Goal: Task Accomplishment & Management: Manage account settings

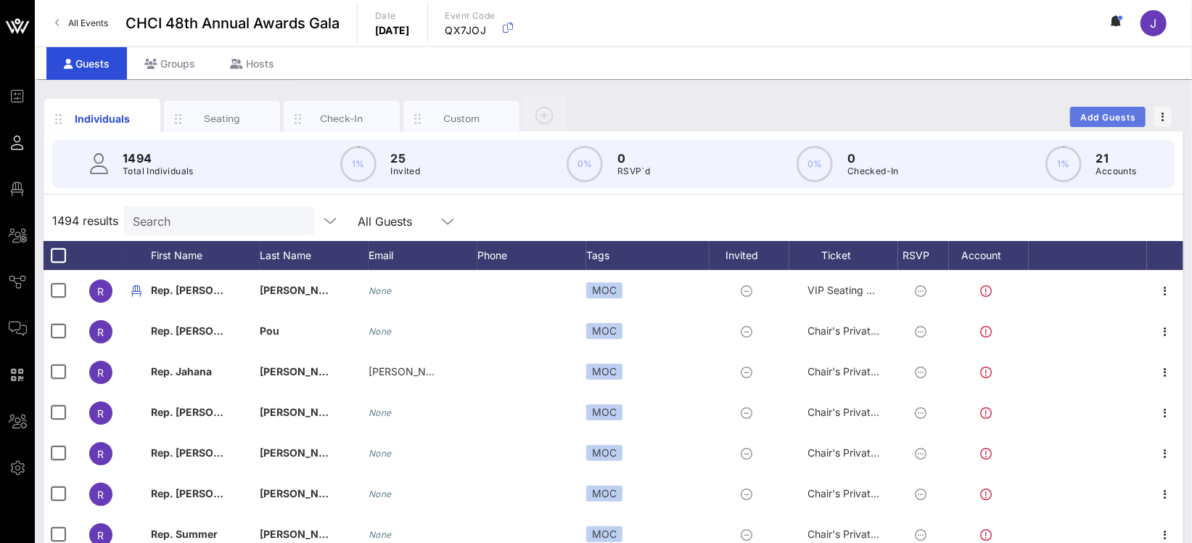
click at [1118, 117] on span "Add Guests" at bounding box center [1108, 117] width 57 height 11
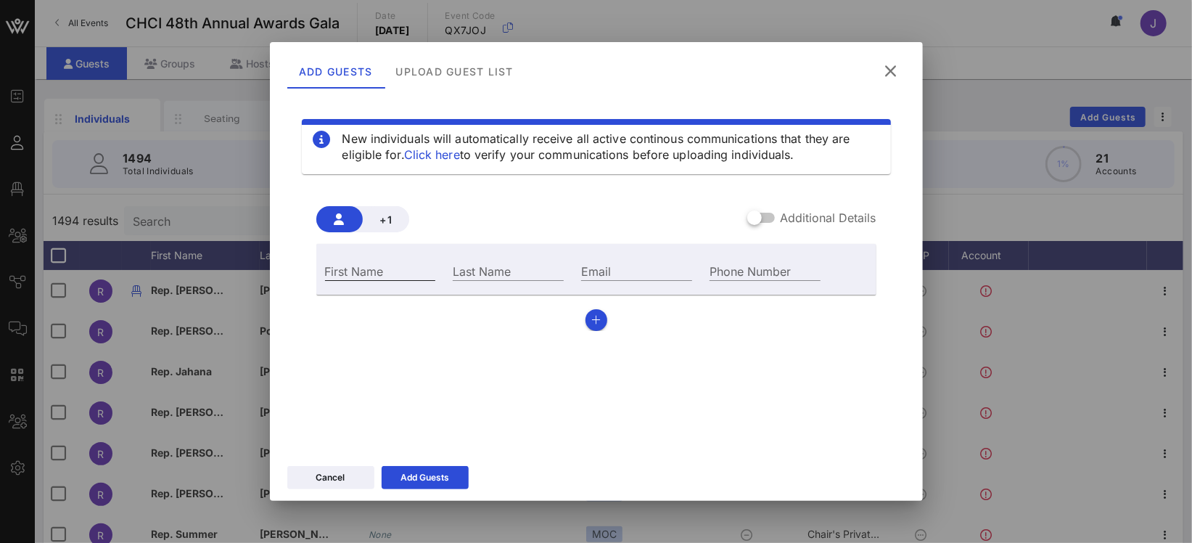
click at [393, 266] on input "First Name" at bounding box center [380, 270] width 111 height 19
type input "Salma"
type input "Pacheco"
paste input "mailto:pacheco.salma01@gmail.com"
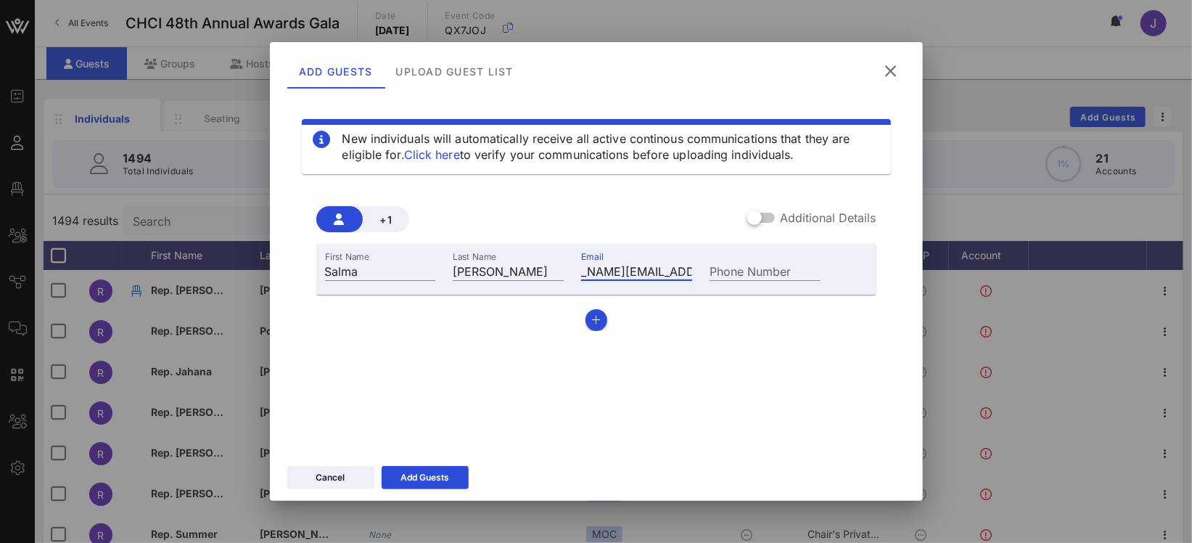
type input "mailto:pacheco.salma01@gmail.com"
click at [743, 274] on input "Phone Number" at bounding box center [765, 270] width 111 height 19
paste input "+18188237151"
click at [720, 272] on input "+18188237151" at bounding box center [765, 270] width 111 height 19
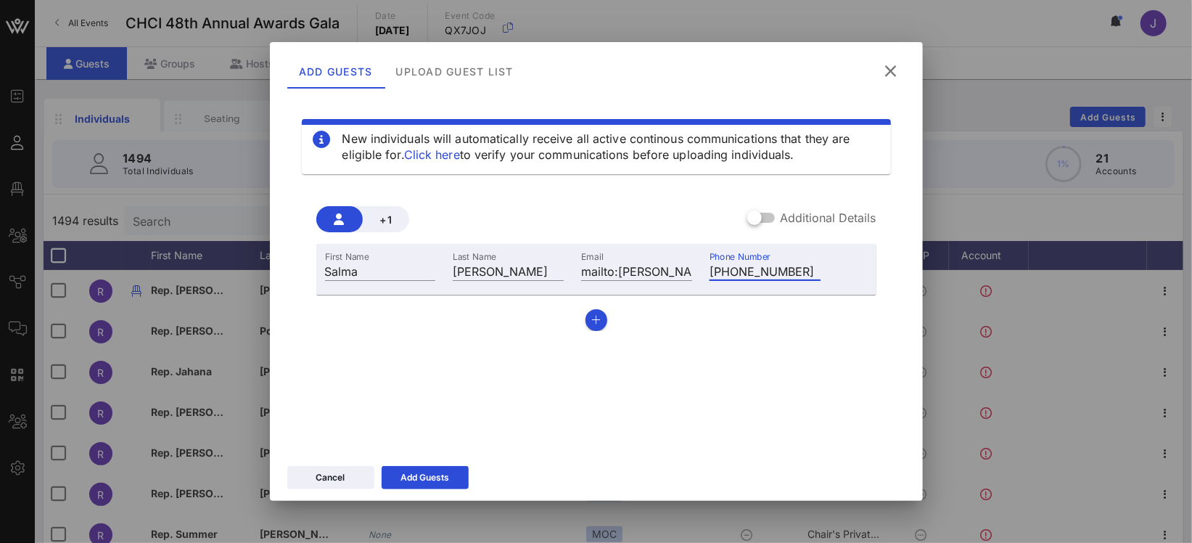
drag, startPoint x: 718, startPoint y: 271, endPoint x: 773, endPoint y: 310, distance: 67.2
click at [718, 272] on input "+18188237151" at bounding box center [765, 270] width 111 height 19
click at [745, 316] on div "First Name Salma Last Name Pacheco Email mailto:pacheco.salma01@gmail.com Phone…" at bounding box center [596, 287] width 560 height 87
click at [713, 270] on input "18188237151" at bounding box center [765, 270] width 111 height 19
click at [739, 324] on div "First Name Salma Last Name Pacheco Email mailto:pacheco.salma01@gmail.com Phone…" at bounding box center [596, 287] width 560 height 87
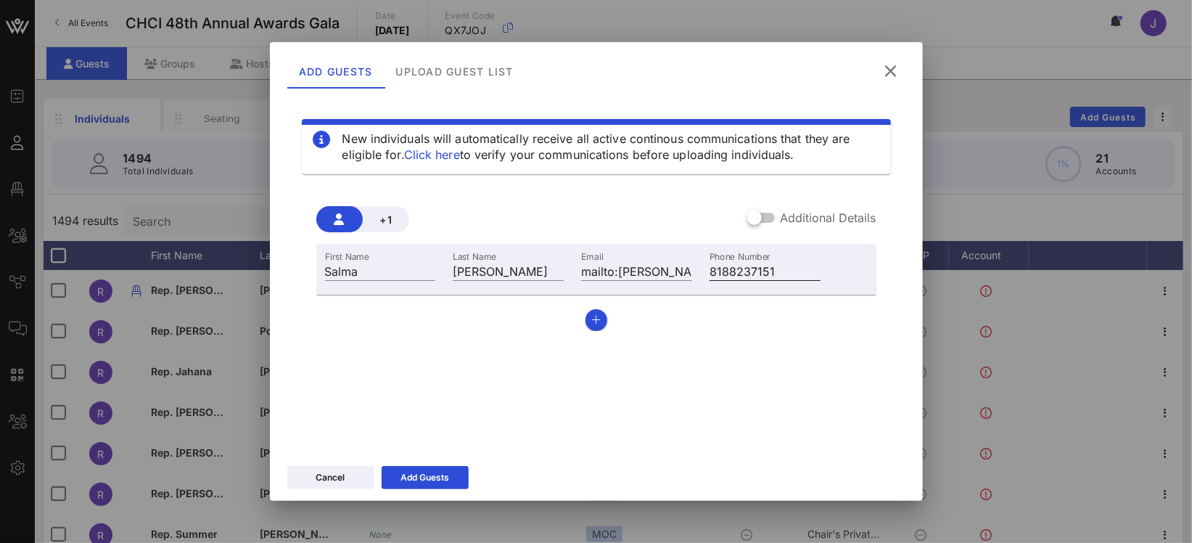
click at [729, 274] on input "8188237151" at bounding box center [765, 270] width 111 height 19
click at [755, 274] on input "818-8237151" at bounding box center [765, 270] width 111 height 19
type input "818-823-7151"
click at [753, 306] on div "First Name Salma Last Name Pacheco Email mailto:pacheco.salma01@gmail.com Phone…" at bounding box center [596, 287] width 560 height 87
click at [599, 317] on icon "button" at bounding box center [595, 320] width 9 height 10
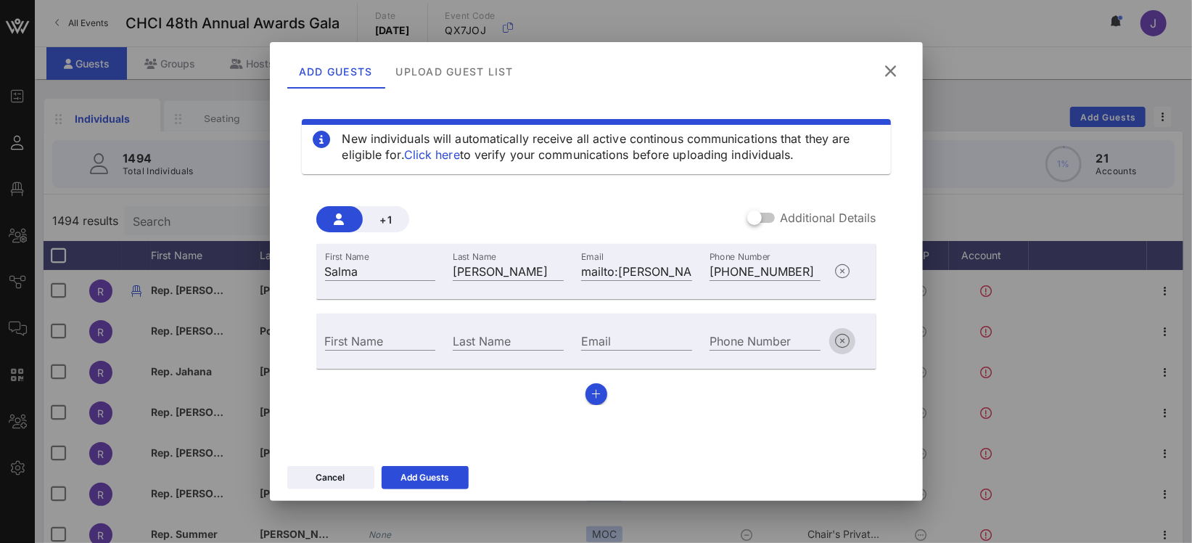
click at [842, 335] on icon "button" at bounding box center [842, 340] width 17 height 17
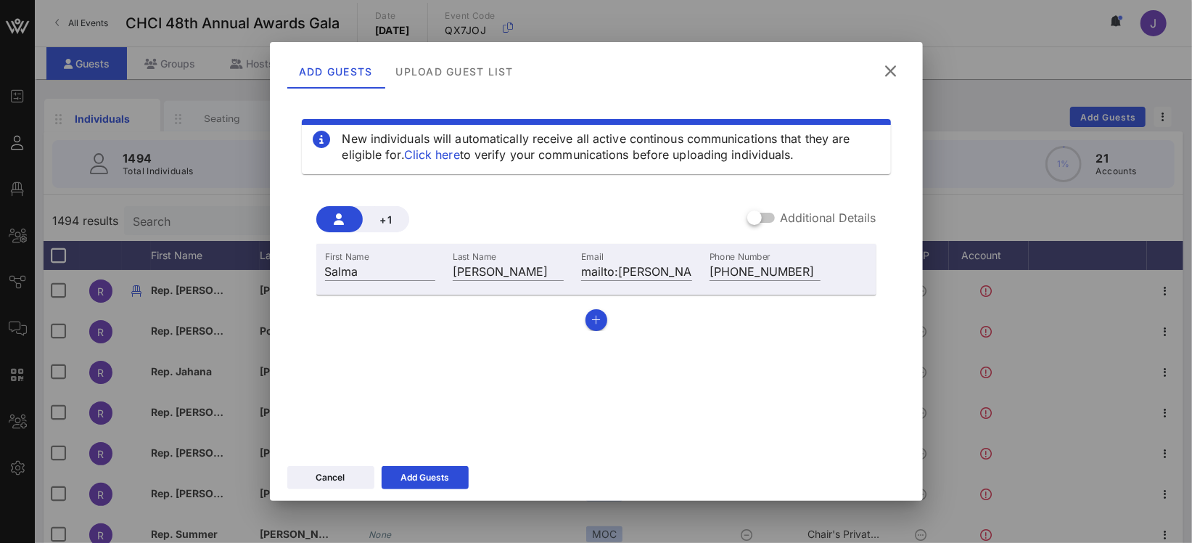
click at [805, 221] on label "Additional Details" at bounding box center [829, 217] width 96 height 15
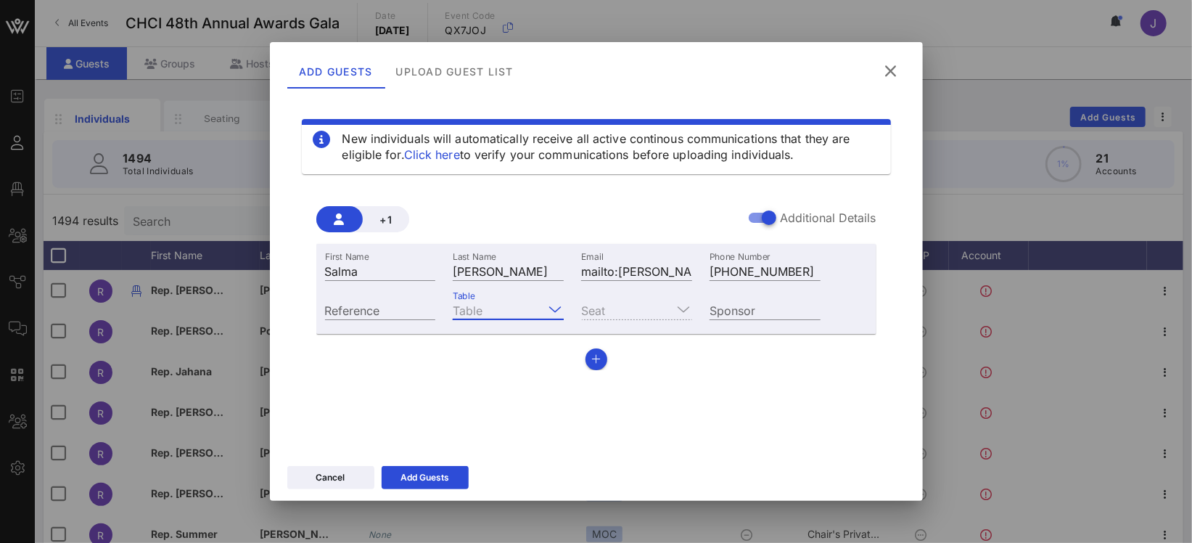
click at [474, 304] on input "Table" at bounding box center [498, 309] width 91 height 19
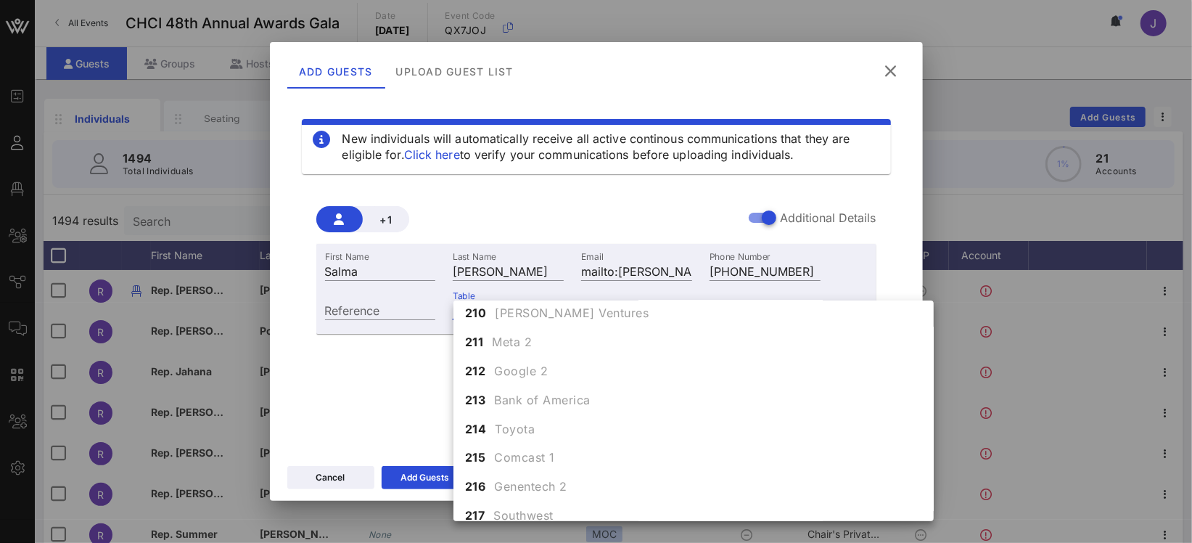
scroll to position [1874, 0]
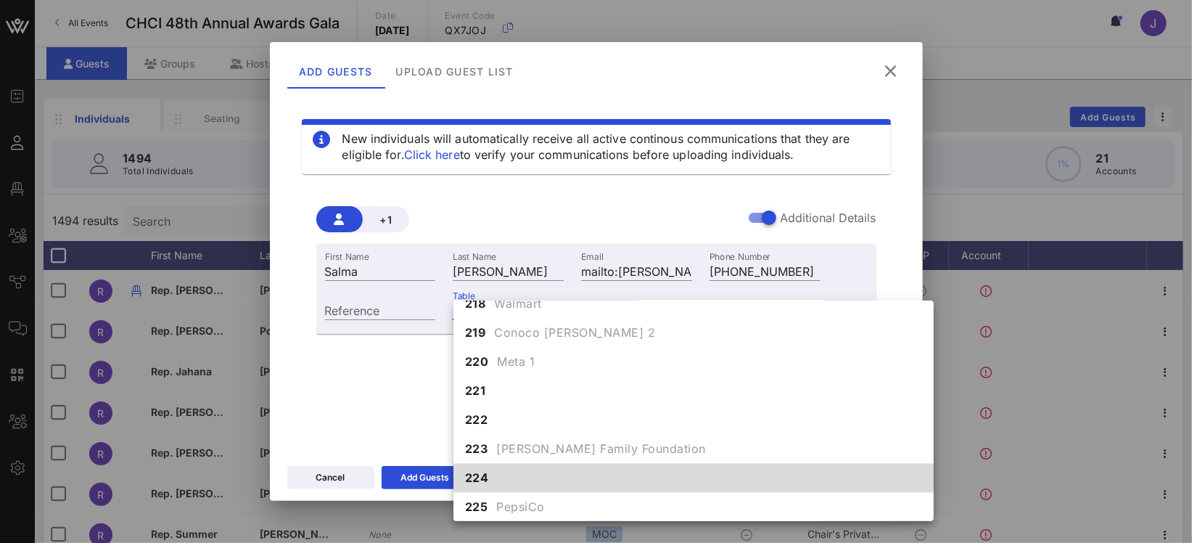
click at [509, 473] on div "224" at bounding box center [694, 478] width 480 height 29
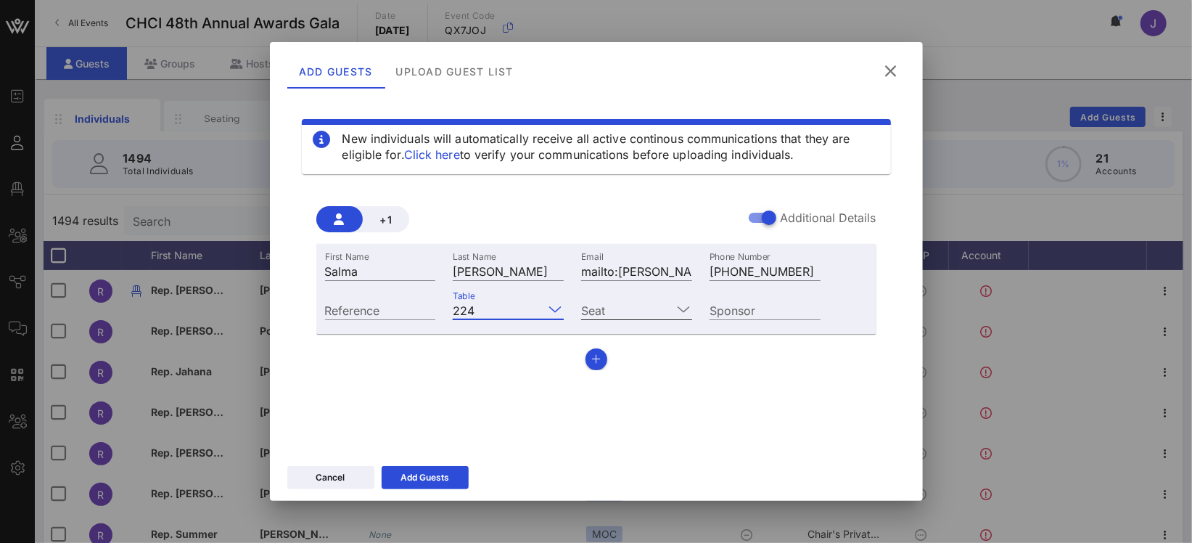
click at [611, 307] on input "Seat" at bounding box center [626, 309] width 91 height 19
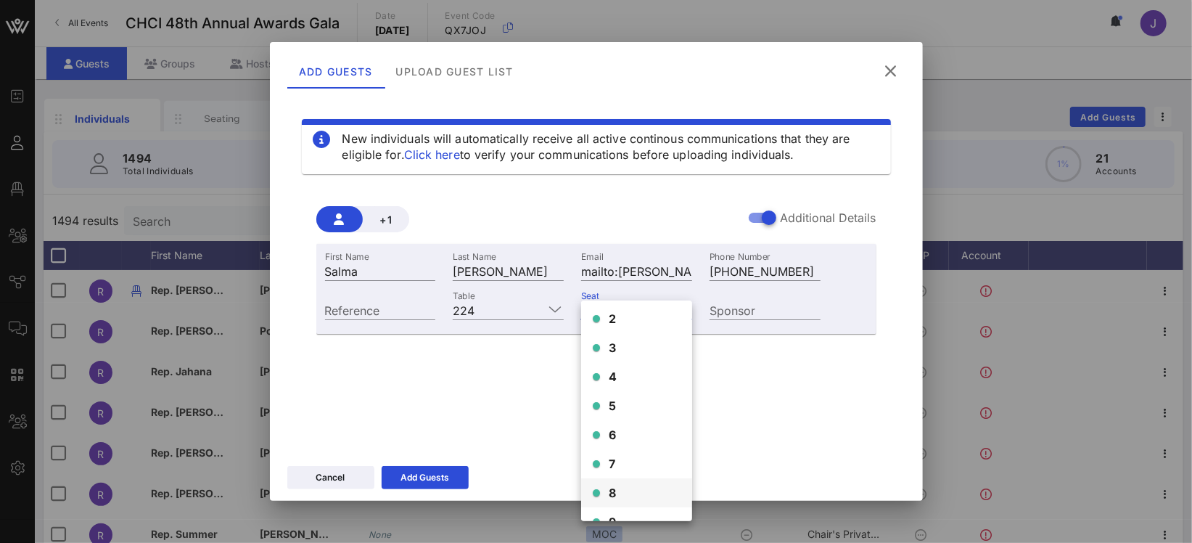
scroll to position [81, 0]
click at [631, 506] on div "10" at bounding box center [636, 500] width 111 height 29
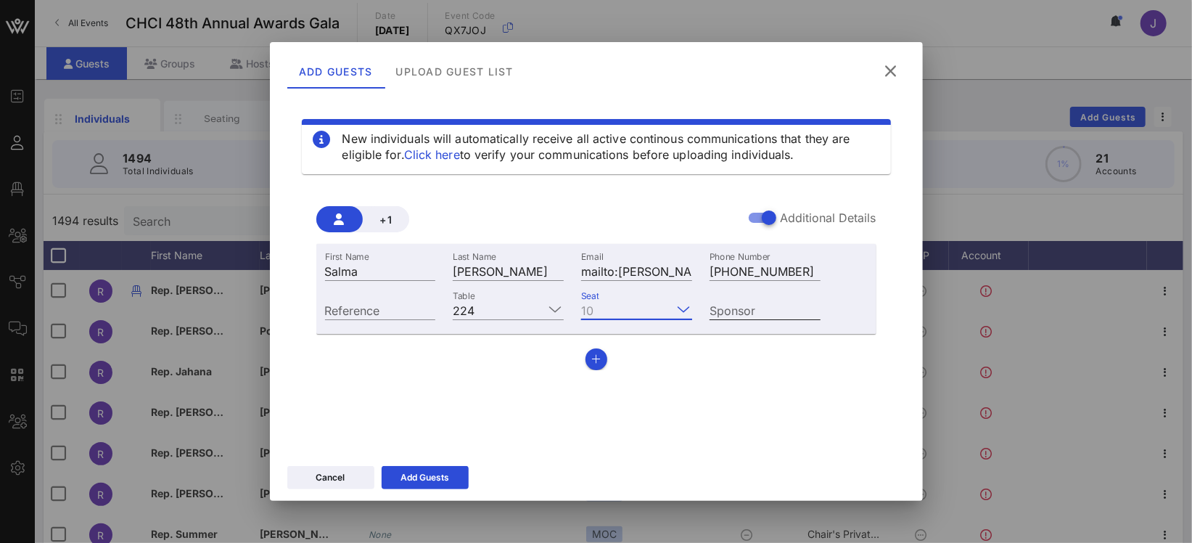
click at [761, 316] on input "Sponsor" at bounding box center [765, 309] width 111 height 19
type input "Southwest"
click at [446, 470] on div "Add Guests" at bounding box center [425, 477] width 49 height 15
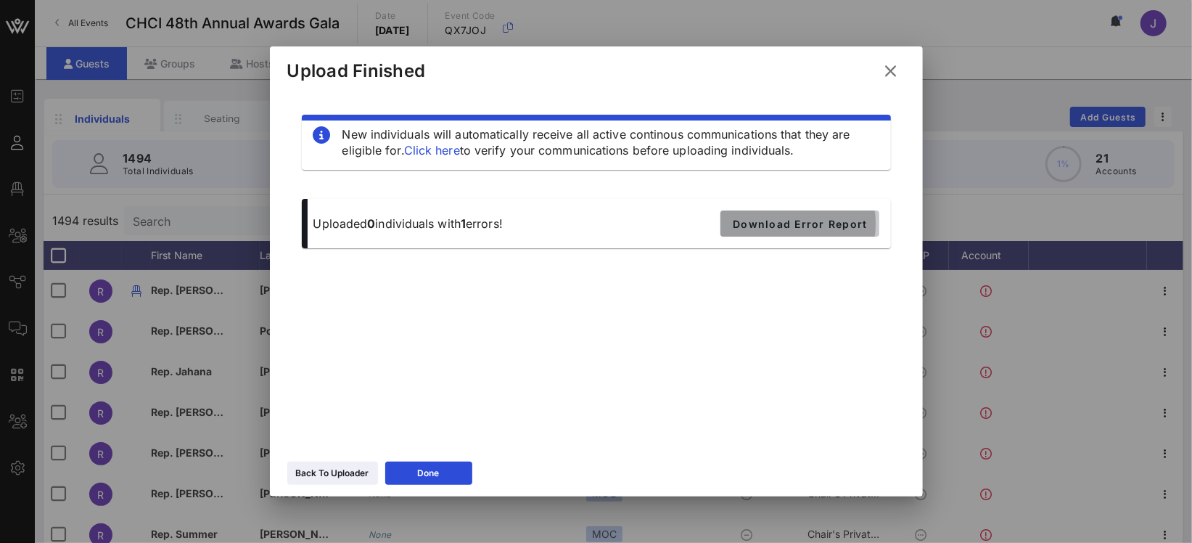
click at [786, 221] on span "Download Error Report" at bounding box center [799, 224] width 135 height 12
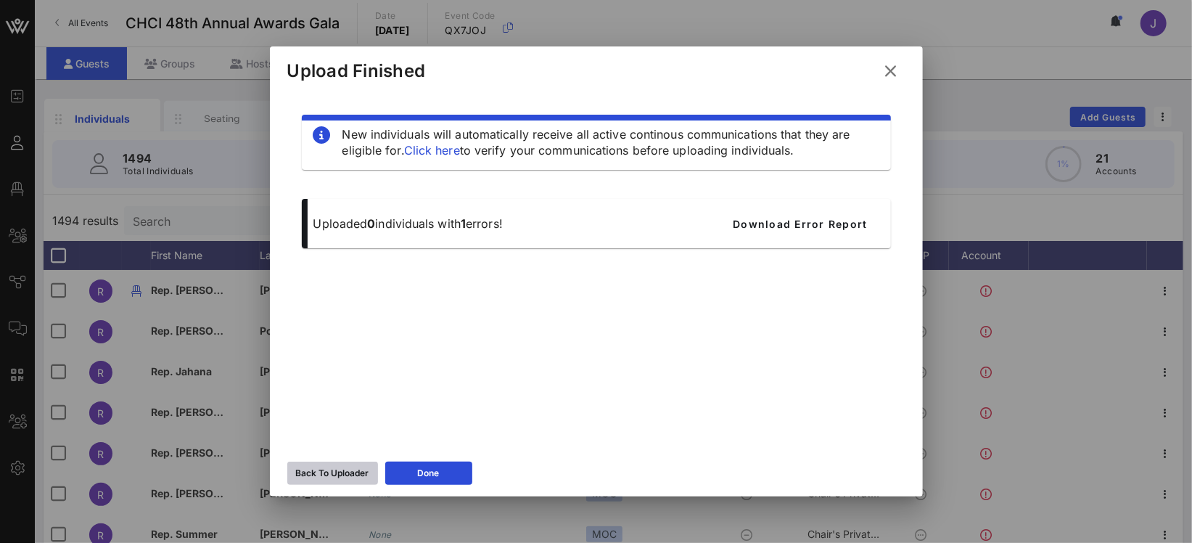
click at [335, 472] on icon at bounding box center [332, 473] width 10 height 9
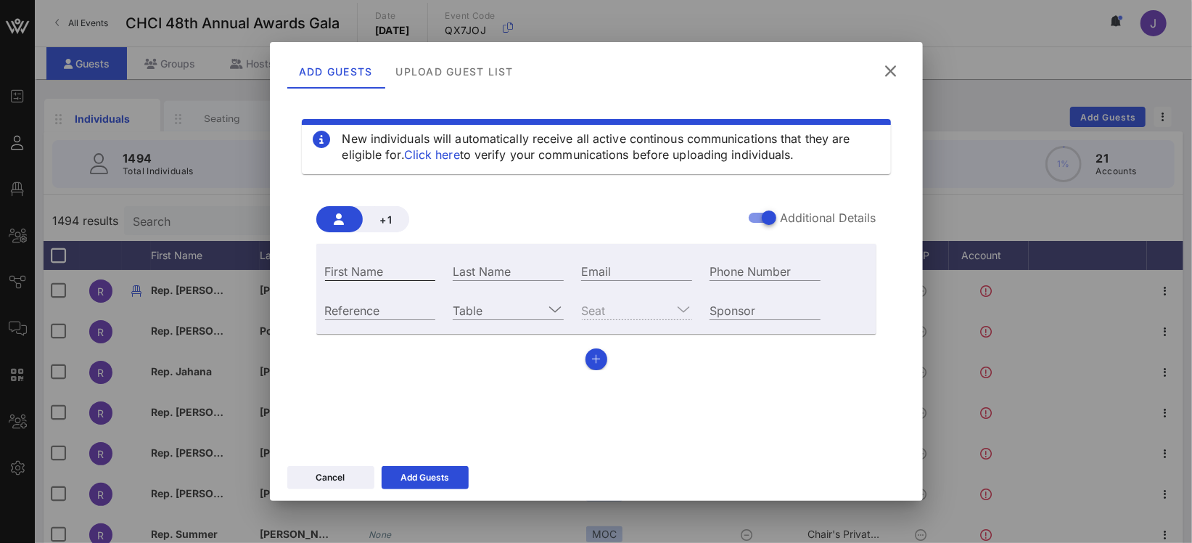
click at [406, 268] on input "First Name" at bounding box center [380, 270] width 111 height 19
type input "Salma"
type input "Pachecho"
click at [732, 271] on input "Phone Number" at bounding box center [765, 270] width 111 height 19
paste input "+18188237151"
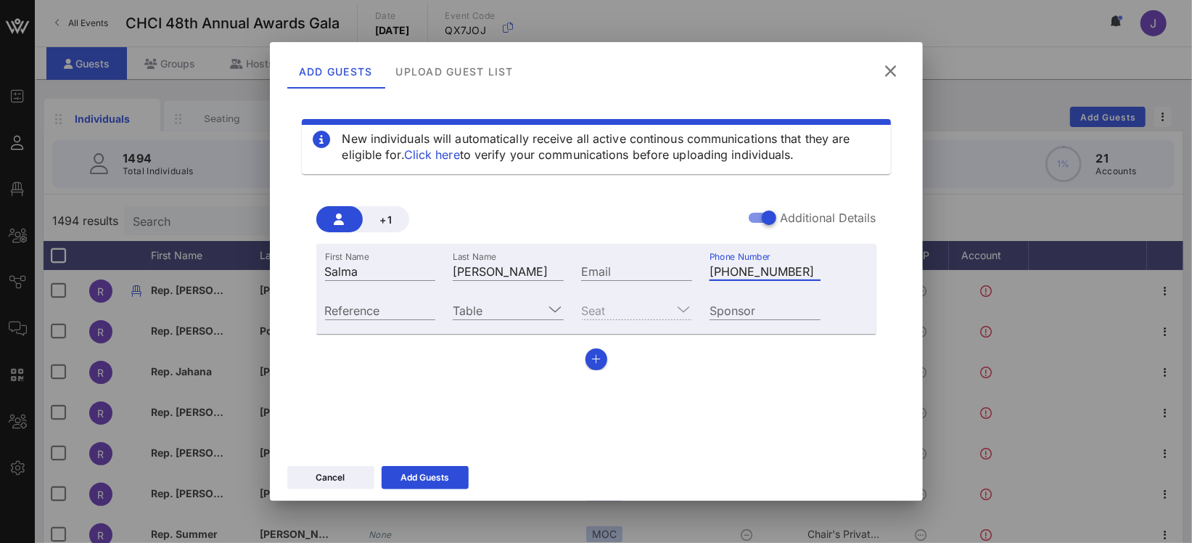
click at [719, 271] on input "+18188237151" at bounding box center [765, 270] width 111 height 19
click at [714, 274] on input "18188237151" at bounding box center [765, 270] width 111 height 19
click at [726, 273] on input "8188237151" at bounding box center [765, 270] width 111 height 19
click at [755, 274] on input "818-8237151" at bounding box center [765, 270] width 111 height 19
type input "818-823-7151"
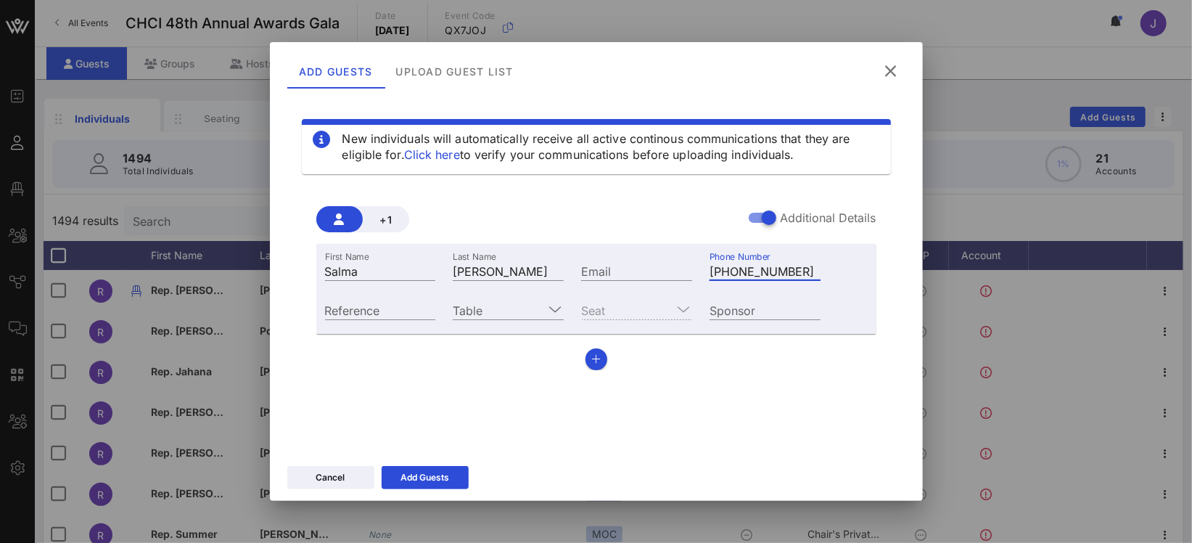
click at [630, 269] on input "Email" at bounding box center [636, 270] width 111 height 19
paste input "mailto:pacheco.salma01@gmail.com"
drag, startPoint x: 645, startPoint y: 268, endPoint x: 544, endPoint y: 268, distance: 100.9
click at [544, 268] on div "First Name Salma Last Name Pachecho Email mailto:pacheco.salma01@gmail.com Phon…" at bounding box center [573, 269] width 514 height 39
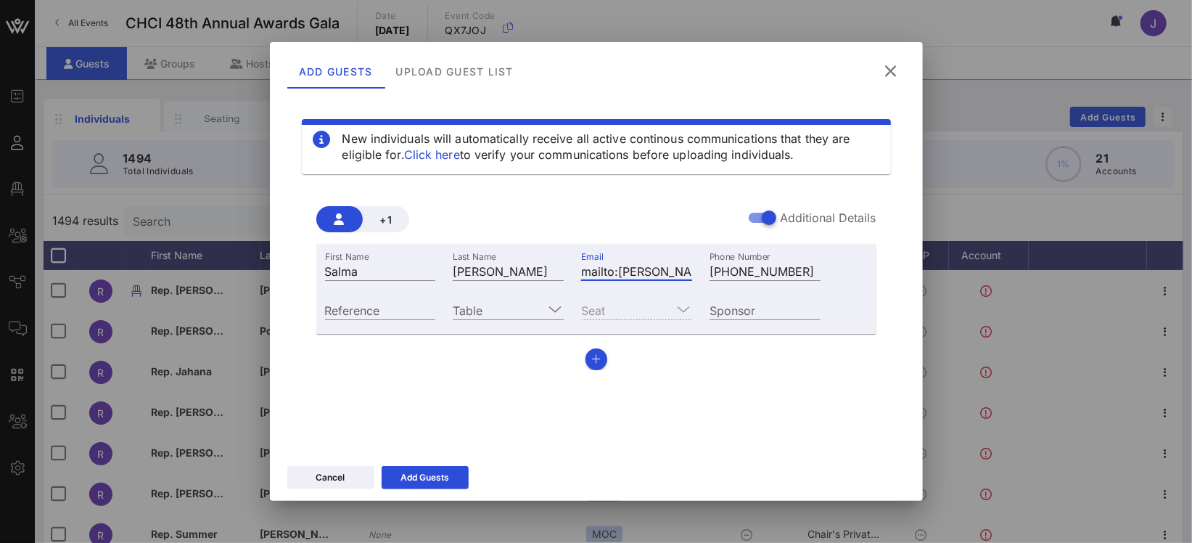
click at [617, 271] on input "mailto:pacheco.salma01@gmail.com" at bounding box center [636, 270] width 111 height 19
drag, startPoint x: 616, startPoint y: 272, endPoint x: 528, endPoint y: 272, distance: 87.8
click at [540, 272] on div "First Name Salma Last Name Pachecho Email mailto:pacheco.salma01@gmail.com Phon…" at bounding box center [573, 269] width 514 height 39
type input "pacheco.salma01@gmail.com"
click at [532, 308] on input "Table" at bounding box center [498, 309] width 91 height 19
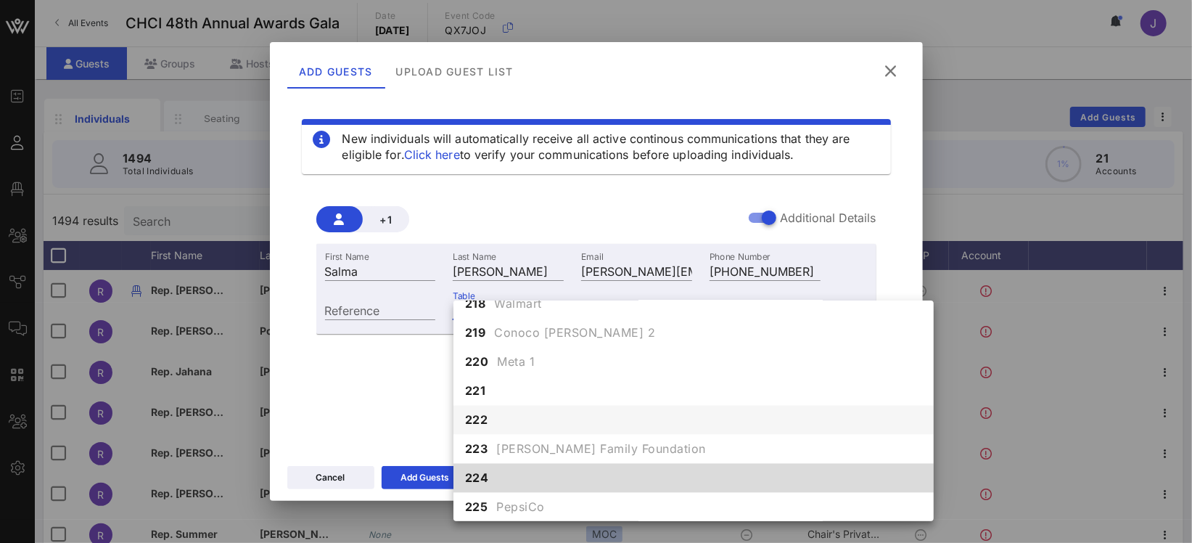
scroll to position [1874, 0]
click at [507, 472] on div "224" at bounding box center [694, 478] width 480 height 29
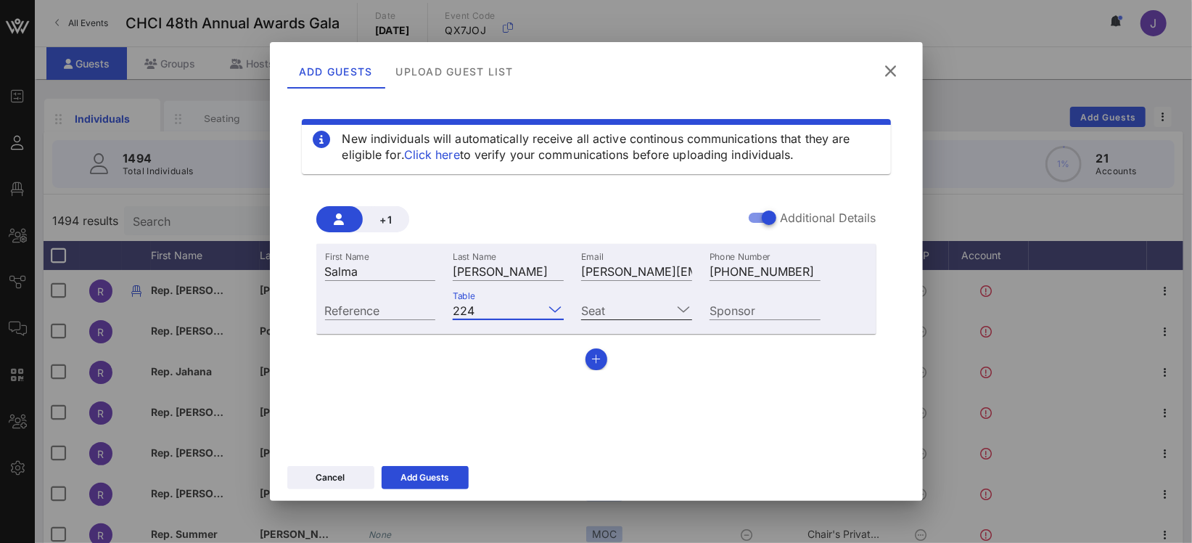
click at [649, 310] on input "Seat" at bounding box center [626, 309] width 91 height 19
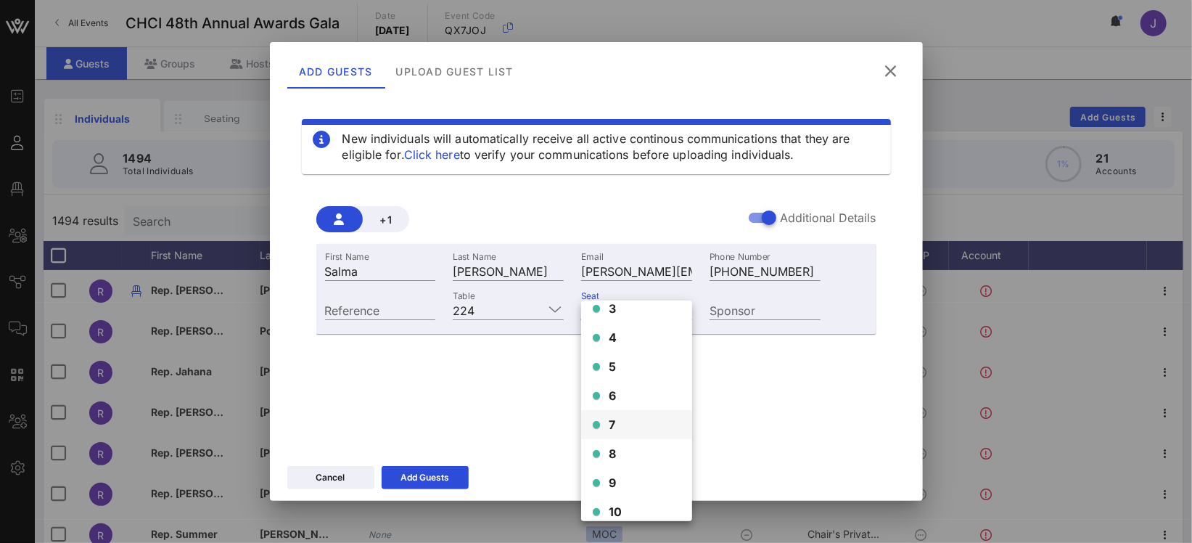
scroll to position [81, 0]
click at [649, 497] on div "10" at bounding box center [636, 500] width 111 height 29
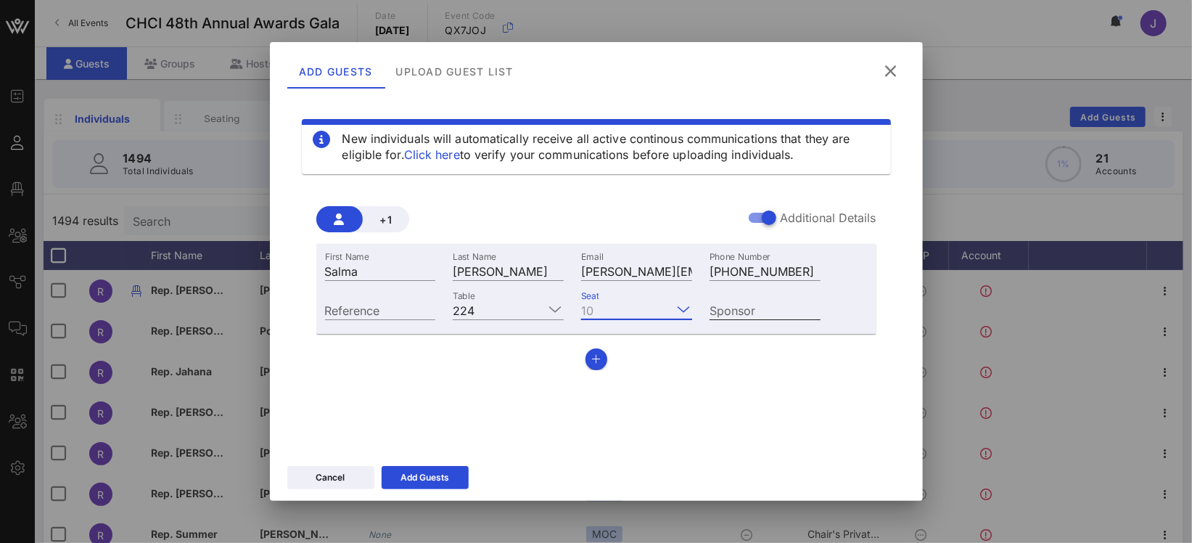
click at [767, 311] on input "Sponsor" at bounding box center [765, 309] width 111 height 19
type input "Southwest"
click at [432, 473] on div "Add Guests" at bounding box center [425, 477] width 49 height 15
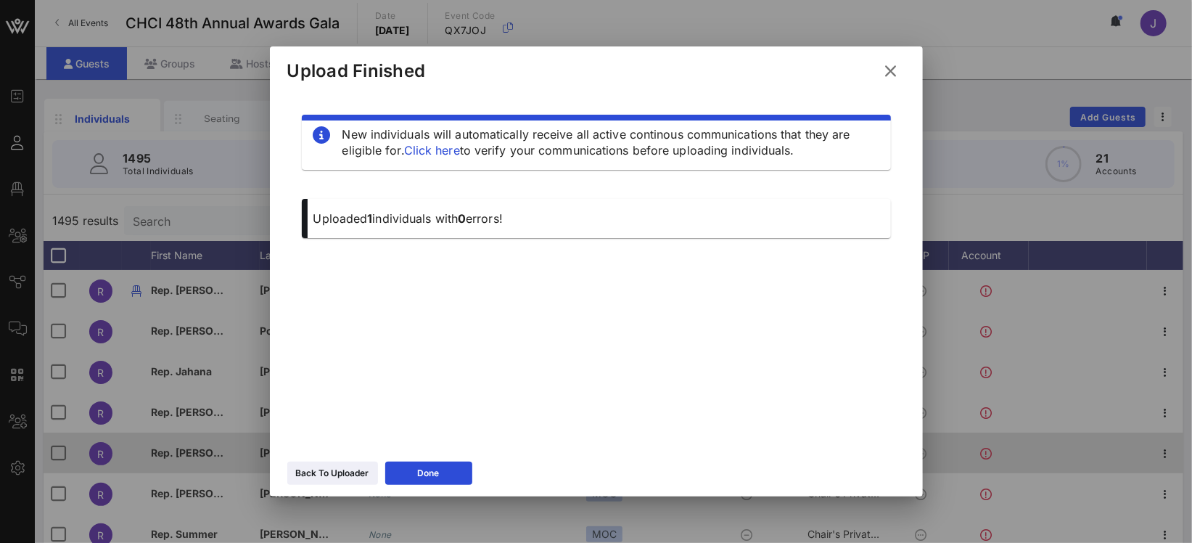
click at [413, 464] on button "Done" at bounding box center [428, 473] width 87 height 23
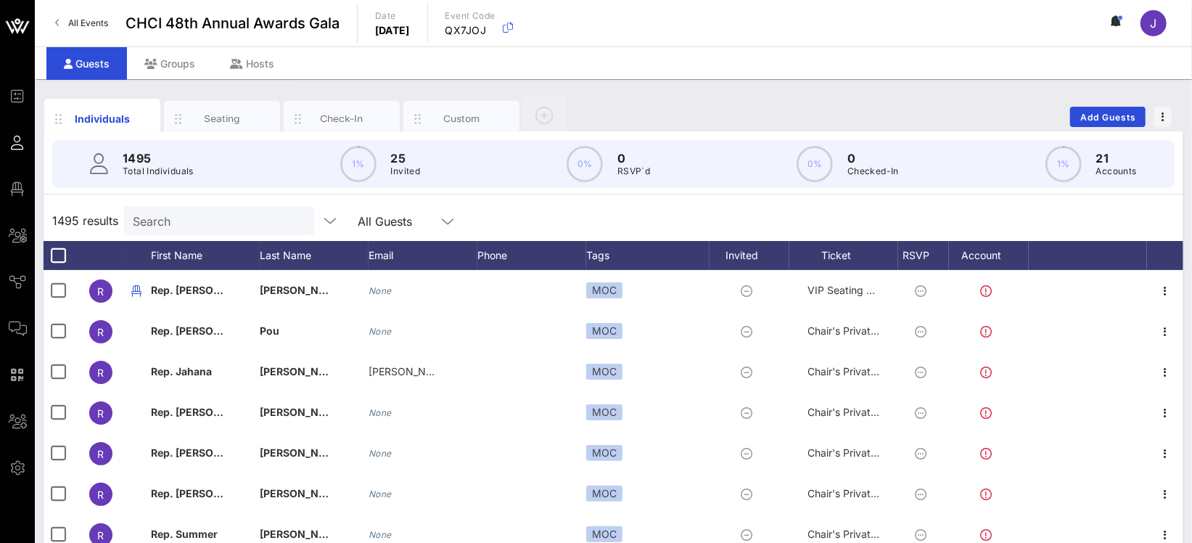
click at [169, 217] on input "Search" at bounding box center [218, 220] width 170 height 19
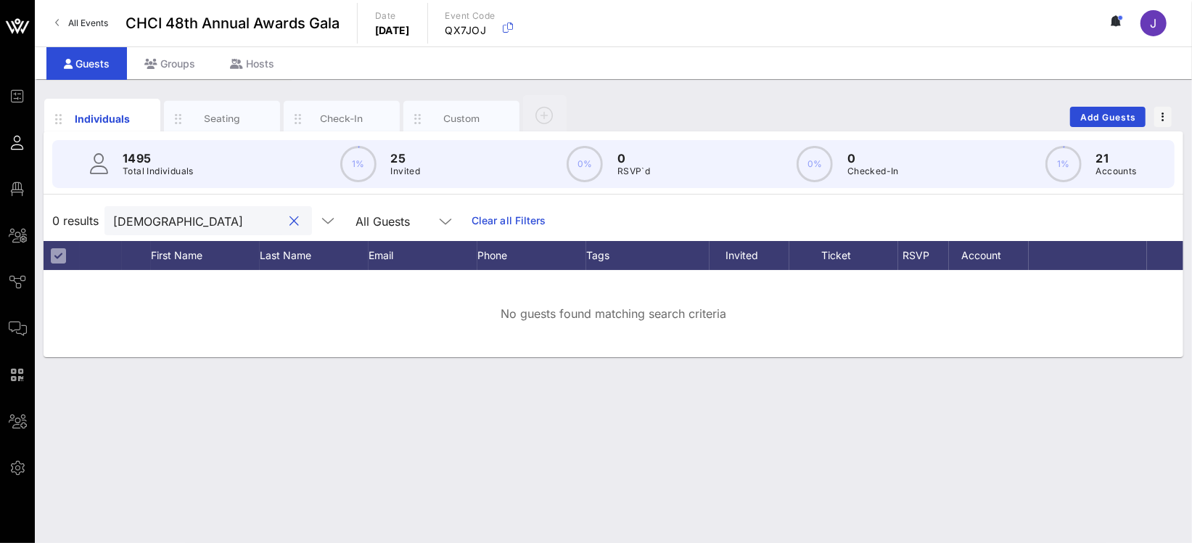
type input "prest"
click at [188, 60] on div "Groups" at bounding box center [170, 63] width 86 height 33
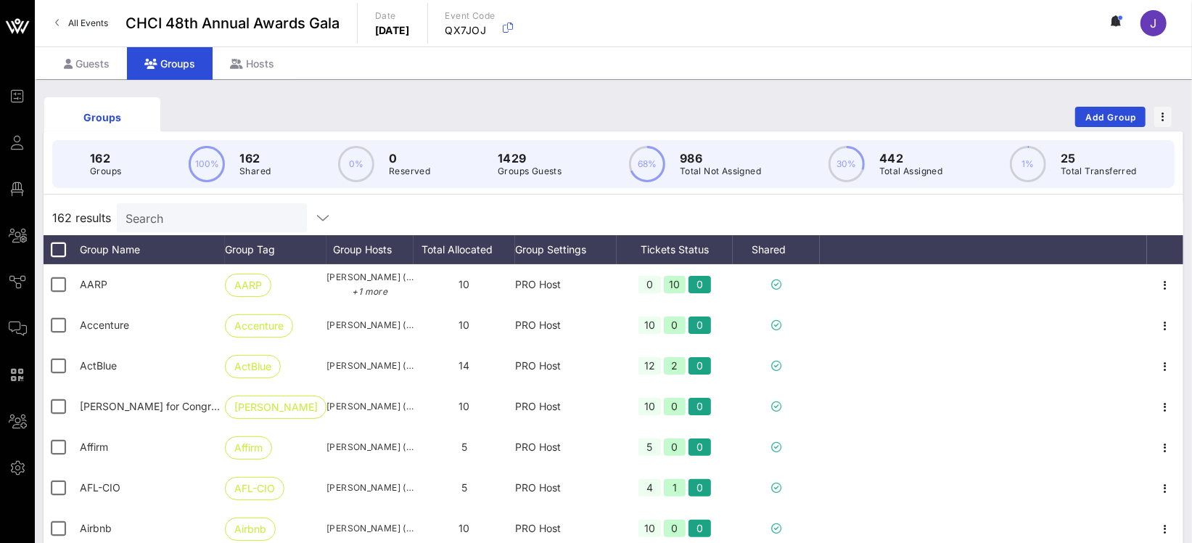
click at [221, 210] on input "Search" at bounding box center [211, 217] width 170 height 19
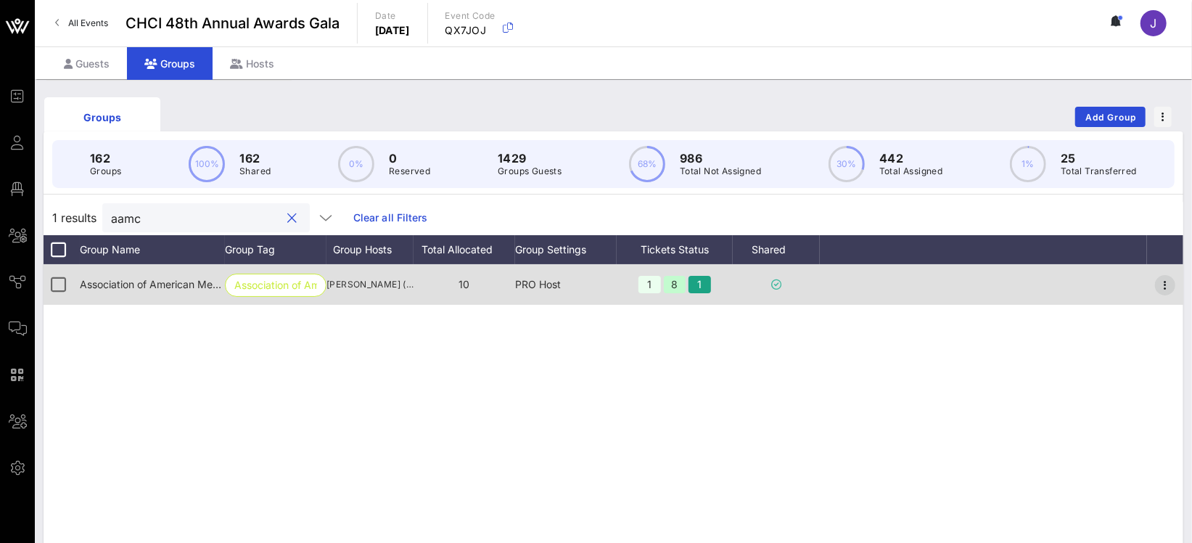
type input "aamc"
click at [1166, 276] on icon "button" at bounding box center [1165, 284] width 17 height 17
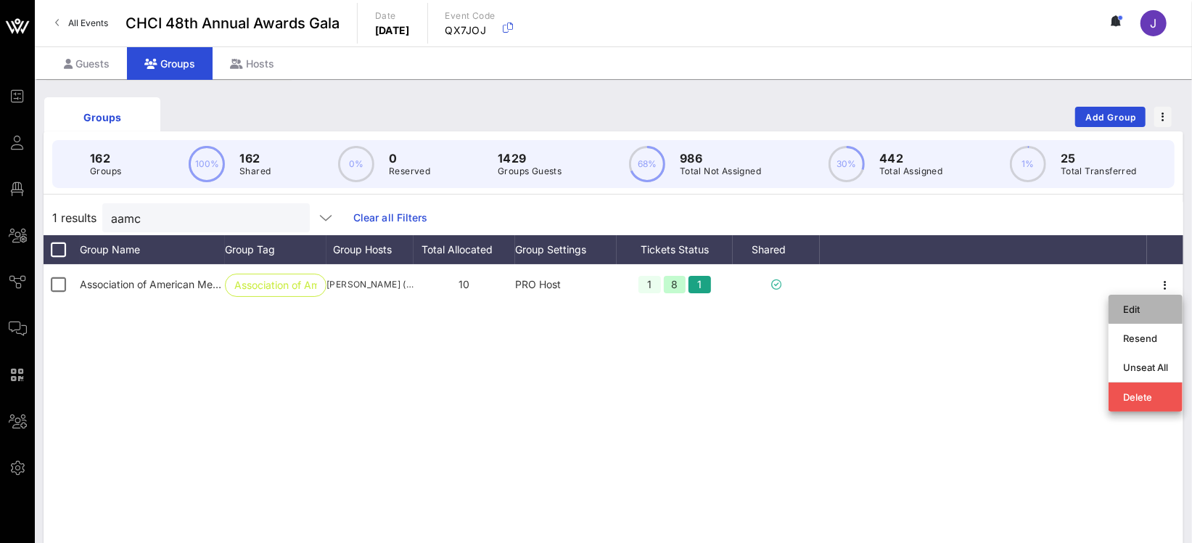
click at [1144, 303] on div "Edit" at bounding box center [1145, 309] width 45 height 12
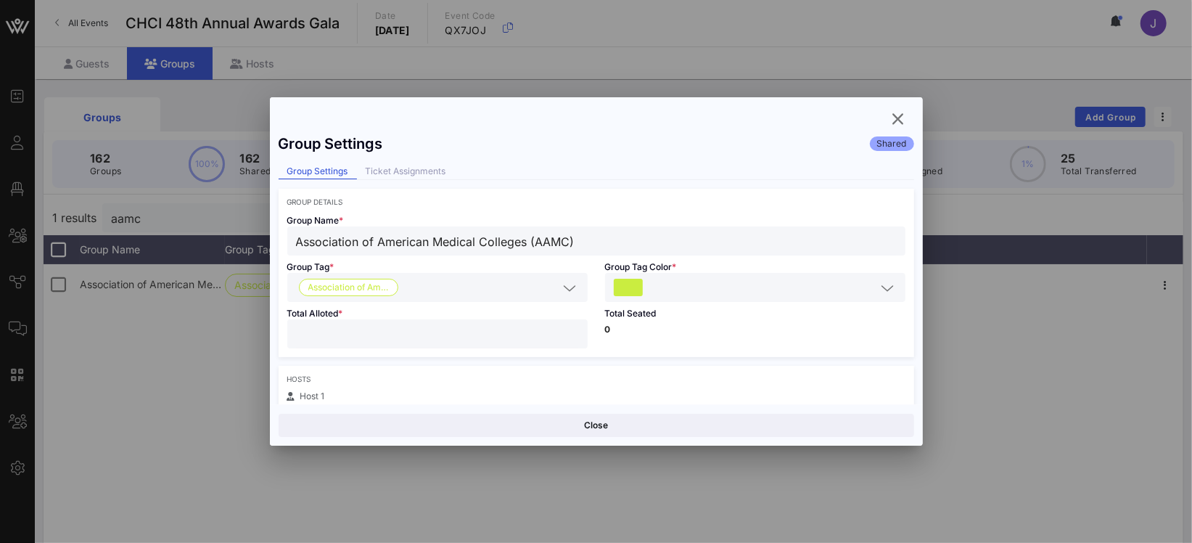
click at [430, 182] on div "Group Settings Shared Group Settings Ticket Assignments Group Details Group Nam…" at bounding box center [596, 265] width 653 height 278
click at [418, 168] on div "Ticket Assignments" at bounding box center [406, 171] width 98 height 15
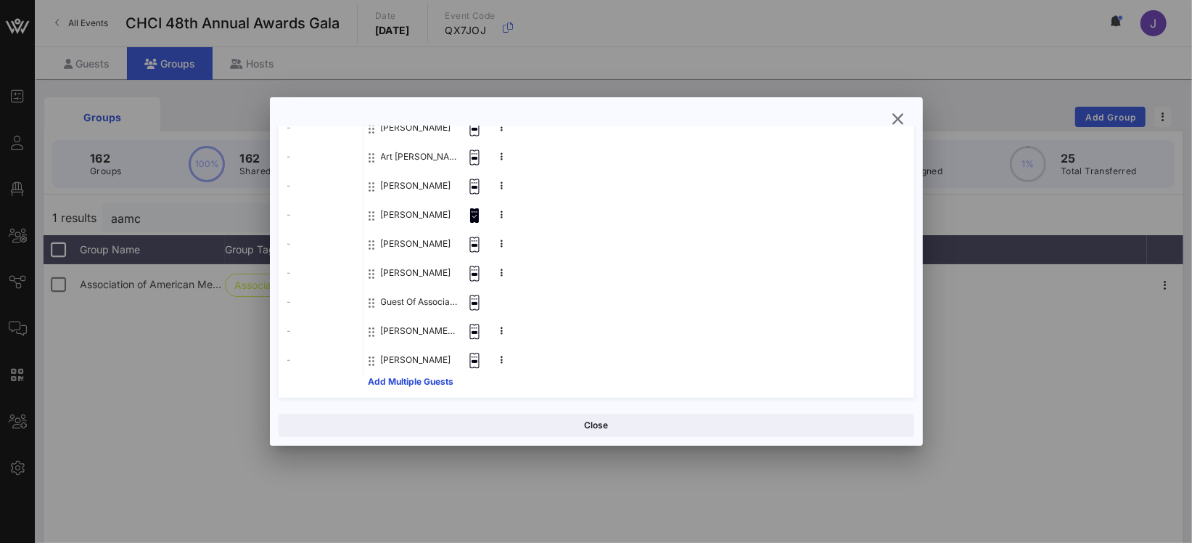
scroll to position [239, 0]
click at [903, 116] on icon "button" at bounding box center [898, 118] width 17 height 17
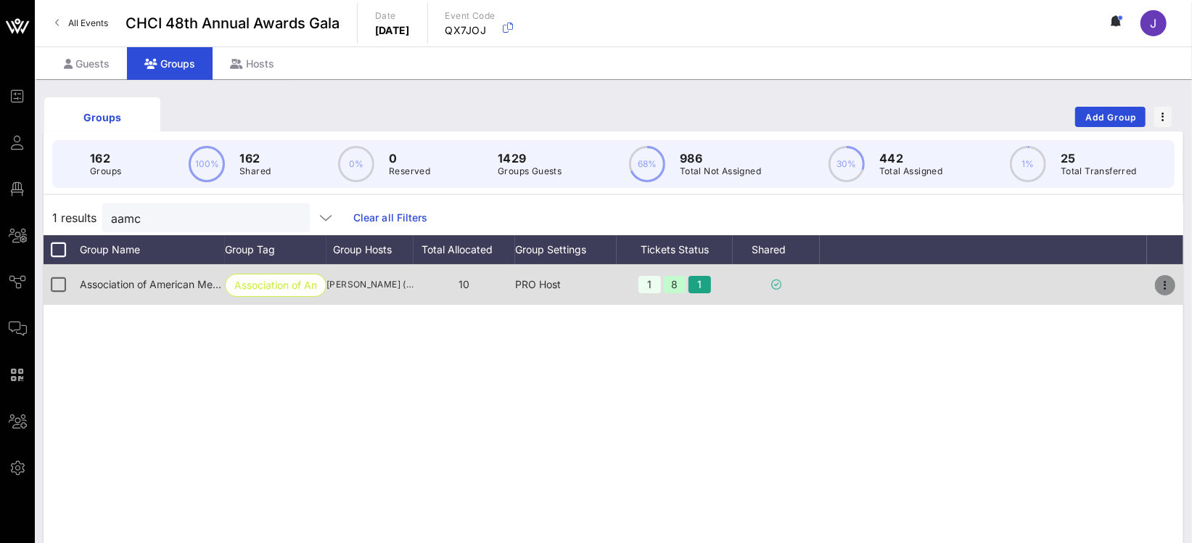
click at [1171, 282] on icon "button" at bounding box center [1165, 284] width 17 height 17
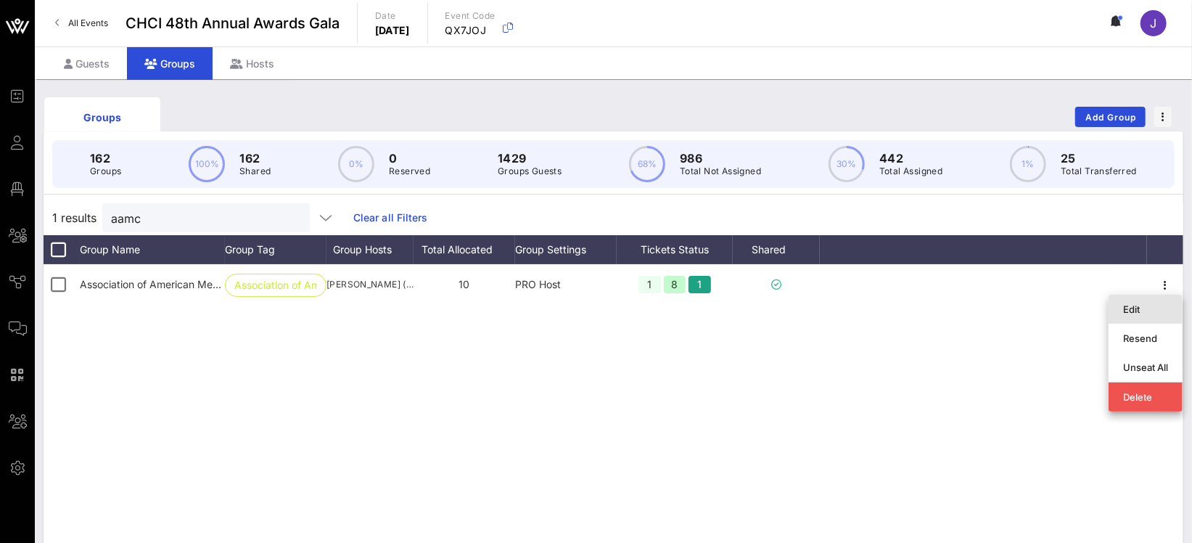
click at [1148, 311] on div "Edit" at bounding box center [1145, 309] width 45 height 12
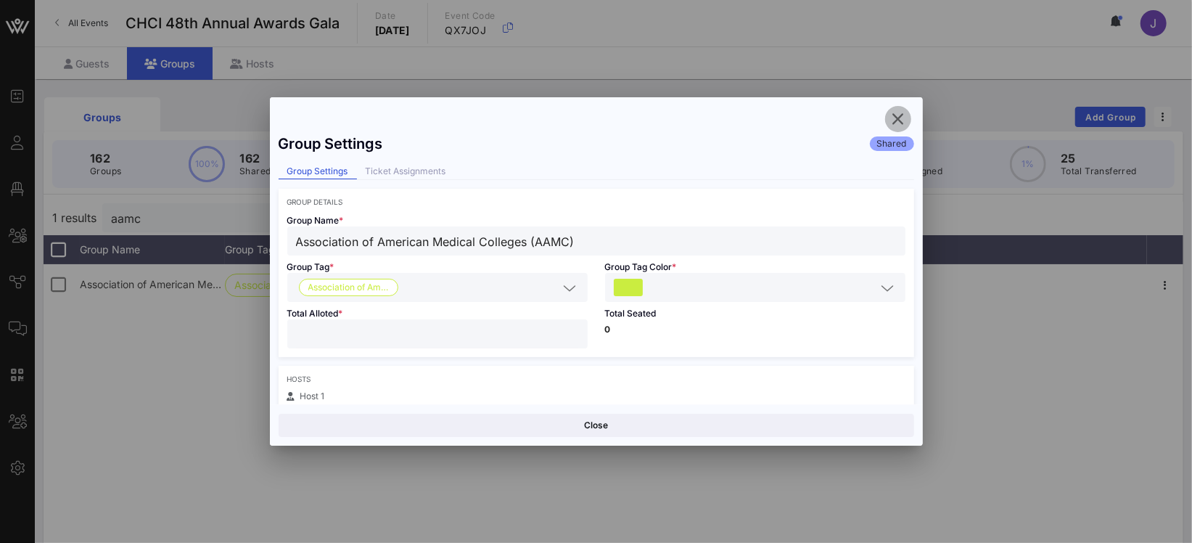
click at [897, 117] on icon "button" at bounding box center [898, 118] width 17 height 17
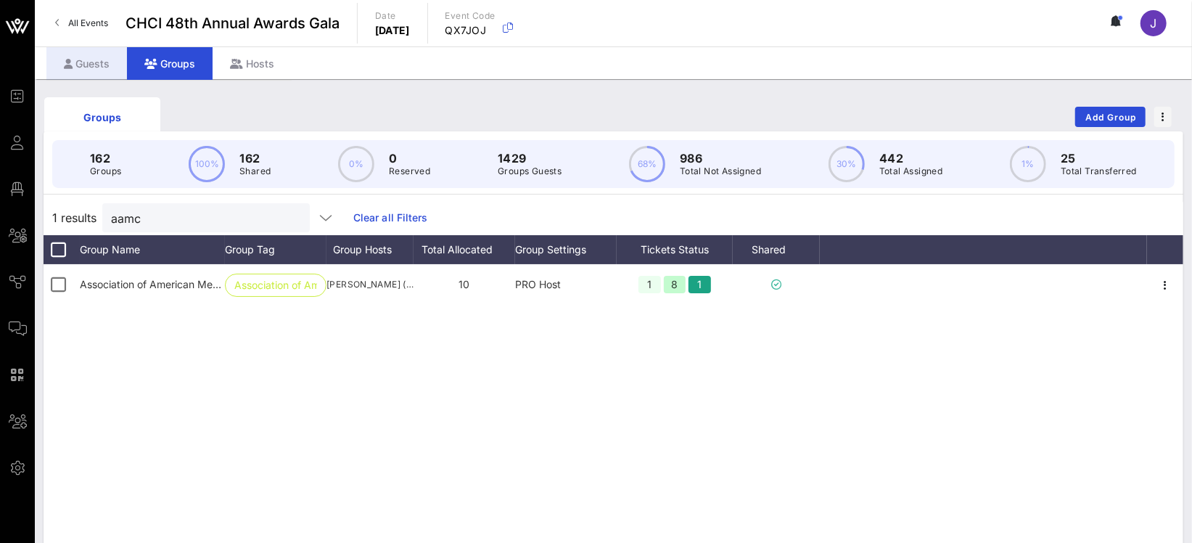
click at [109, 60] on div "Guests" at bounding box center [86, 63] width 81 height 33
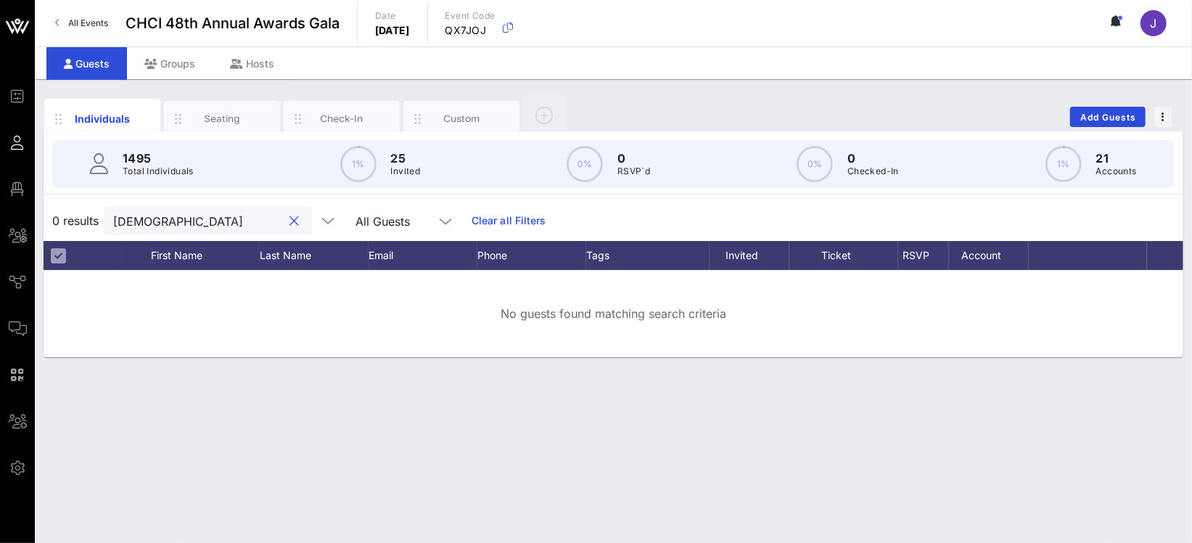
click at [134, 218] on input "prest" at bounding box center [198, 220] width 170 height 19
click at [133, 218] on input "prest" at bounding box center [198, 220] width 170 height 19
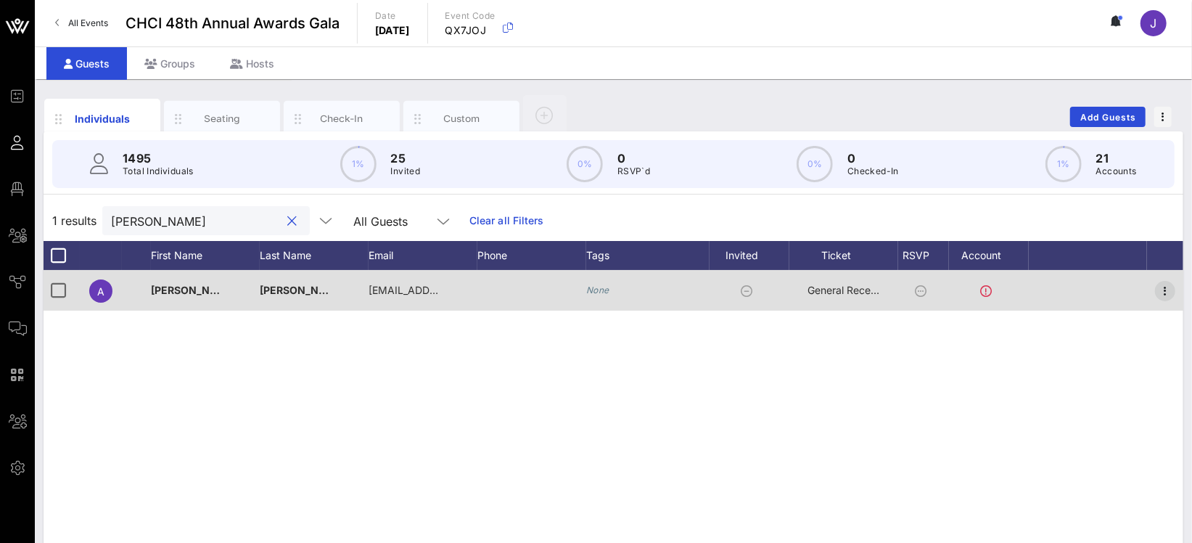
type input "whelan"
click at [1168, 290] on icon "button" at bounding box center [1165, 290] width 17 height 17
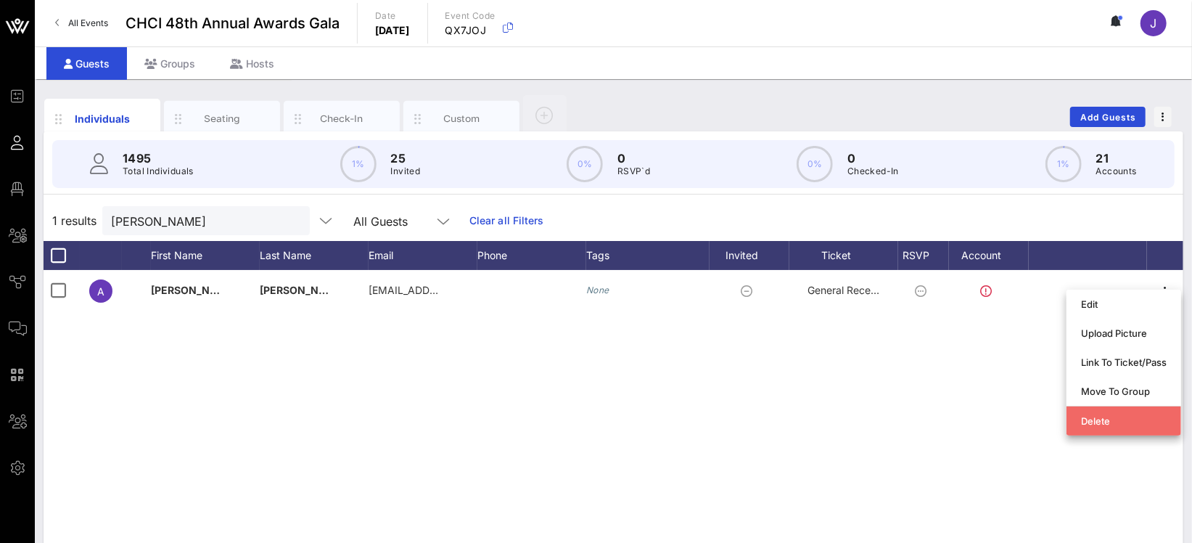
click at [1120, 424] on div "Delete" at bounding box center [1124, 421] width 86 height 12
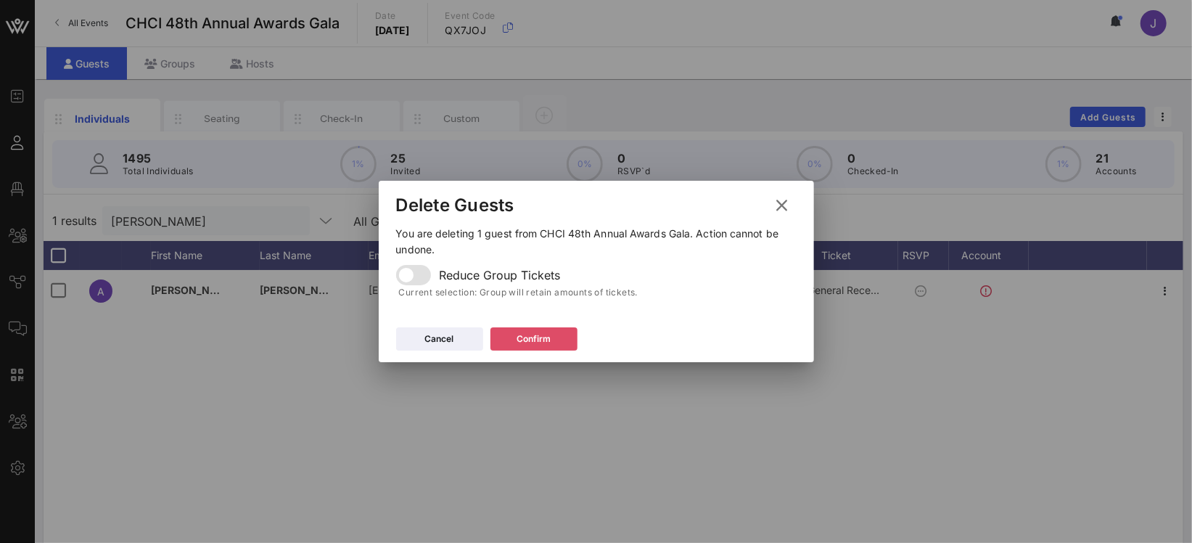
click at [534, 332] on div "Confirm" at bounding box center [534, 339] width 34 height 15
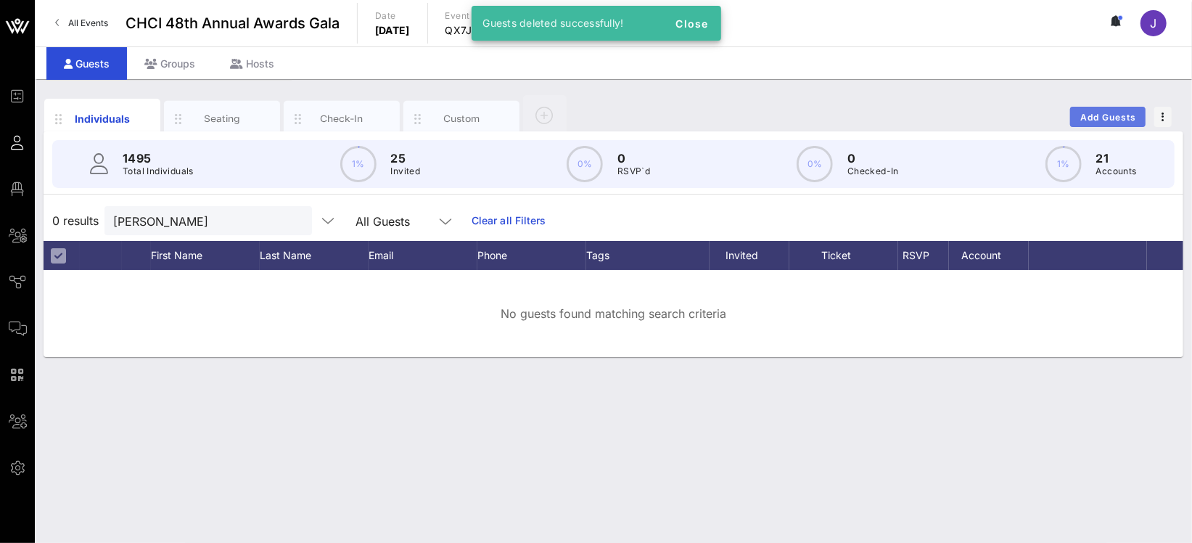
click at [1105, 116] on span "Add Guests" at bounding box center [1108, 117] width 57 height 11
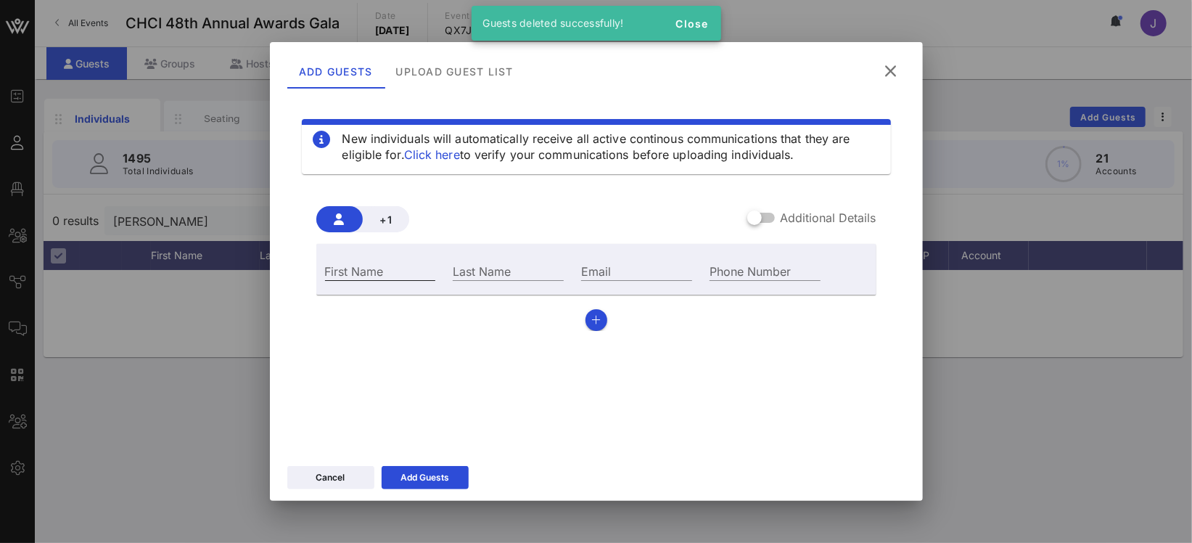
click at [373, 271] on input "First Name" at bounding box center [380, 270] width 111 height 19
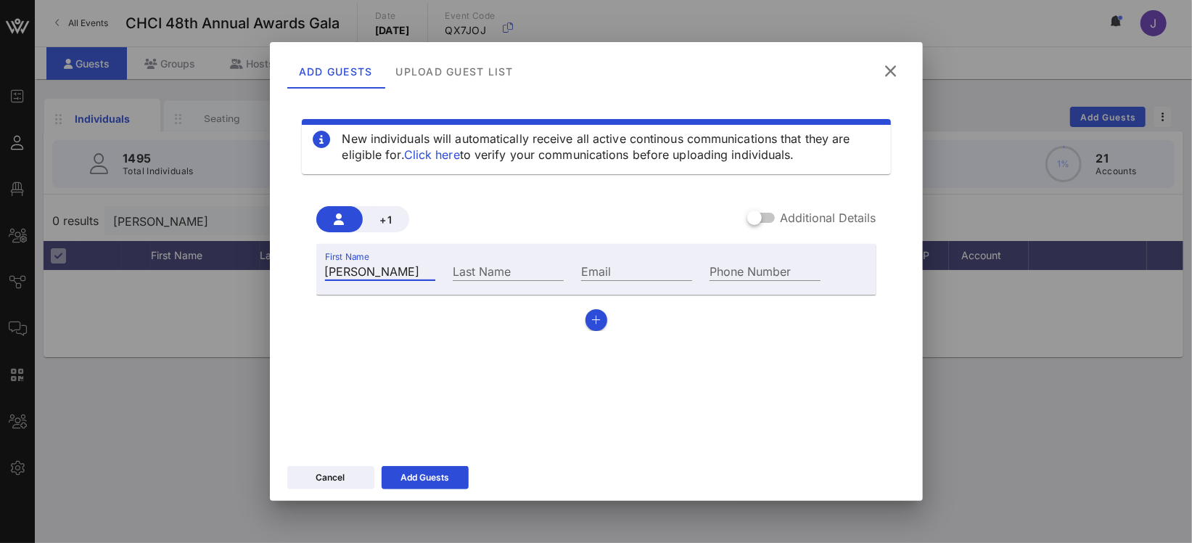
type input "Emily"
type input "Prest"
paste input "Emily Prest <eprest@aamc.org>"
drag, startPoint x: 597, startPoint y: 271, endPoint x: 500, endPoint y: 266, distance: 97.4
click at [500, 266] on div "First Name Emily Last Name Prest Email Emily Prest <eprest@aamc.org Phone Number" at bounding box center [573, 269] width 514 height 39
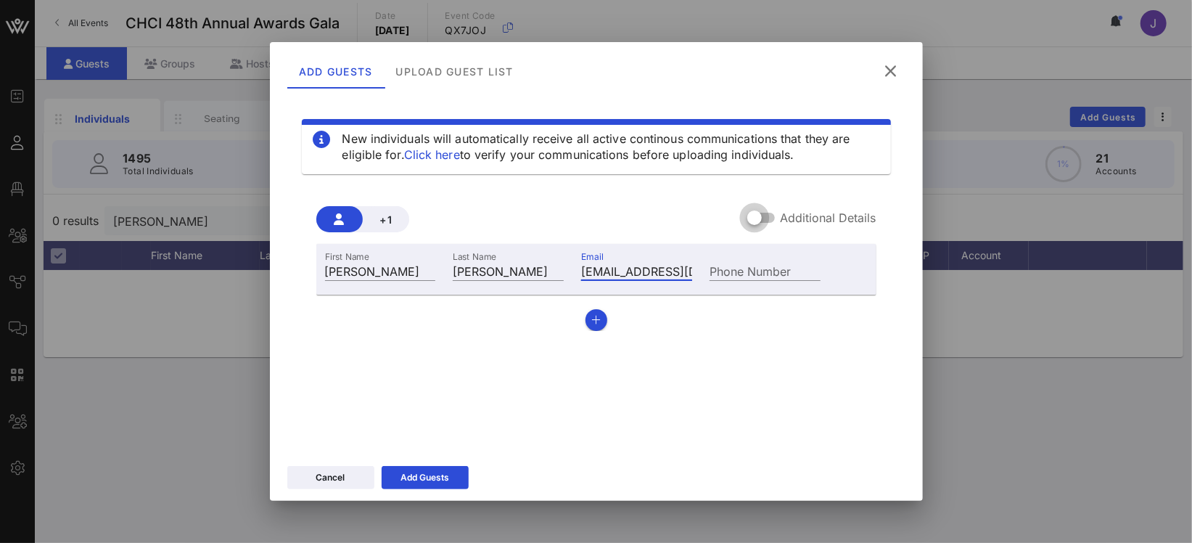
type input "eprest@aamc.org"
click at [753, 214] on div at bounding box center [754, 217] width 25 height 25
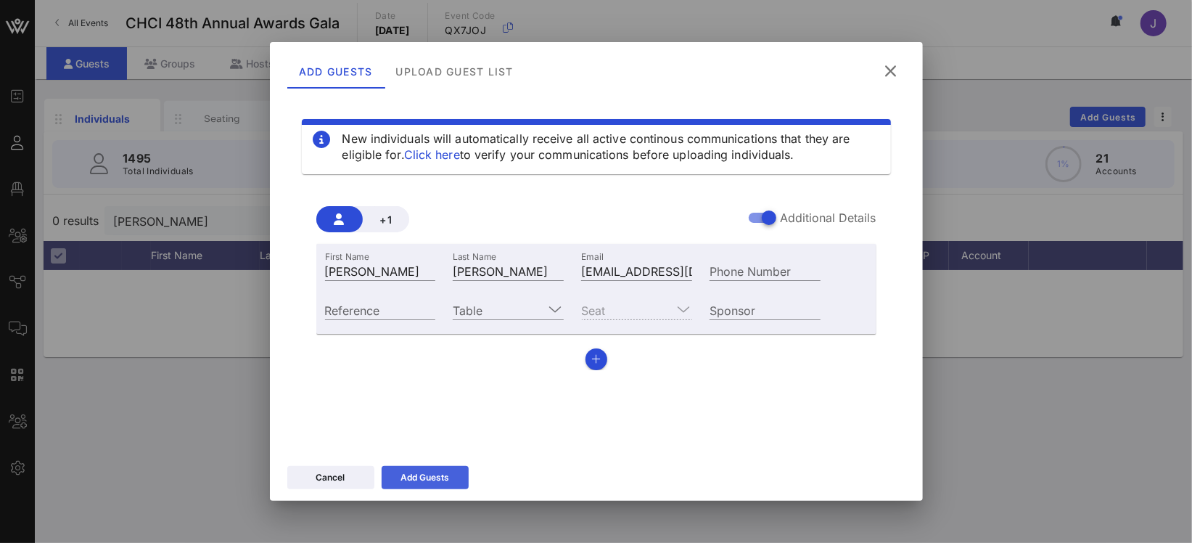
click at [414, 478] on div "Add Guests" at bounding box center [425, 477] width 49 height 15
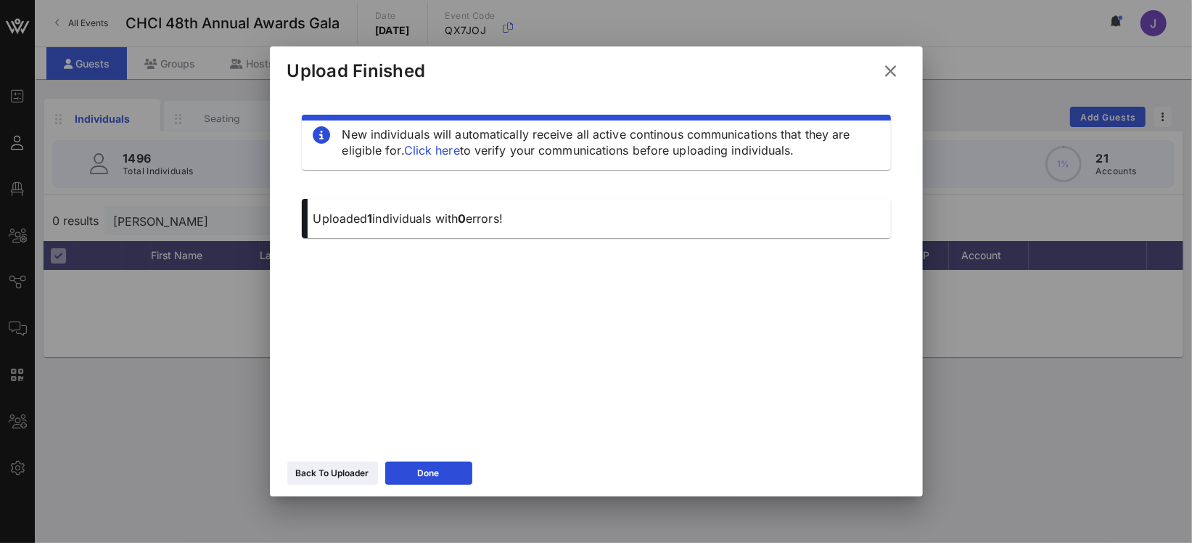
click at [896, 71] on icon at bounding box center [892, 70] width 20 height 17
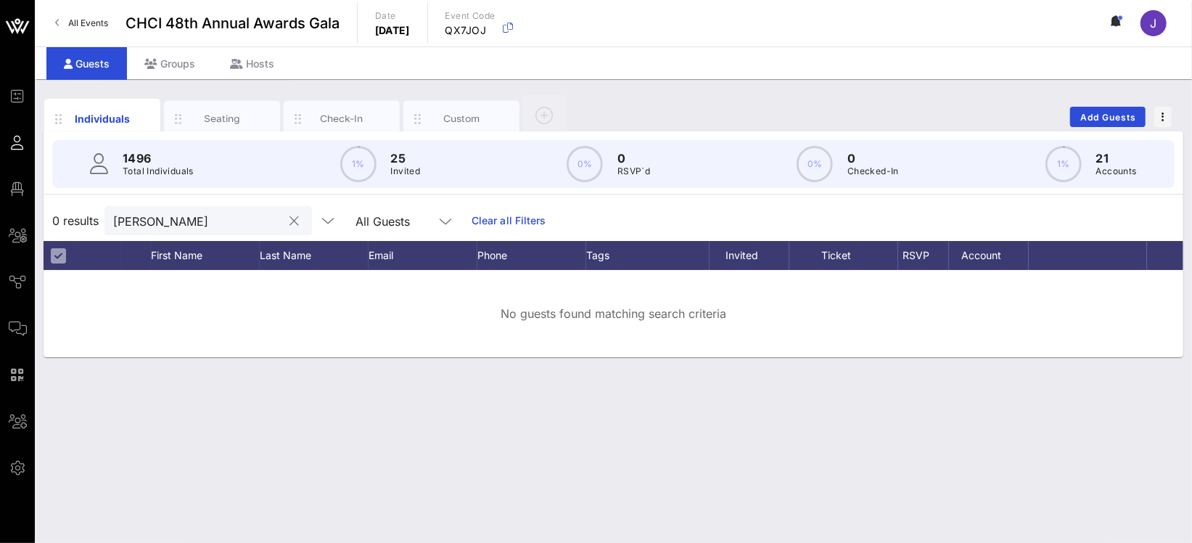
click at [136, 224] on input "whelan" at bounding box center [198, 220] width 170 height 19
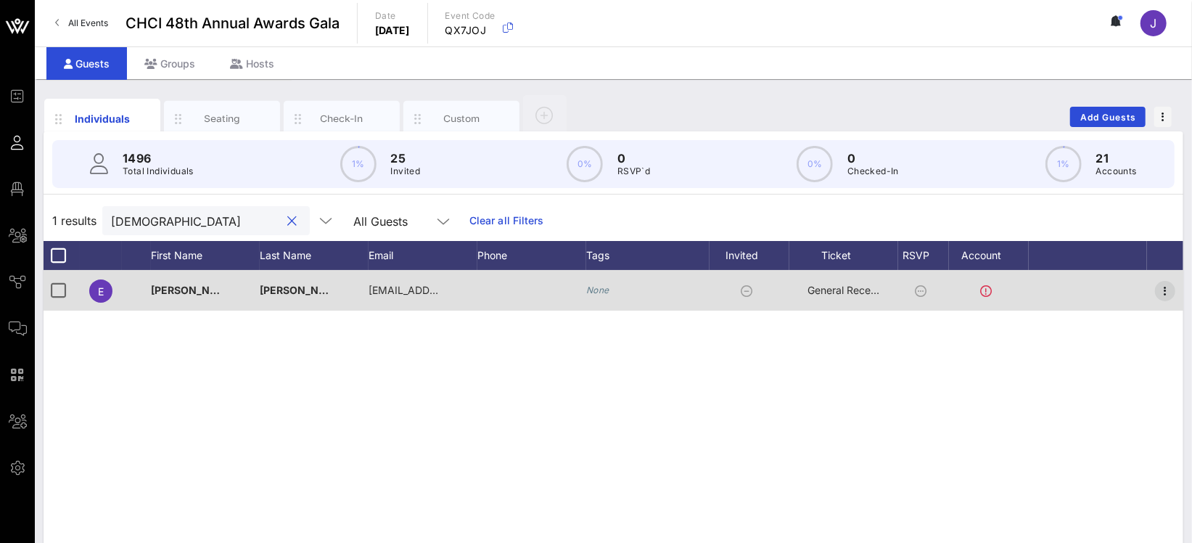
type input "prest"
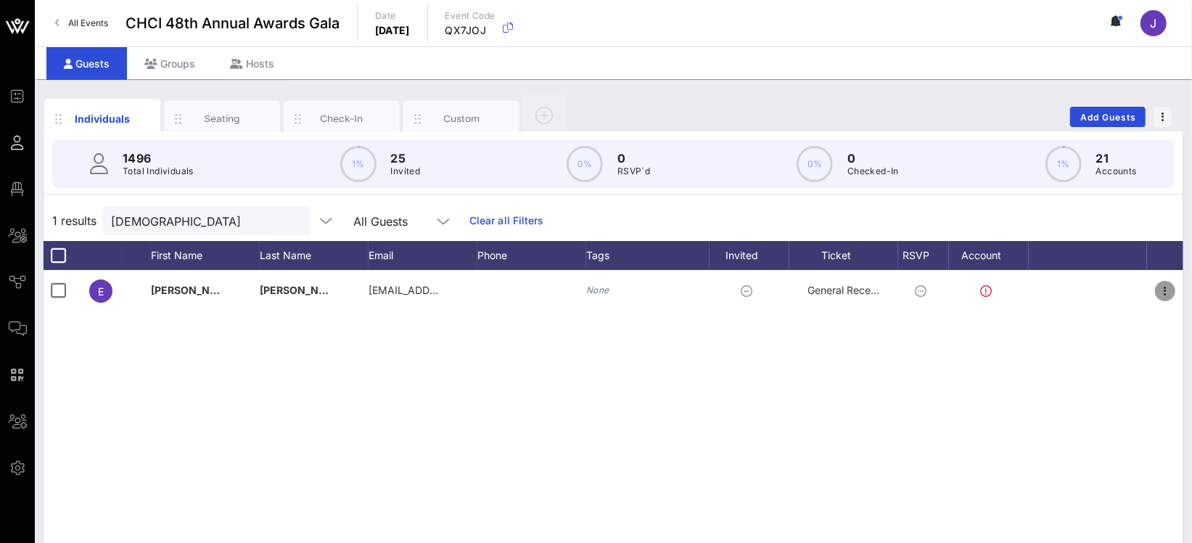
click at [1168, 294] on icon "button" at bounding box center [1165, 290] width 17 height 17
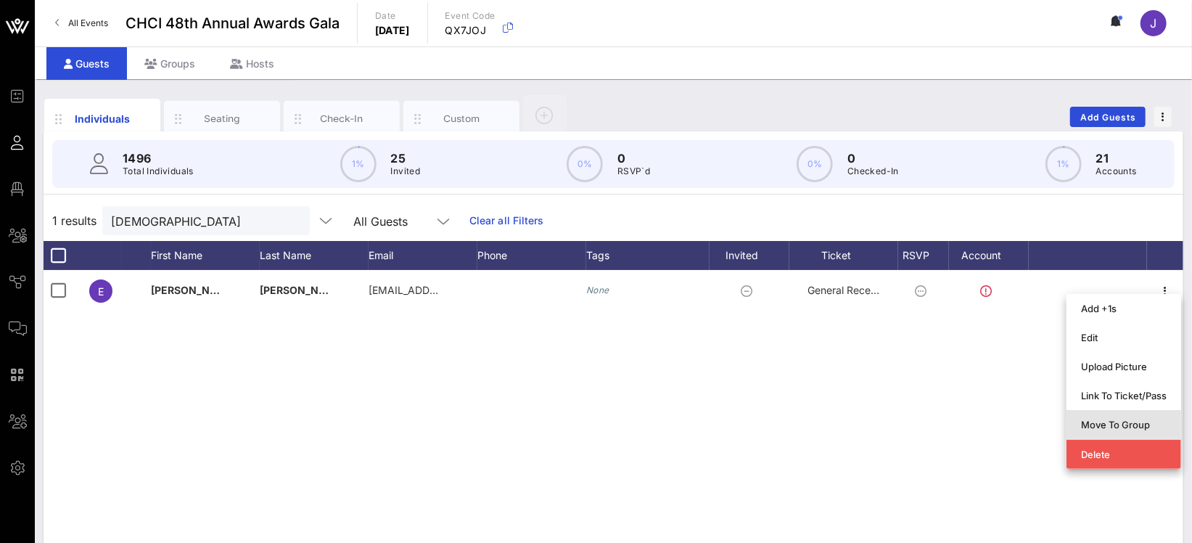
click at [1129, 426] on div "Move To Group" at bounding box center [1124, 425] width 86 height 12
type input "Emily Prest"
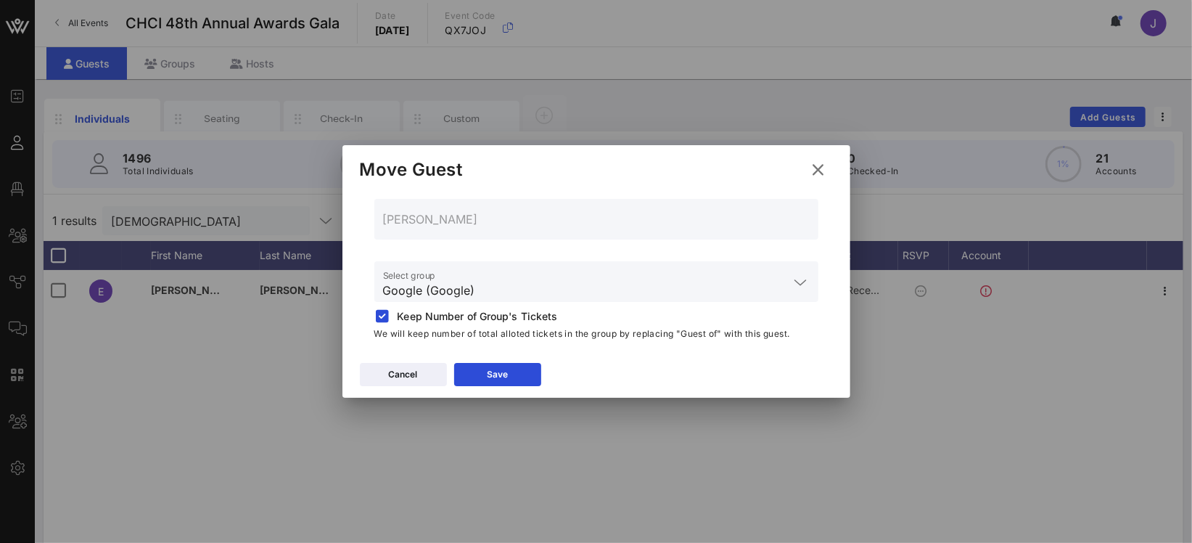
click at [471, 229] on div "Emily Prest" at bounding box center [596, 219] width 427 height 41
click at [456, 287] on input "Google (Google)" at bounding box center [586, 290] width 406 height 23
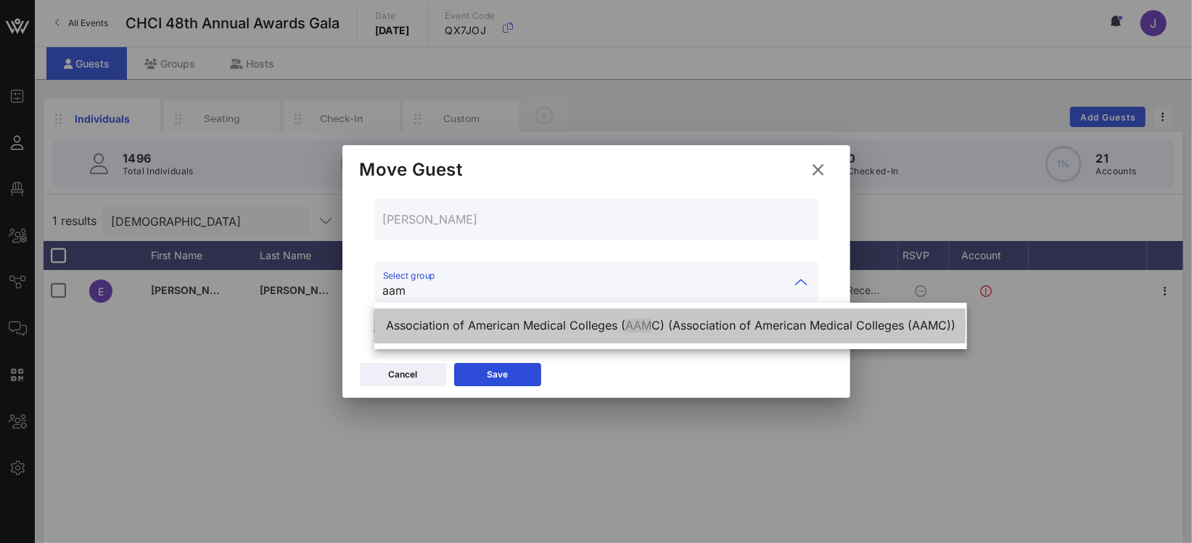
click at [516, 320] on div "Association of American Medical Colleges ( AAM C) (Association of American Medi…" at bounding box center [671, 326] width 570 height 14
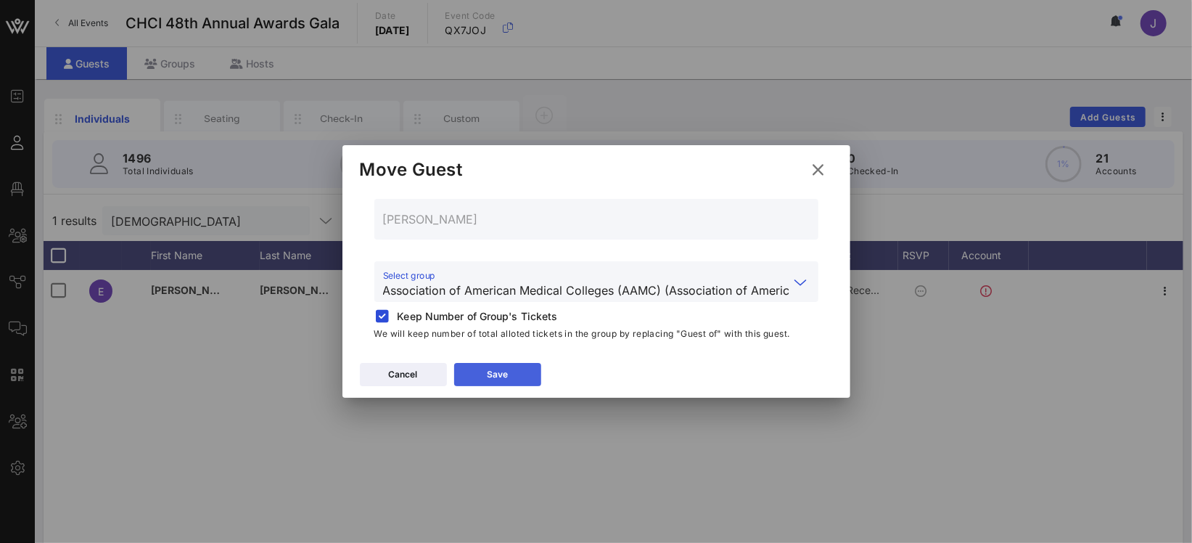
type input "Association of American Medical Colleges (AAMC) (Association of American Medica…"
click at [491, 374] on div "Save" at bounding box center [497, 374] width 21 height 15
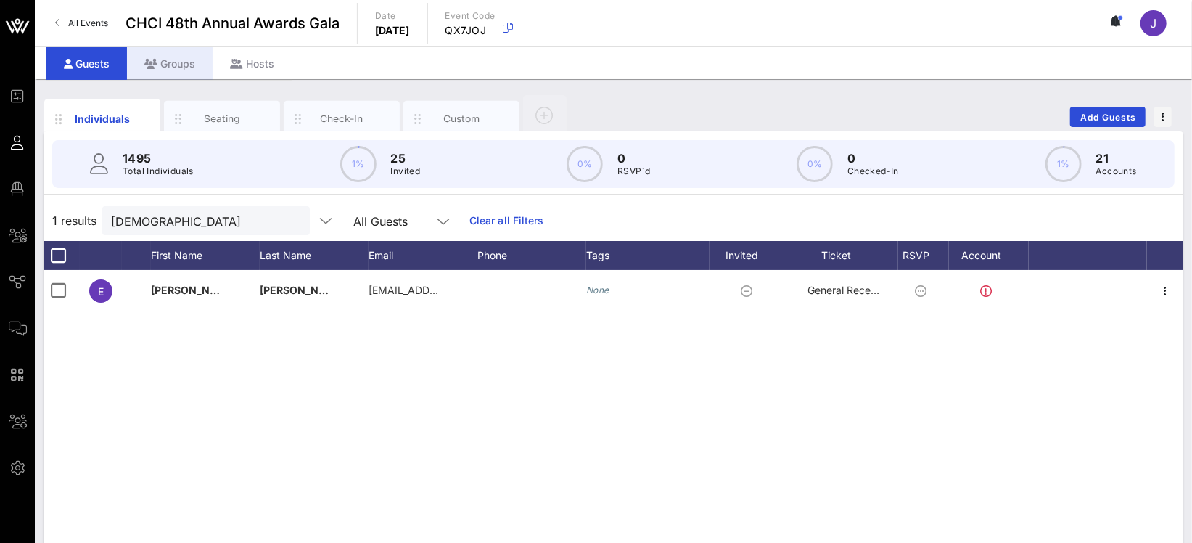
click at [174, 54] on div "Groups" at bounding box center [170, 63] width 86 height 33
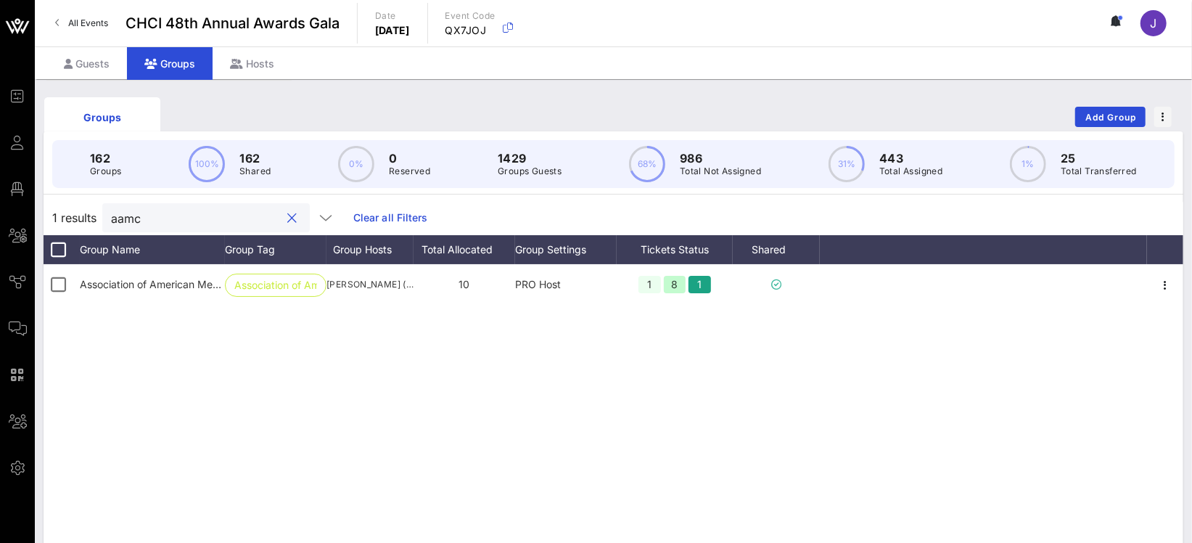
click at [131, 220] on input "aamc" at bounding box center [196, 217] width 170 height 19
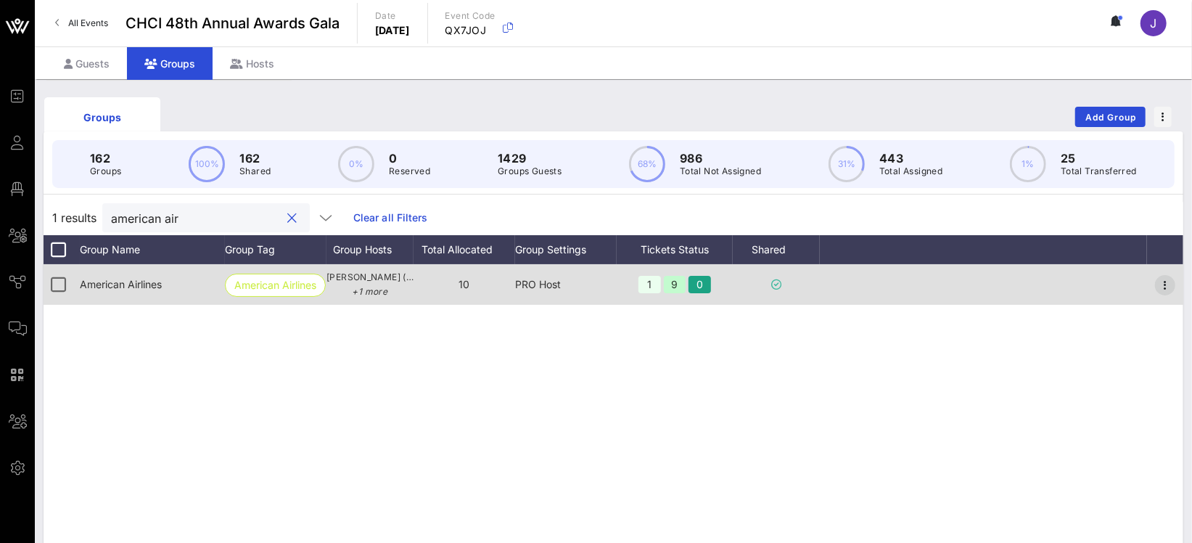
type input "american air"
click at [1168, 282] on icon "button" at bounding box center [1165, 284] width 17 height 17
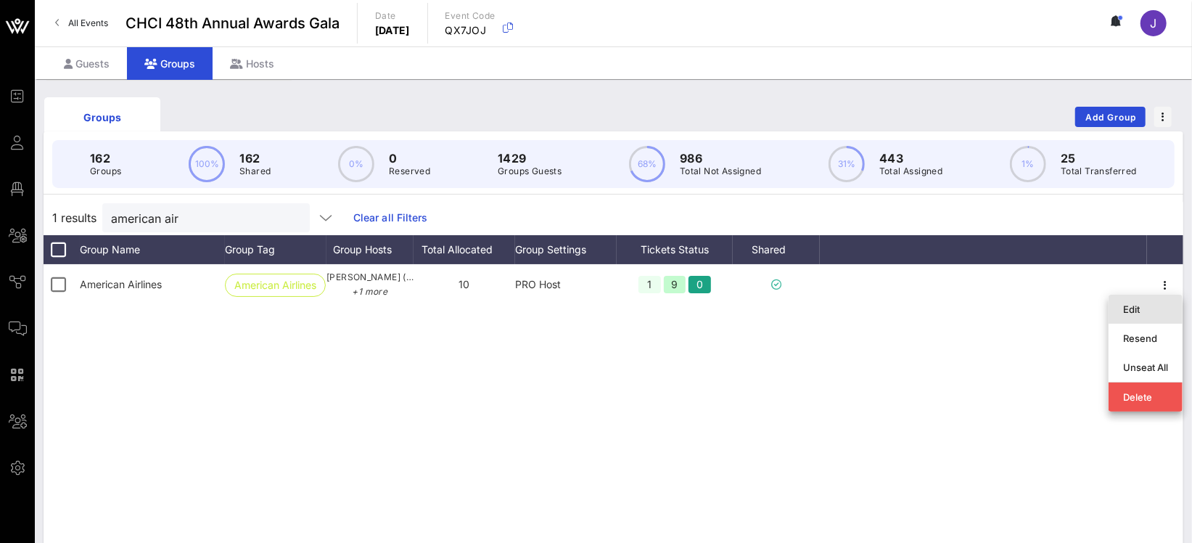
click at [1157, 306] on div "Edit" at bounding box center [1145, 309] width 45 height 12
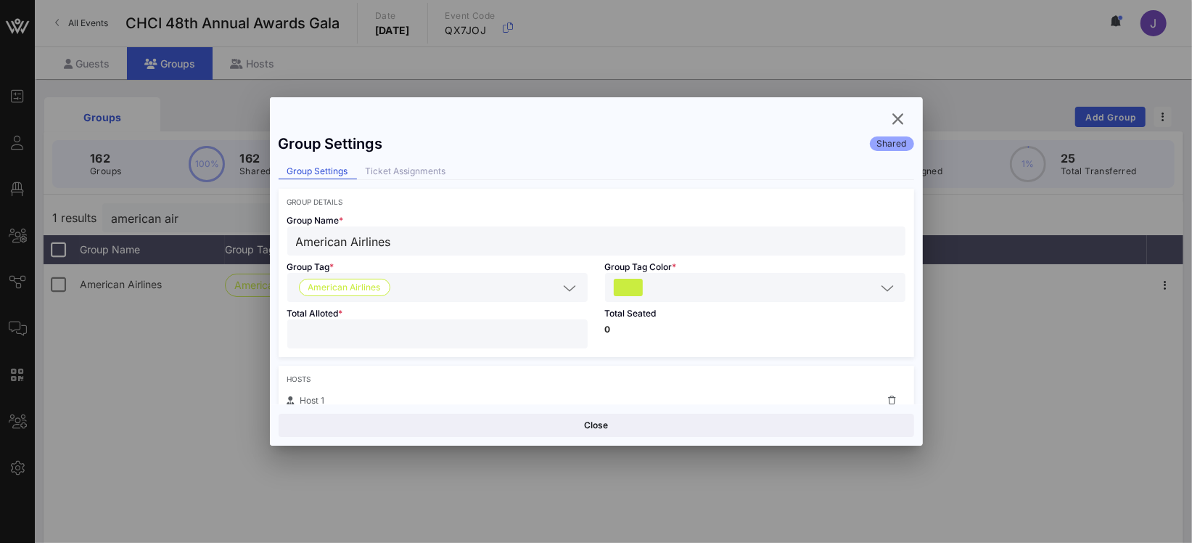
drag, startPoint x: 303, startPoint y: 331, endPoint x: 281, endPoint y: 330, distance: 22.5
click at [287, 331] on div "**" at bounding box center [437, 333] width 300 height 29
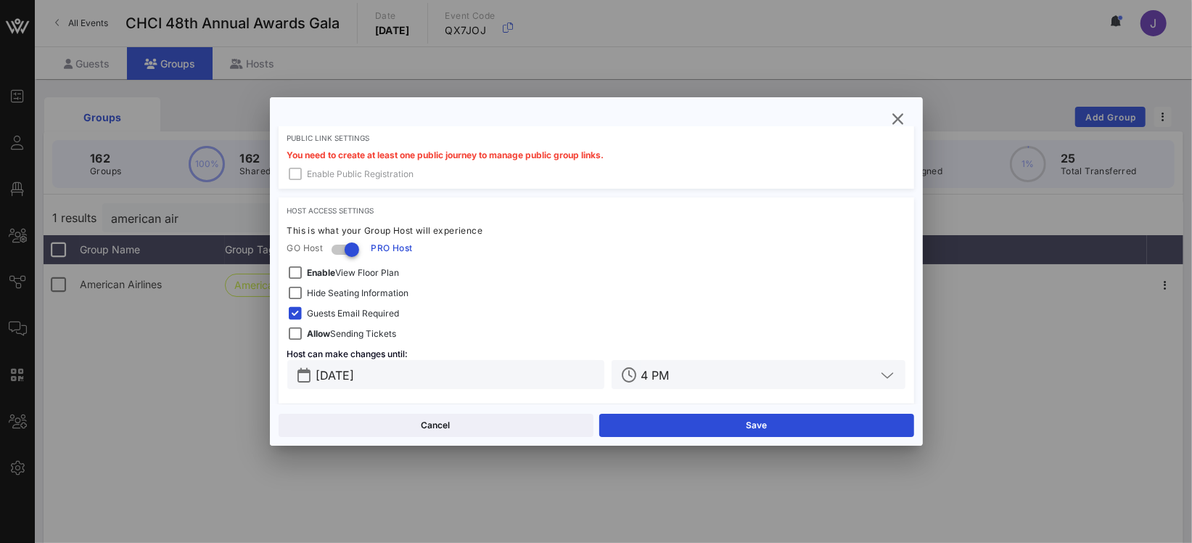
scroll to position [622, 0]
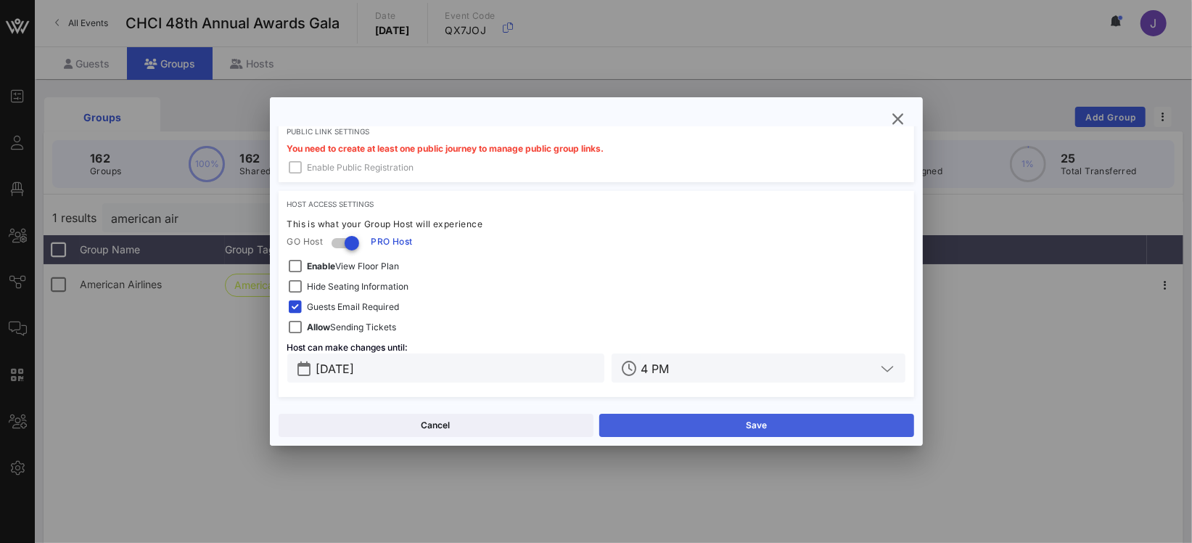
type input "*"
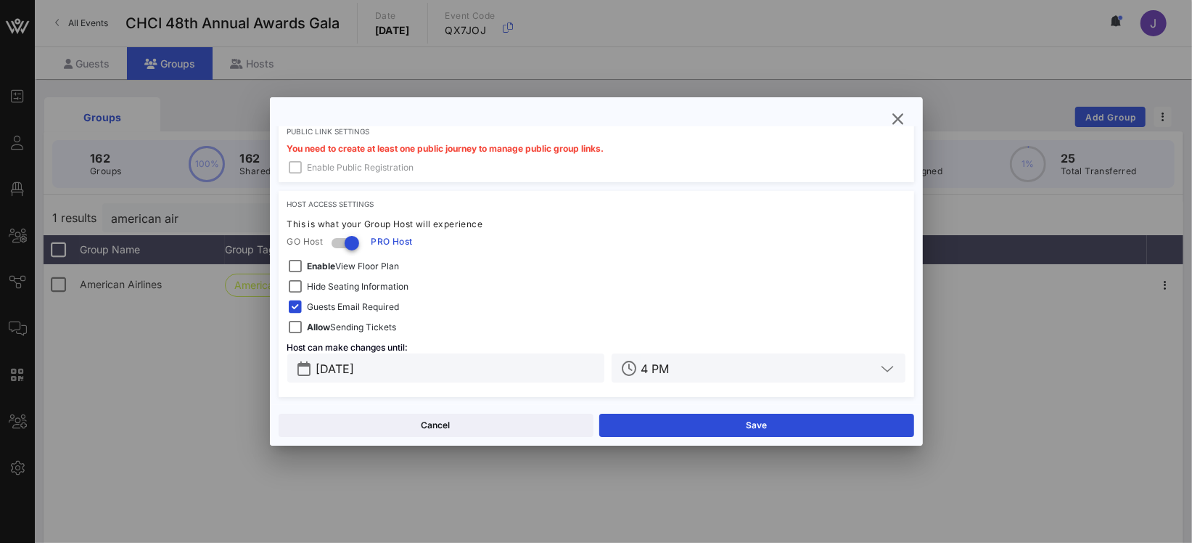
click at [710, 425] on button "Save" at bounding box center [756, 425] width 315 height 23
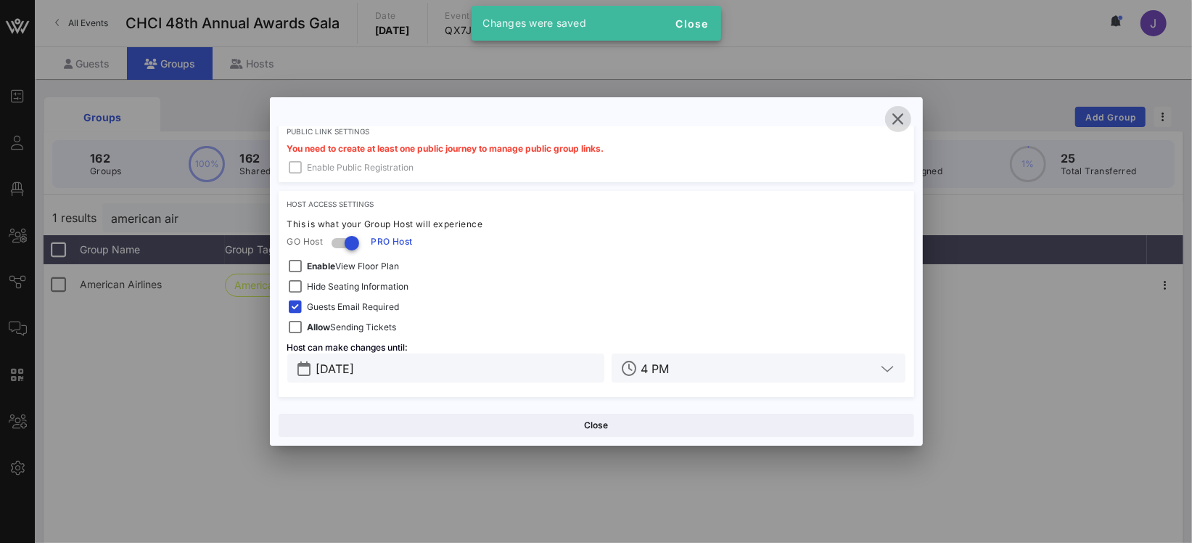
click at [897, 118] on icon "button" at bounding box center [898, 118] width 17 height 17
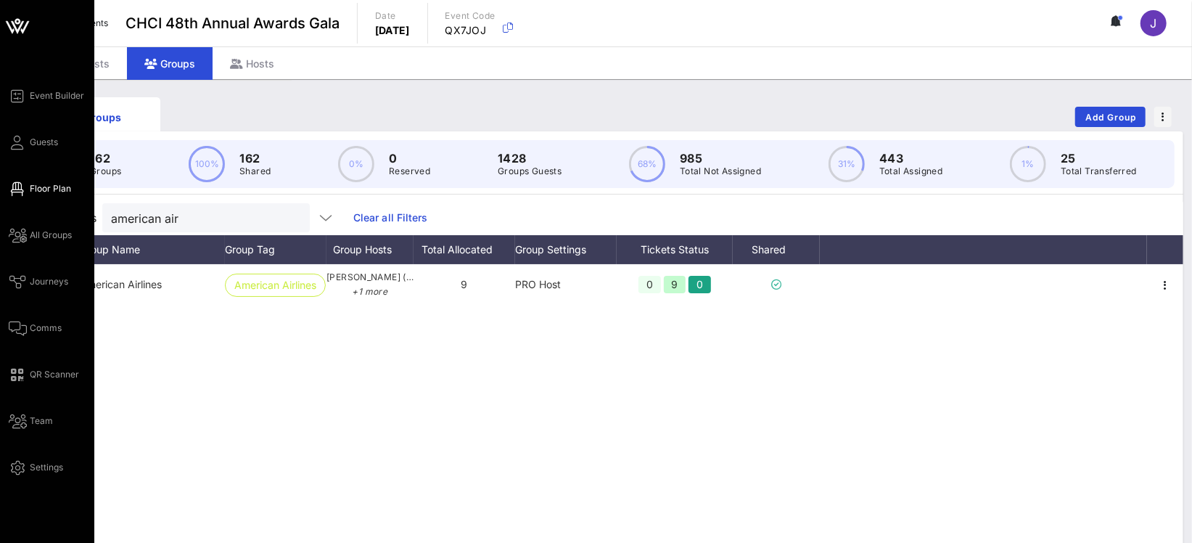
click at [37, 188] on span "Floor Plan" at bounding box center [50, 188] width 41 height 13
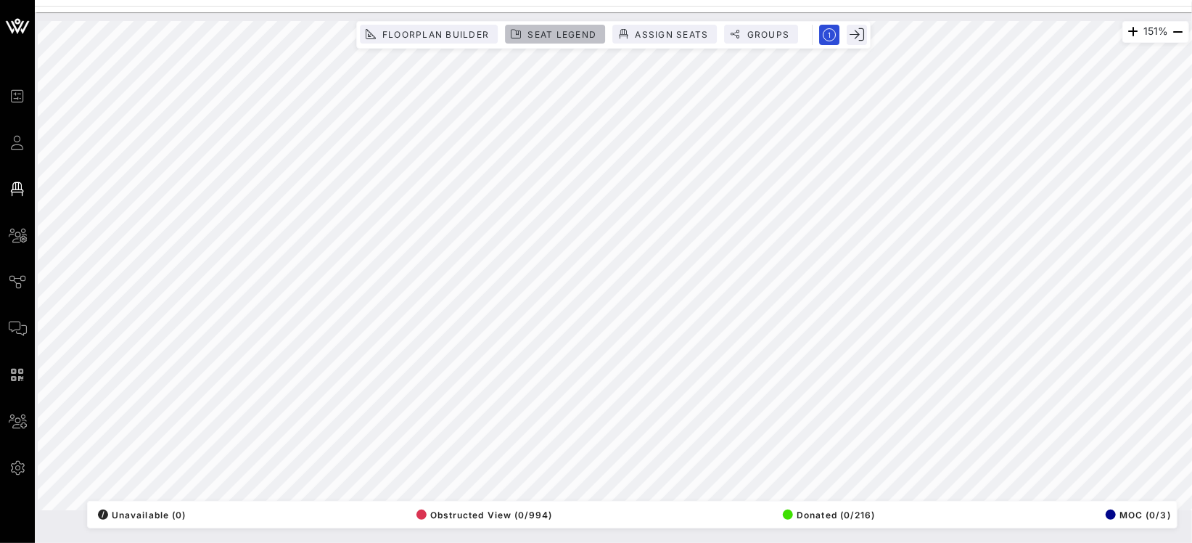
click at [552, 35] on span "Seat Legend" at bounding box center [562, 34] width 70 height 11
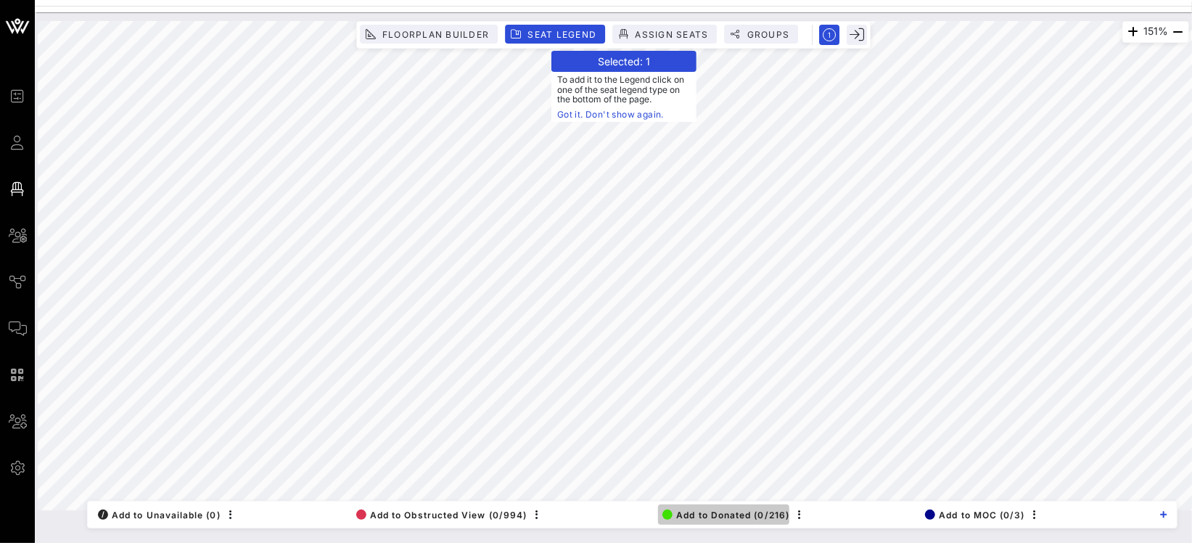
click at [690, 515] on span "Add to Donated (0/216)" at bounding box center [726, 514] width 127 height 11
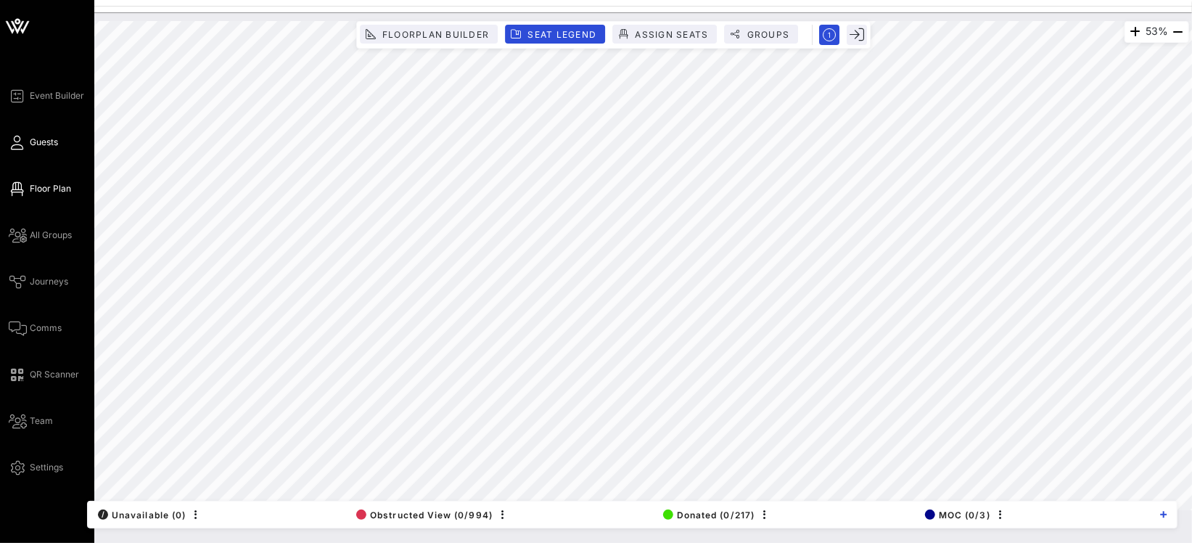
click at [35, 146] on span "Guests" at bounding box center [44, 142] width 28 height 13
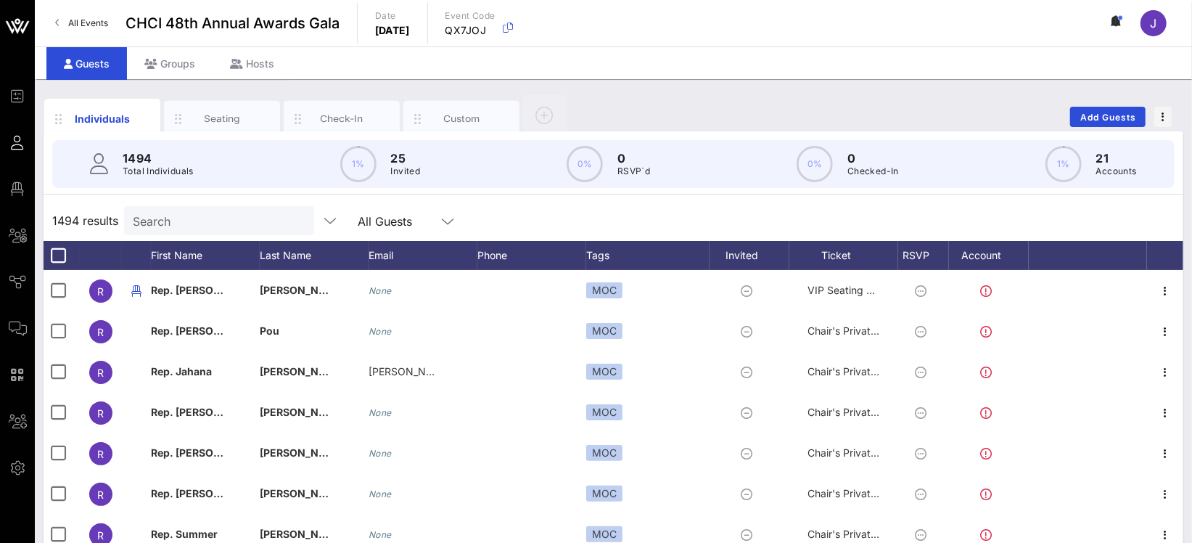
click at [139, 226] on input "Search" at bounding box center [218, 220] width 170 height 19
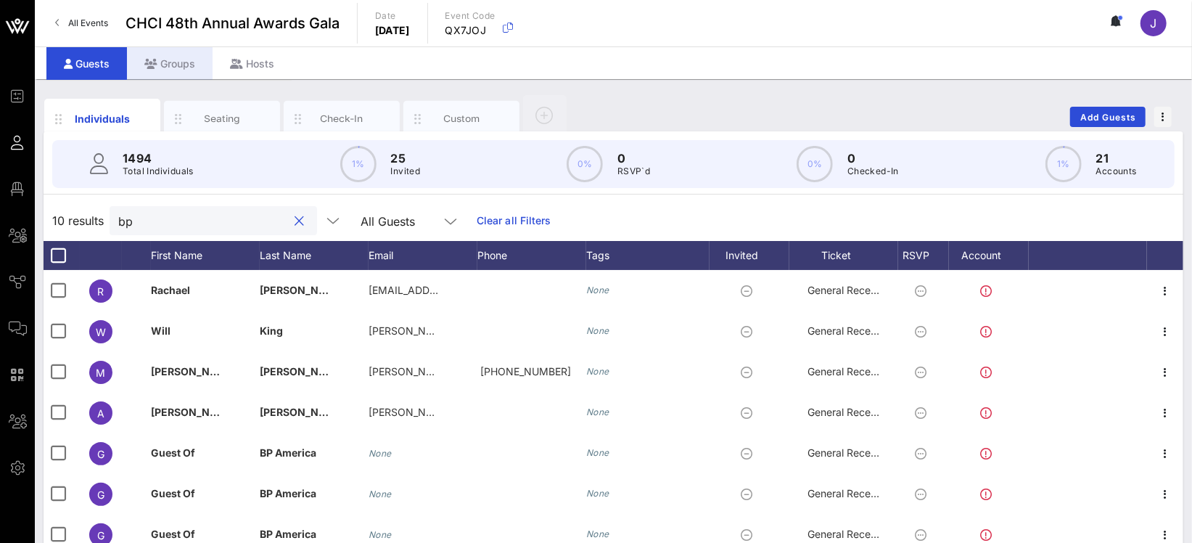
type input "bp"
click at [165, 56] on div "Groups" at bounding box center [170, 63] width 86 height 33
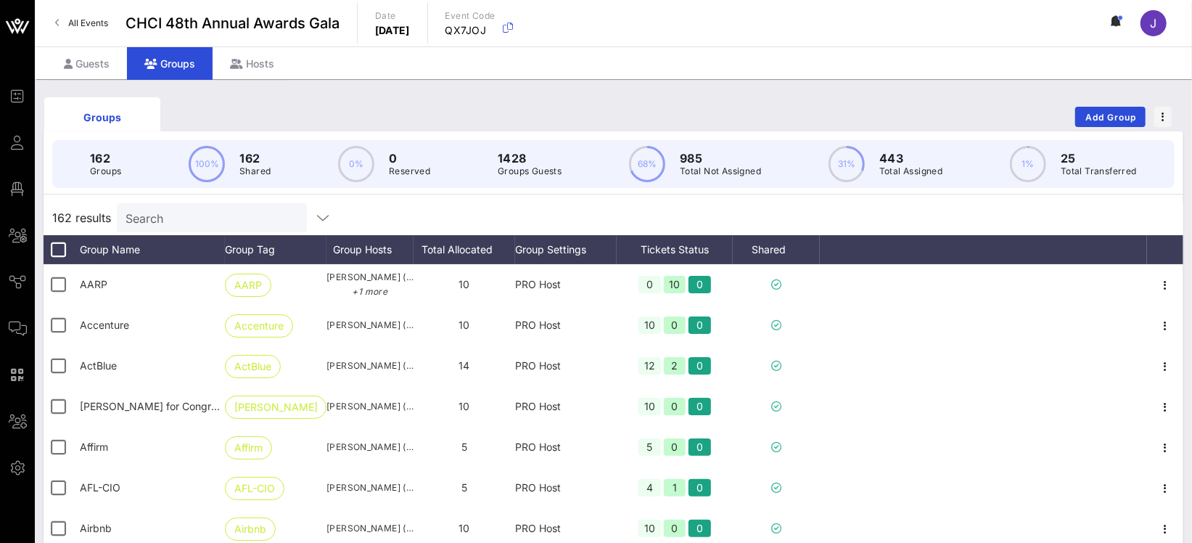
click at [186, 210] on input "Search" at bounding box center [211, 217] width 170 height 19
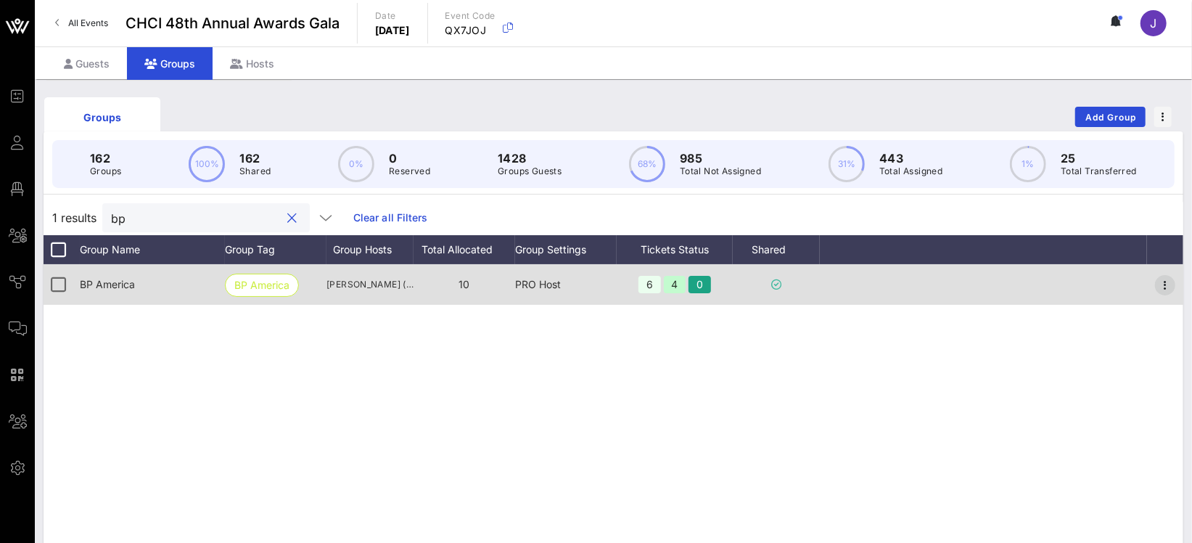
type input "bp"
click at [1168, 286] on icon "button" at bounding box center [1165, 284] width 17 height 17
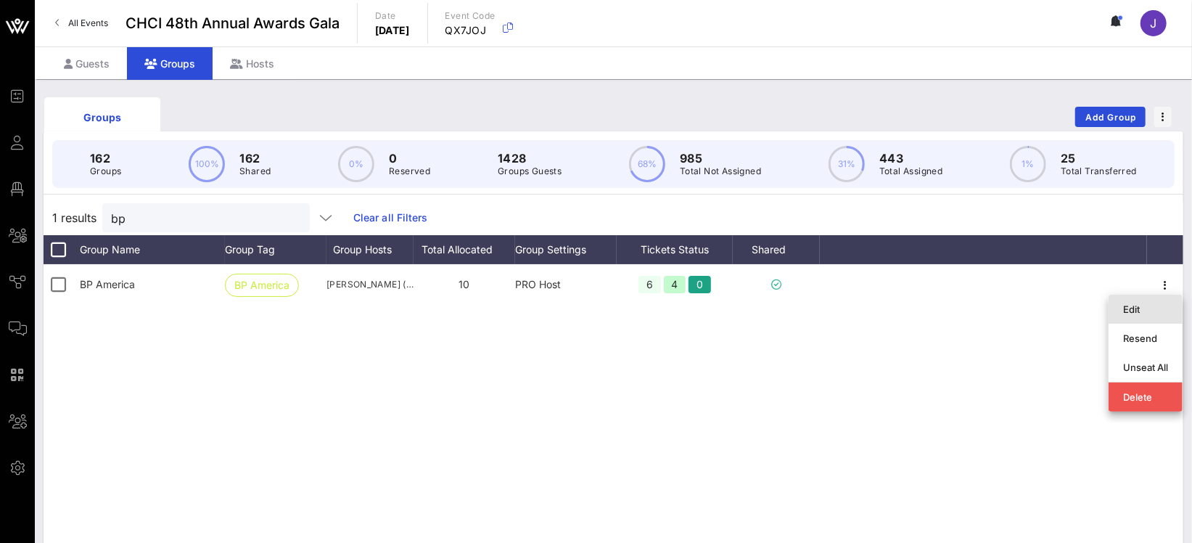
click at [1165, 307] on div "Edit" at bounding box center [1145, 309] width 45 height 12
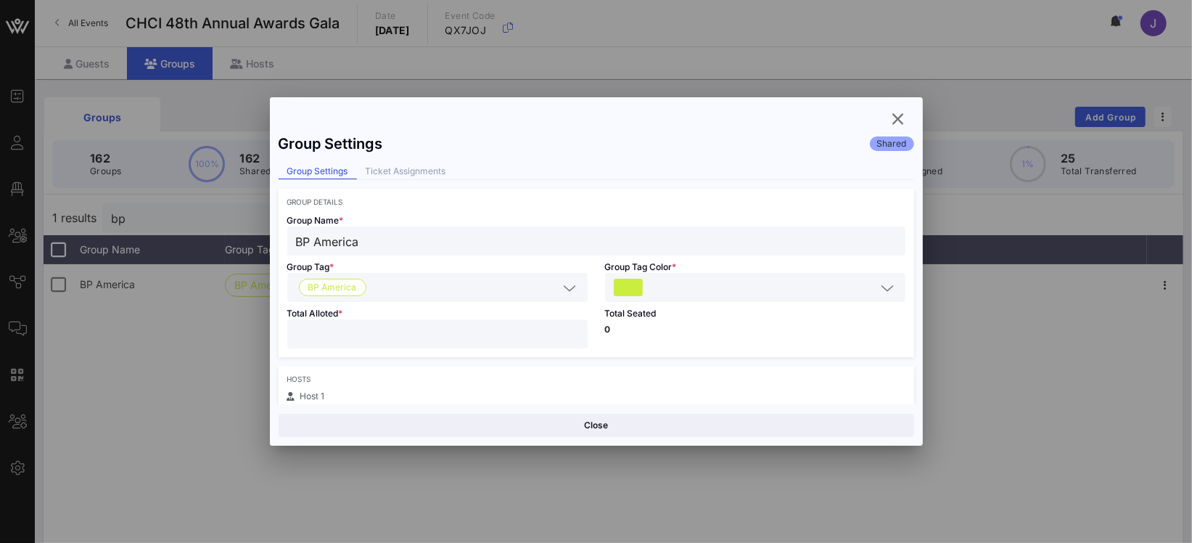
drag, startPoint x: 373, startPoint y: 332, endPoint x: 225, endPoint y: 343, distance: 148.4
click at [273, 340] on div "Group Settings Shared Group Settings Ticket Assignments Group Details Group Nam…" at bounding box center [596, 265] width 653 height 278
drag, startPoint x: 346, startPoint y: 339, endPoint x: 255, endPoint y: 319, distance: 93.7
click at [258, 319] on div "Event Builder Guests Floor Plan All Groups Journeys Comms QR Scanner Team Setti…" at bounding box center [596, 380] width 1192 height 761
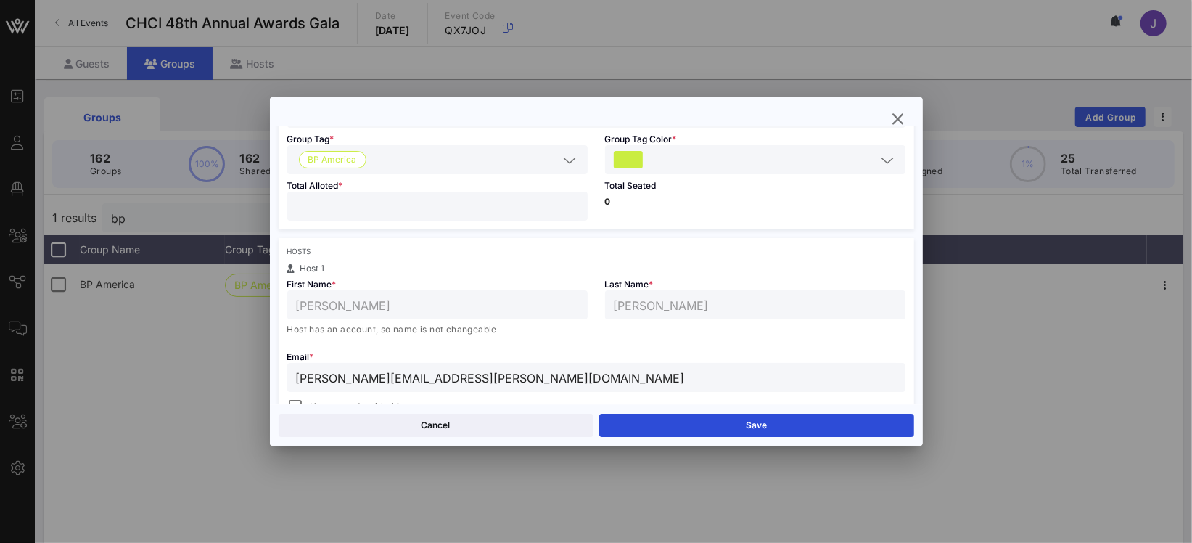
scroll to position [468, 0]
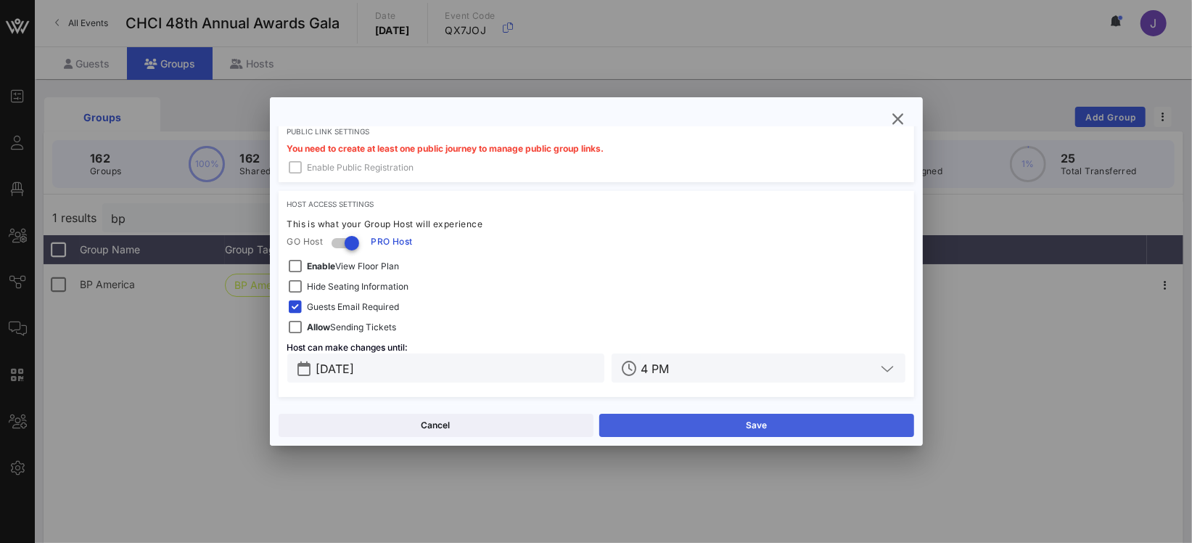
type input "*"
click at [740, 424] on button "Save" at bounding box center [756, 425] width 315 height 23
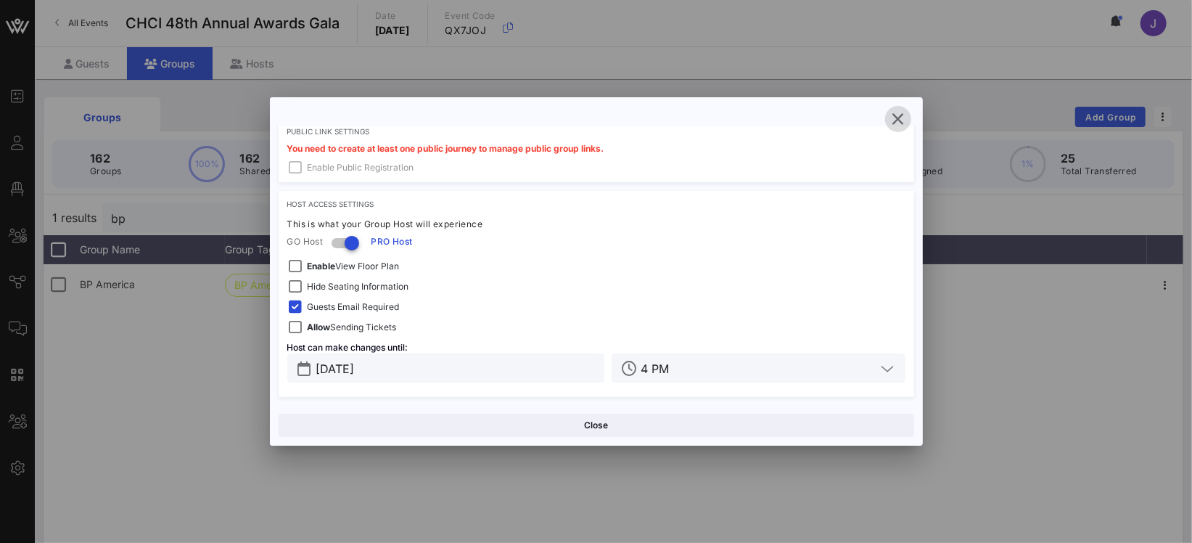
click at [908, 124] on span "button" at bounding box center [898, 118] width 26 height 17
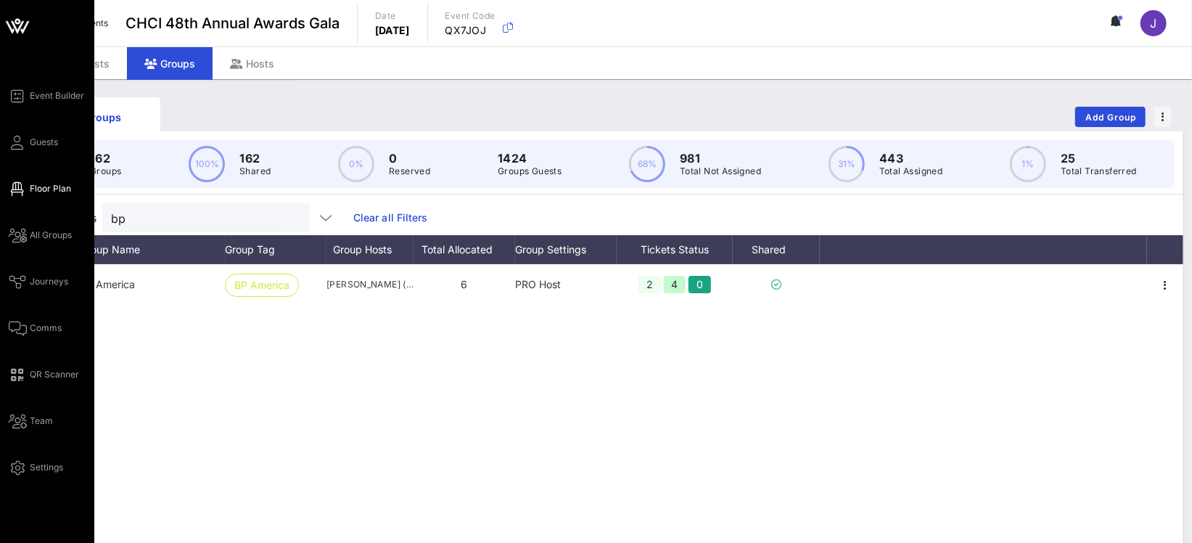
click at [33, 192] on span "Floor Plan" at bounding box center [50, 188] width 41 height 13
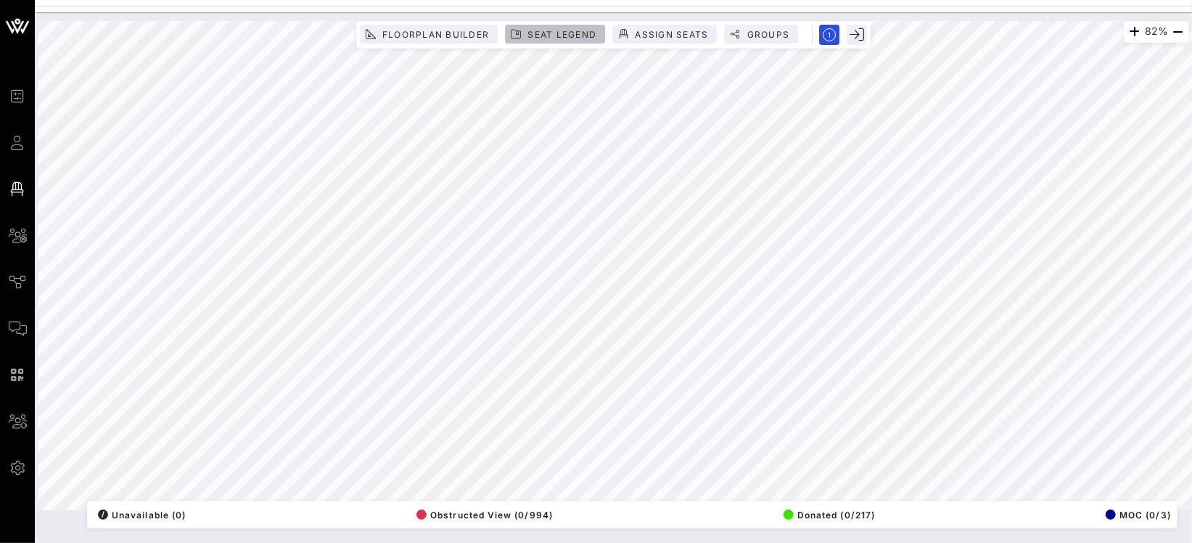
click at [538, 32] on span "Seat Legend" at bounding box center [562, 34] width 70 height 11
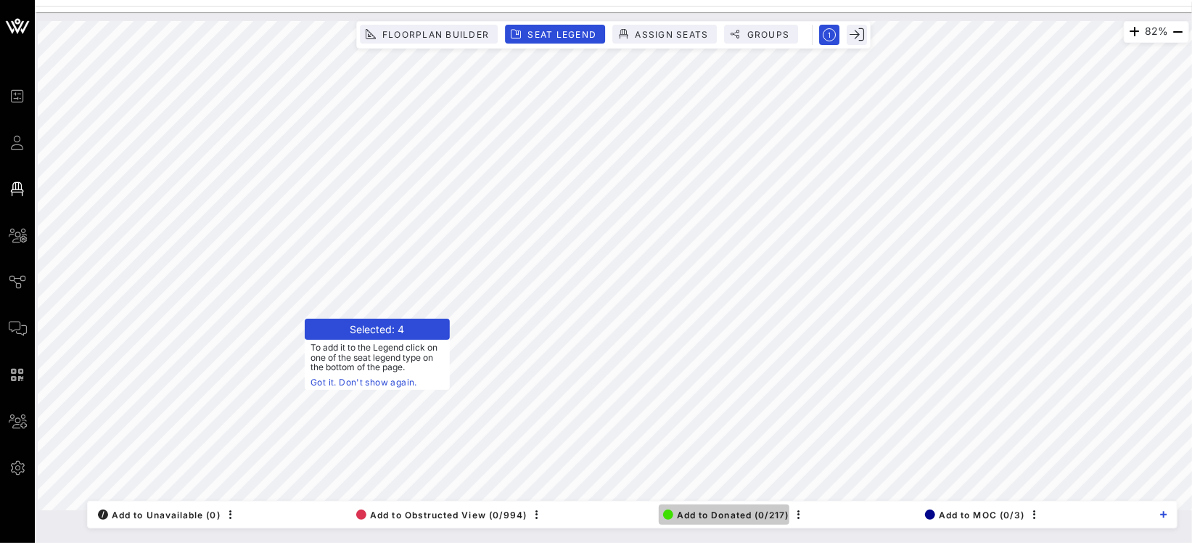
click at [690, 509] on button "Add to Donated (0/217)" at bounding box center [724, 514] width 131 height 20
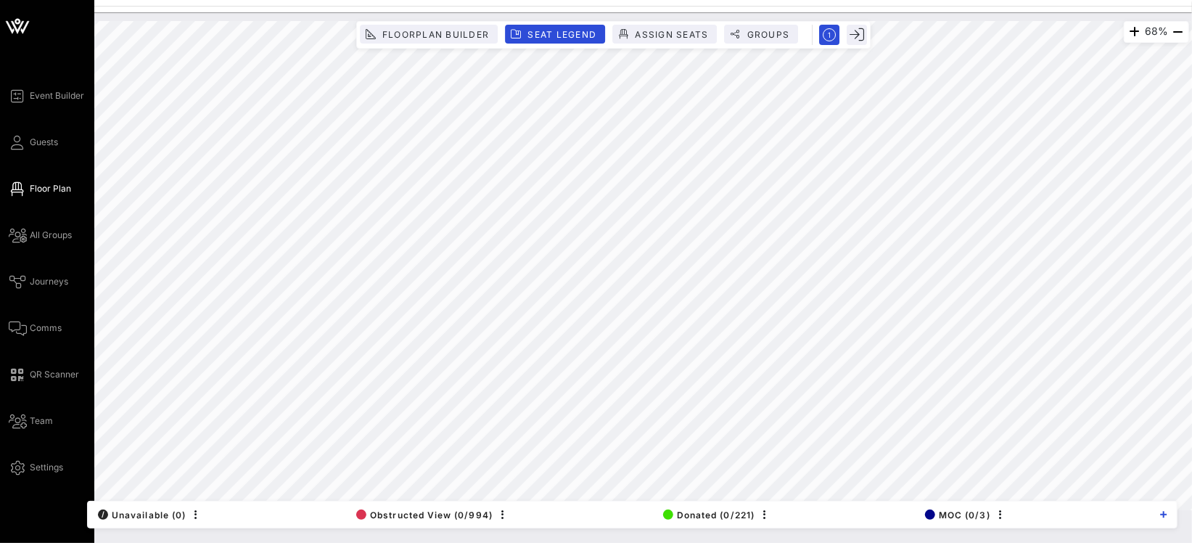
click at [18, 158] on div "Event Builder Guests Floor Plan All Groups Journeys Comms QR Scanner Team Setti…" at bounding box center [52, 281] width 86 height 389
click at [19, 144] on icon at bounding box center [18, 143] width 18 height 2
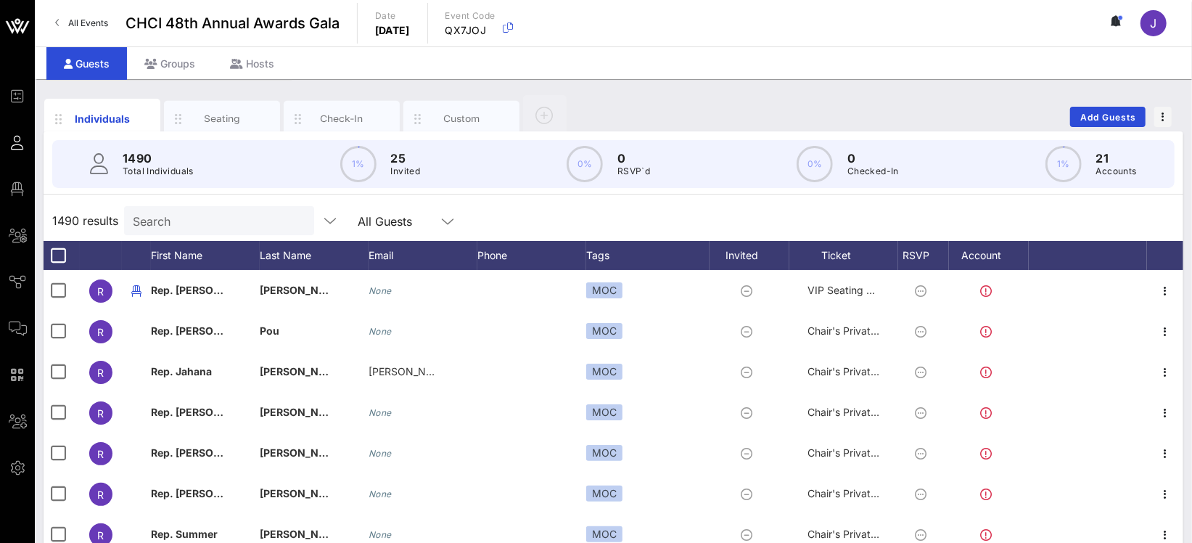
click at [164, 212] on input "Search" at bounding box center [218, 220] width 170 height 19
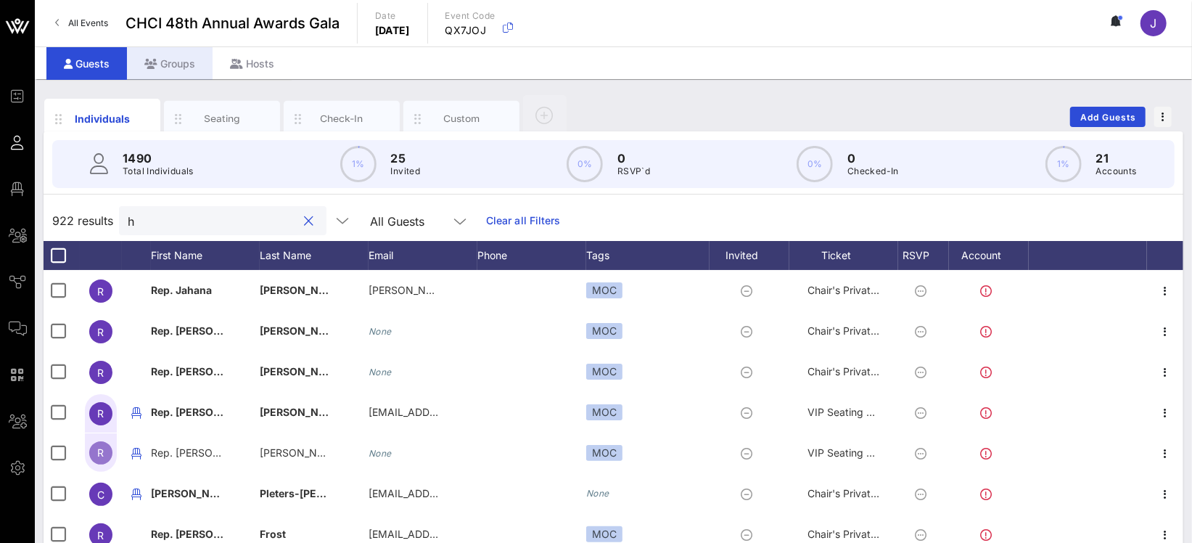
type input "h"
click at [173, 65] on div "Groups" at bounding box center [170, 63] width 86 height 33
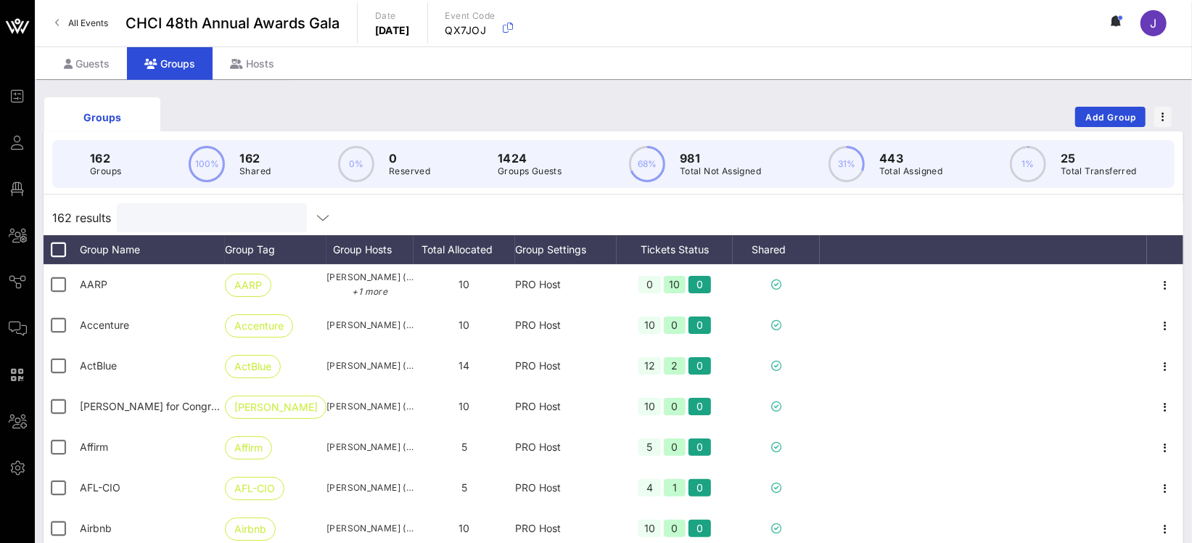
click at [152, 224] on input "text" at bounding box center [211, 217] width 170 height 19
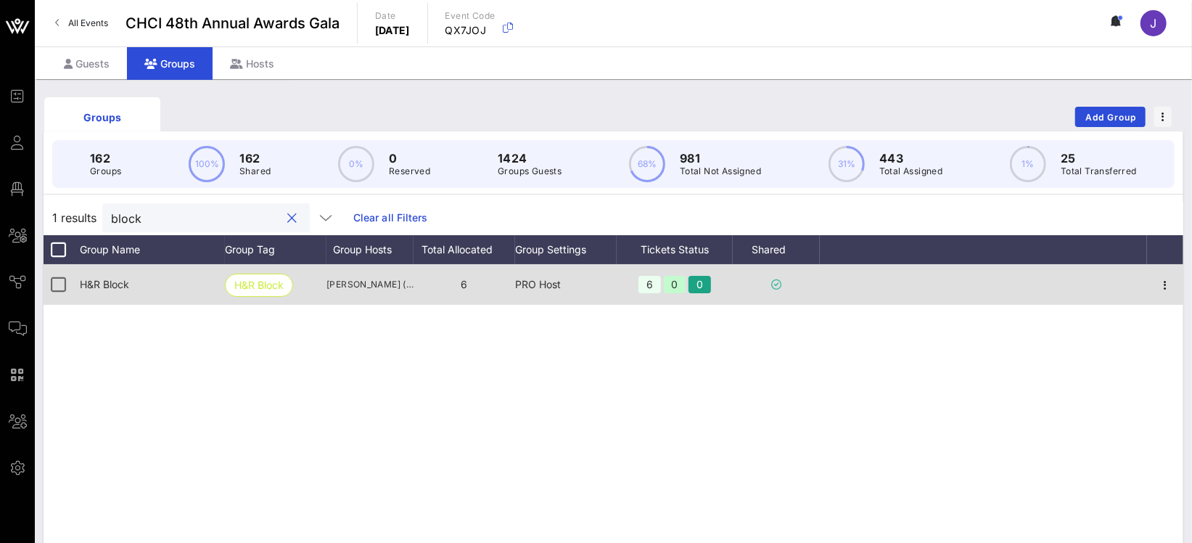
type input "block"
click at [1177, 279] on div at bounding box center [1165, 284] width 36 height 41
click at [1167, 283] on icon "button" at bounding box center [1165, 284] width 17 height 17
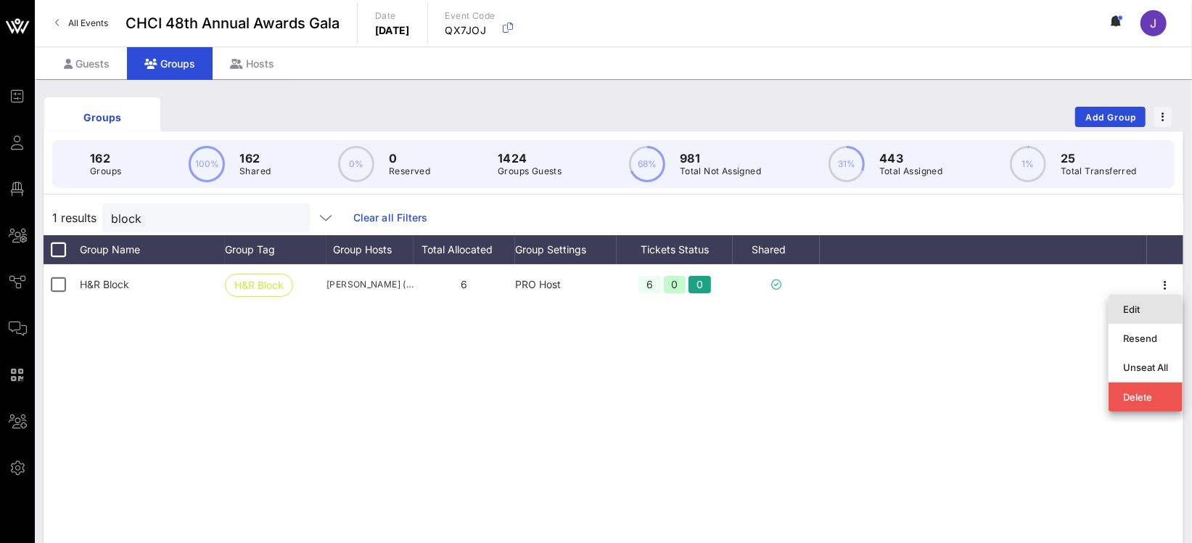
click at [1131, 308] on div "Edit" at bounding box center [1145, 309] width 45 height 12
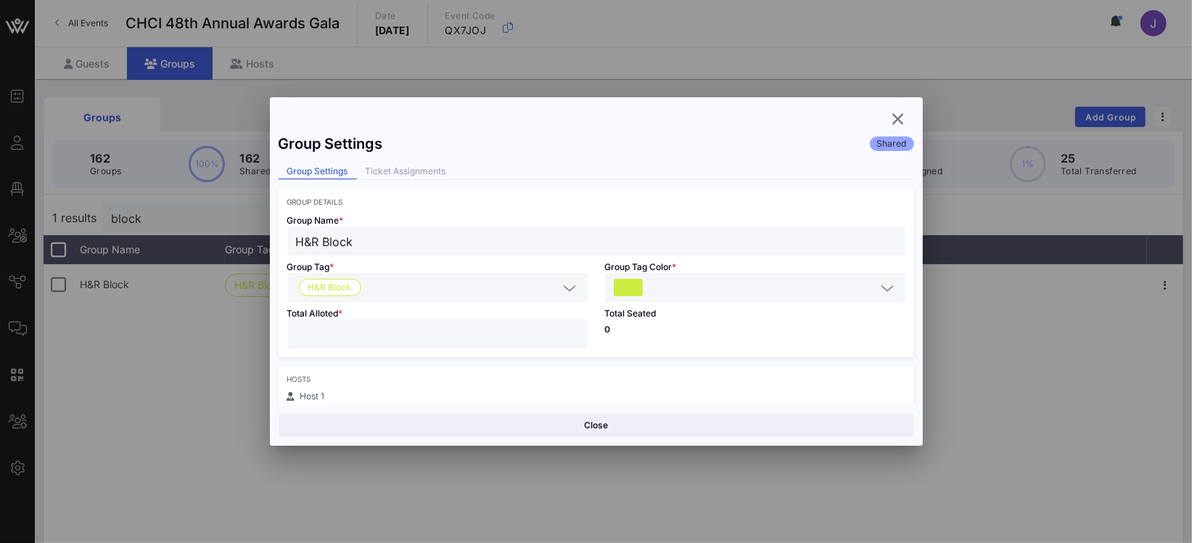
drag, startPoint x: 409, startPoint y: 337, endPoint x: 218, endPoint y: 327, distance: 191.1
click at [221, 327] on div "Event Builder Guests Floor Plan All Groups Journeys Comms QR Scanner Team Setti…" at bounding box center [596, 380] width 1192 height 761
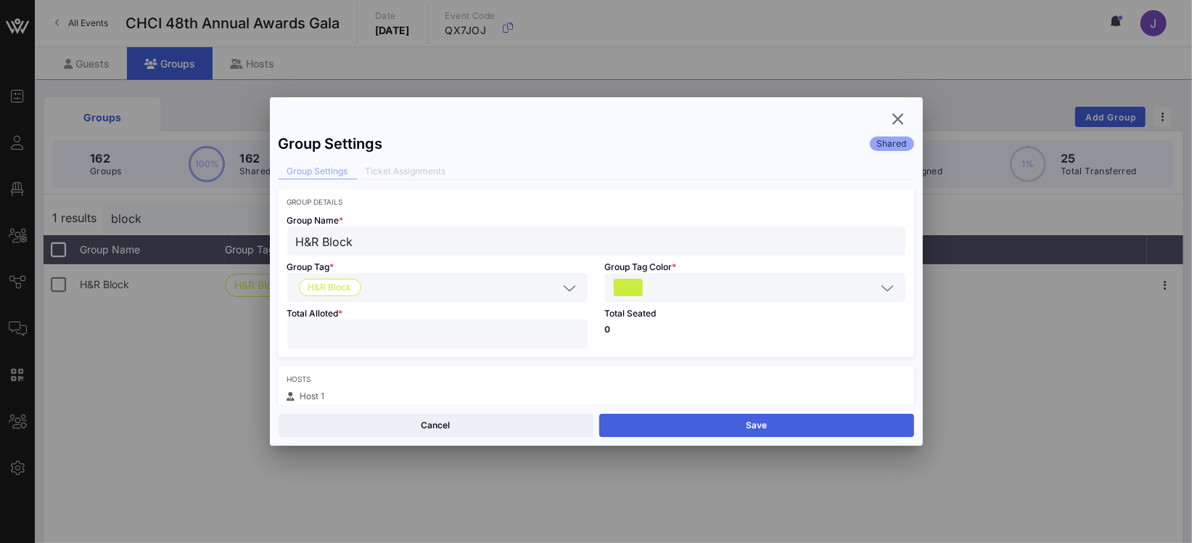
type input "**"
click at [698, 428] on button "Save" at bounding box center [756, 425] width 315 height 23
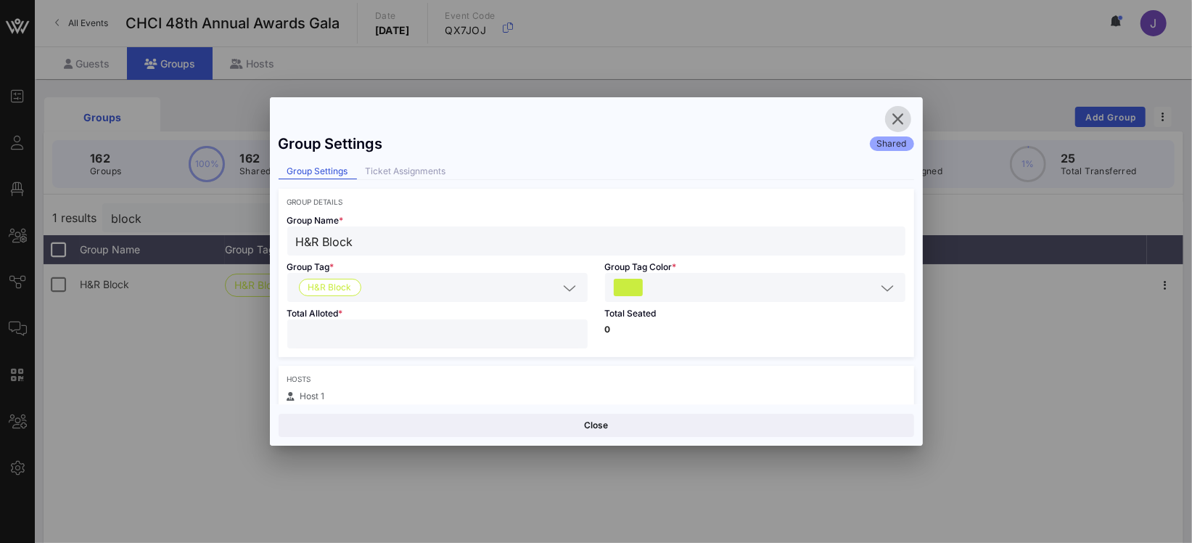
click at [891, 117] on icon "button" at bounding box center [898, 118] width 17 height 17
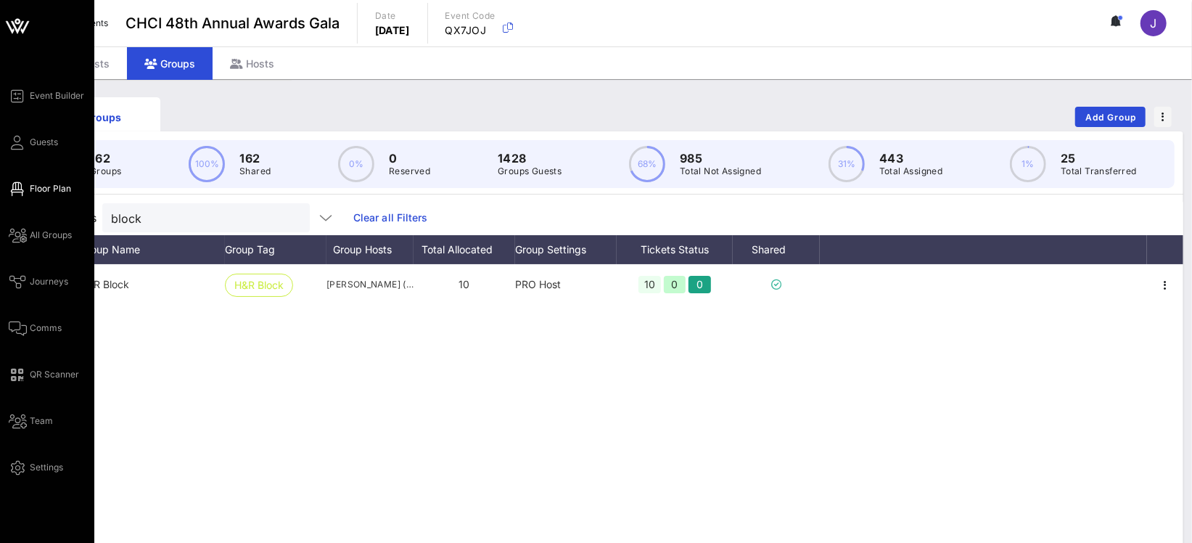
click at [53, 192] on span "Floor Plan" at bounding box center [50, 188] width 41 height 13
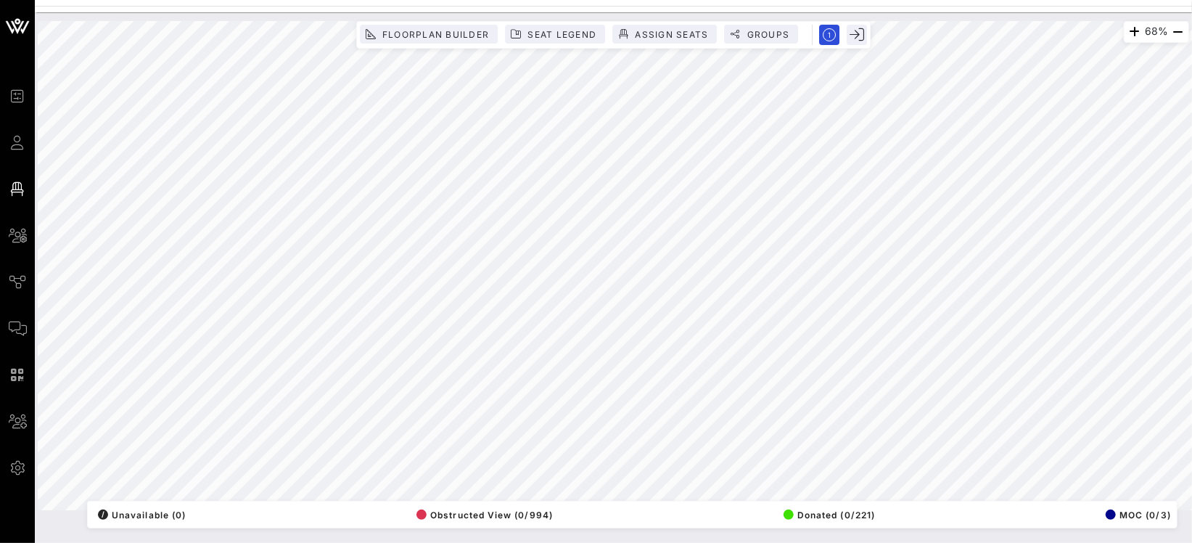
click at [576, 10] on div "Event Builder Guests Floor Plan All Groups Journeys Comms QR Scanner Team Setti…" at bounding box center [596, 271] width 1192 height 543
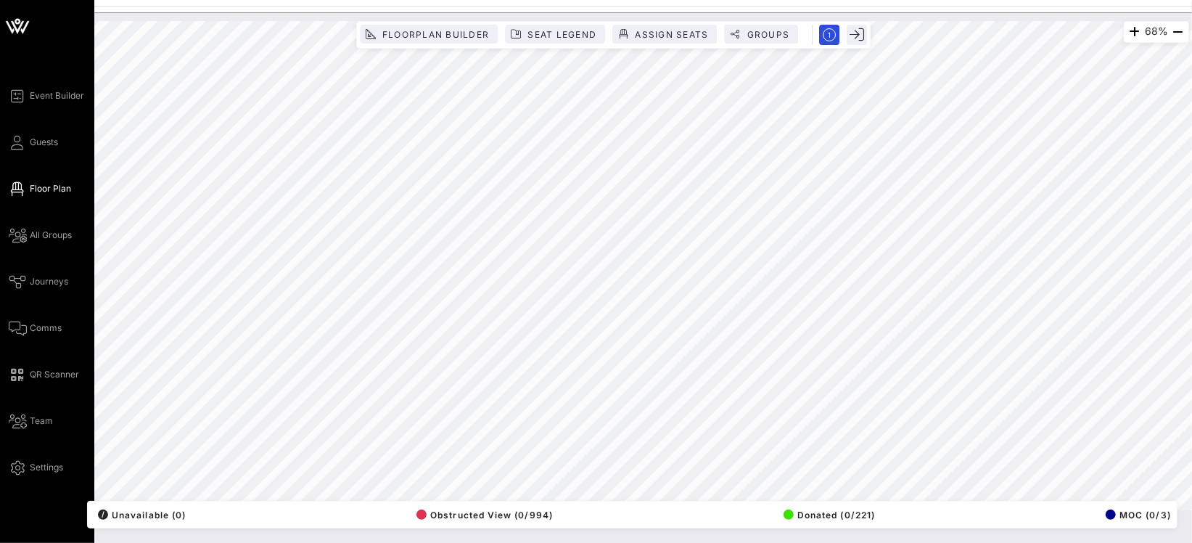
click at [24, 192] on div "Event Builder Guests Floor Plan All Groups Journeys Comms QR Scanner Team Setti…" at bounding box center [596, 271] width 1192 height 543
click at [0, 460] on div "Event Builder Guests Floor Plan All Groups Journeys Comms QR Scanner Team Setti…" at bounding box center [596, 271] width 1192 height 543
click at [35, 147] on span "Guests" at bounding box center [44, 142] width 28 height 13
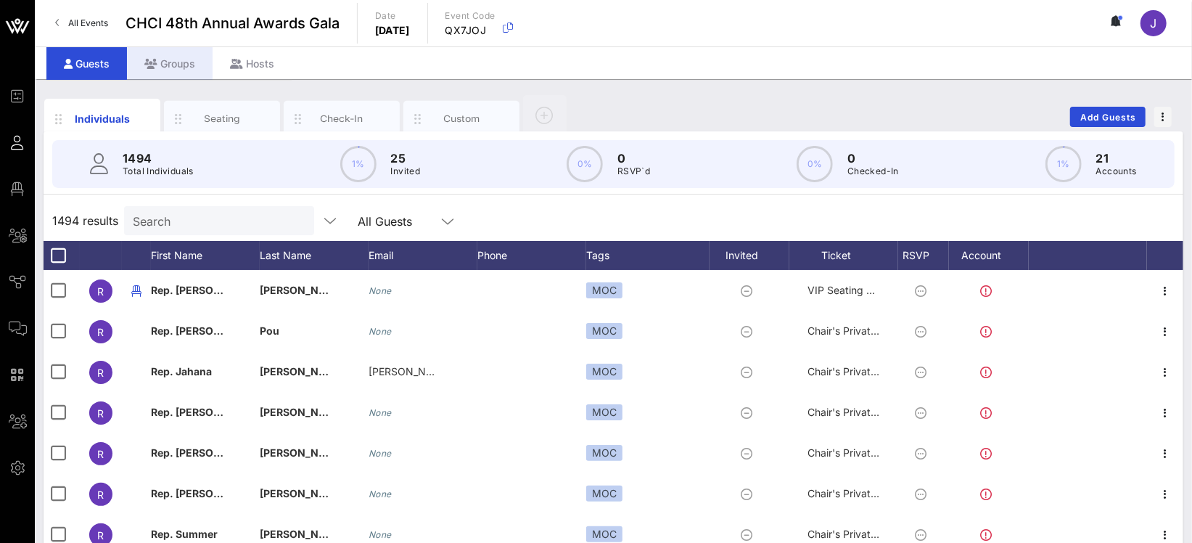
click at [156, 70] on div "Groups" at bounding box center [170, 63] width 86 height 33
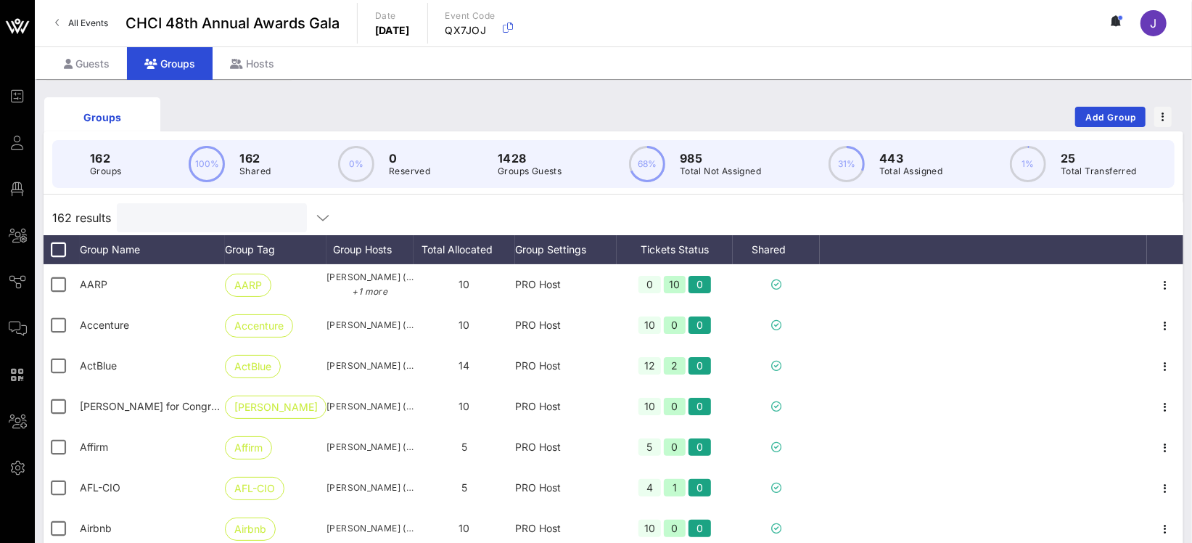
click at [171, 224] on input "text" at bounding box center [211, 217] width 170 height 19
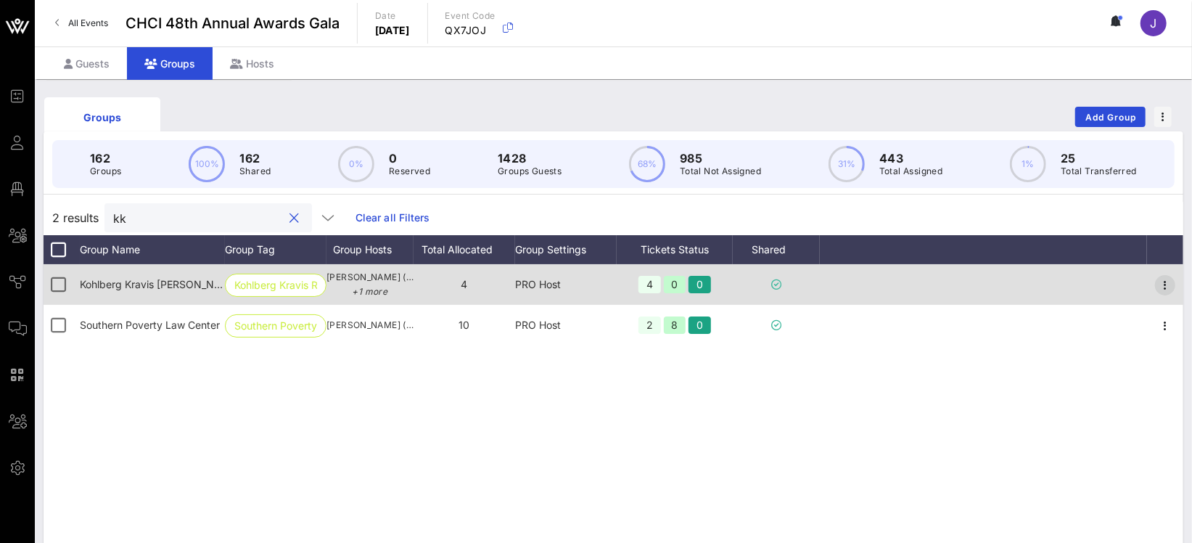
type input "kk"
click at [1161, 286] on icon "button" at bounding box center [1165, 284] width 17 height 17
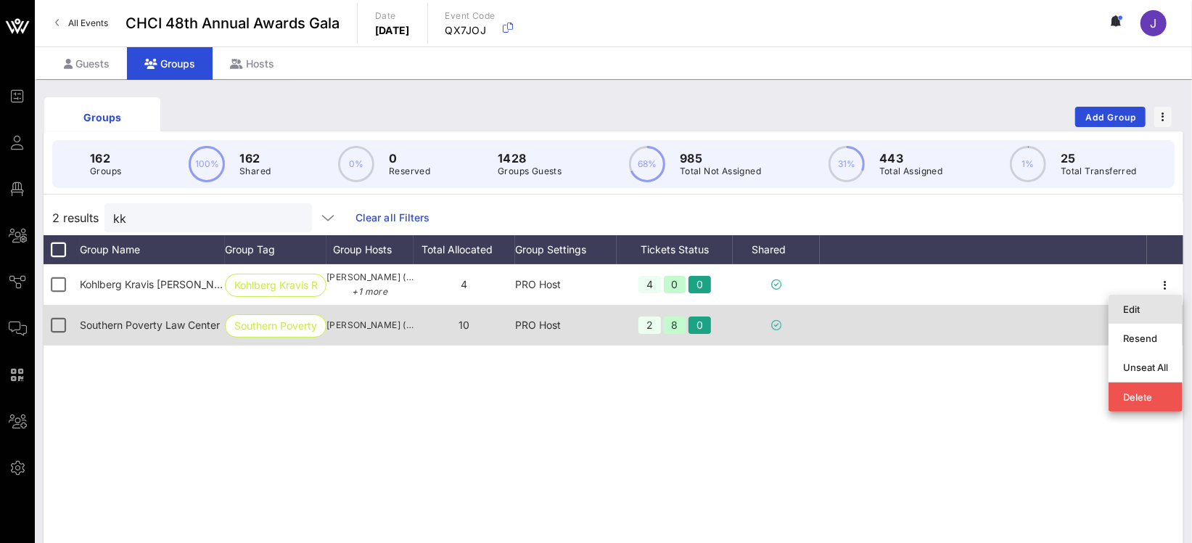
click at [1144, 312] on div "Edit" at bounding box center [1145, 309] width 45 height 12
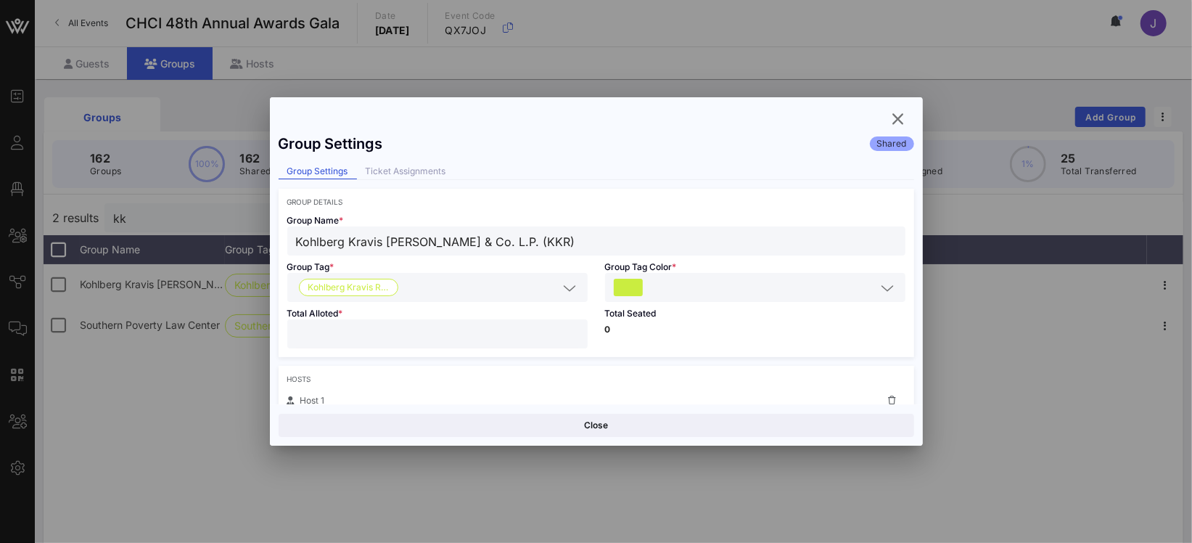
drag, startPoint x: 316, startPoint y: 335, endPoint x: 264, endPoint y: 332, distance: 51.7
click at [274, 334] on div "Group Settings Shared Group Settings Ticket Assignments Group Details Group Nam…" at bounding box center [596, 265] width 653 height 278
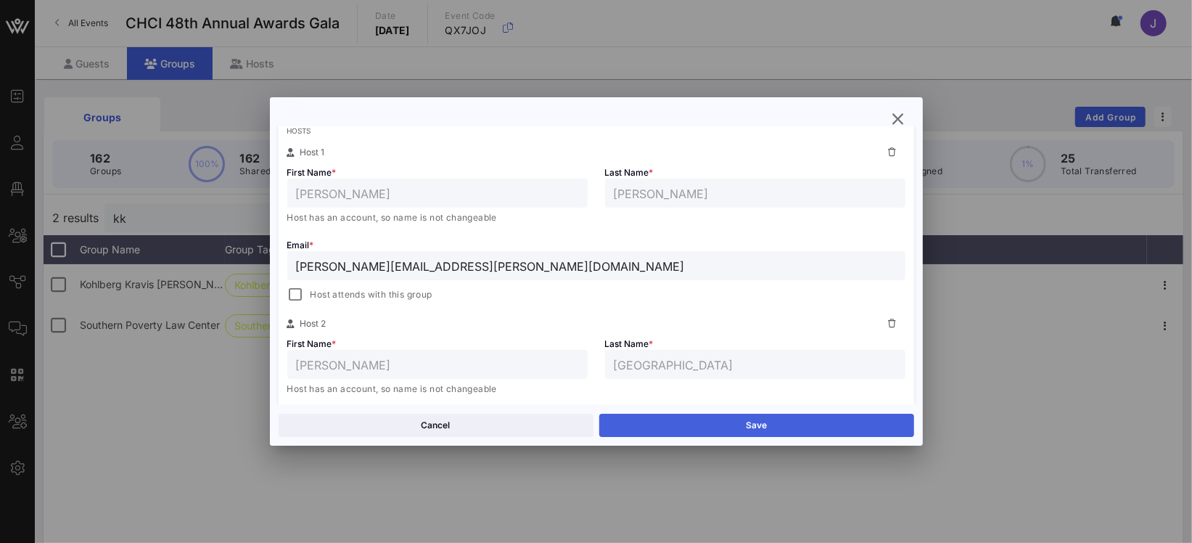
scroll to position [251, 0]
type input "*"
click at [685, 429] on button "Save" at bounding box center [756, 425] width 315 height 23
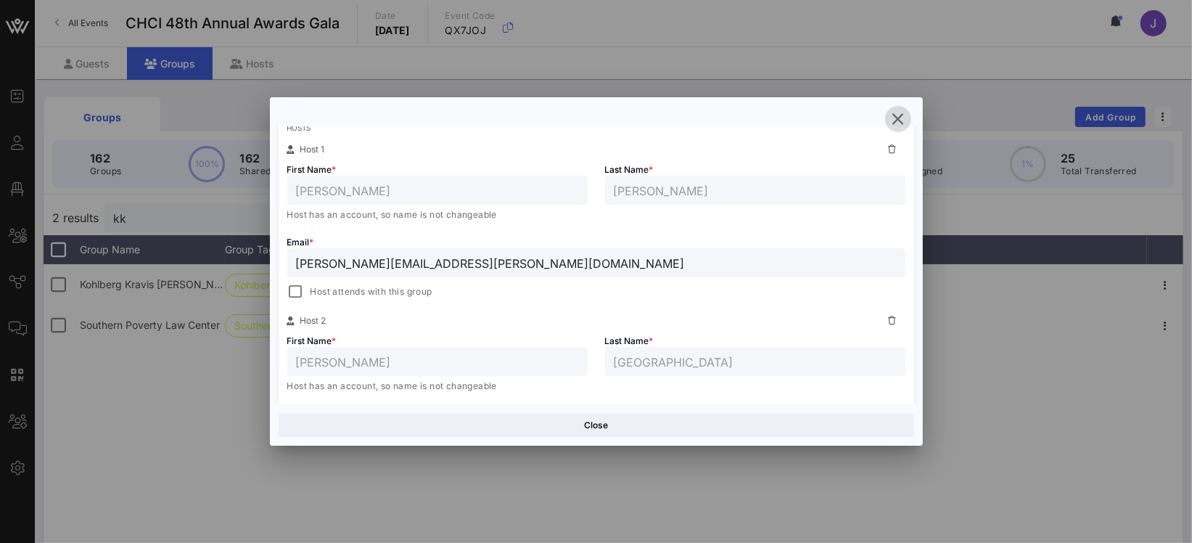
click at [904, 116] on icon "button" at bounding box center [898, 118] width 17 height 17
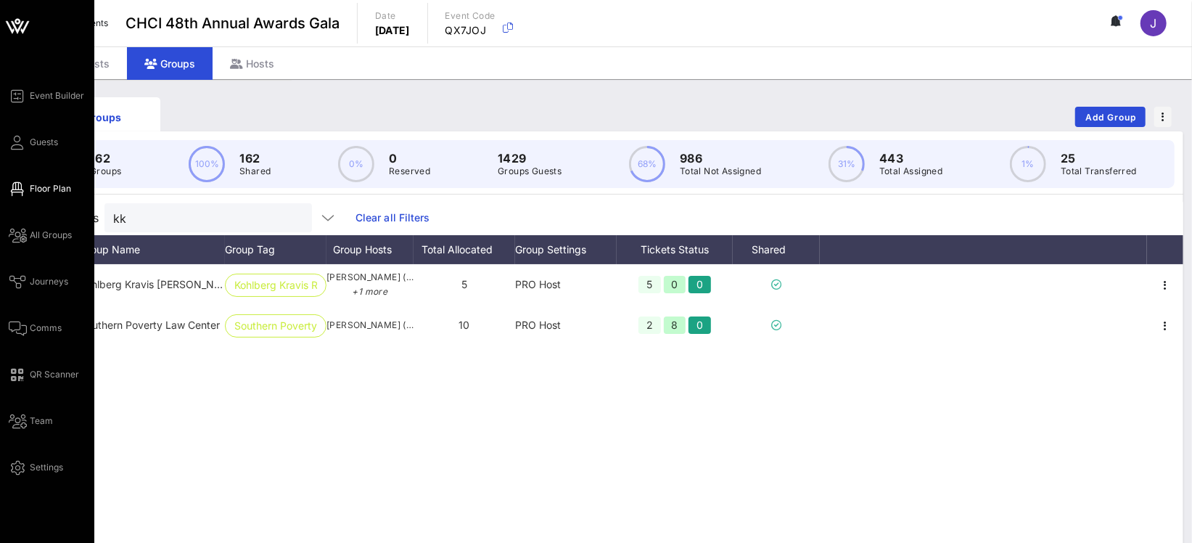
click at [14, 190] on icon at bounding box center [18, 189] width 18 height 2
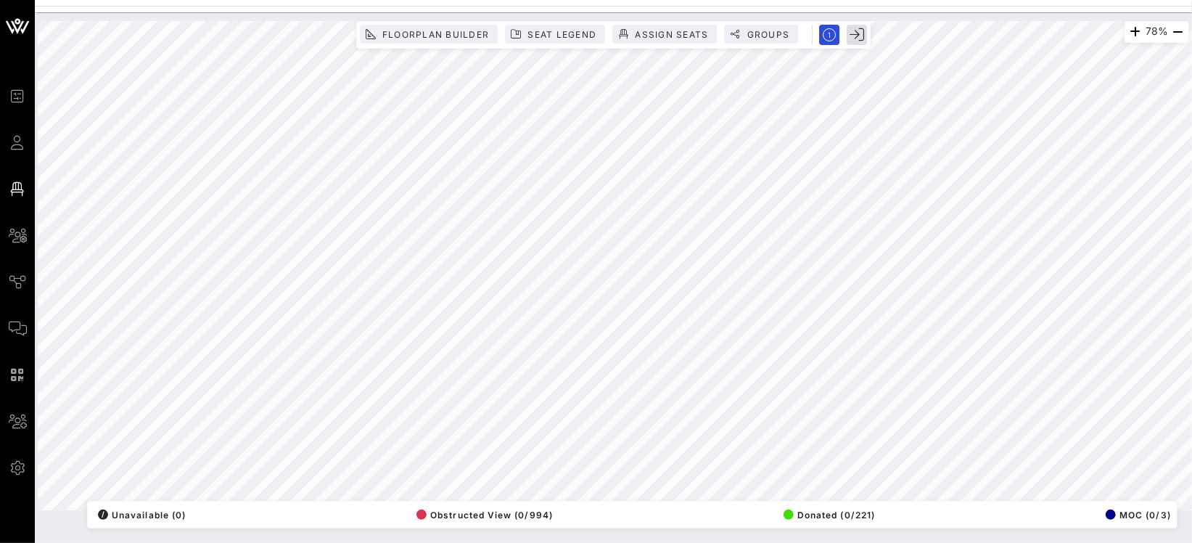
click at [862, 25] on div "78% Floorplan Builder Seat Legend Assign Seats Groups Exit All Reserved Shared …" at bounding box center [614, 265] width 1152 height 489
click at [578, 39] on button "Seat Legend" at bounding box center [555, 34] width 100 height 19
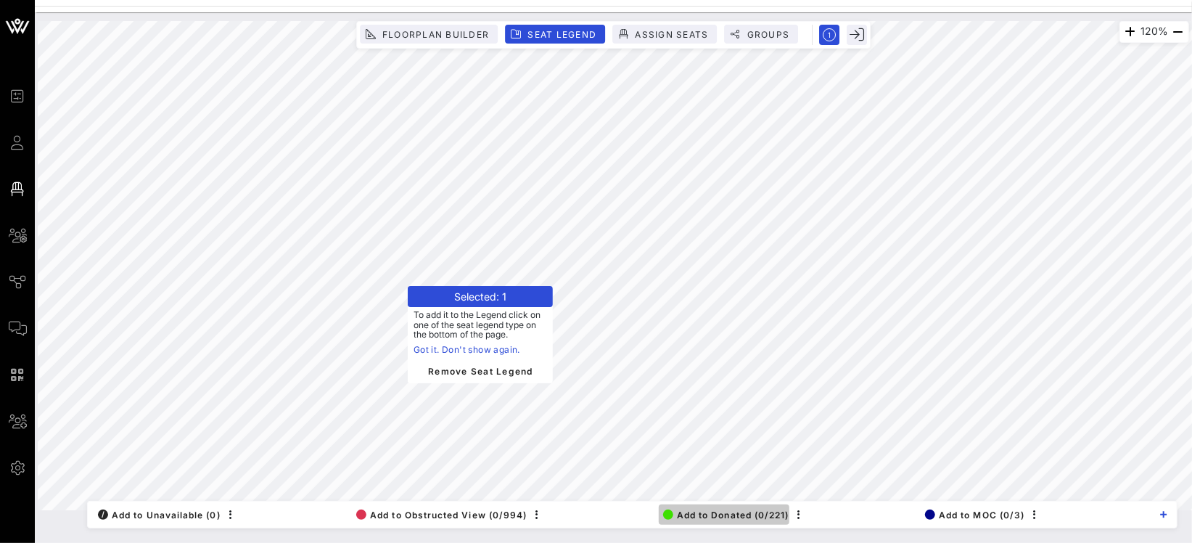
click at [716, 510] on span "Add to Donated (0/221)" at bounding box center [726, 514] width 126 height 11
click at [697, 515] on span "Add to Donated (0/221)" at bounding box center [726, 514] width 126 height 11
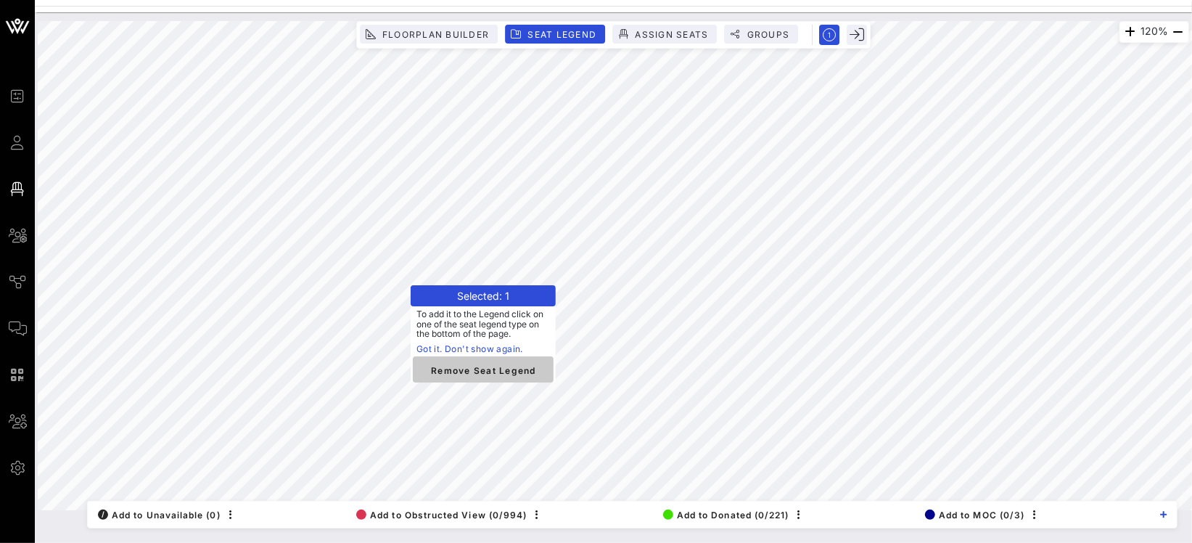
click at [483, 368] on span "Remove Seat Legend" at bounding box center [484, 369] width 118 height 13
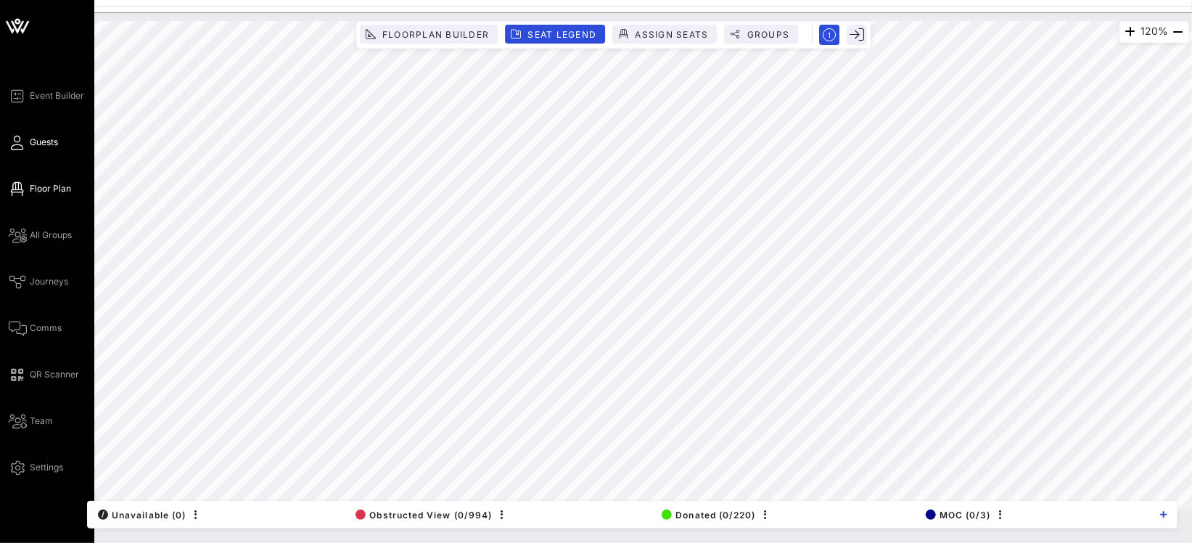
click at [15, 144] on icon at bounding box center [18, 143] width 18 height 2
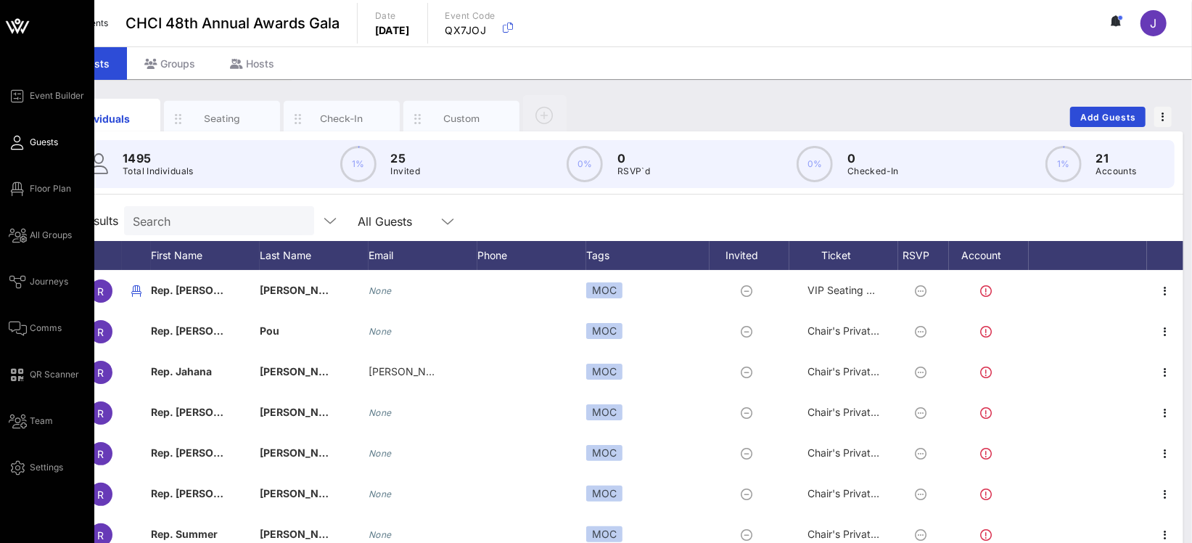
click at [50, 145] on span "Guests" at bounding box center [44, 142] width 28 height 13
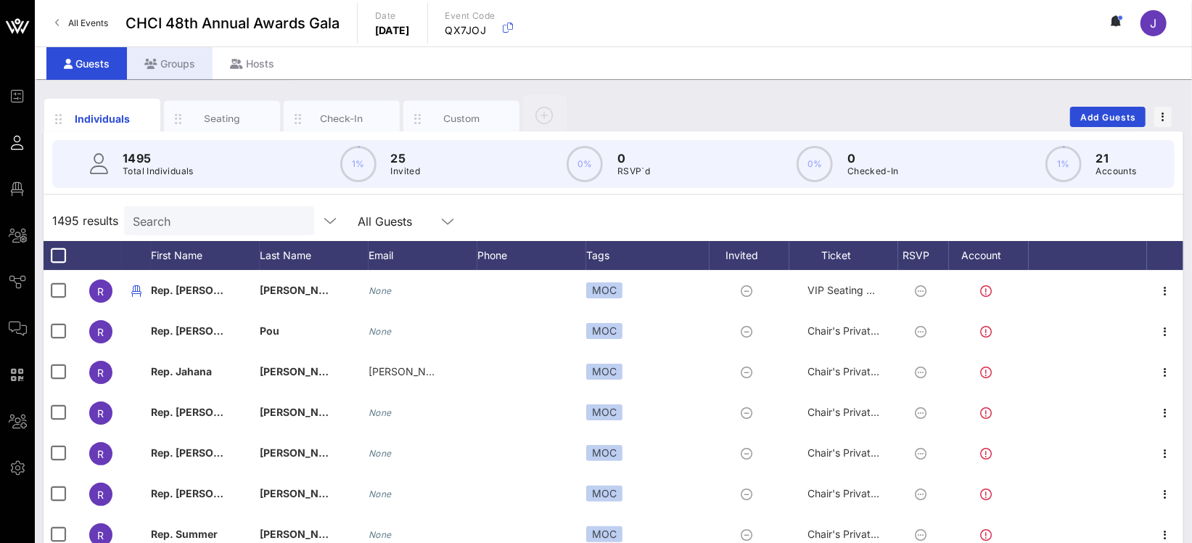
click at [173, 57] on div "Groups" at bounding box center [170, 63] width 86 height 33
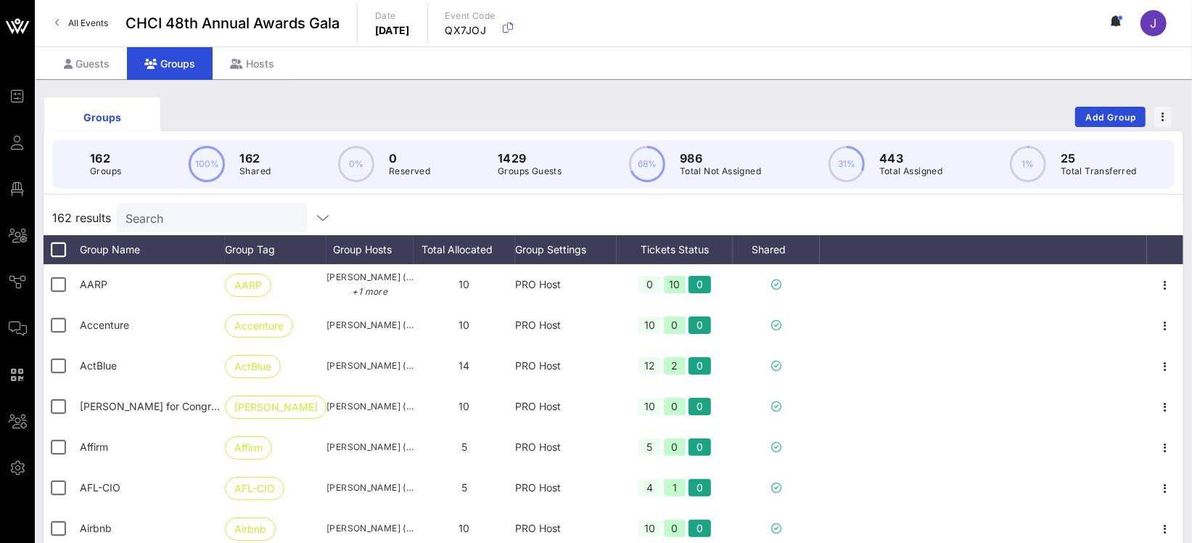
click at [190, 205] on div "Search" at bounding box center [211, 217] width 170 height 29
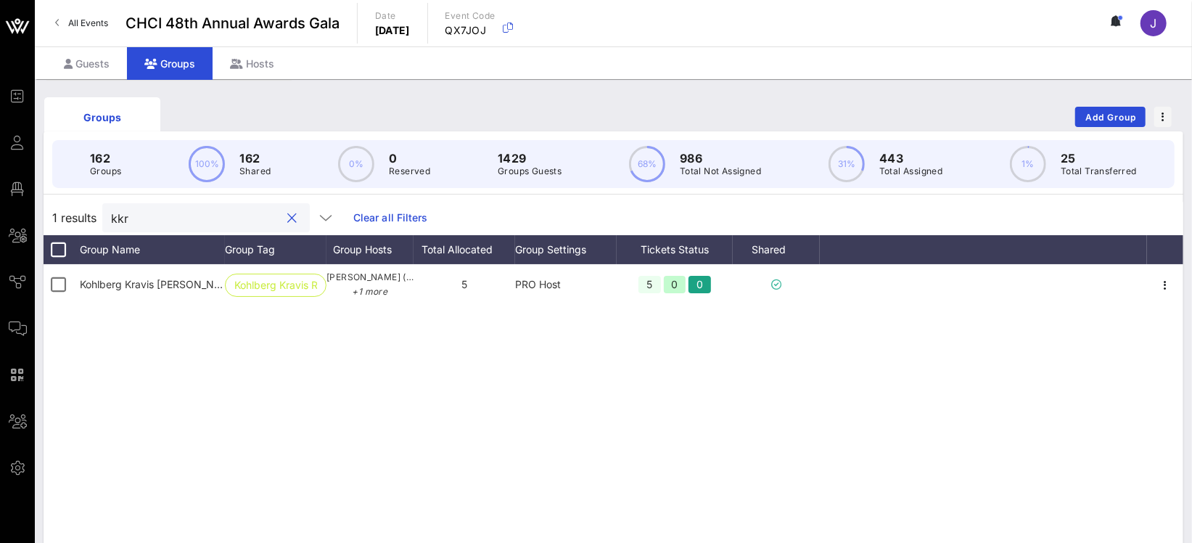
click at [123, 213] on input "kkr" at bounding box center [196, 217] width 170 height 19
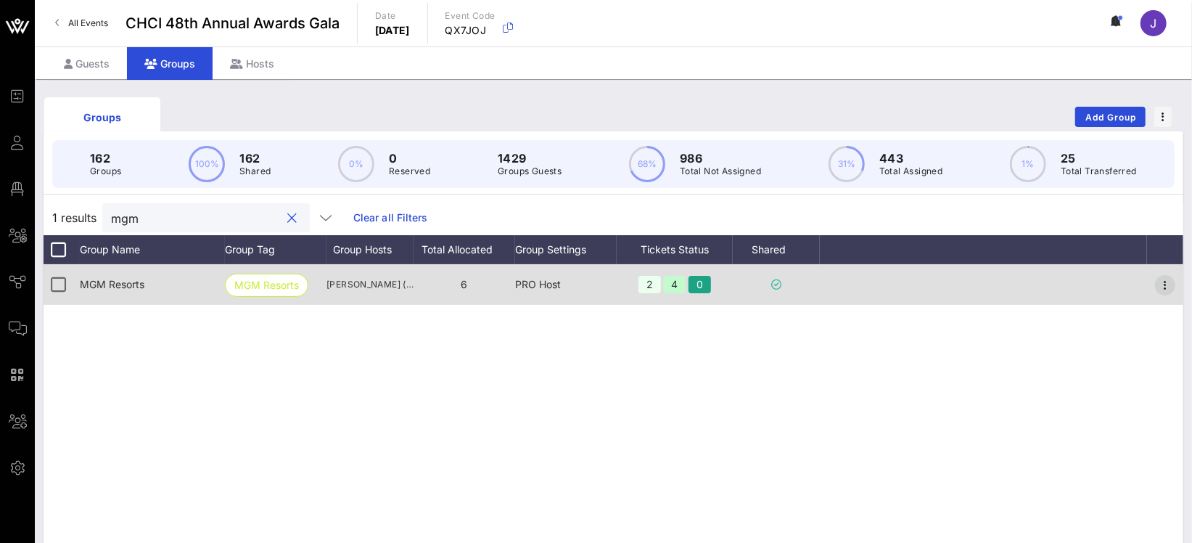
type input "mgm"
click at [1167, 276] on icon "button" at bounding box center [1165, 284] width 17 height 17
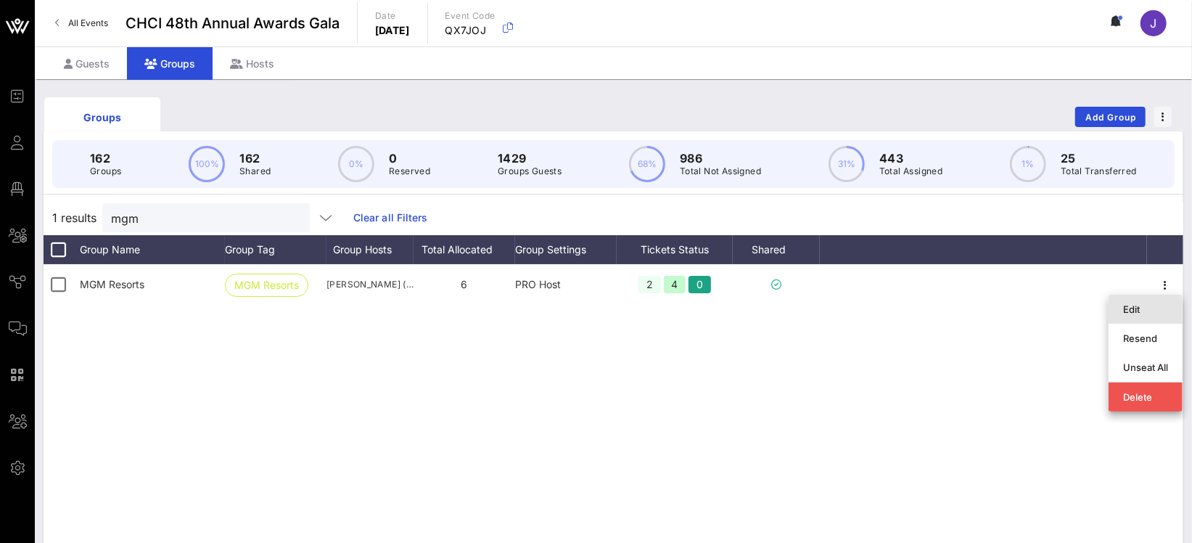
click at [1138, 303] on div "Edit" at bounding box center [1145, 309] width 45 height 23
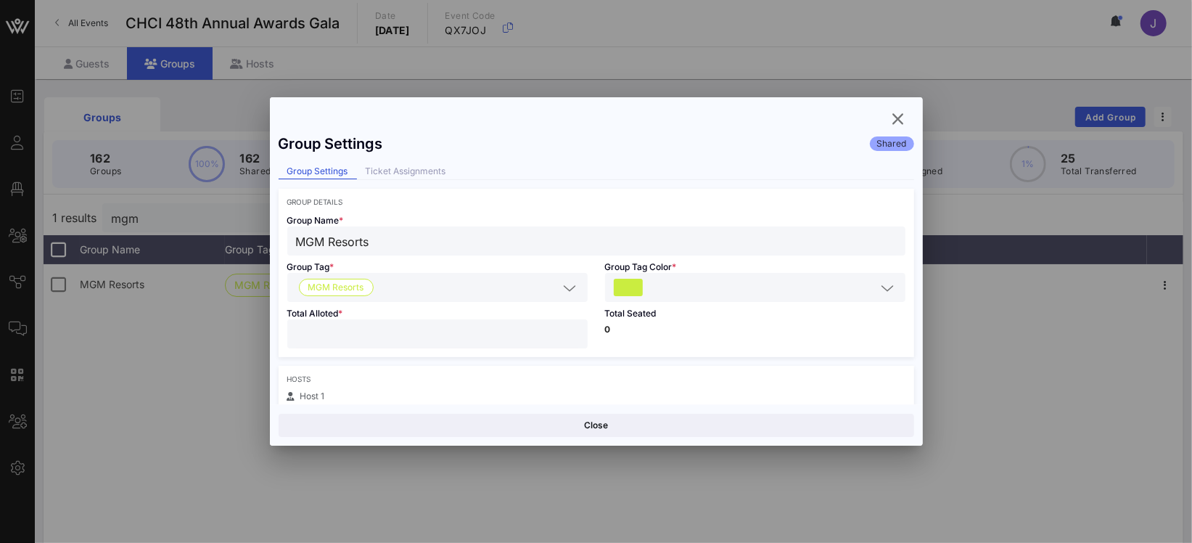
drag, startPoint x: 320, startPoint y: 334, endPoint x: 235, endPoint y: 327, distance: 85.2
click at [260, 332] on div "Event Builder Guests Floor Plan All Groups Journeys Comms QR Scanner Team Setti…" at bounding box center [596, 380] width 1192 height 761
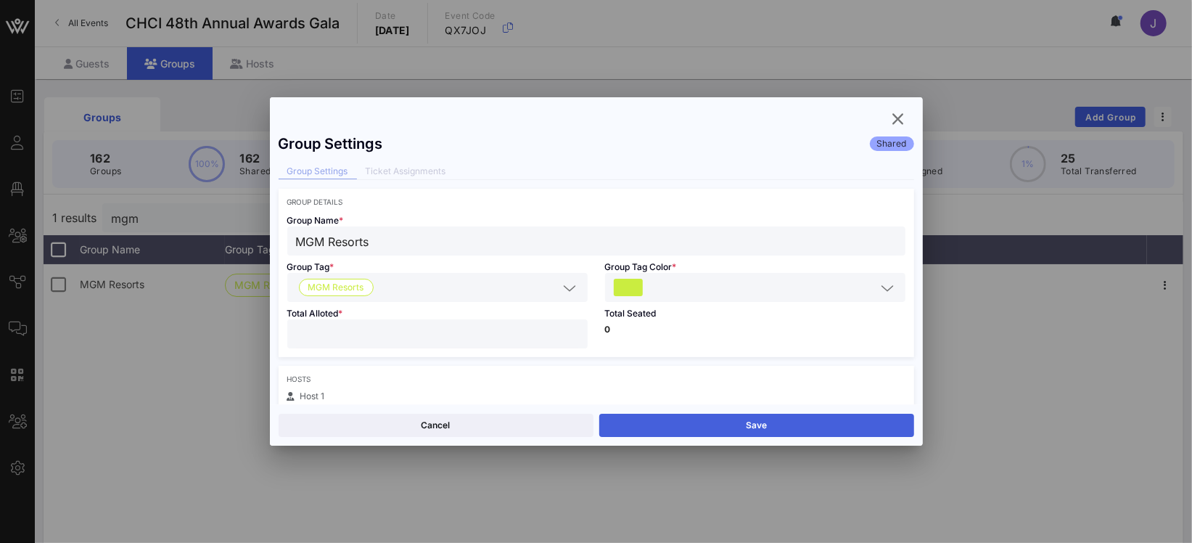
type input "*"
click at [718, 419] on button "Save" at bounding box center [756, 425] width 315 height 23
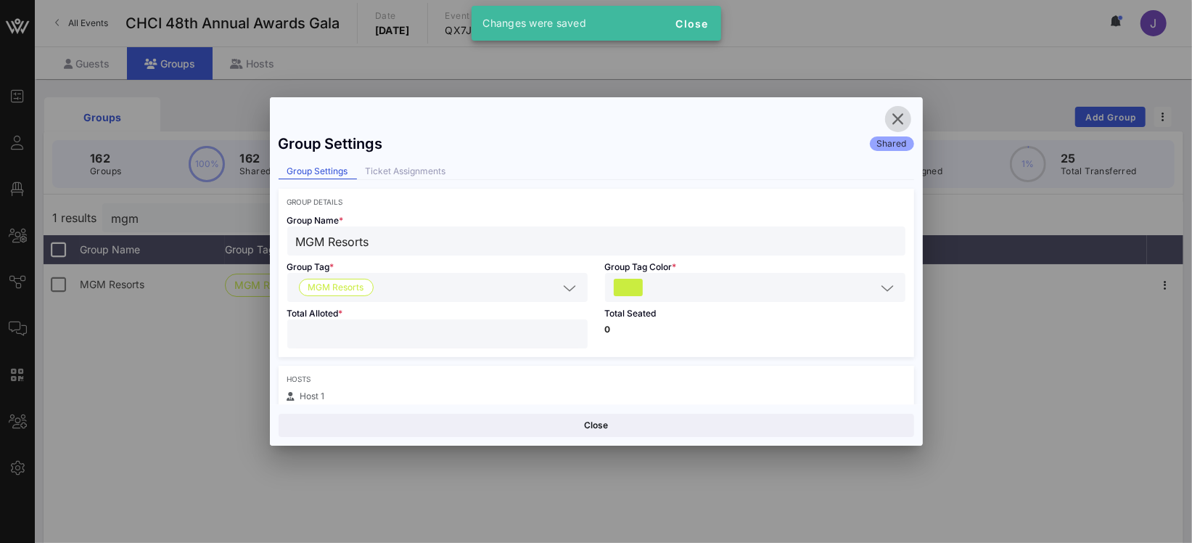
click at [898, 123] on icon "button" at bounding box center [898, 118] width 17 height 17
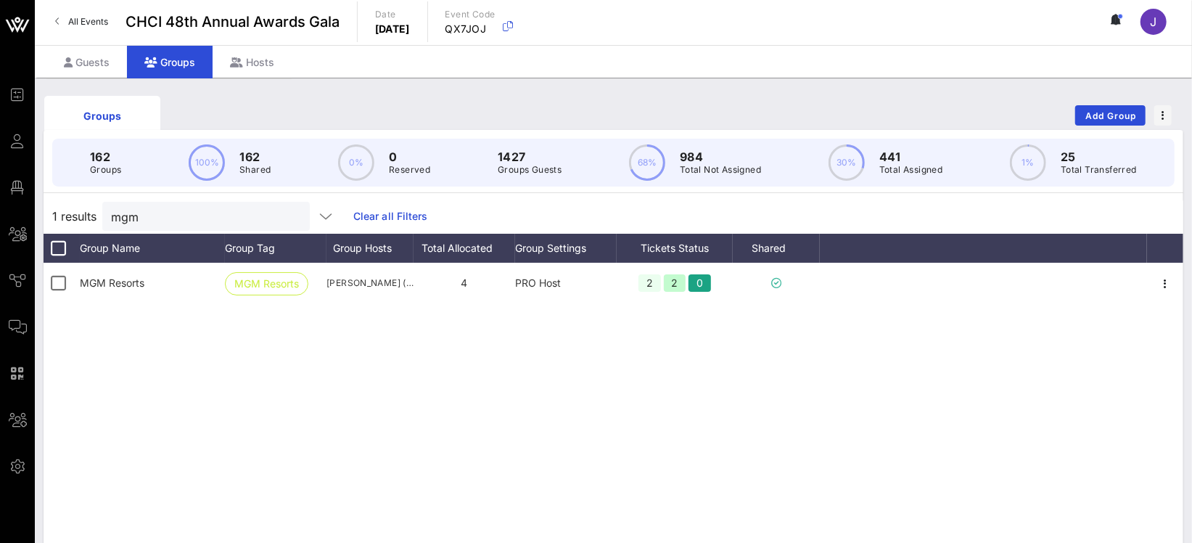
scroll to position [3, 0]
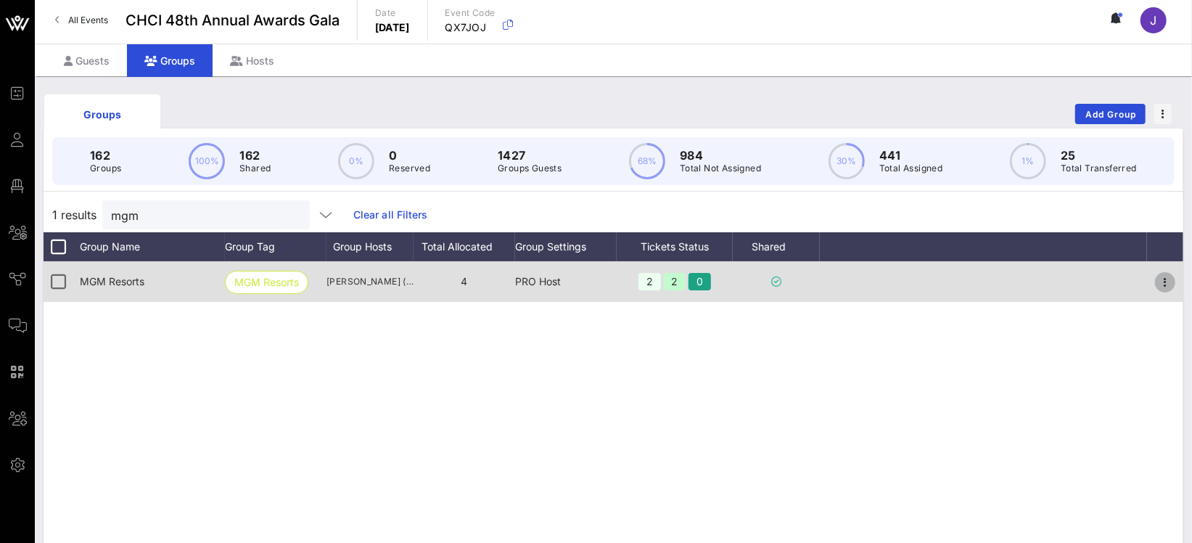
click at [1165, 279] on icon "button" at bounding box center [1165, 282] width 17 height 17
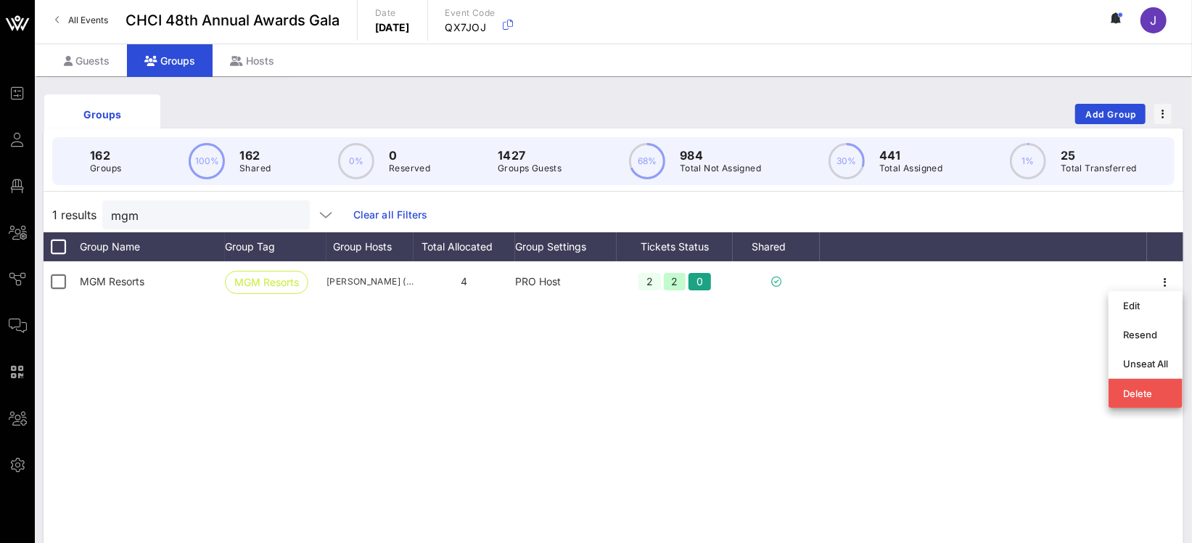
click at [975, 318] on div "MGM Resorts MGM Resorts Autumn E Spicer (aspicer@mgmresorts.com) 4 PRO Host 2 2…" at bounding box center [614, 478] width 1140 height 435
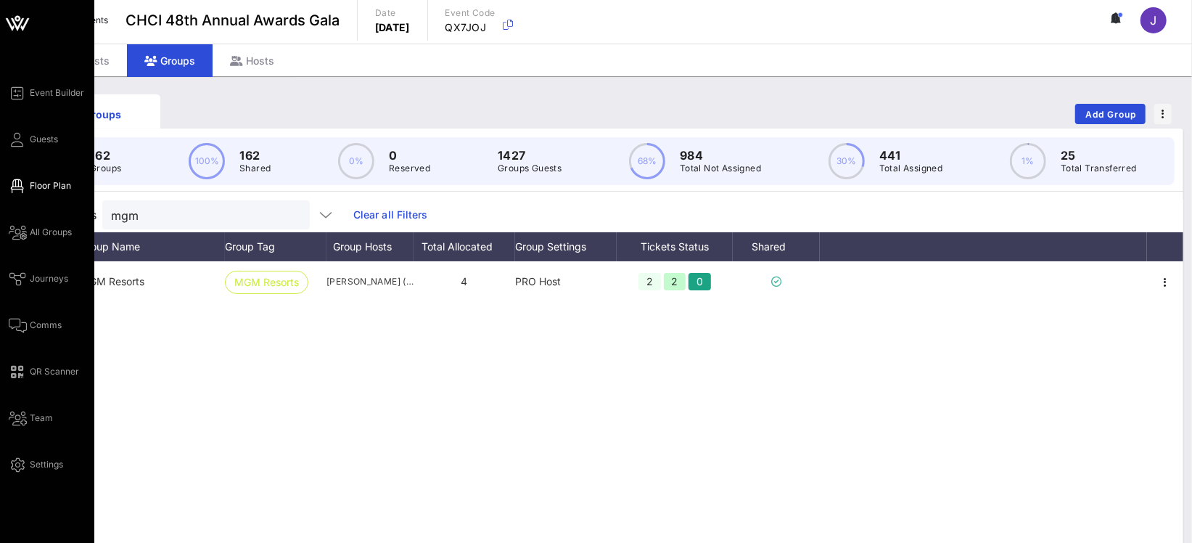
click at [43, 178] on link "Floor Plan" at bounding box center [40, 185] width 62 height 17
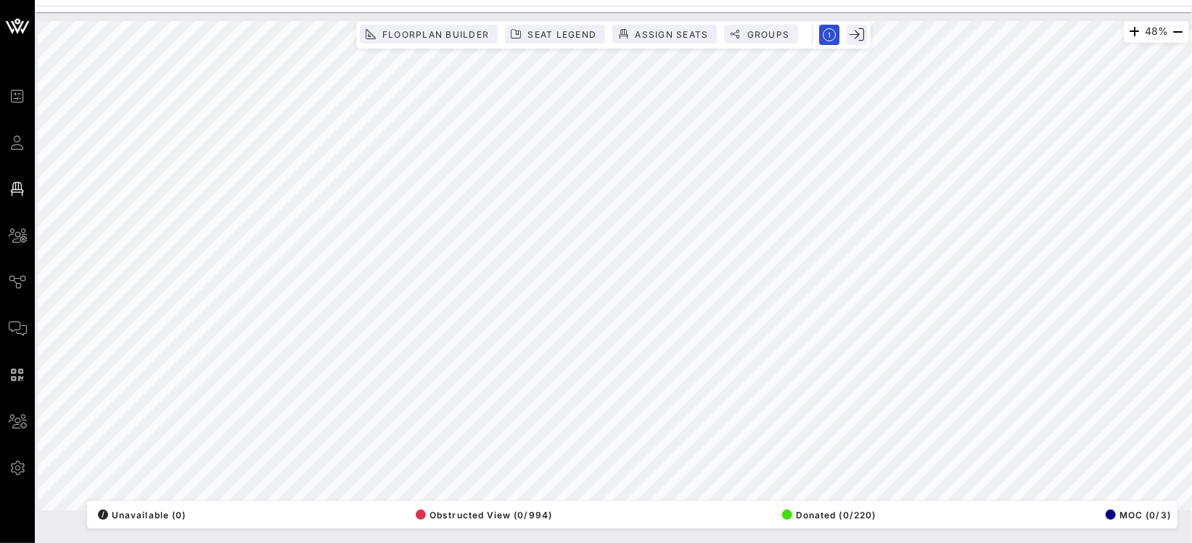
click at [1192, 398] on html "Event Builder Guests Floor Plan All Groups Journeys Comms QR Scanner Team Setti…" at bounding box center [596, 271] width 1192 height 543
click at [832, 511] on span "Donated (0/220)" at bounding box center [829, 514] width 94 height 11
click at [819, 516] on span "Donated (0/220)" at bounding box center [829, 514] width 94 height 11
click at [832, 514] on span "Donated (0/220)" at bounding box center [829, 514] width 94 height 11
click at [550, 17] on div "150% Floorplan Builder Seat Legend Assign Seats Groups Exit All Reserved Shared…" at bounding box center [613, 265] width 1169 height 507
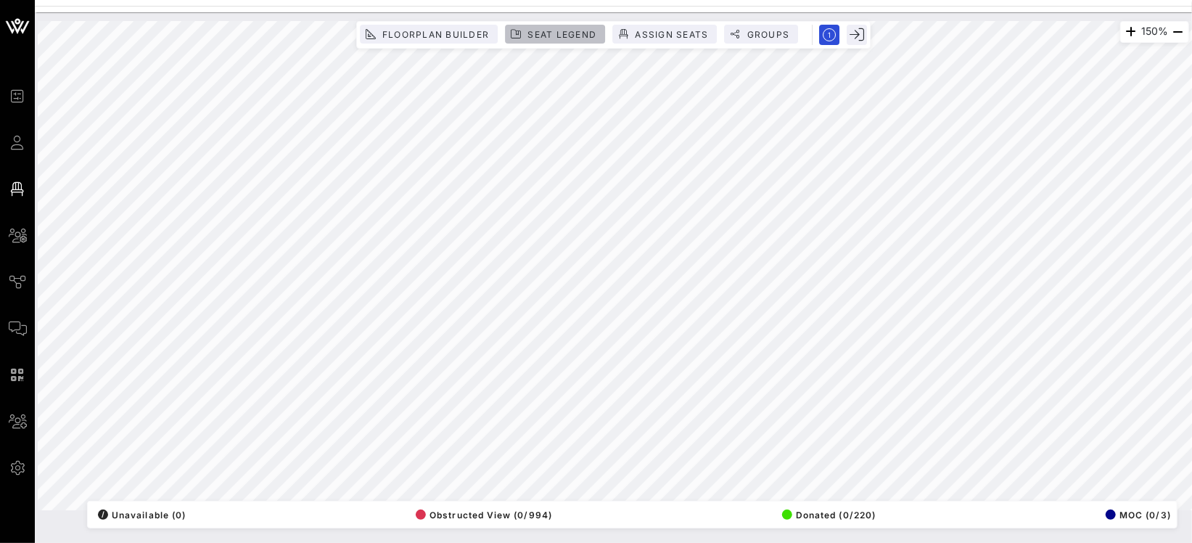
click at [552, 26] on button "Seat Legend" at bounding box center [555, 34] width 100 height 19
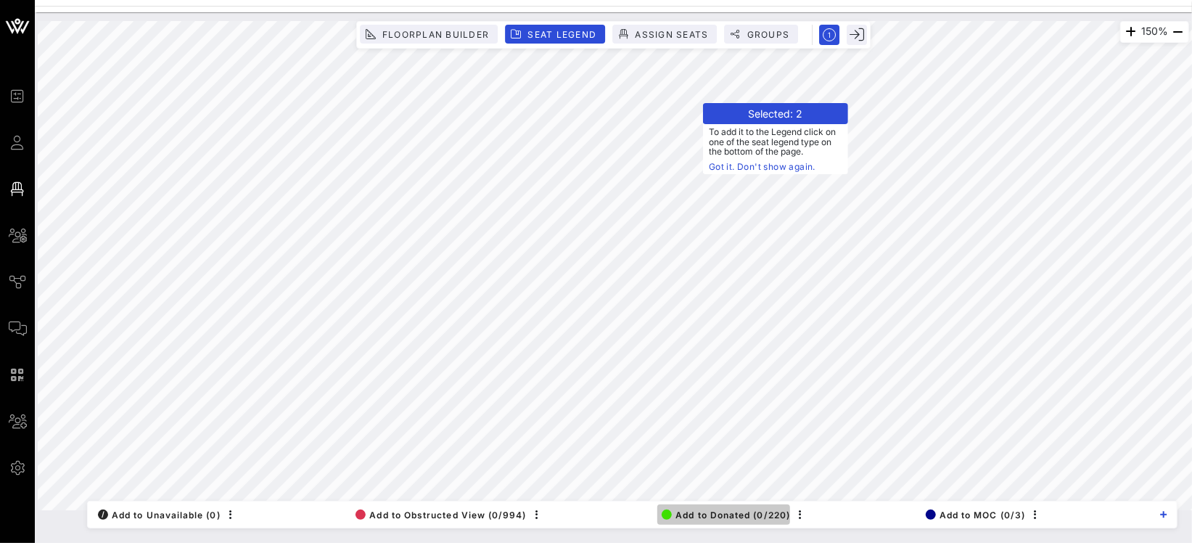
click at [722, 507] on button "Add to Donated (0/220)" at bounding box center [723, 514] width 133 height 20
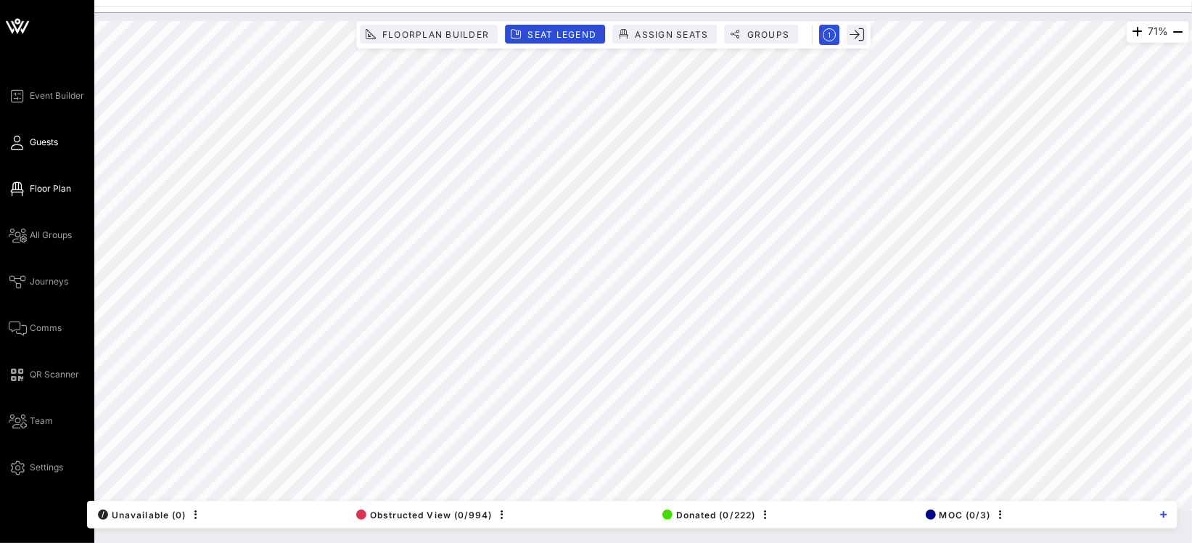
click at [28, 144] on link "Guests" at bounding box center [33, 142] width 49 height 17
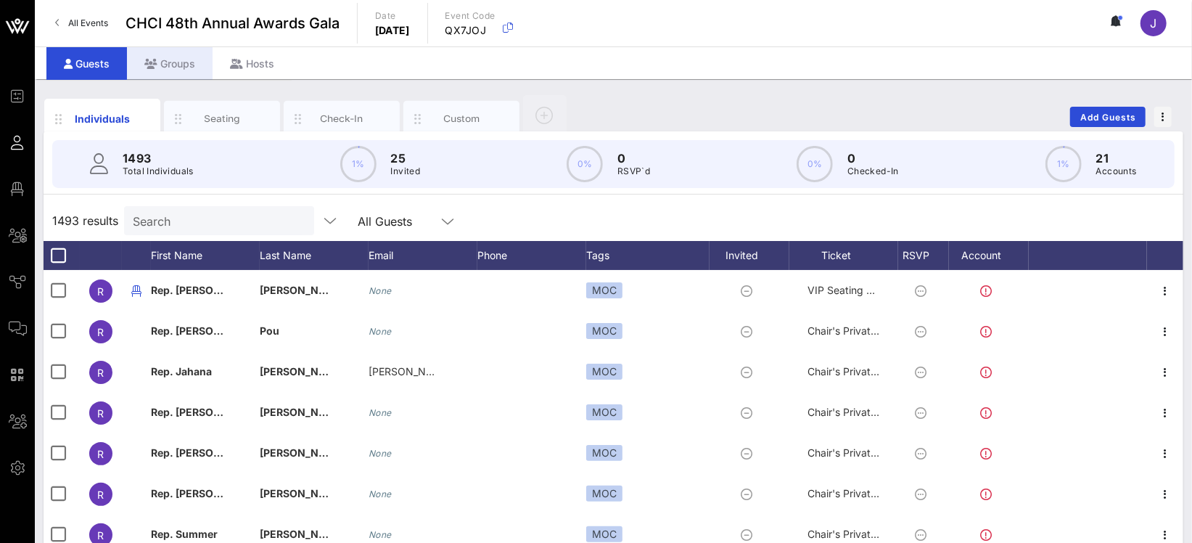
click at [189, 64] on div "Groups" at bounding box center [170, 63] width 86 height 33
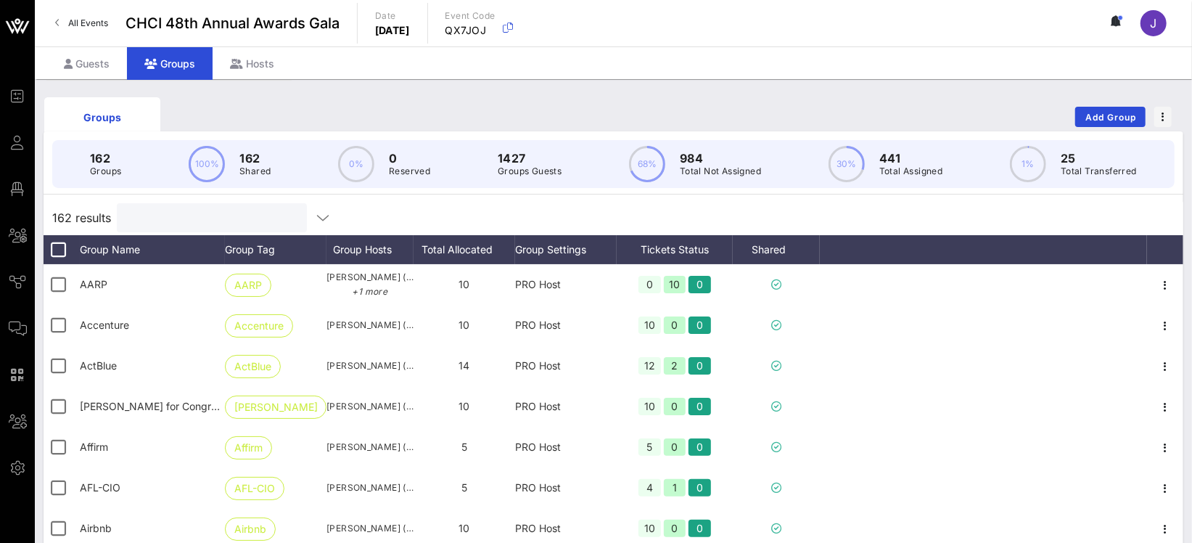
click at [129, 224] on input "text" at bounding box center [211, 217] width 170 height 19
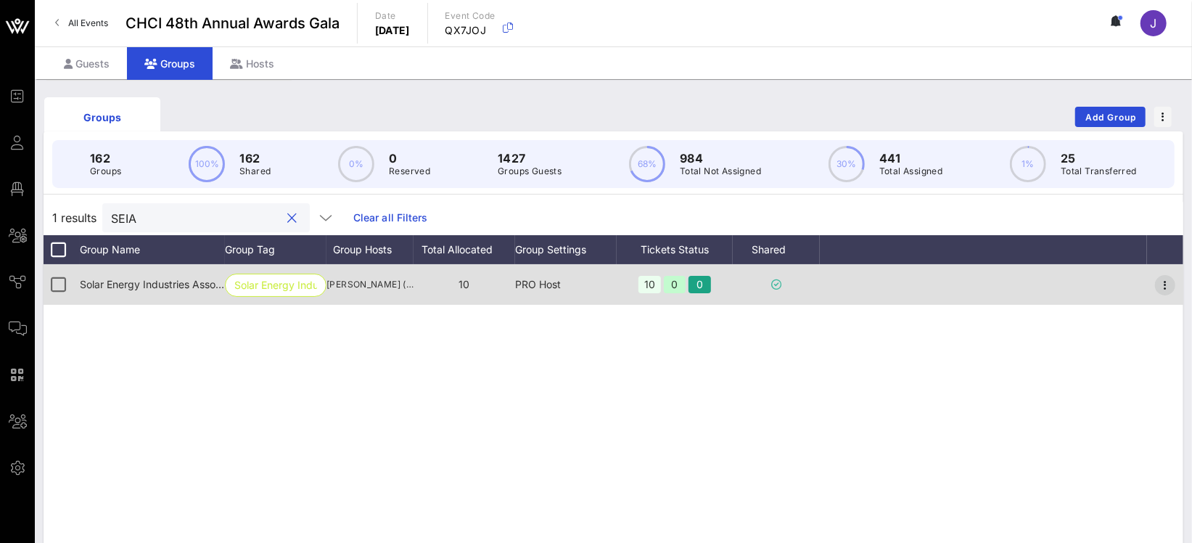
type input "SEIA"
click at [1173, 284] on icon "button" at bounding box center [1165, 284] width 17 height 17
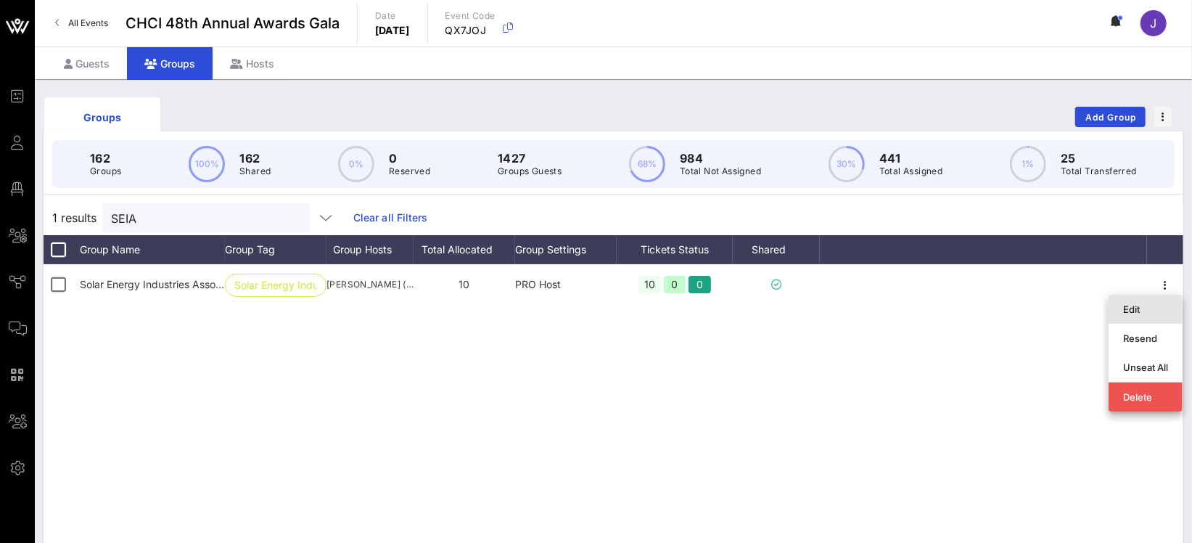
click at [1154, 309] on div "Edit" at bounding box center [1145, 309] width 45 height 12
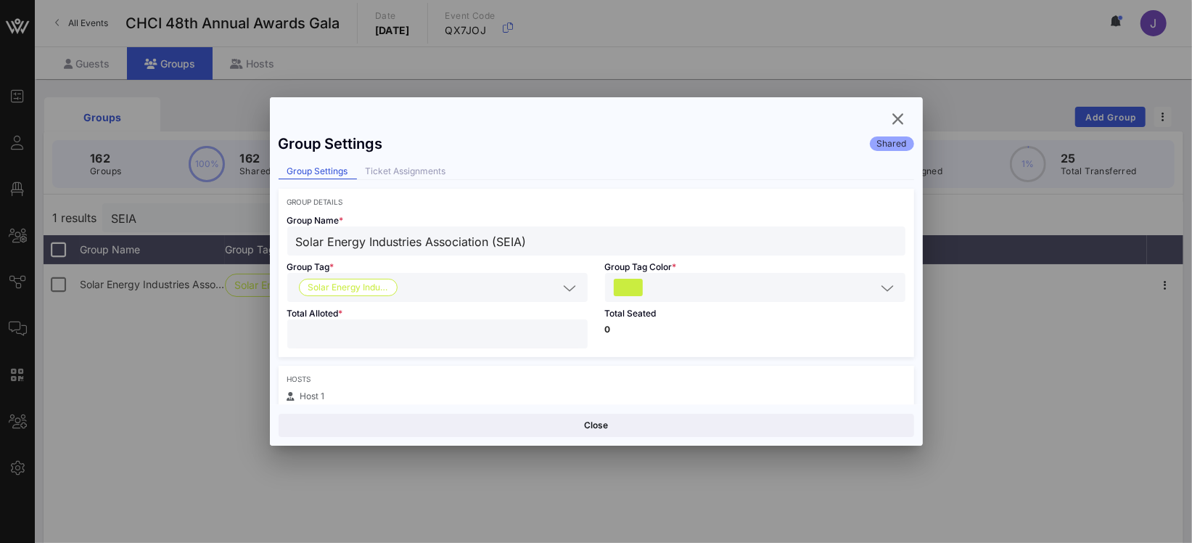
drag, startPoint x: 290, startPoint y: 333, endPoint x: 239, endPoint y: 334, distance: 50.1
click at [261, 334] on div "Event Builder Guests Floor Plan All Groups Journeys Comms QR Scanner Team Setti…" at bounding box center [596, 380] width 1192 height 761
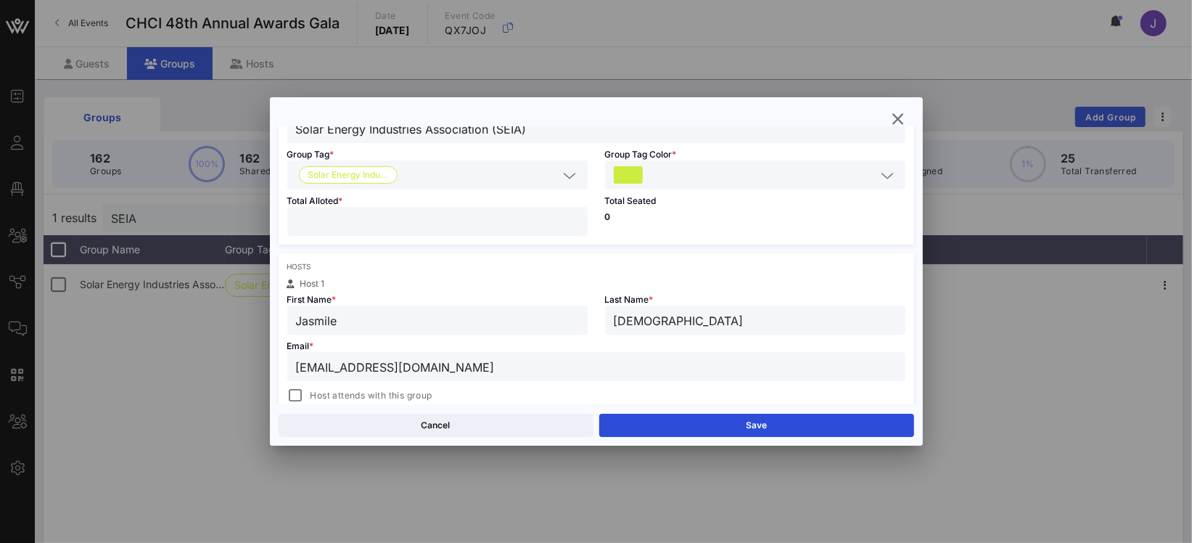
scroll to position [442, 0]
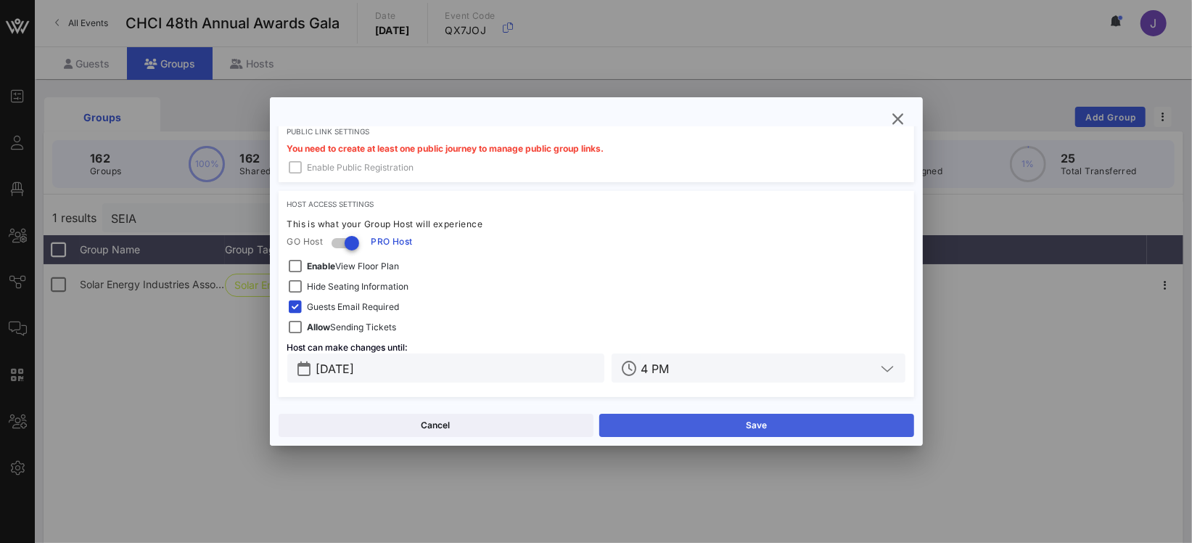
type input "*"
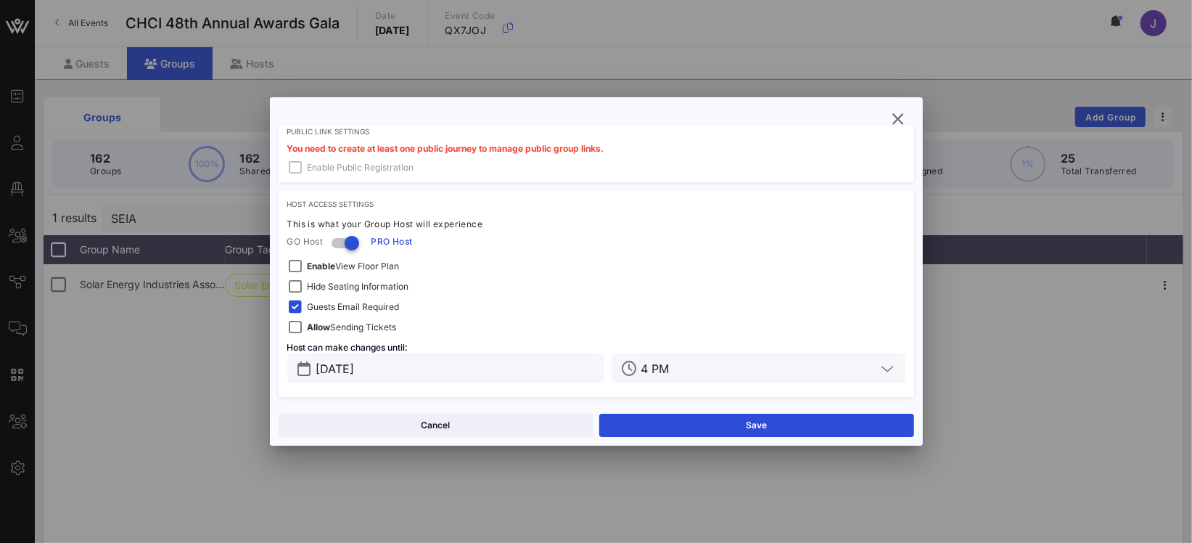
click at [657, 415] on button "Save" at bounding box center [756, 425] width 315 height 23
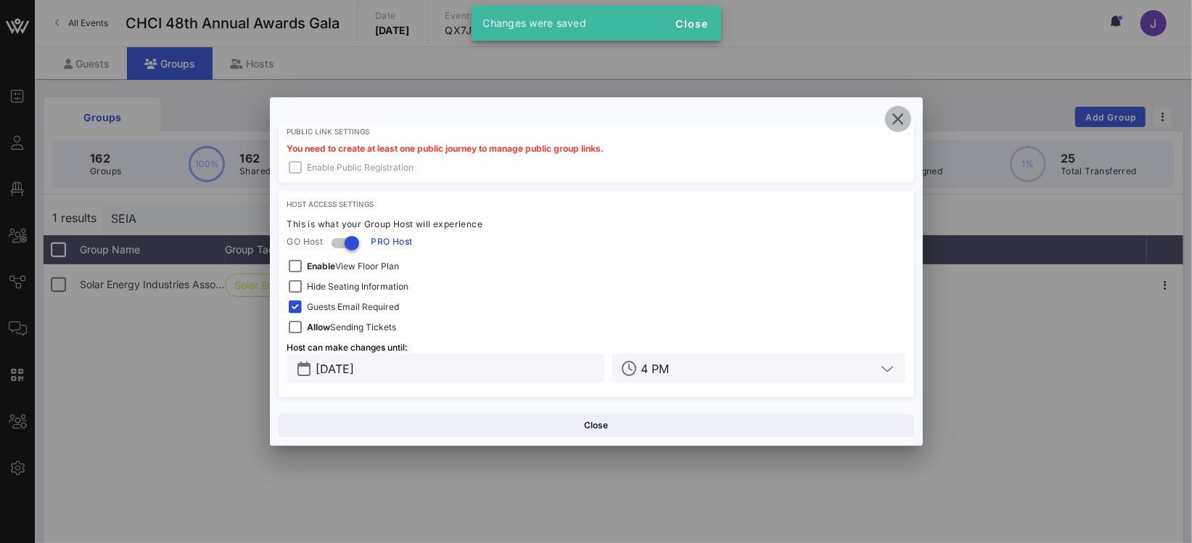
click at [902, 118] on icon "button" at bounding box center [898, 118] width 17 height 17
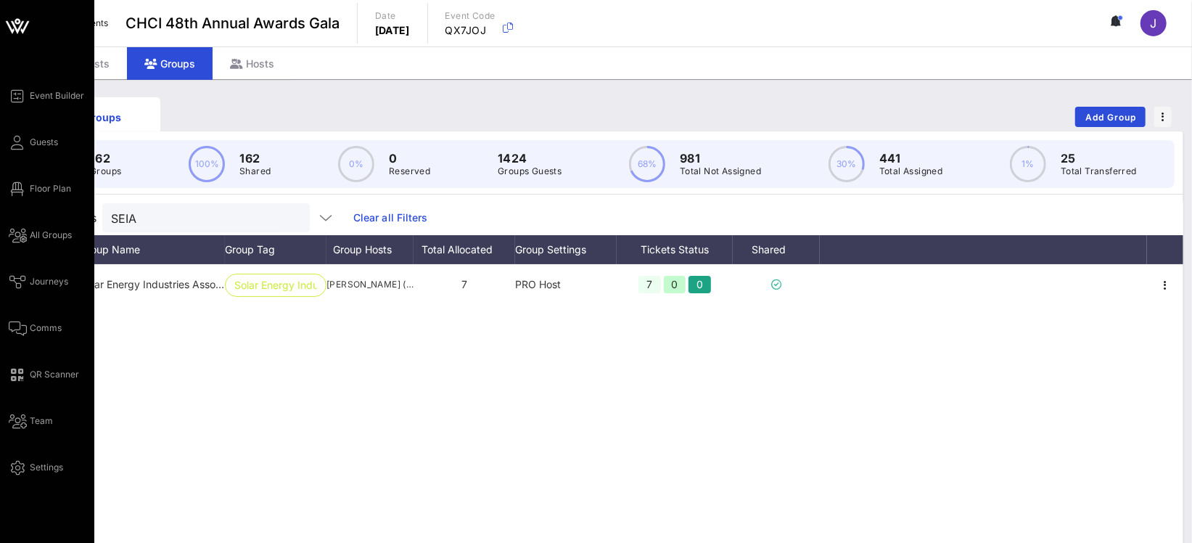
click at [32, 177] on div "Event Builder Guests Floor Plan All Groups Journeys Comms QR Scanner Team Setti…" at bounding box center [52, 281] width 86 height 389
click at [30, 190] on span "Floor Plan" at bounding box center [50, 188] width 41 height 13
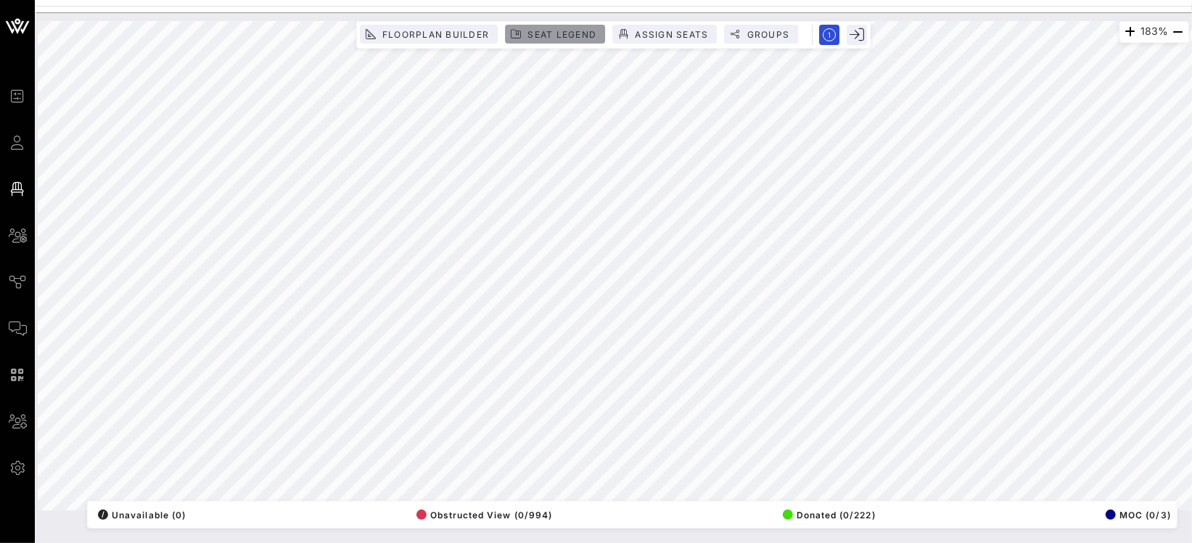
click at [567, 36] on span "Seat Legend" at bounding box center [562, 34] width 70 height 11
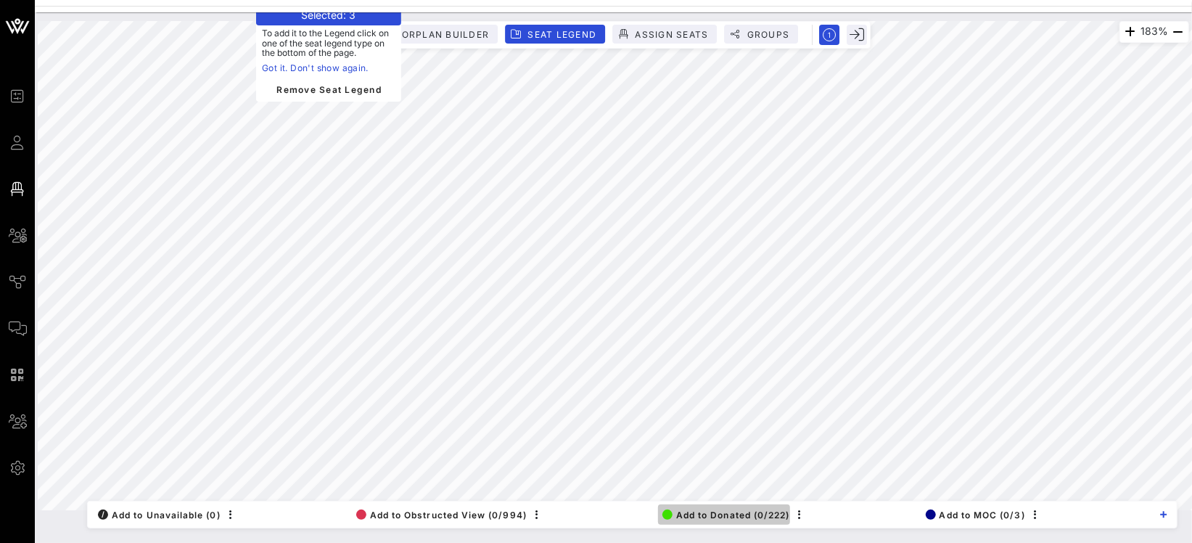
click at [709, 514] on span "Add to Donated (0/222)" at bounding box center [727, 514] width 128 height 11
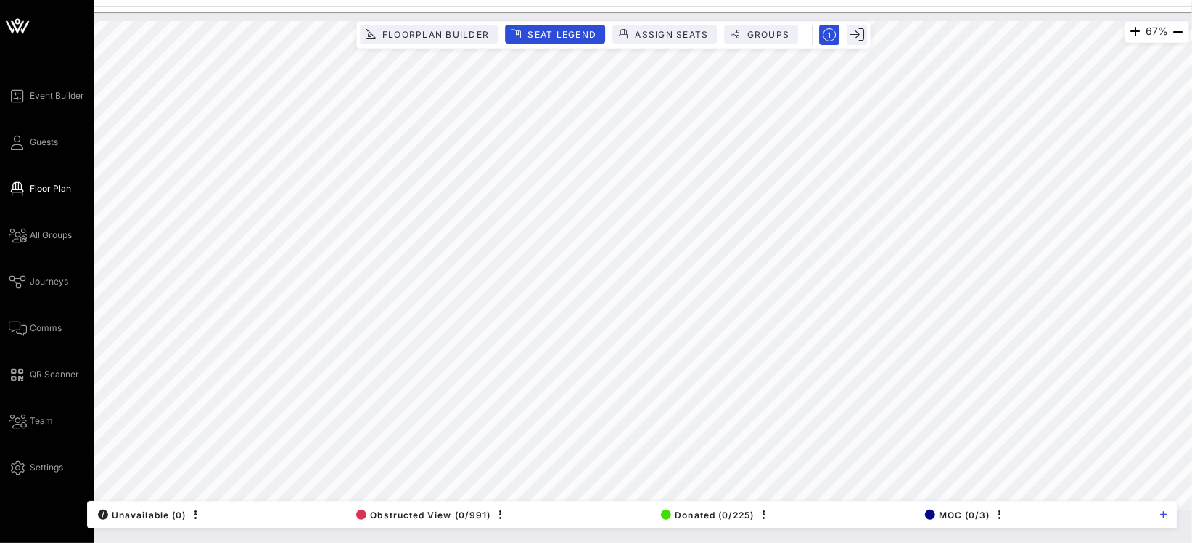
click at [17, 144] on icon at bounding box center [18, 143] width 18 height 2
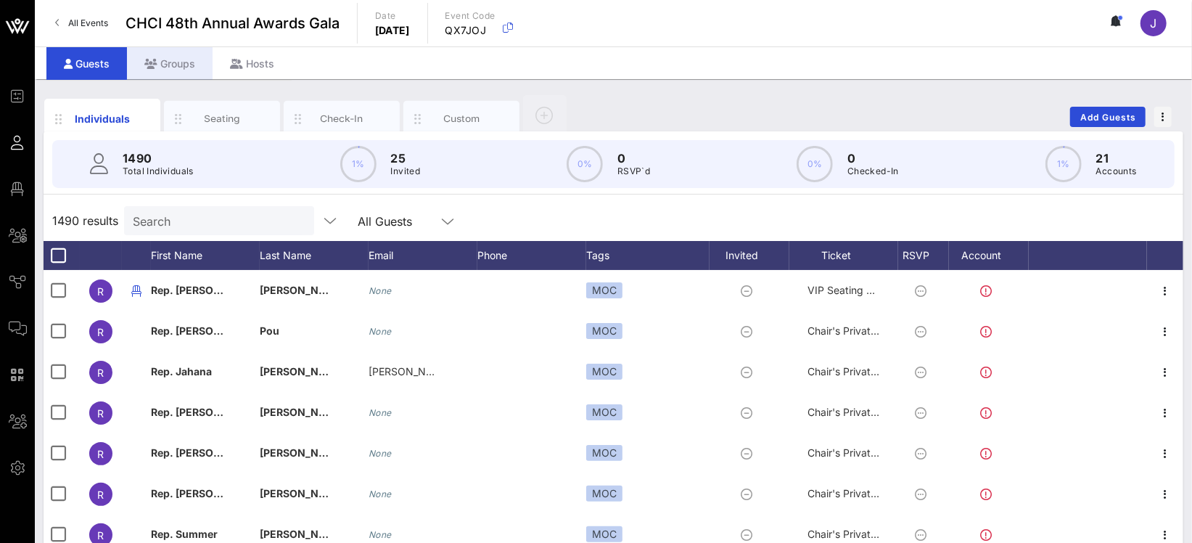
click at [173, 61] on div "Groups" at bounding box center [170, 63] width 86 height 33
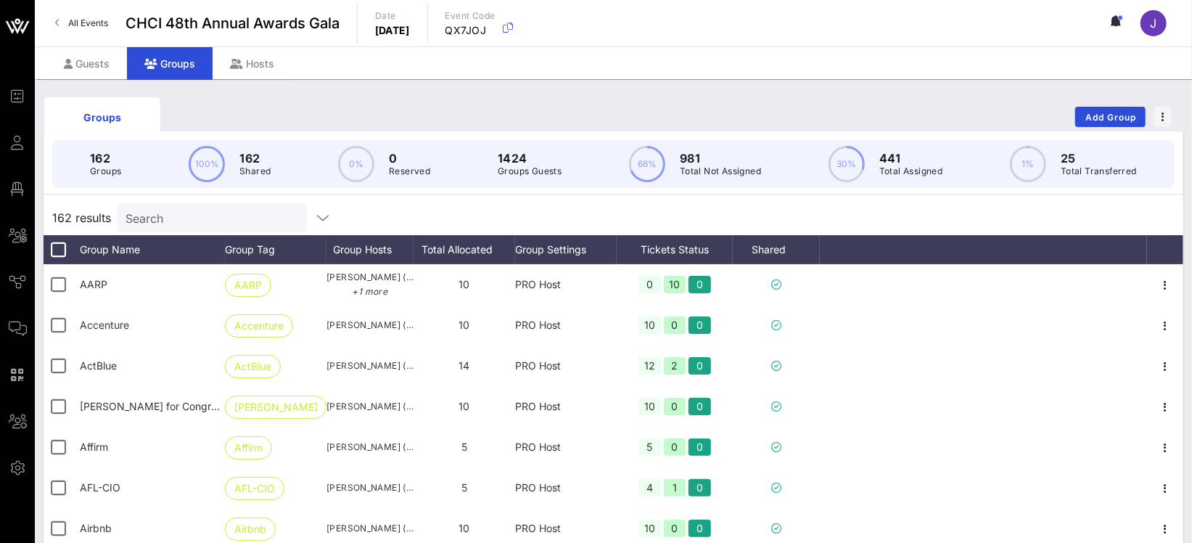
click at [161, 214] on input "Search" at bounding box center [211, 217] width 170 height 19
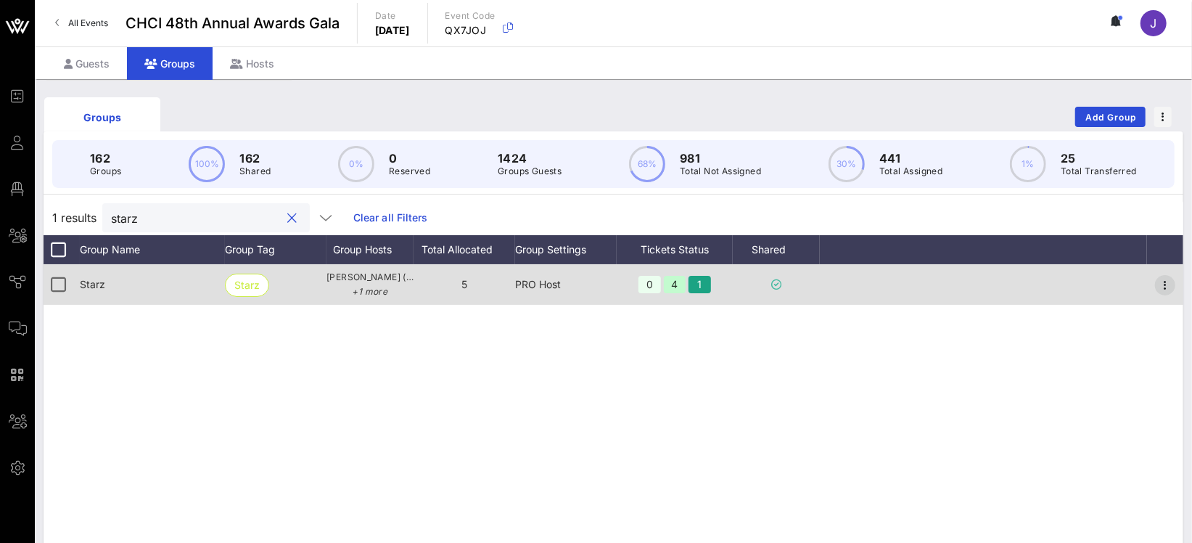
type input "starz"
click at [1168, 280] on icon "button" at bounding box center [1165, 284] width 17 height 17
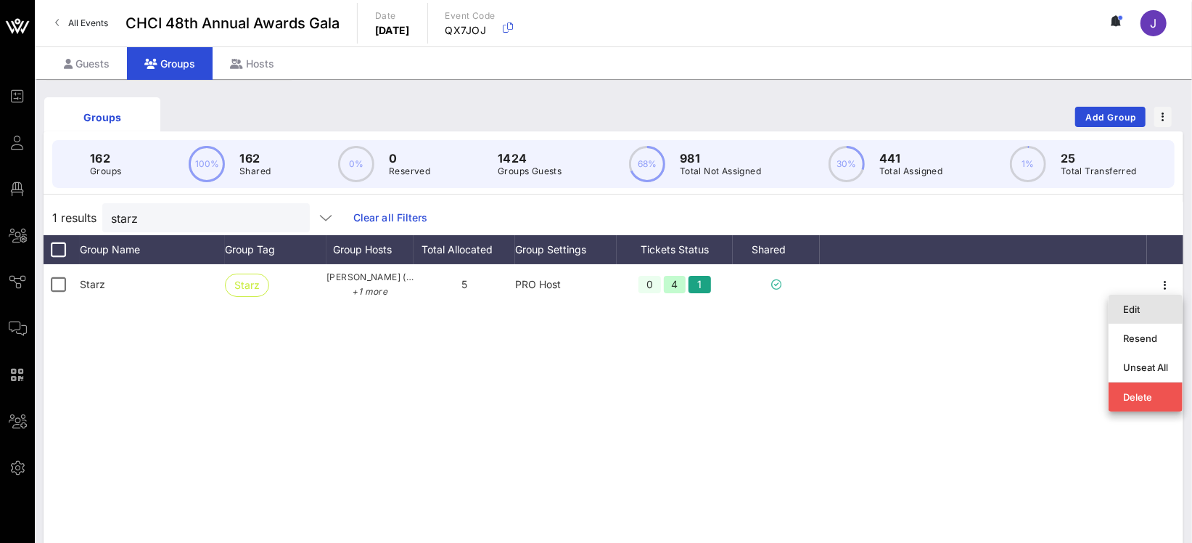
click at [1146, 307] on div "Edit" at bounding box center [1145, 309] width 45 height 12
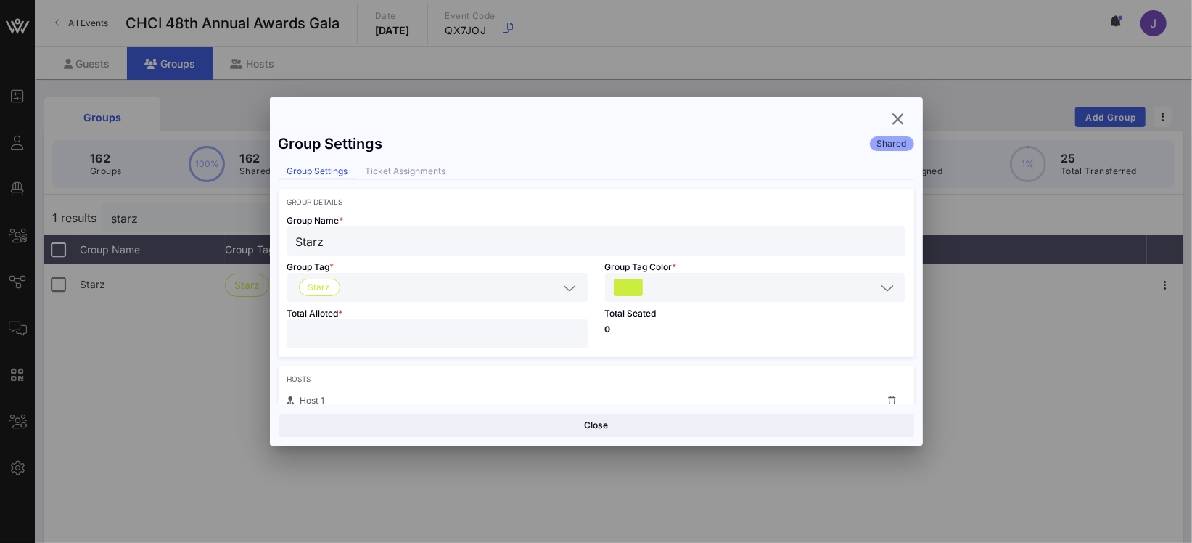
drag, startPoint x: 300, startPoint y: 342, endPoint x: 247, endPoint y: 345, distance: 53.1
click at [282, 342] on div "Total Alloted * *" at bounding box center [438, 329] width 318 height 55
drag, startPoint x: 300, startPoint y: 337, endPoint x: 266, endPoint y: 332, distance: 34.6
click at [280, 333] on div "Total Alloted * *" at bounding box center [438, 329] width 318 height 55
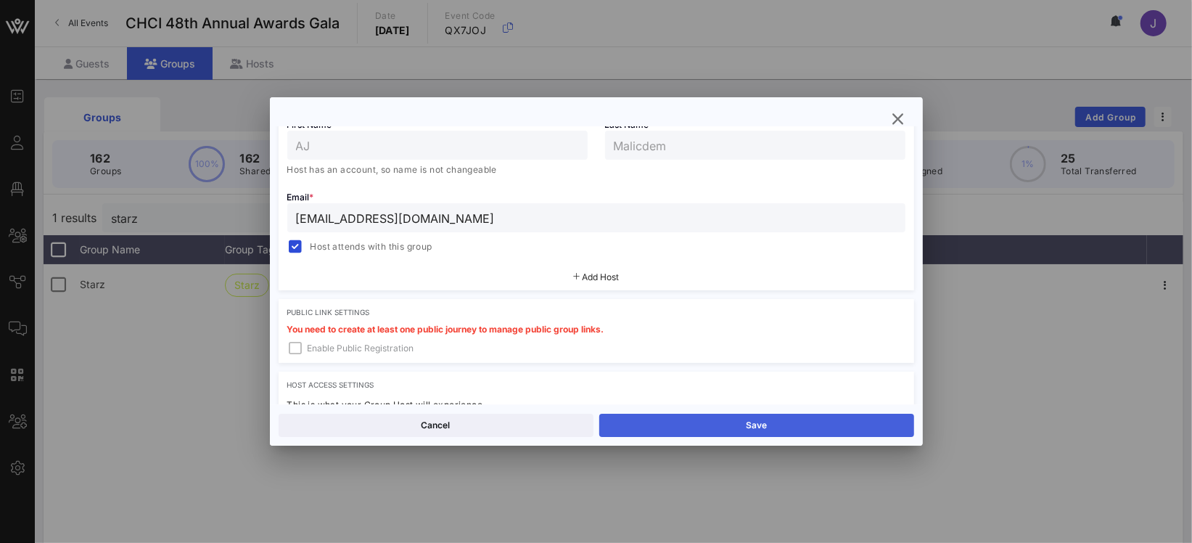
scroll to position [473, 0]
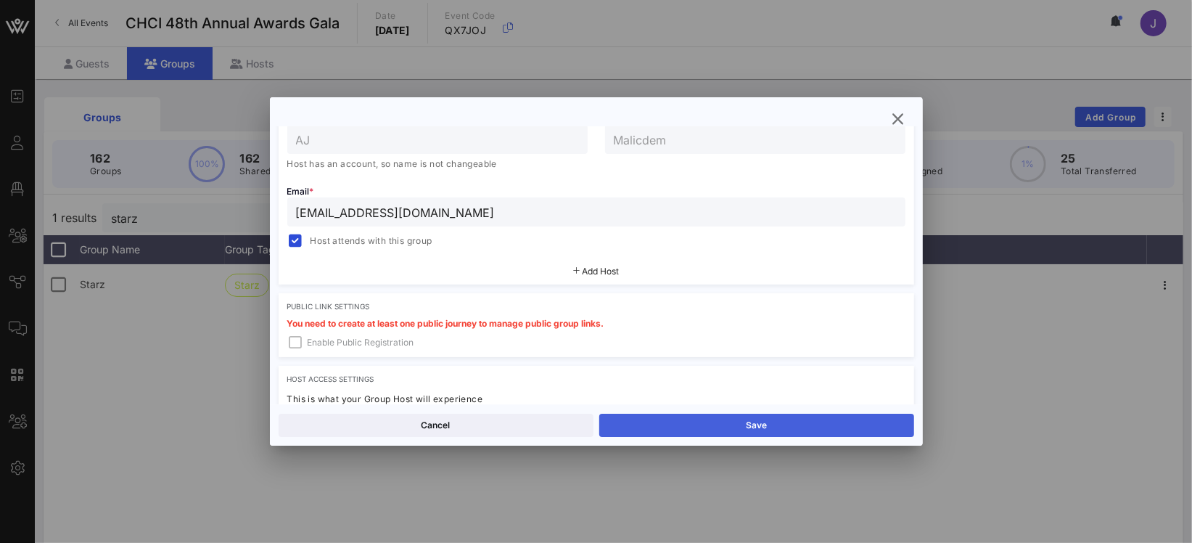
type input "*"
click at [732, 416] on button "Save" at bounding box center [756, 425] width 315 height 23
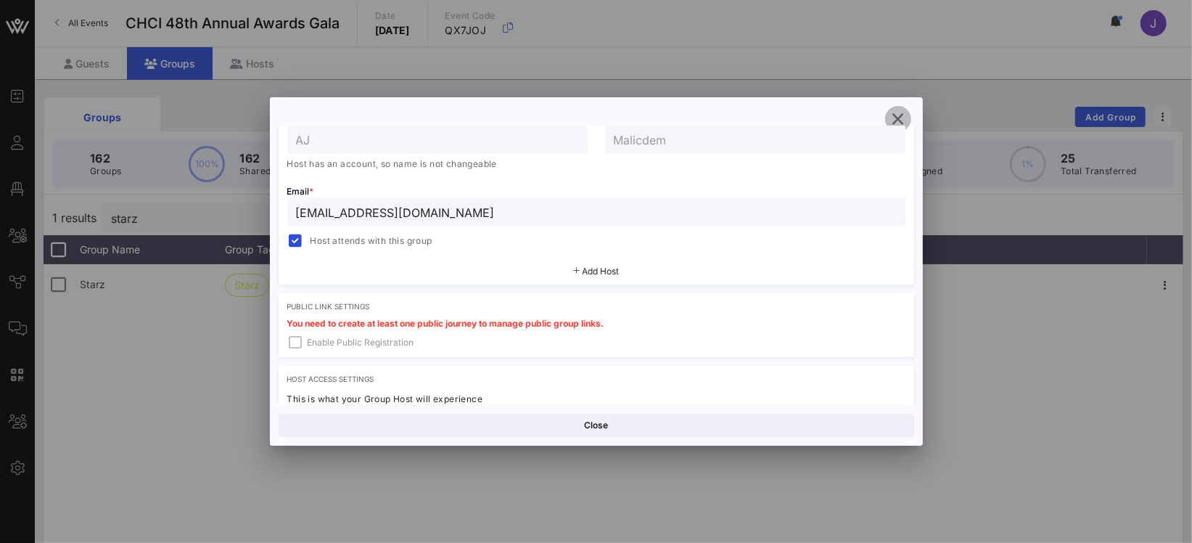
click at [902, 118] on icon "button" at bounding box center [898, 118] width 17 height 17
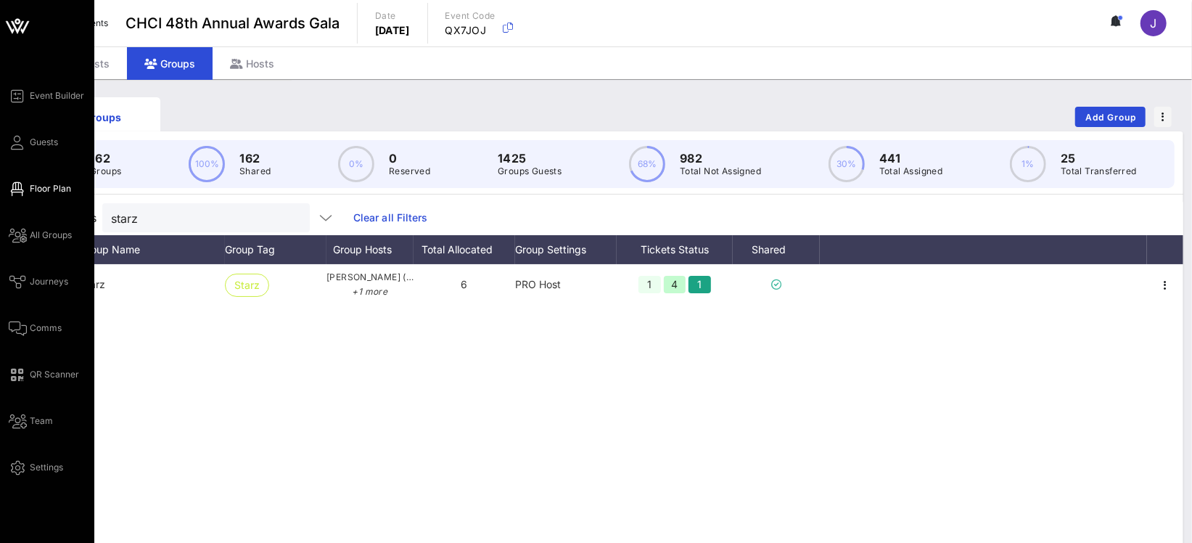
click at [46, 184] on span "Floor Plan" at bounding box center [50, 188] width 41 height 13
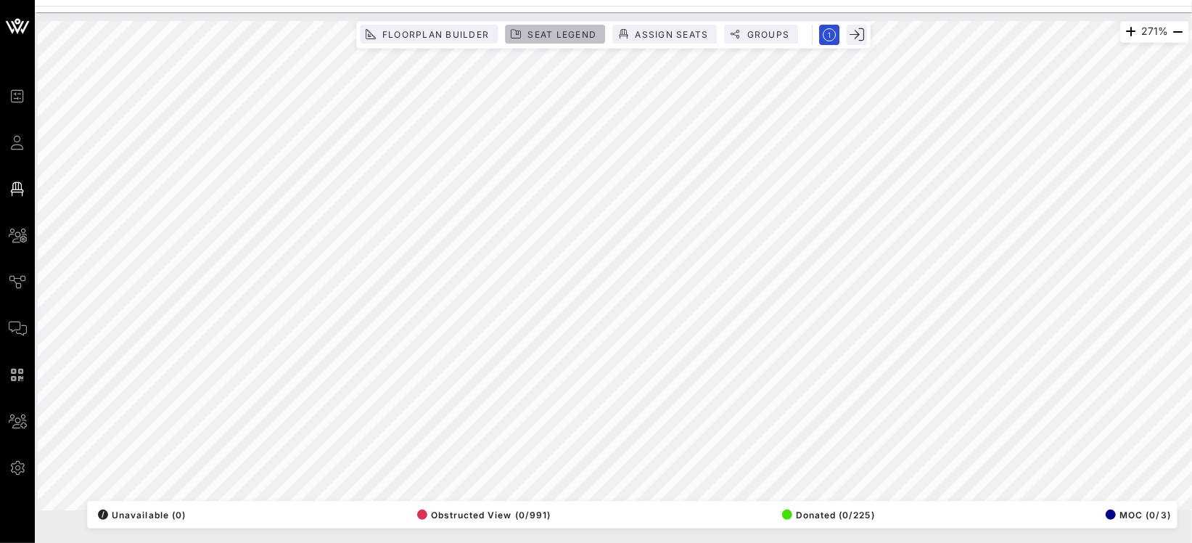
click at [564, 36] on span "Seat Legend" at bounding box center [562, 34] width 70 height 11
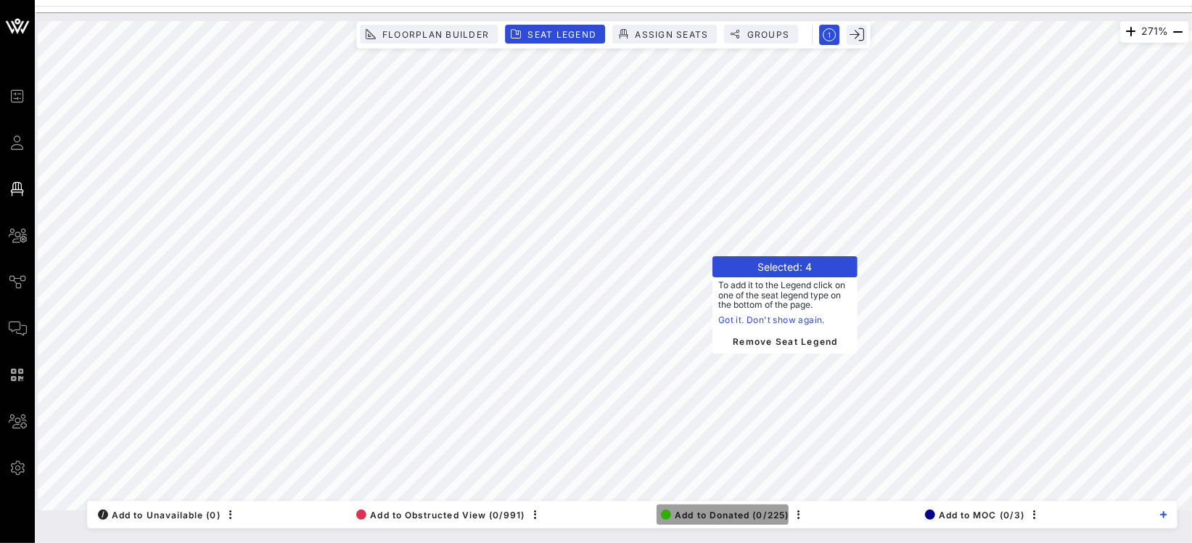
click at [734, 512] on span "Add to Donated (0/225)" at bounding box center [725, 514] width 128 height 11
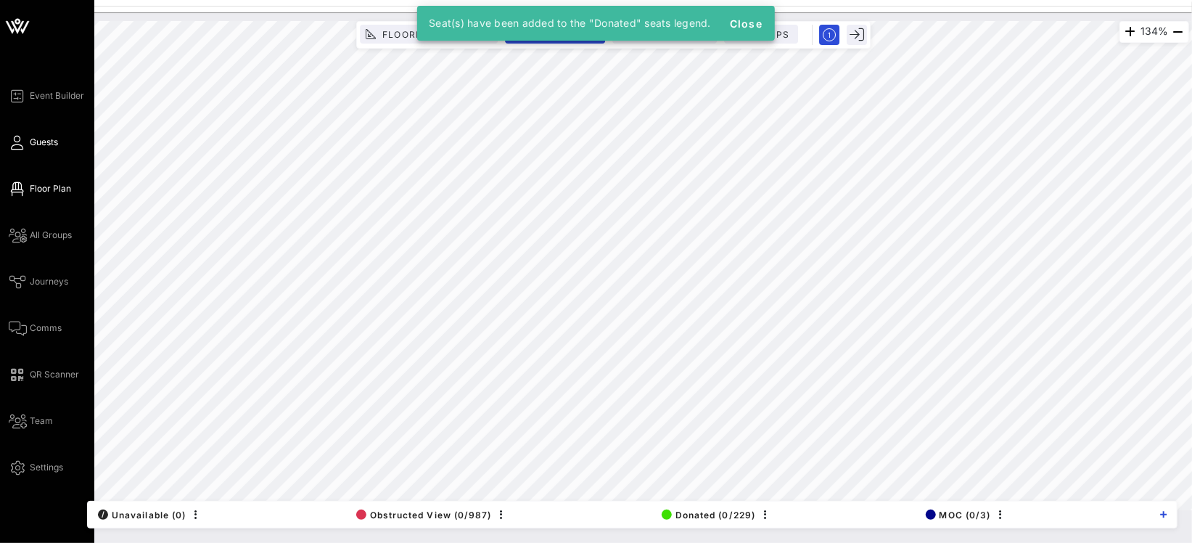
click at [15, 142] on icon at bounding box center [18, 143] width 18 height 2
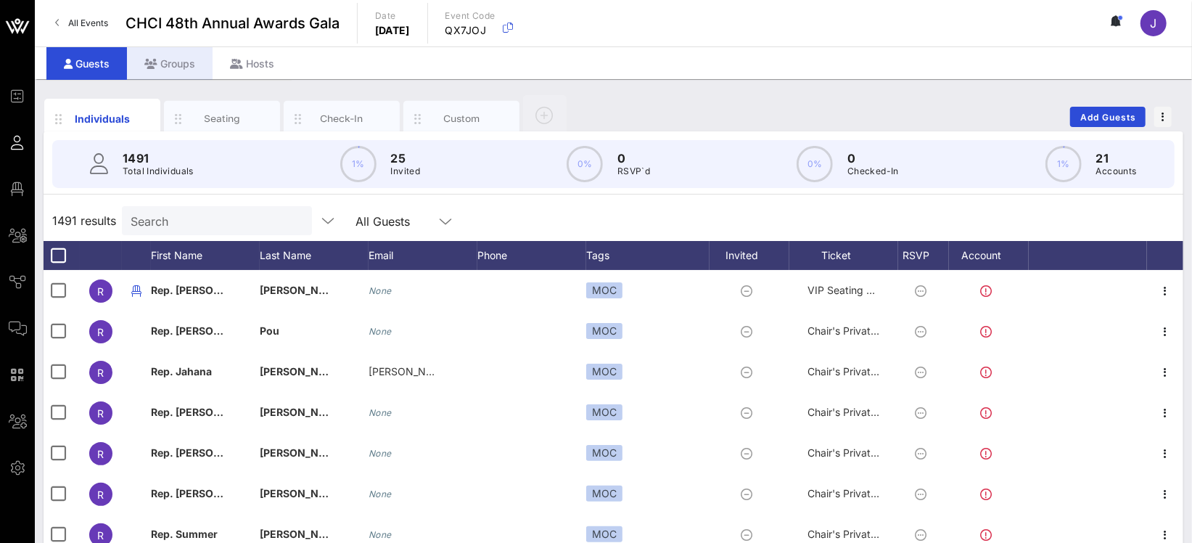
click at [194, 58] on div "Groups" at bounding box center [170, 63] width 86 height 33
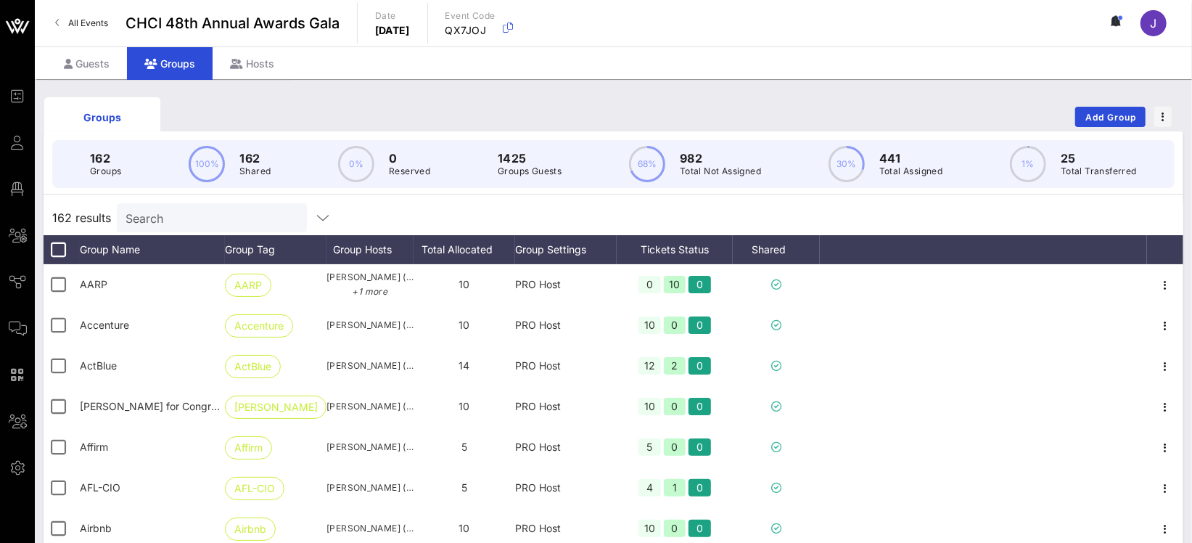
click at [185, 215] on input "Search" at bounding box center [211, 217] width 170 height 19
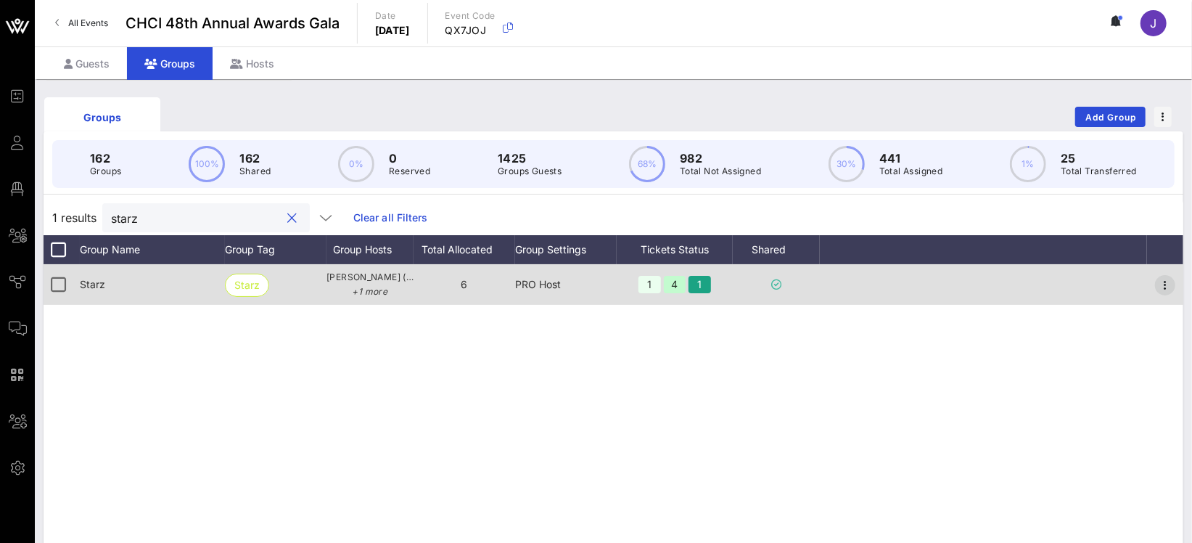
type input "starz"
click at [1163, 279] on icon "button" at bounding box center [1165, 284] width 17 height 17
click at [1156, 303] on div "Edit" at bounding box center [1145, 309] width 45 height 12
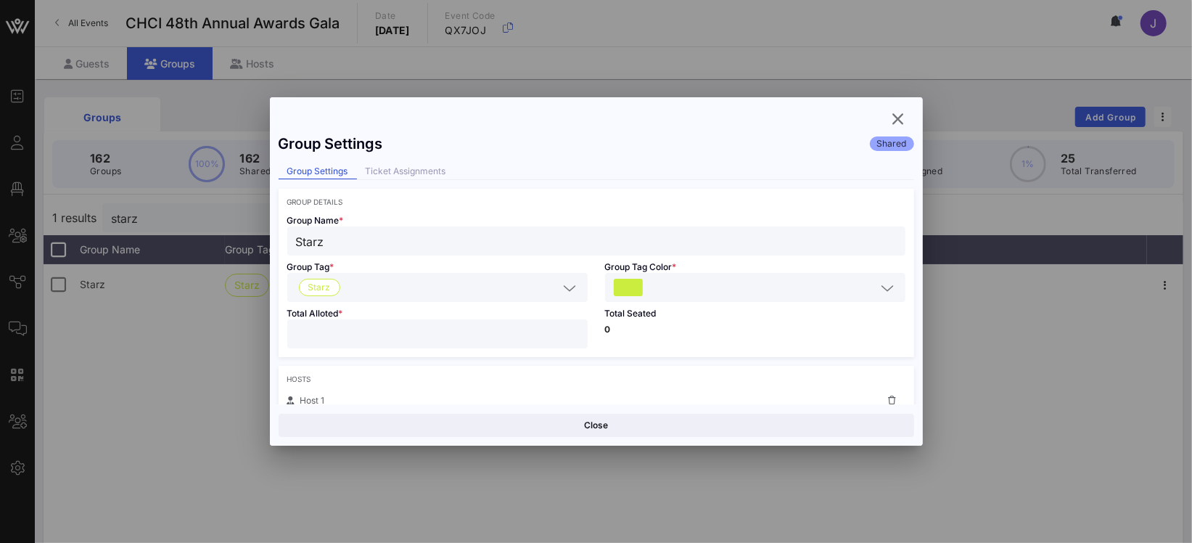
drag, startPoint x: 325, startPoint y: 331, endPoint x: 262, endPoint y: 325, distance: 63.4
click at [281, 326] on div "Total Alloted * *" at bounding box center [438, 329] width 318 height 55
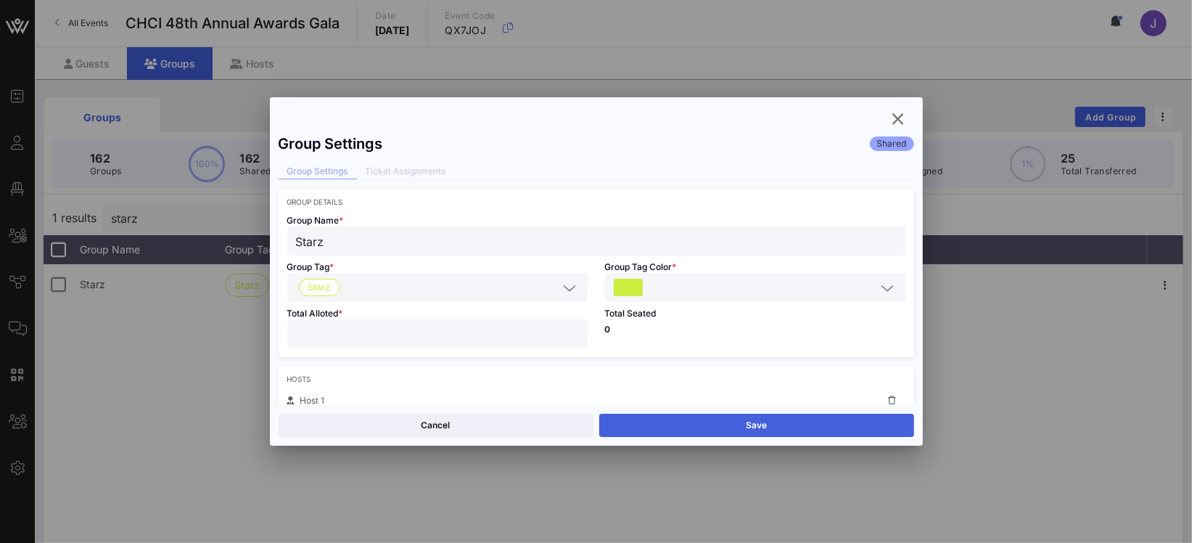
type input "*"
click at [797, 426] on button "Save" at bounding box center [756, 425] width 315 height 23
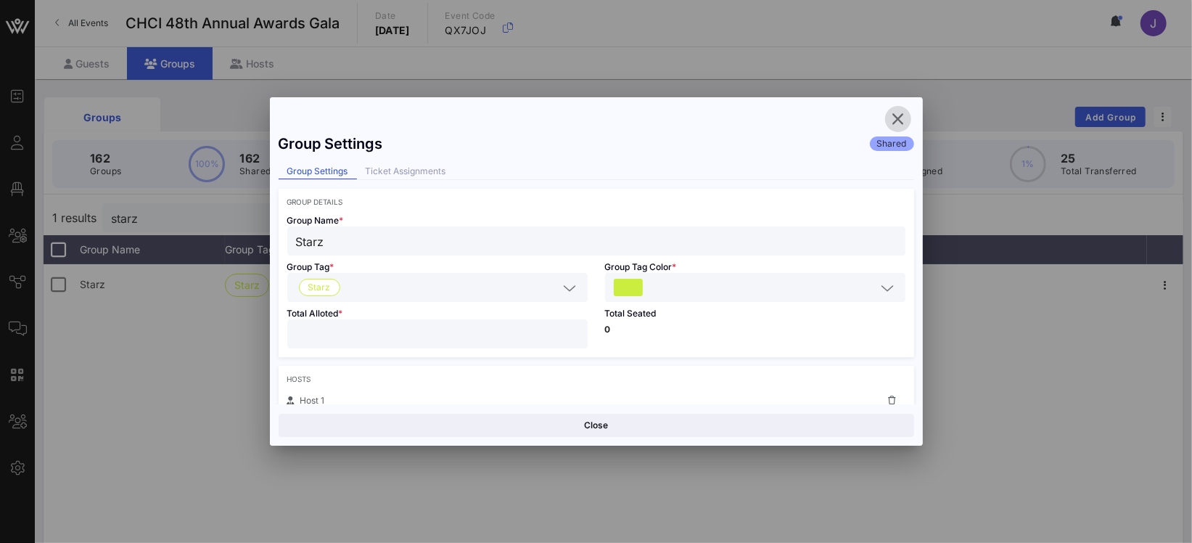
click at [898, 115] on icon "button" at bounding box center [898, 118] width 17 height 17
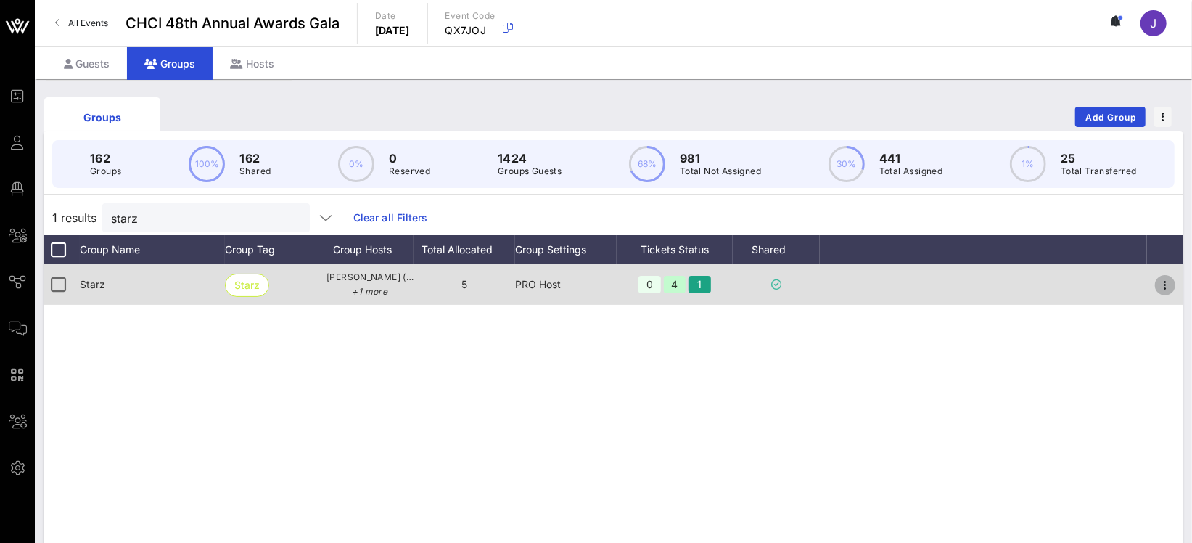
click at [1170, 284] on icon "button" at bounding box center [1165, 284] width 17 height 17
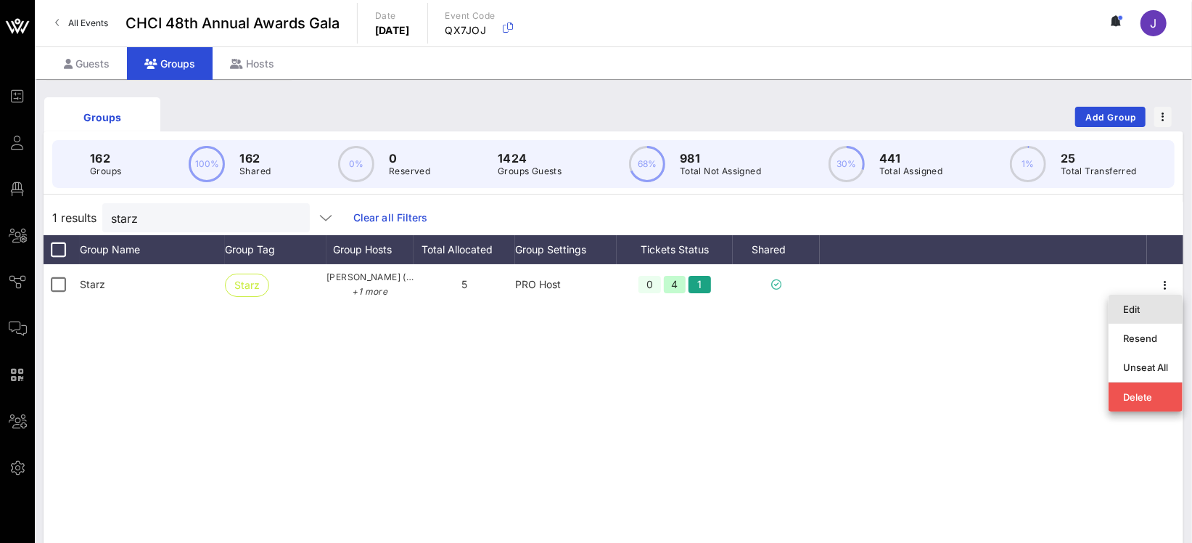
click at [1138, 312] on div "Edit" at bounding box center [1145, 309] width 45 height 12
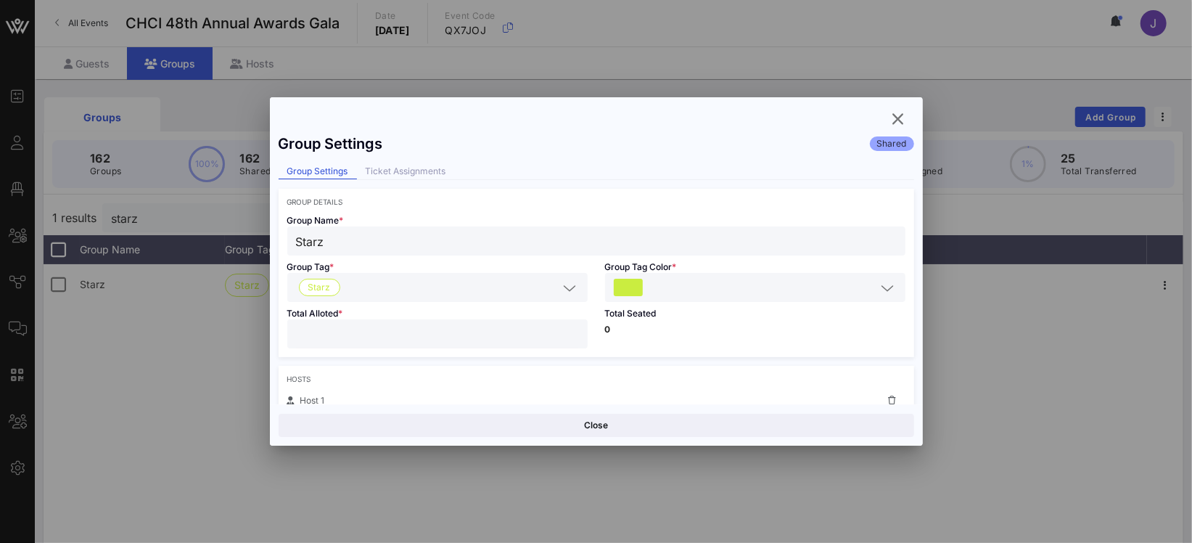
click at [392, 168] on div "Ticket Assignments" at bounding box center [406, 171] width 98 height 15
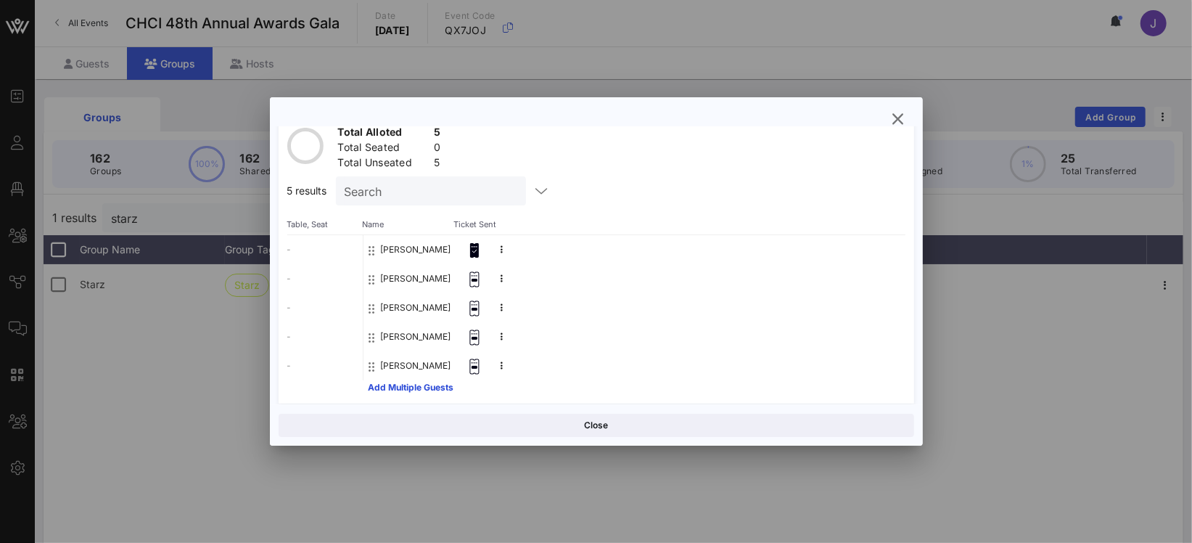
scroll to position [94, 0]
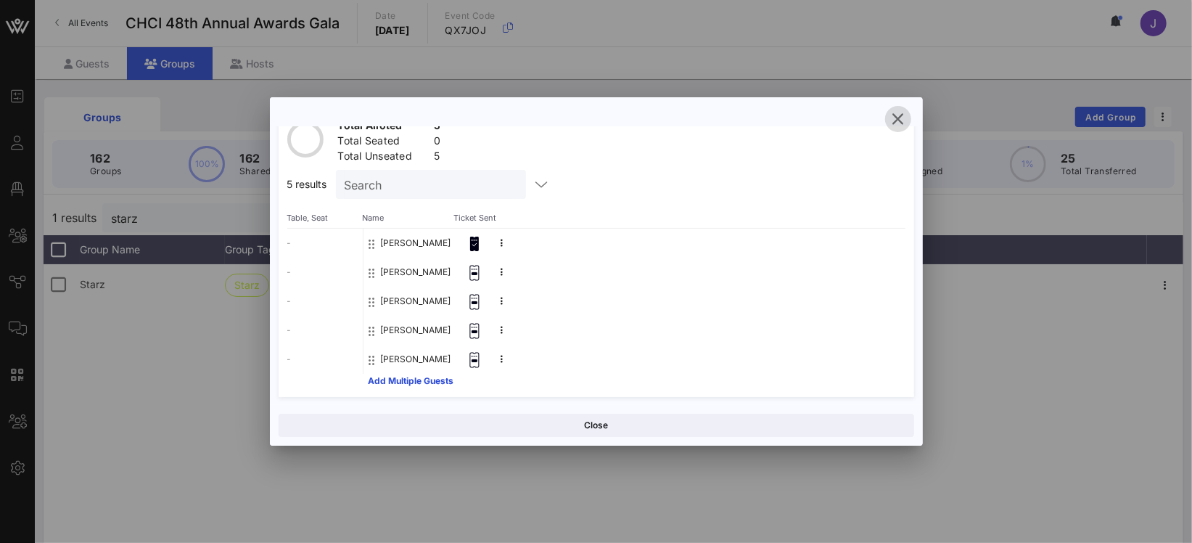
click at [897, 121] on icon "button" at bounding box center [898, 118] width 17 height 17
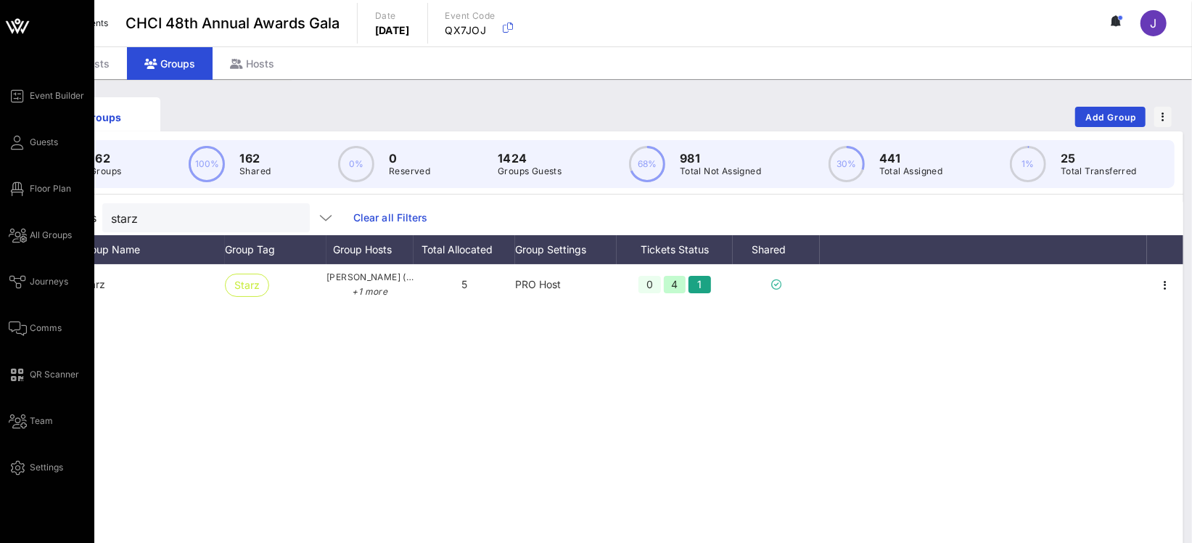
click at [30, 177] on div "Event Builder Guests Floor Plan All Groups Journeys Comms QR Scanner Team Setti…" at bounding box center [52, 281] width 86 height 389
click at [33, 184] on span "Floor Plan" at bounding box center [50, 188] width 41 height 13
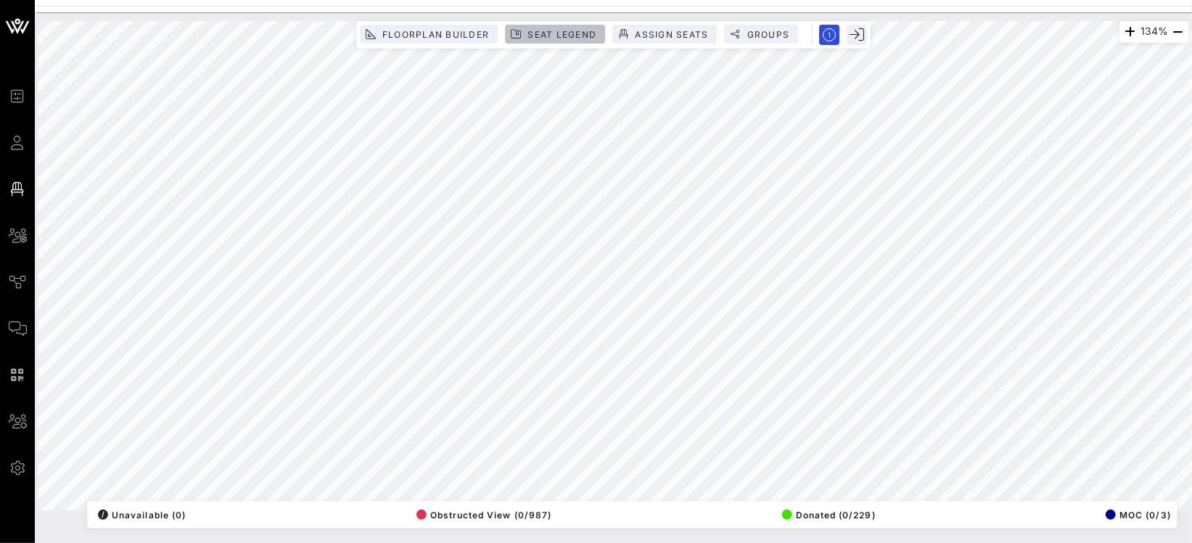
click at [543, 28] on button "Seat Legend" at bounding box center [555, 34] width 100 height 19
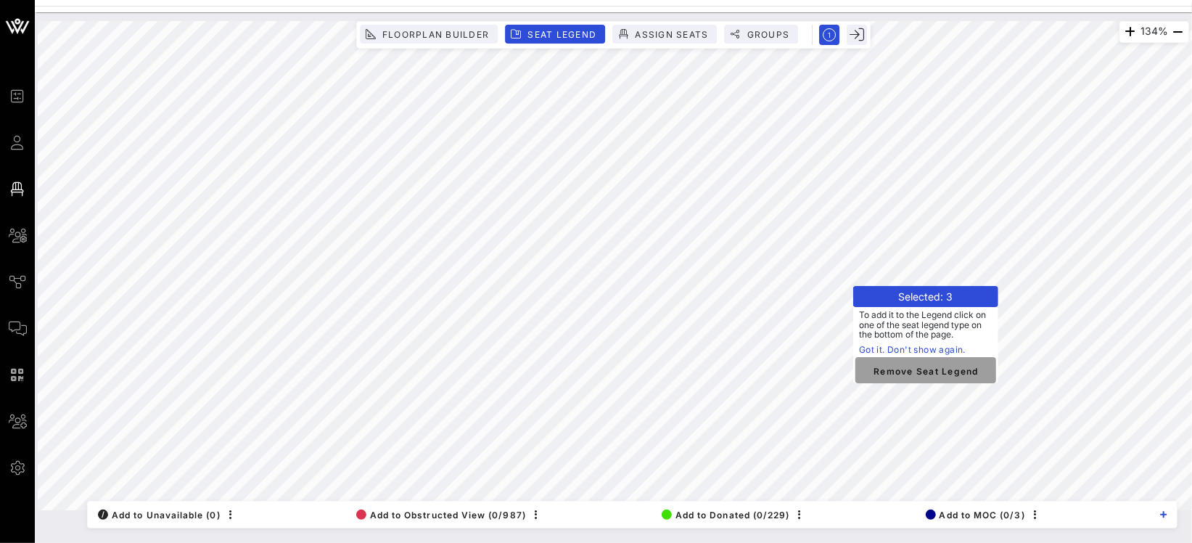
click at [907, 375] on span "Remove Seat Legend" at bounding box center [926, 370] width 118 height 13
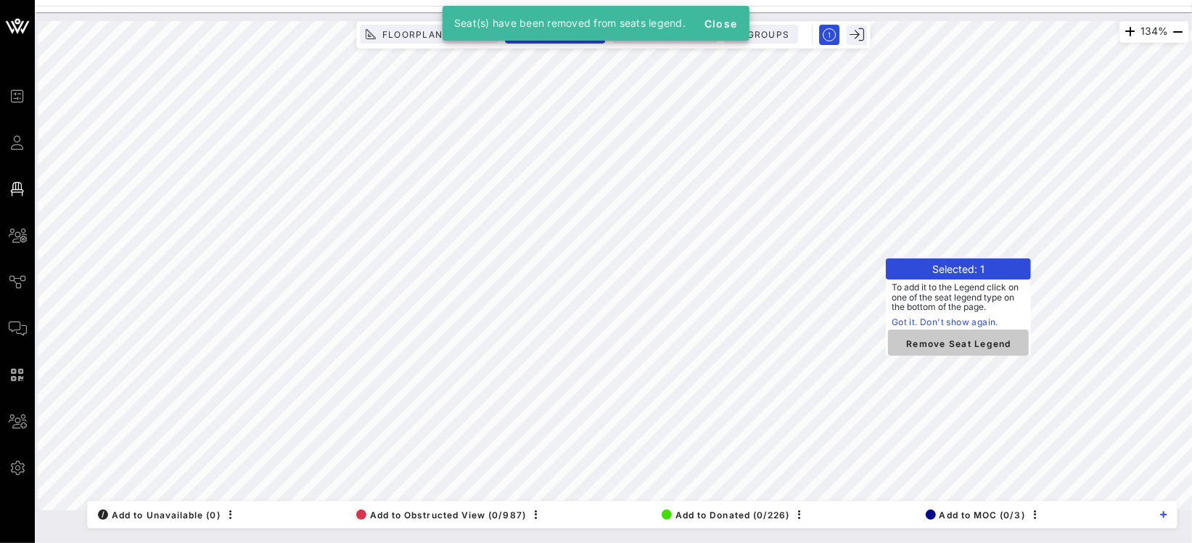
click at [968, 337] on span "Remove Seat Legend" at bounding box center [959, 342] width 118 height 13
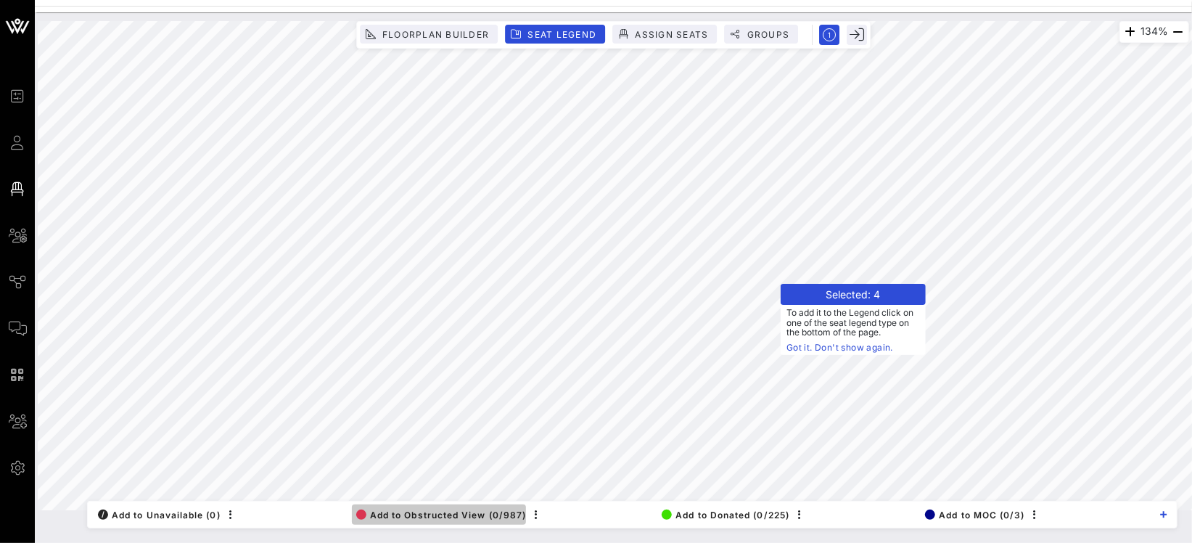
click at [485, 522] on button "Add to Obstructed View (0/987)" at bounding box center [439, 514] width 174 height 20
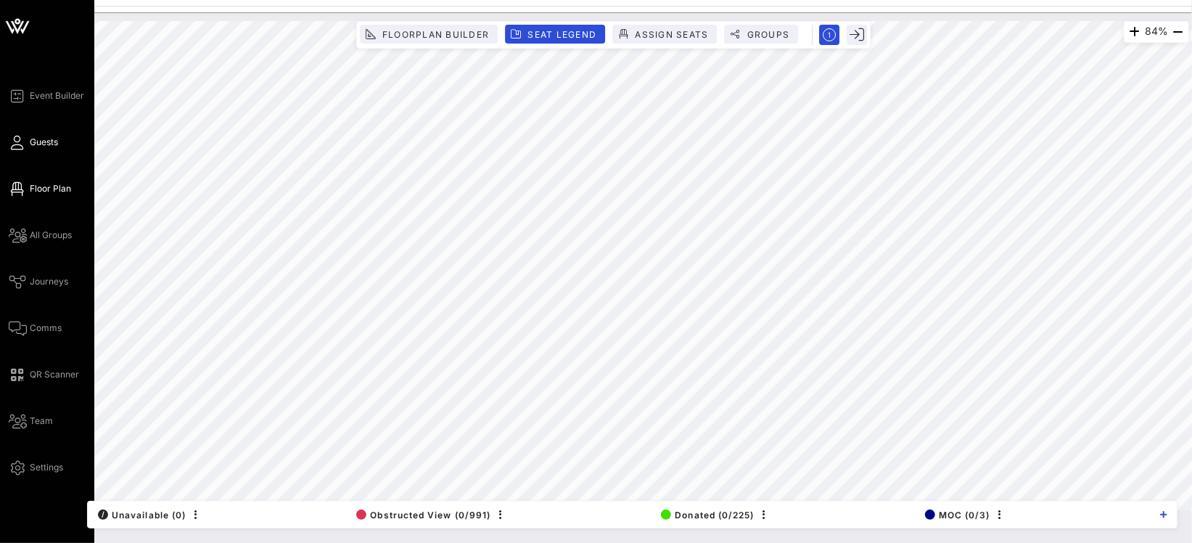
click at [20, 144] on icon at bounding box center [18, 143] width 18 height 2
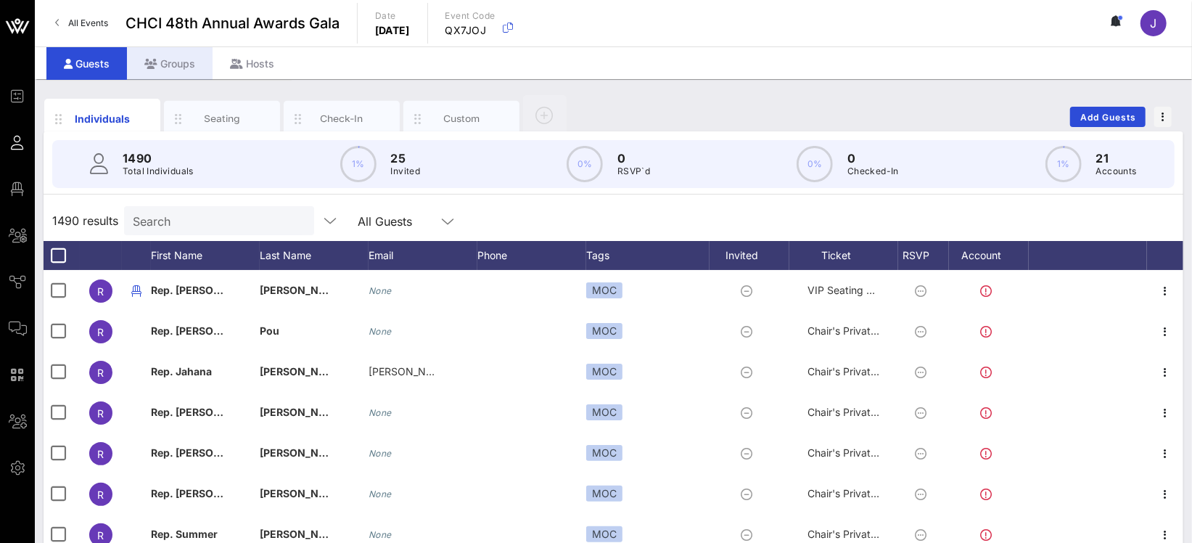
click at [162, 62] on div "Groups" at bounding box center [170, 63] width 86 height 33
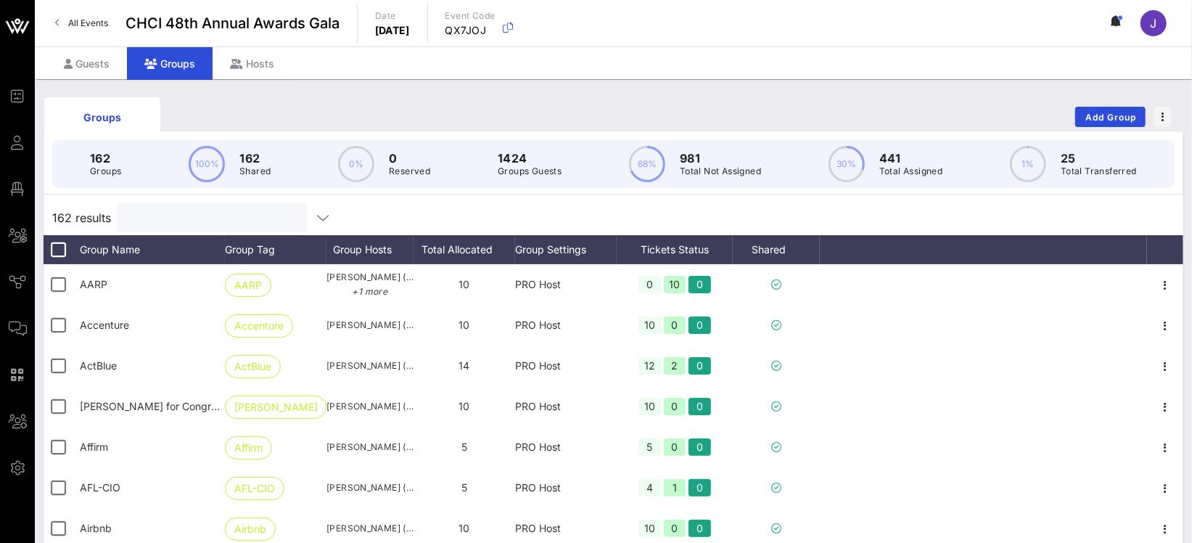
click at [155, 213] on input "text" at bounding box center [211, 217] width 170 height 19
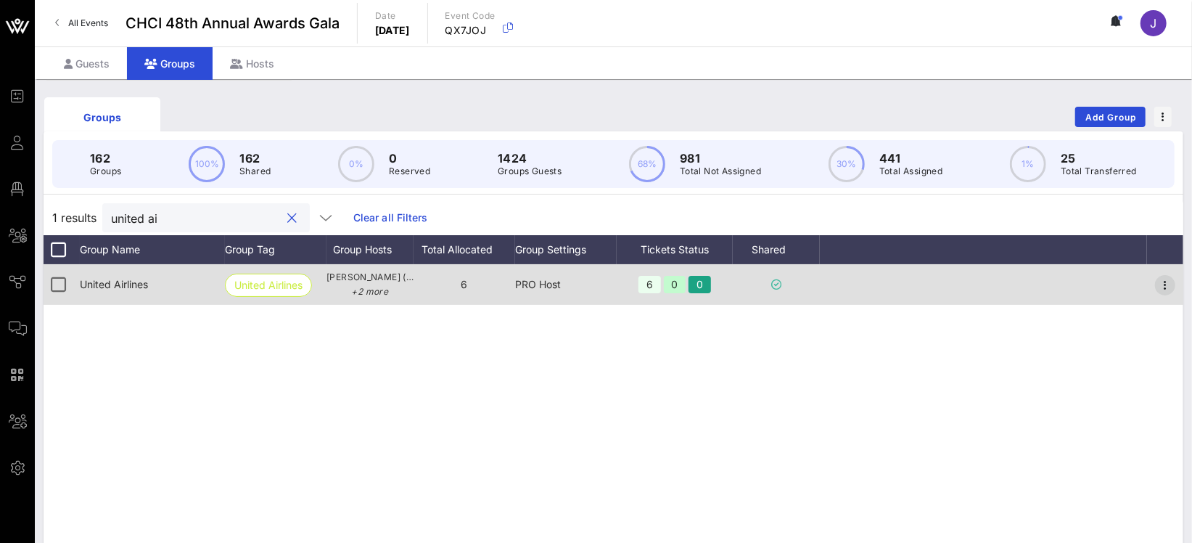
type input "united ai"
click at [1162, 284] on icon "button" at bounding box center [1165, 284] width 17 height 17
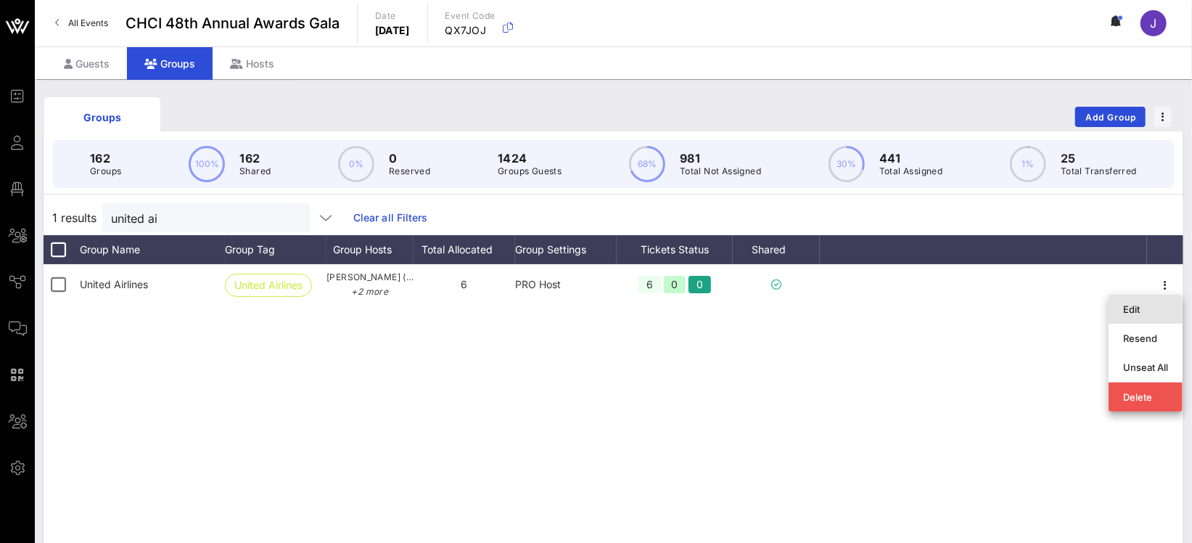
click at [1147, 303] on div "Edit" at bounding box center [1145, 309] width 45 height 12
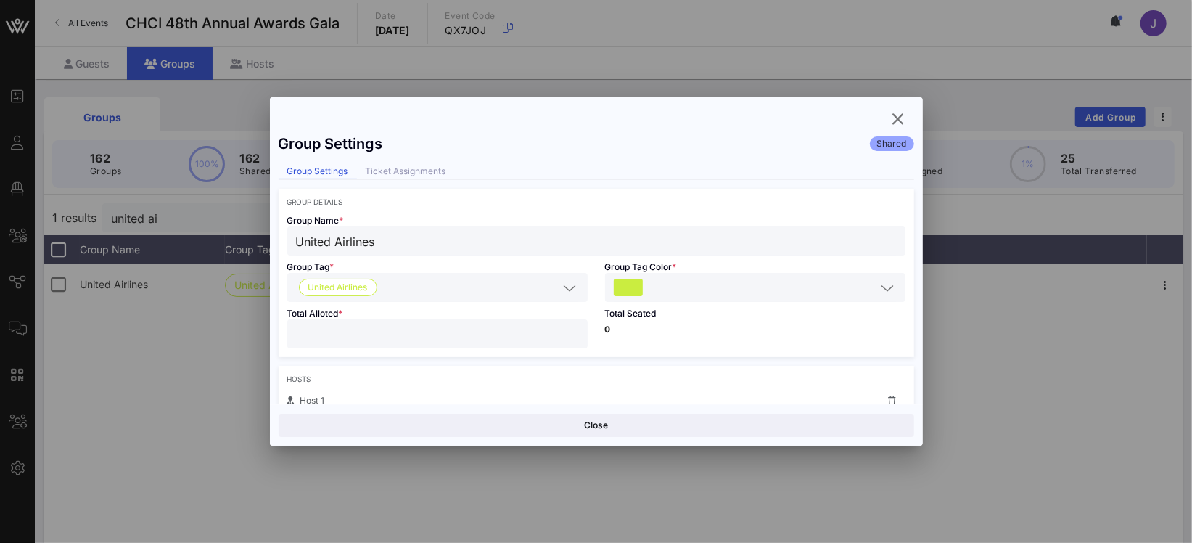
drag, startPoint x: 342, startPoint y: 338, endPoint x: 240, endPoint y: 318, distance: 103.6
click at [264, 324] on div "Event Builder Guests Floor Plan All Groups Journeys Comms QR Scanner Team Setti…" at bounding box center [596, 380] width 1192 height 761
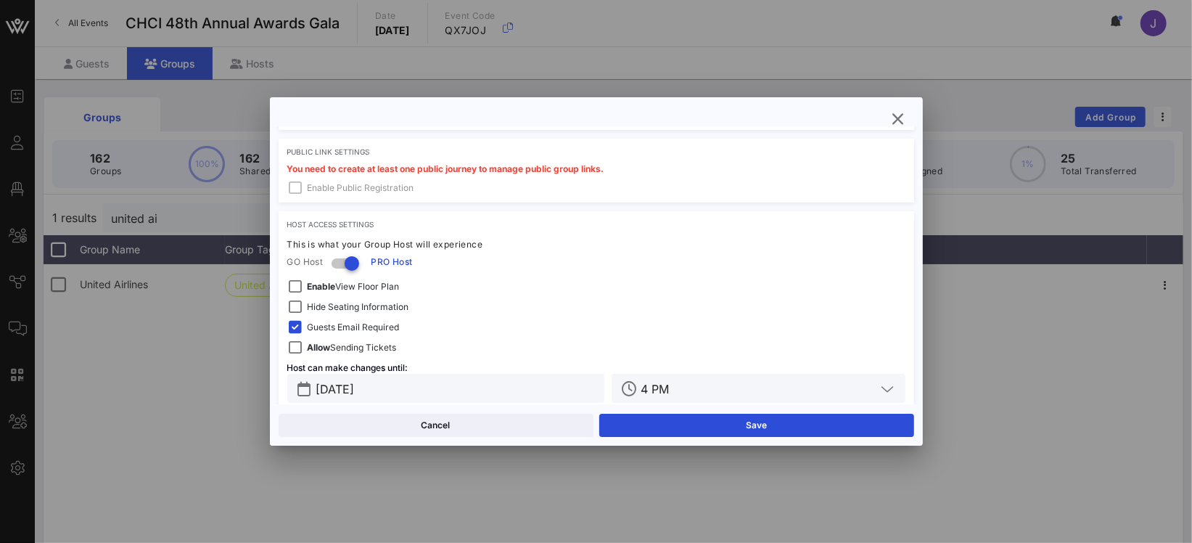
scroll to position [767, 0]
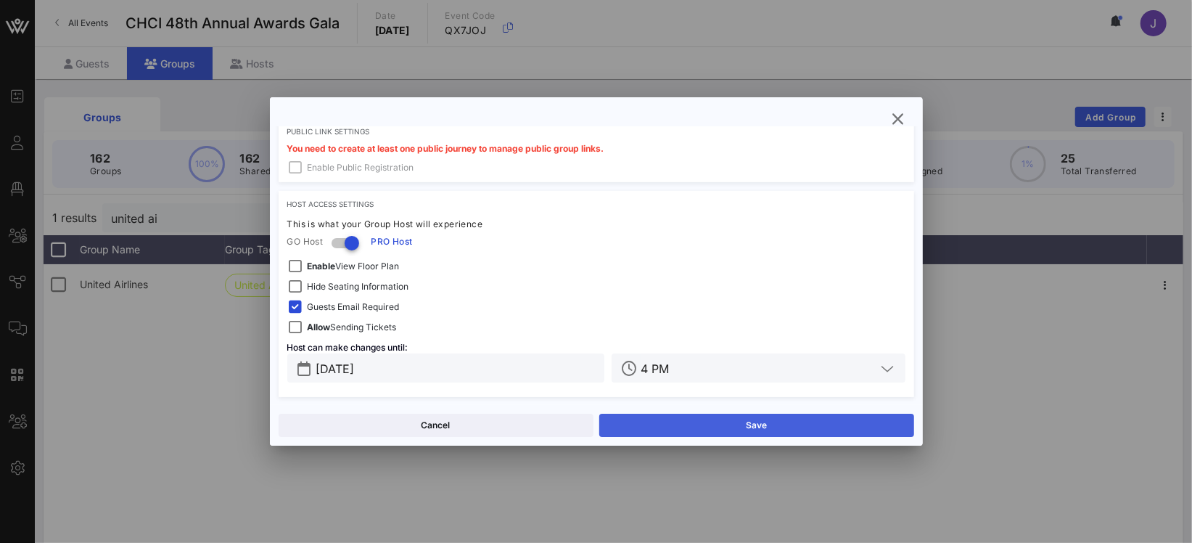
type input "*"
click at [705, 429] on button "Save" at bounding box center [756, 425] width 315 height 23
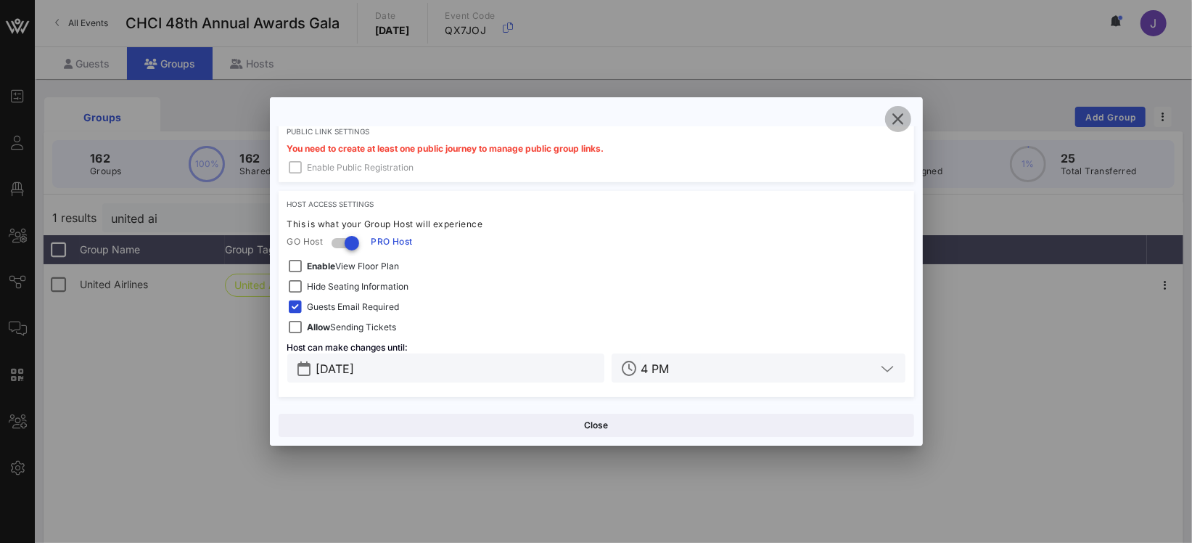
click at [906, 116] on icon "button" at bounding box center [898, 118] width 17 height 17
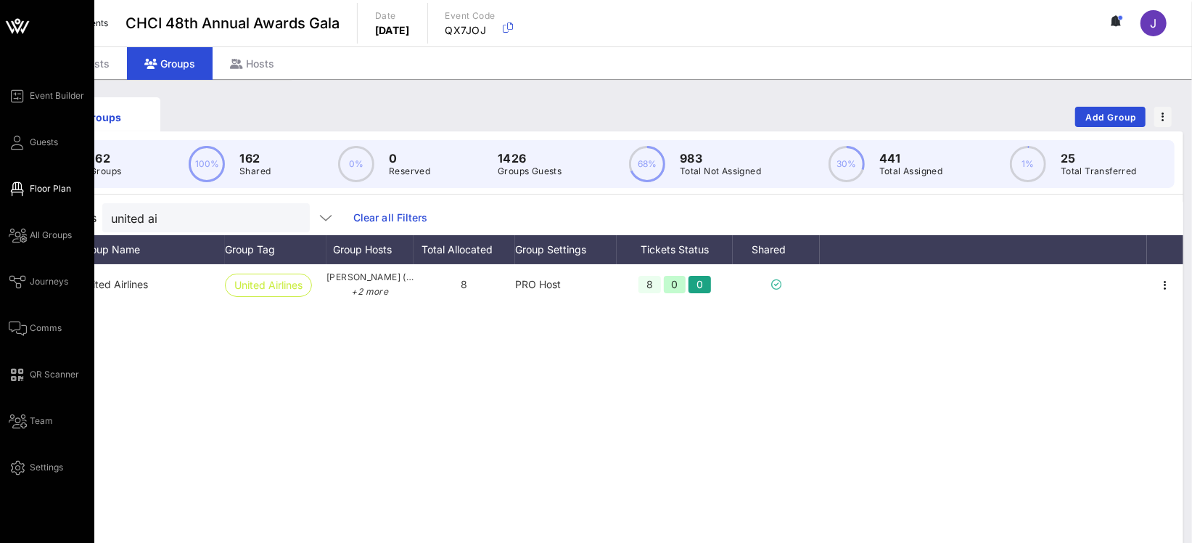
click at [43, 188] on span "Floor Plan" at bounding box center [50, 188] width 41 height 13
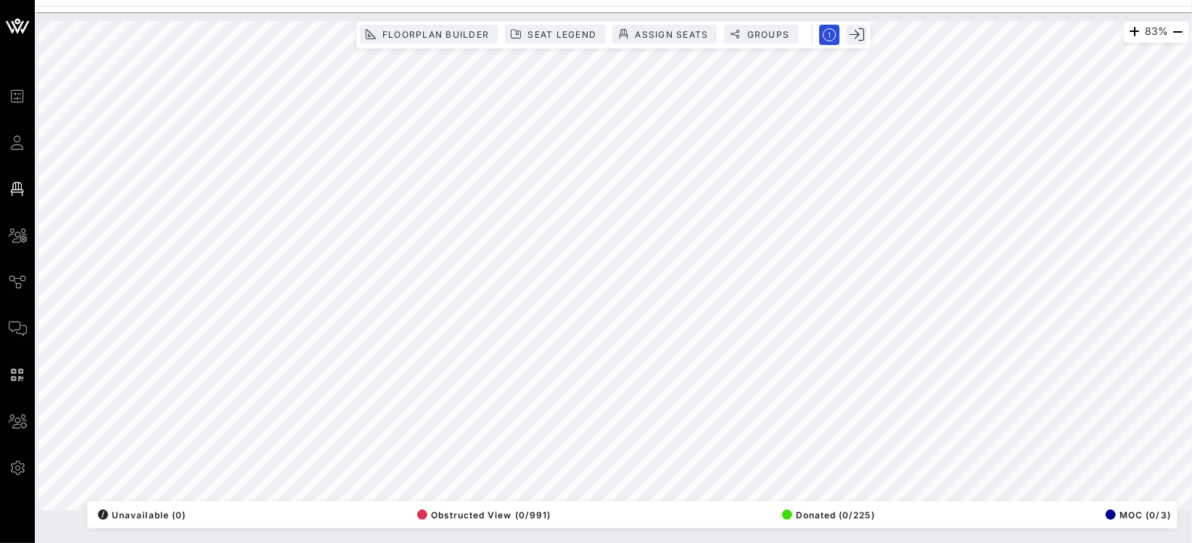
click at [1192, 308] on html "Event Builder Guests Floor Plan All Groups Journeys Comms QR Scanner Team Setti…" at bounding box center [596, 271] width 1192 height 543
click at [533, 34] on span "Seat Legend" at bounding box center [562, 34] width 70 height 11
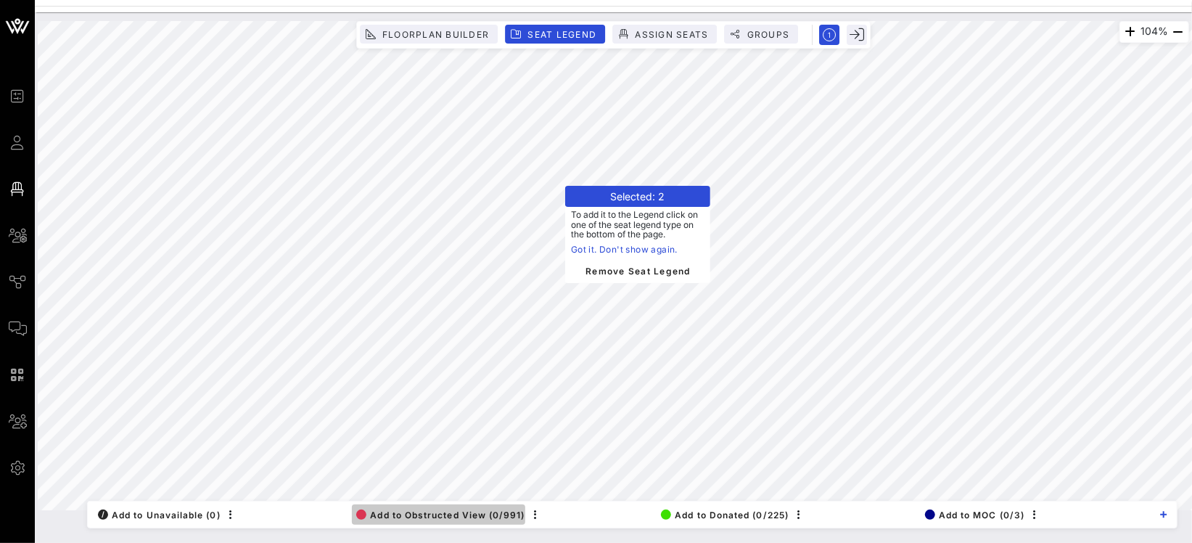
click at [454, 515] on span "Add to Obstructed View (0/991)" at bounding box center [440, 514] width 168 height 11
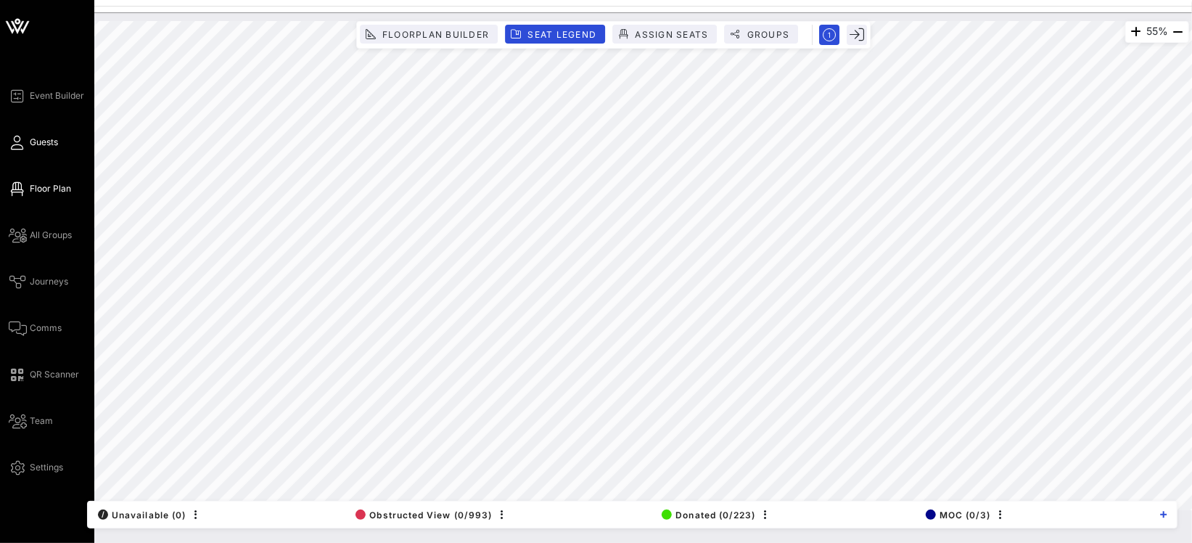
click at [22, 144] on icon at bounding box center [18, 143] width 18 height 2
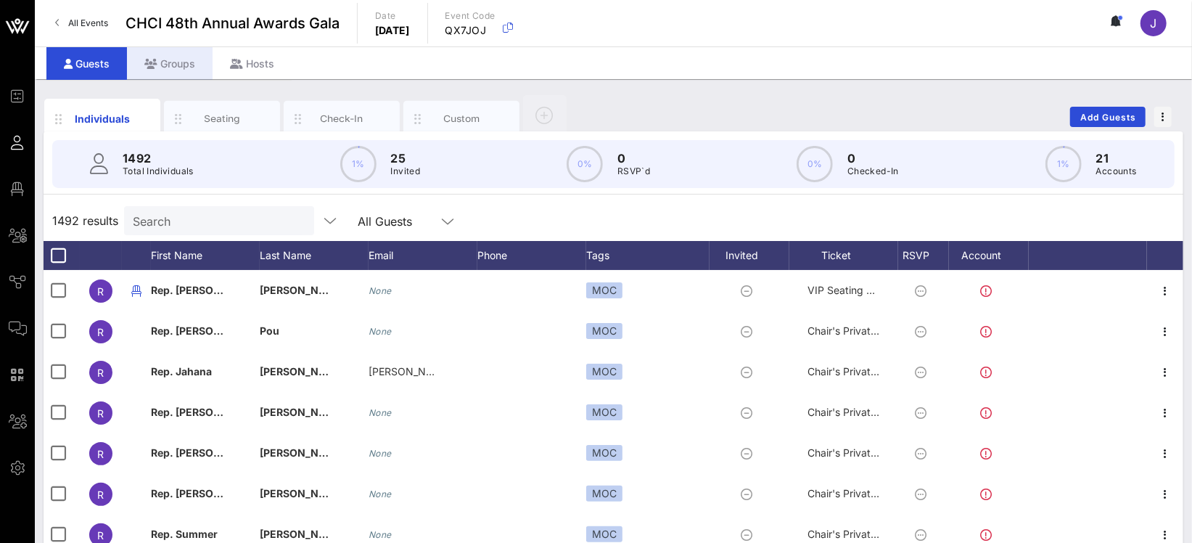
click at [179, 59] on div "Groups" at bounding box center [170, 63] width 86 height 33
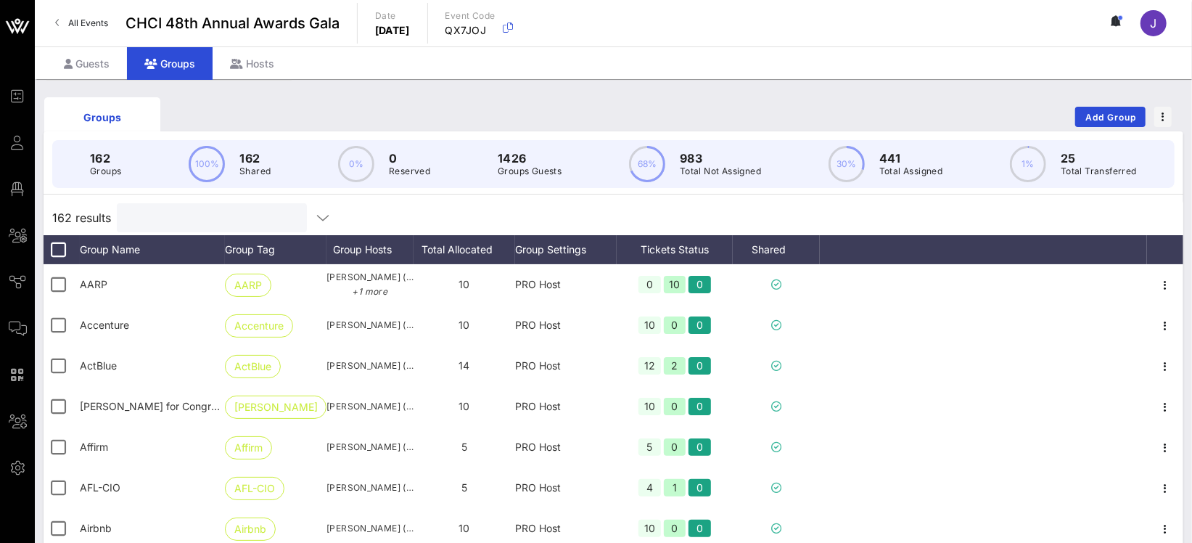
click at [148, 223] on input "text" at bounding box center [211, 217] width 170 height 19
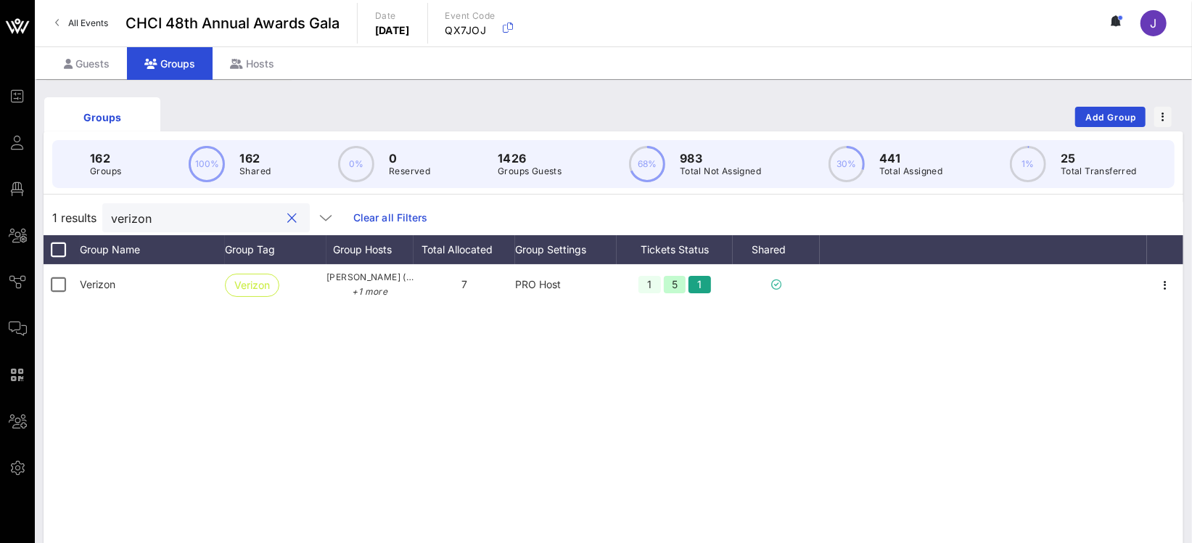
type input "verizon"
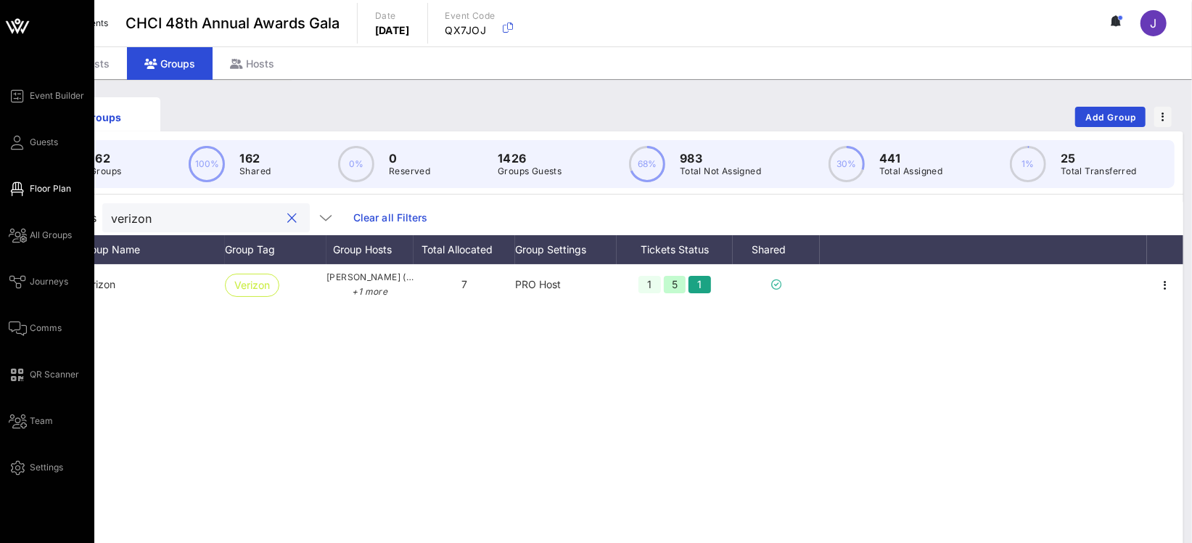
click at [50, 186] on span "Floor Plan" at bounding box center [50, 188] width 41 height 13
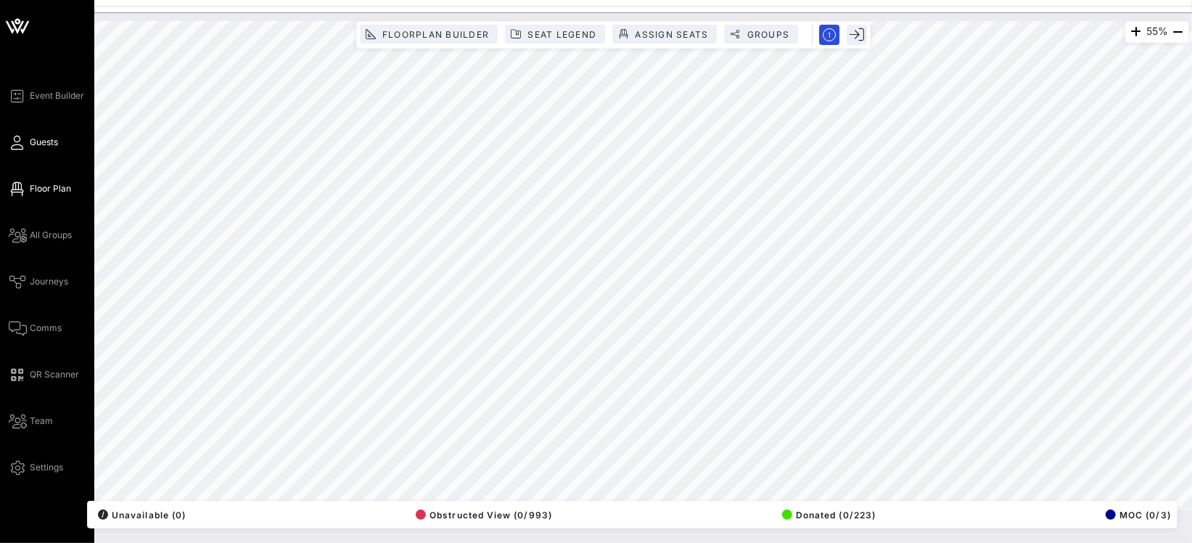
click at [28, 135] on link "Guests" at bounding box center [33, 142] width 49 height 17
click at [26, 144] on link "Guests" at bounding box center [33, 142] width 49 height 17
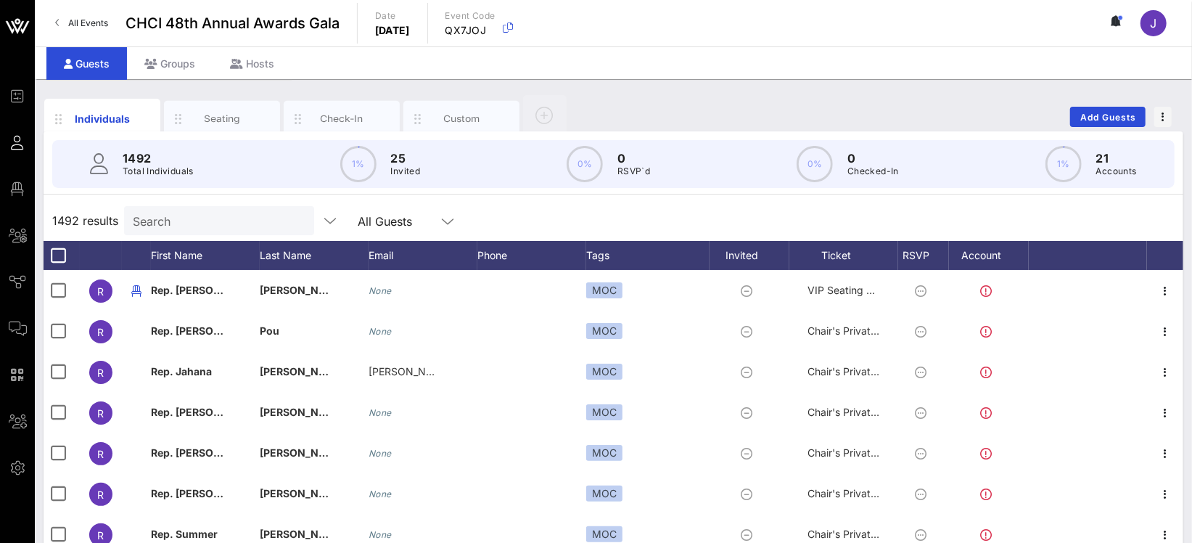
click at [176, 225] on input "Search" at bounding box center [218, 220] width 170 height 19
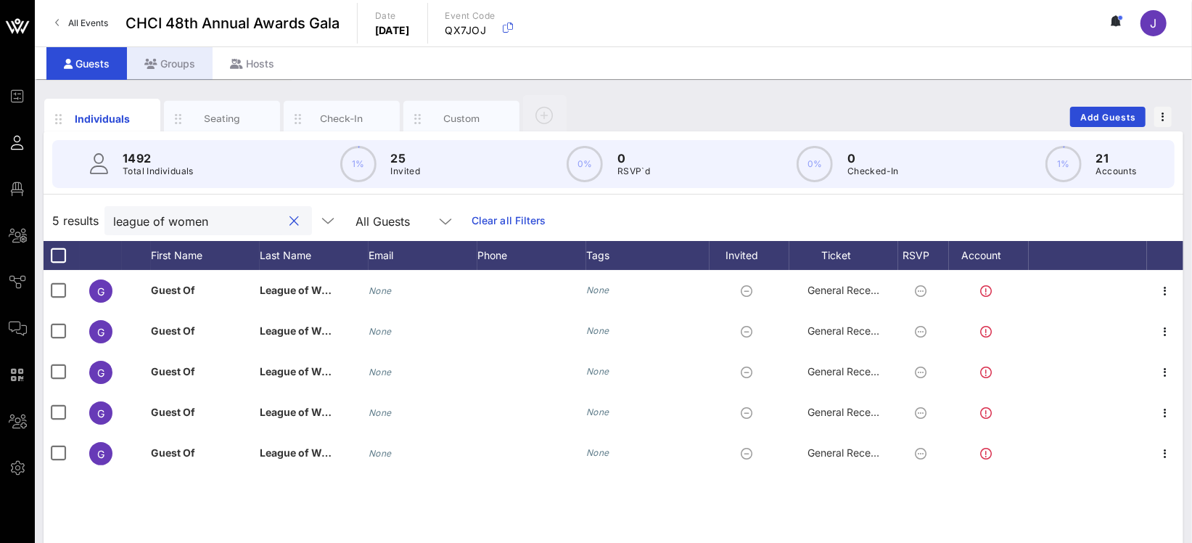
type input "league of women"
click at [176, 63] on div "Groups" at bounding box center [170, 63] width 86 height 33
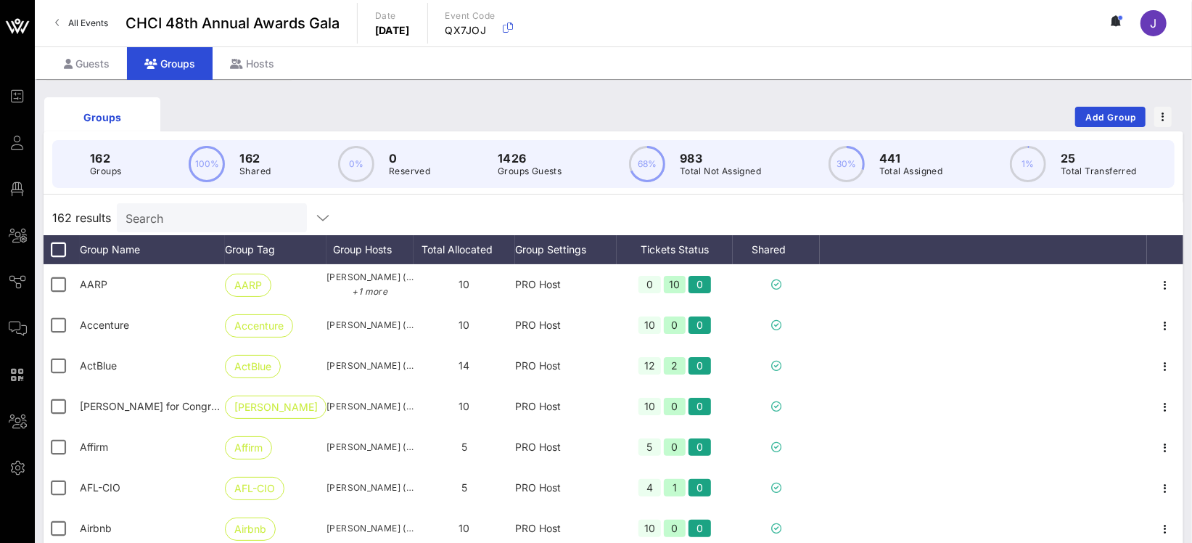
click at [190, 211] on input "Search" at bounding box center [211, 217] width 170 height 19
type input ";"
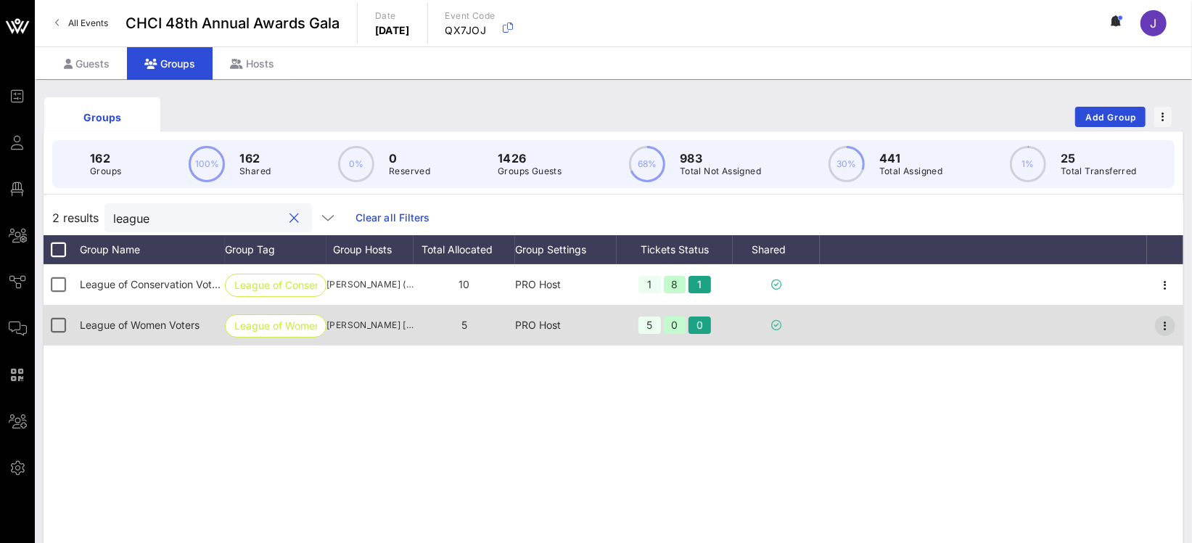
type input "league"
click at [1167, 320] on icon "button" at bounding box center [1165, 325] width 17 height 17
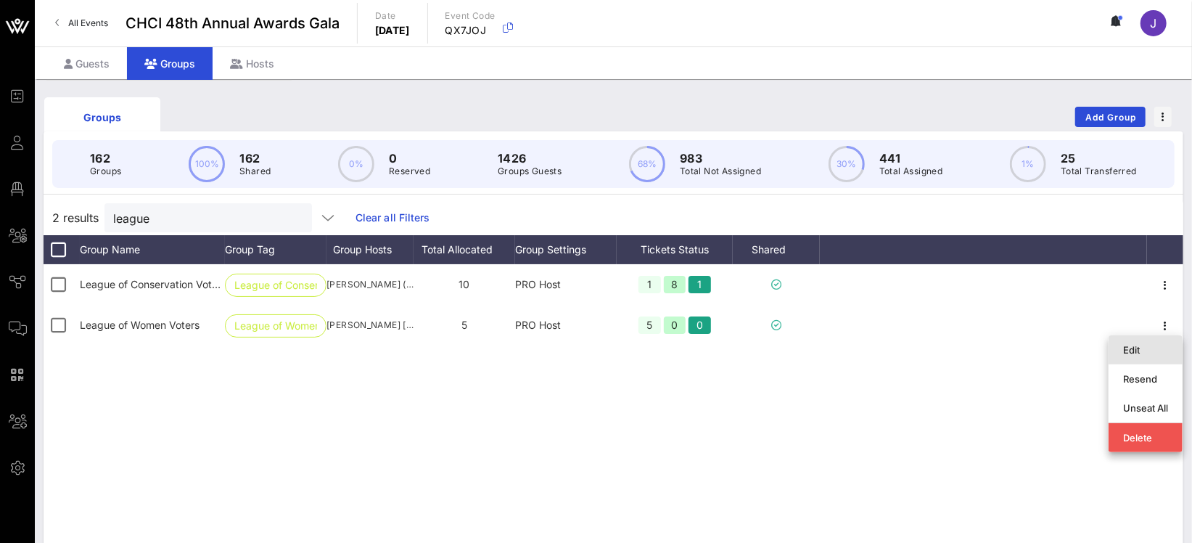
click at [1141, 348] on div "Edit" at bounding box center [1145, 350] width 45 height 12
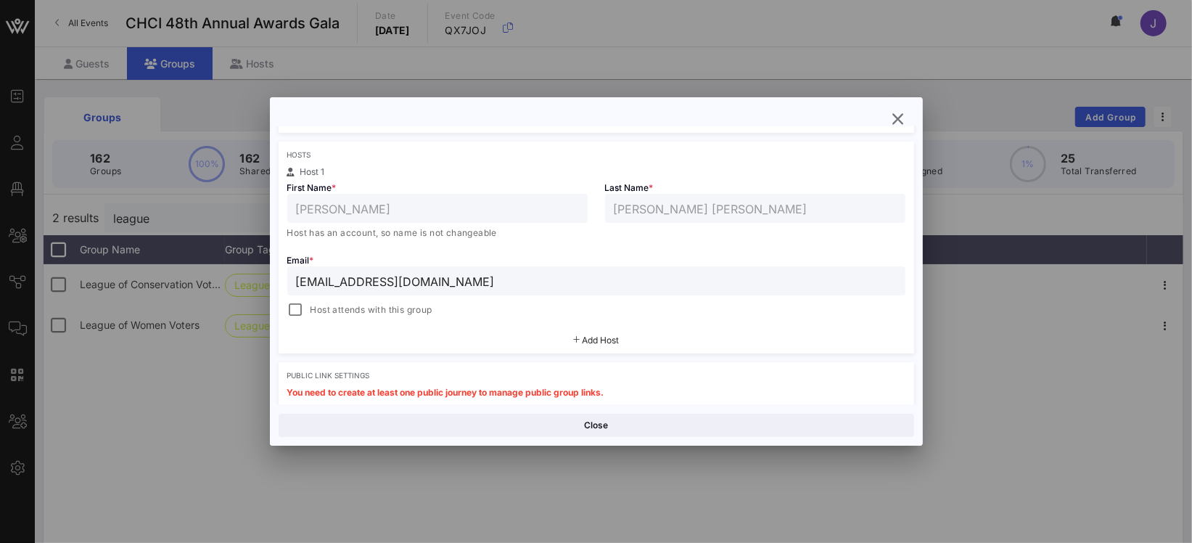
scroll to position [227, 0]
drag, startPoint x: 411, startPoint y: 282, endPoint x: 291, endPoint y: 276, distance: 119.8
click at [292, 276] on div "jjones@lwv.org" at bounding box center [596, 277] width 618 height 29
click at [898, 118] on icon "button" at bounding box center [898, 118] width 17 height 17
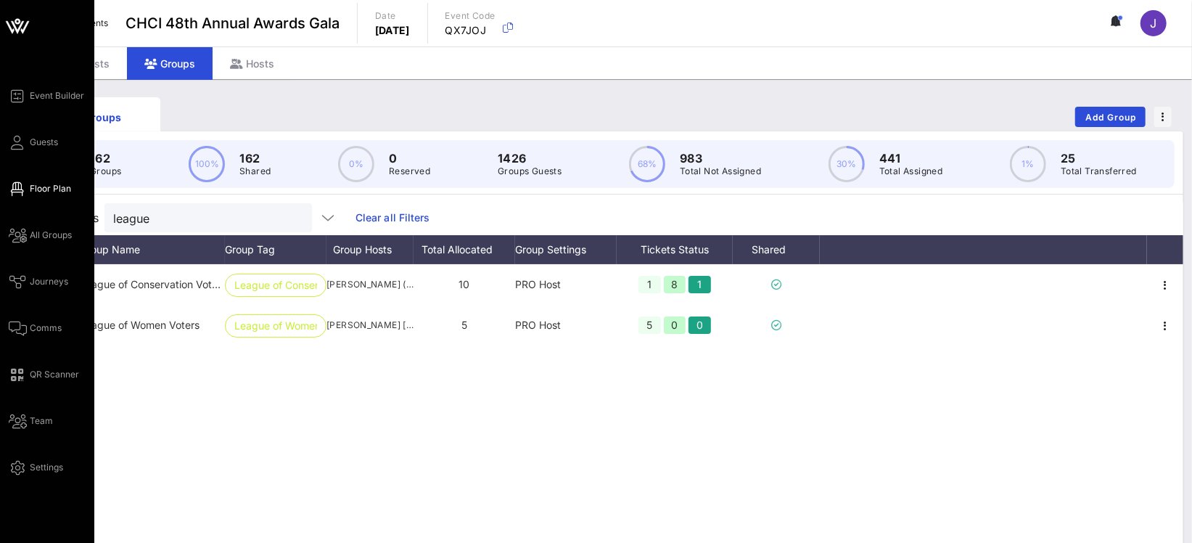
click at [39, 189] on span "Floor Plan" at bounding box center [50, 188] width 41 height 13
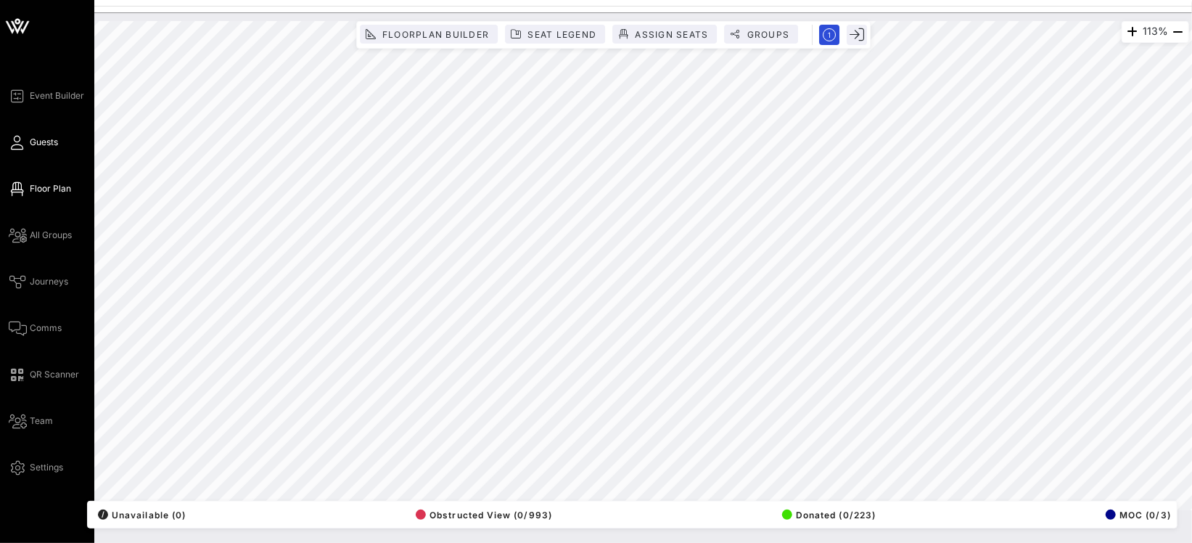
click at [36, 144] on span "Guests" at bounding box center [44, 142] width 28 height 13
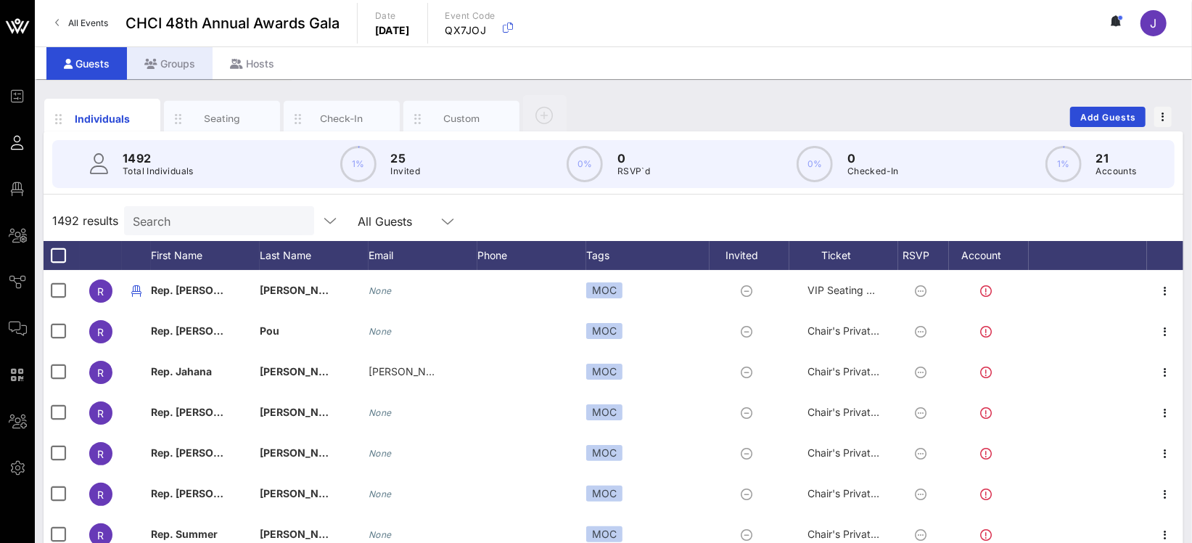
click at [157, 60] on div "Groups" at bounding box center [170, 63] width 86 height 33
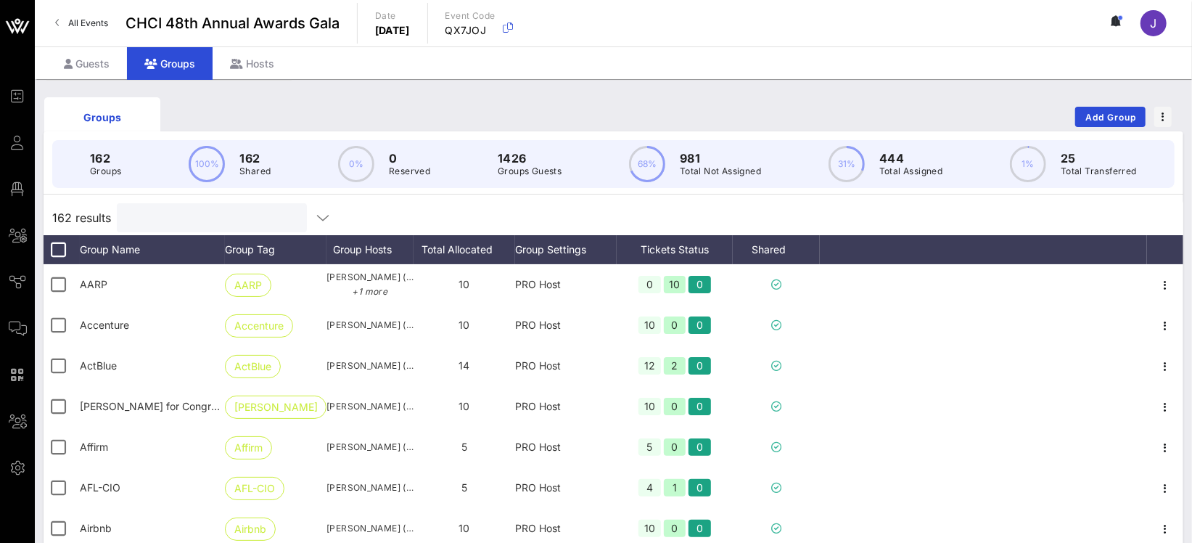
click at [176, 212] on input "text" at bounding box center [211, 217] width 170 height 19
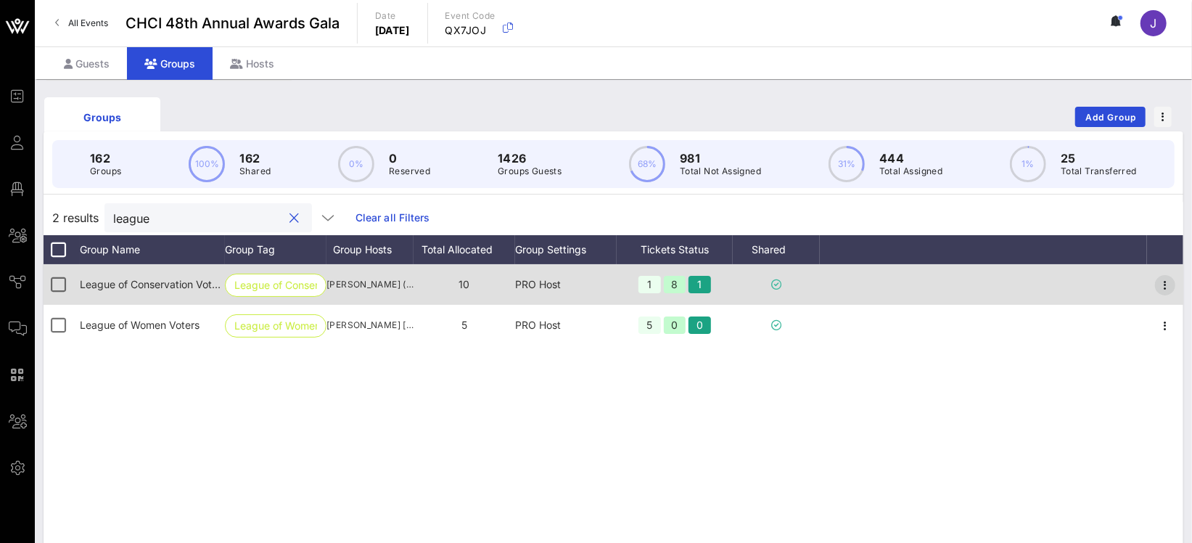
type input "league"
click at [1169, 283] on icon "button" at bounding box center [1165, 284] width 17 height 17
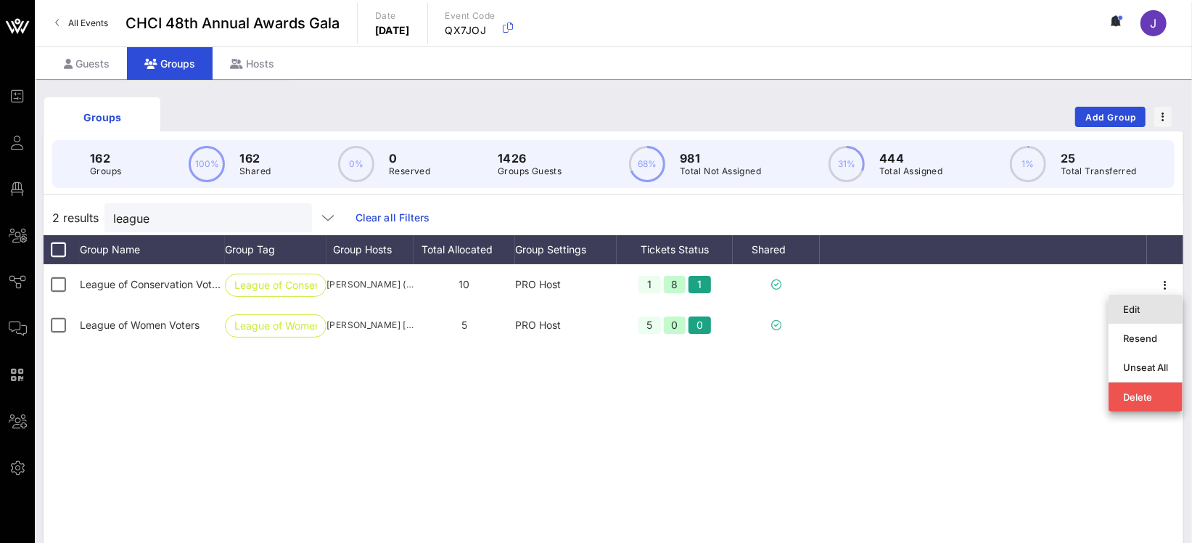
click at [1155, 309] on div "Edit" at bounding box center [1145, 309] width 45 height 12
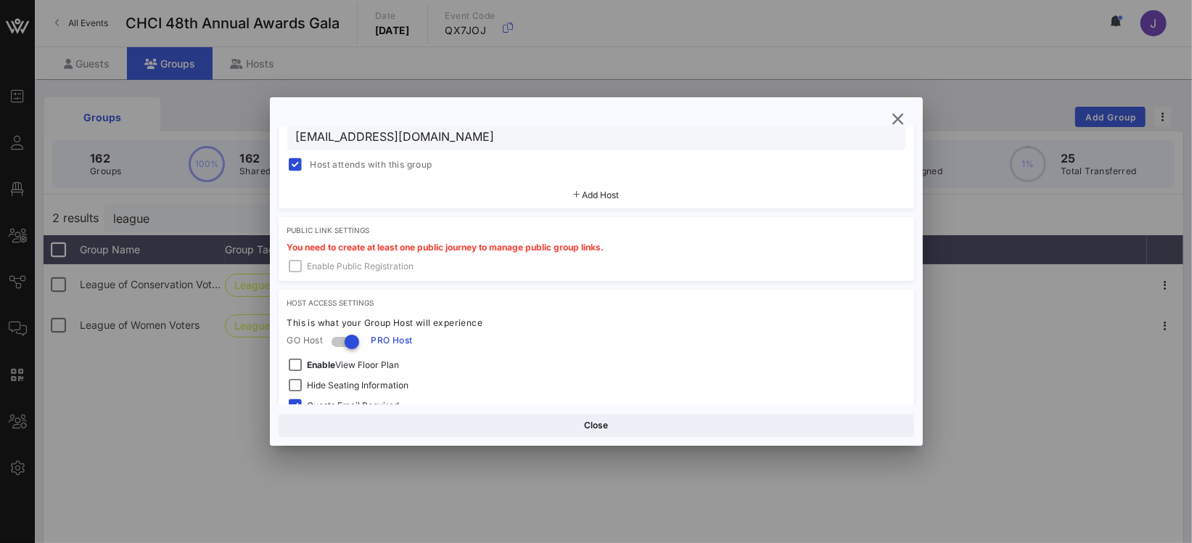
scroll to position [371, 0]
click at [895, 116] on icon "button" at bounding box center [898, 118] width 17 height 17
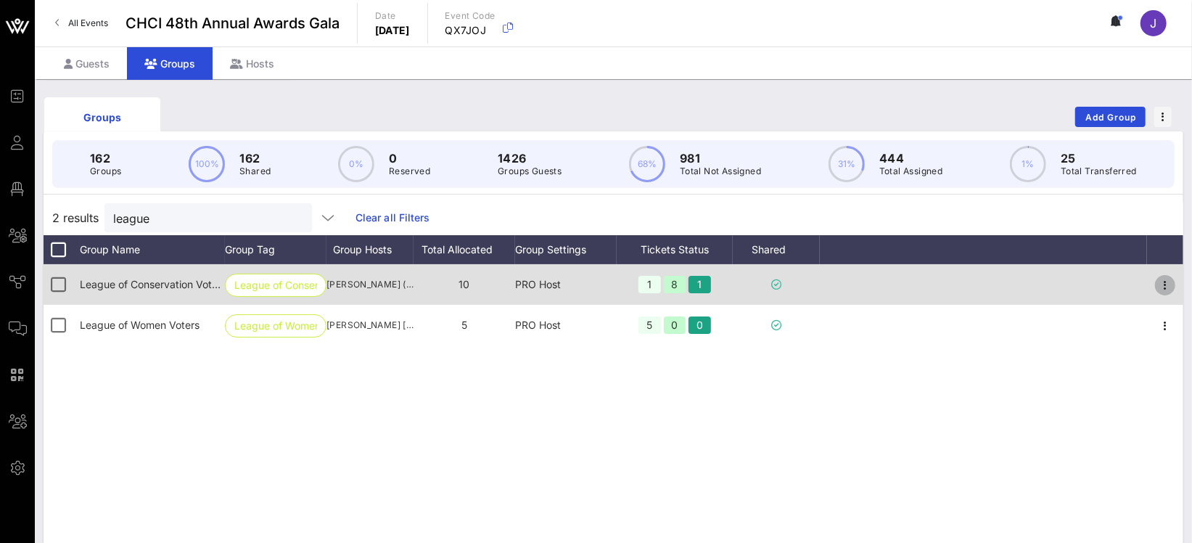
click at [1168, 285] on icon "button" at bounding box center [1165, 284] width 17 height 17
click at [1141, 301] on div "Edit" at bounding box center [1145, 309] width 45 height 23
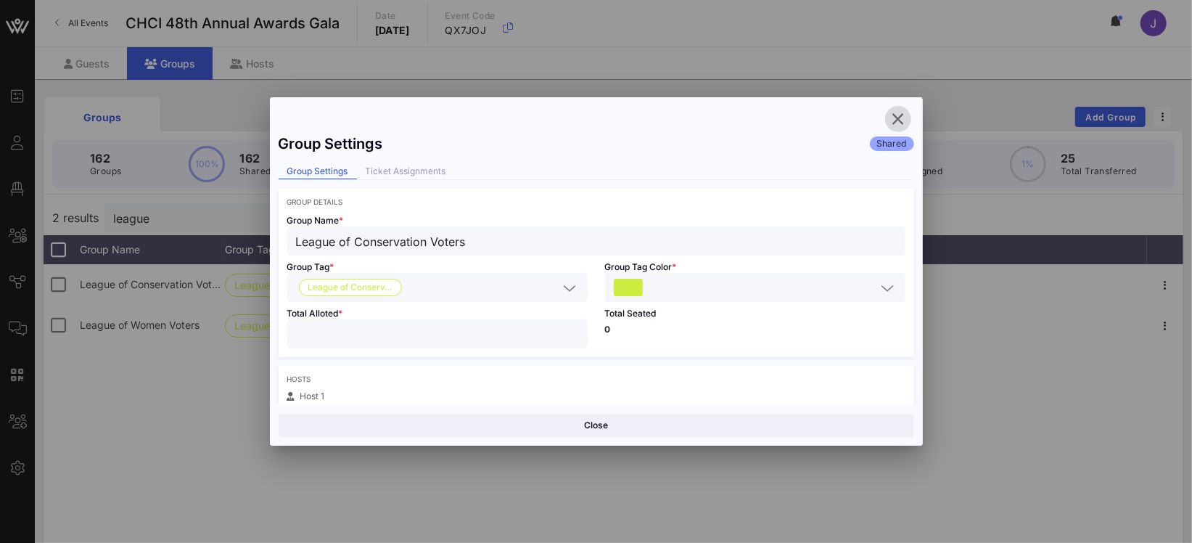
click at [901, 118] on icon "button" at bounding box center [898, 118] width 17 height 17
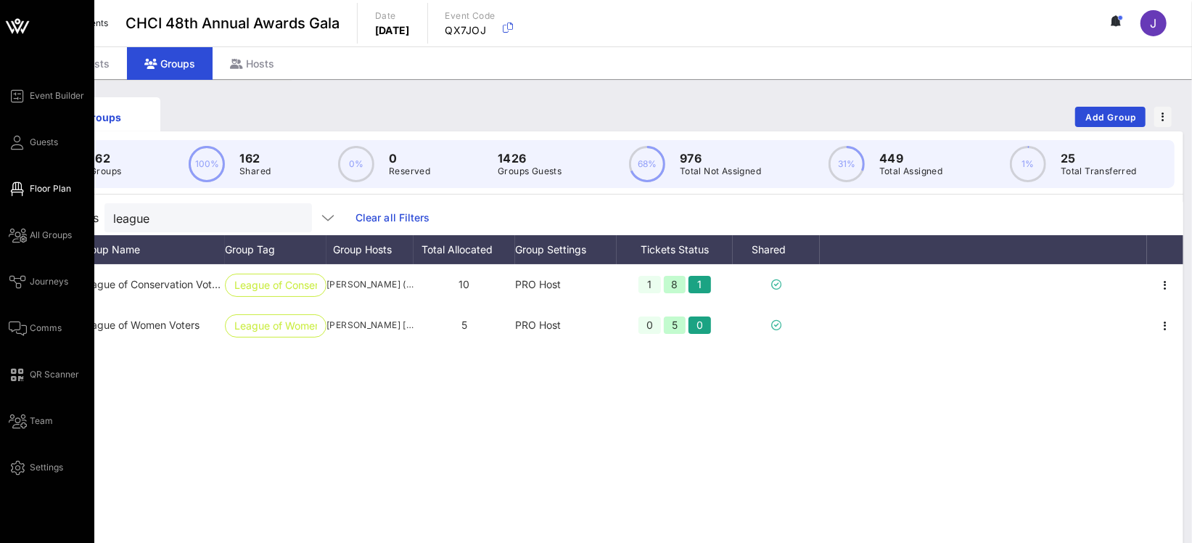
click at [27, 193] on link "Floor Plan" at bounding box center [40, 188] width 62 height 17
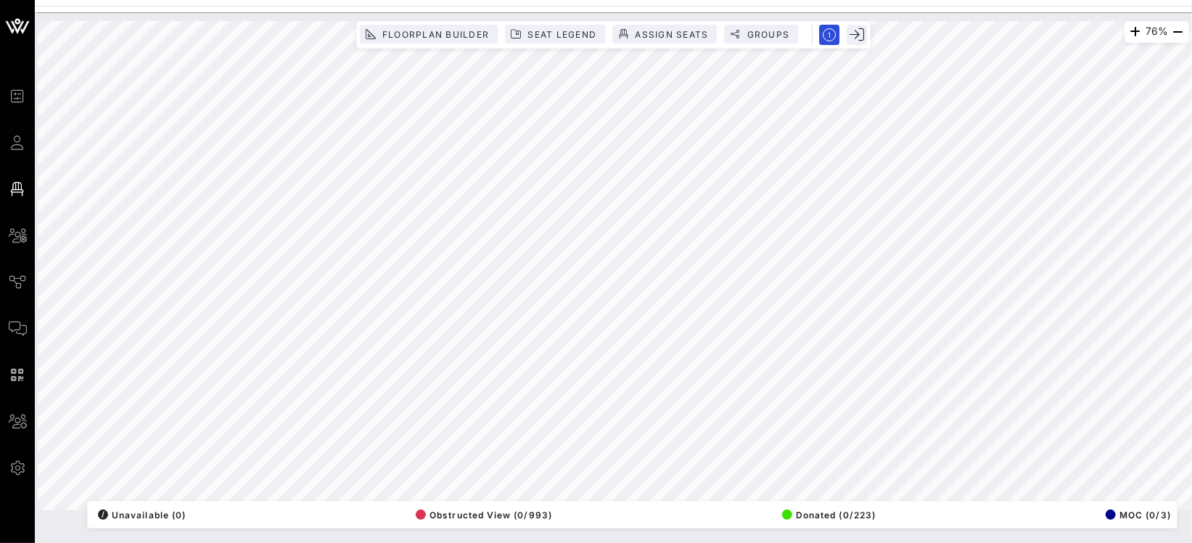
click at [674, 0] on html "Event Builder Guests Floor Plan All Groups Journeys Comms QR Scanner Team Setti…" at bounding box center [596, 271] width 1192 height 543
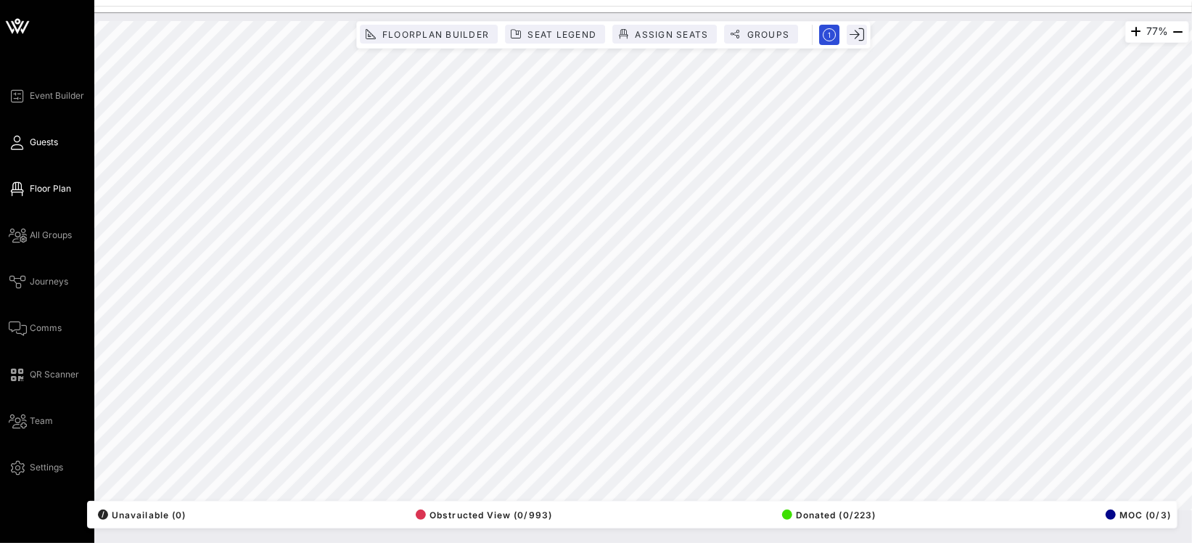
click at [54, 140] on span "Guests" at bounding box center [44, 142] width 28 height 13
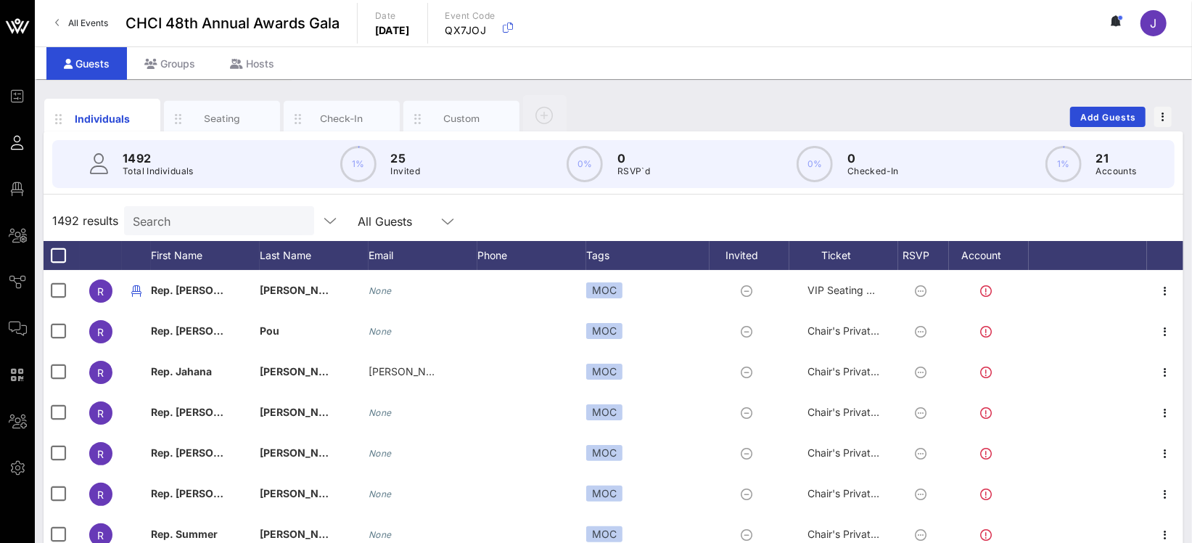
click at [167, 221] on input "Search" at bounding box center [218, 220] width 170 height 19
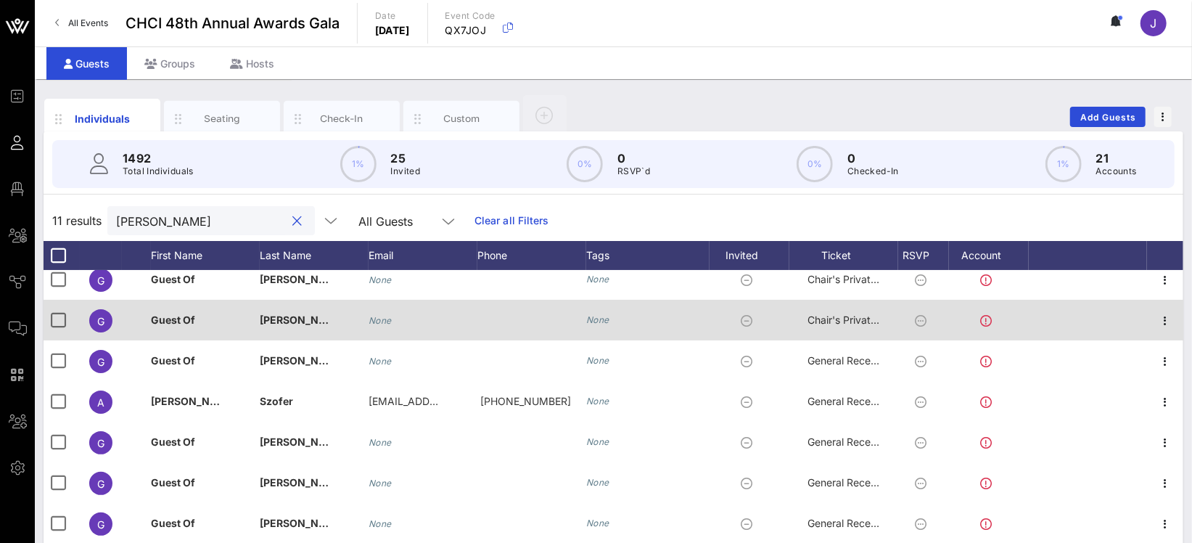
scroll to position [12, 0]
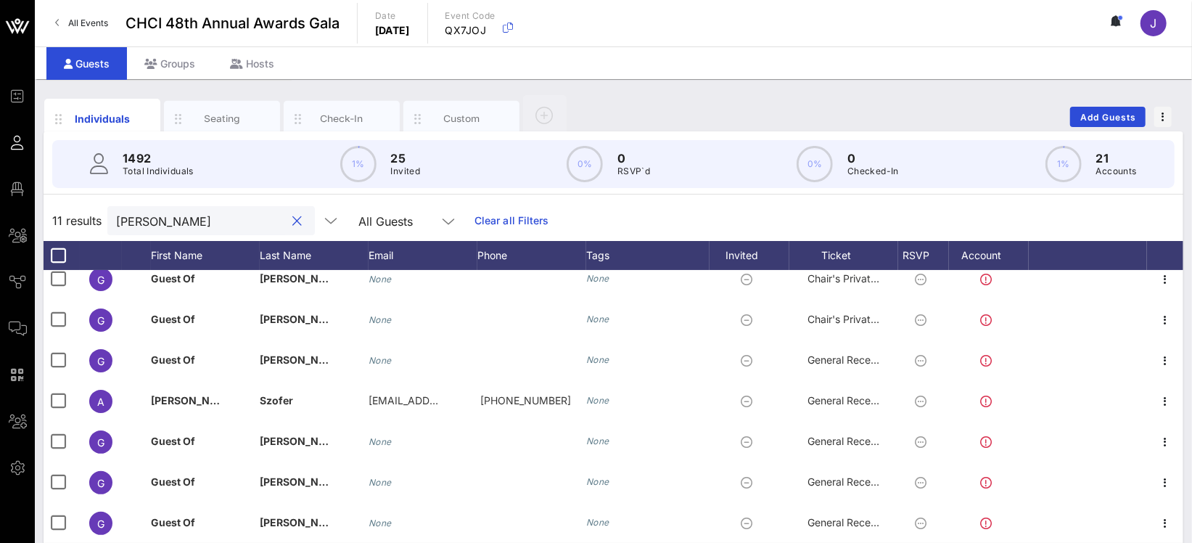
type input "larry"
click at [166, 74] on div "Groups" at bounding box center [170, 63] width 86 height 33
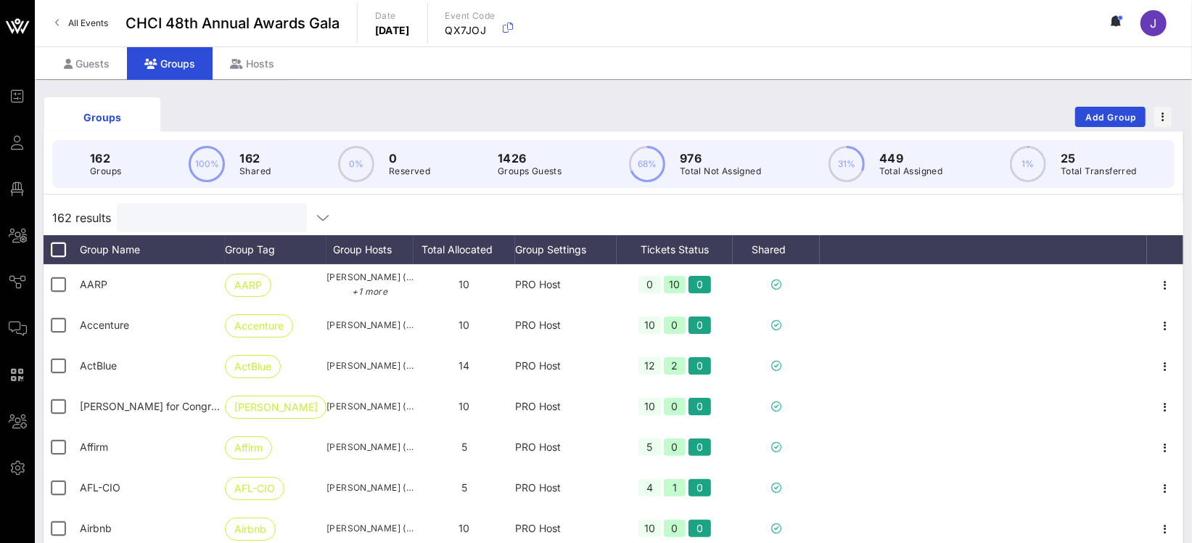
click at [152, 210] on input "text" at bounding box center [211, 217] width 170 height 19
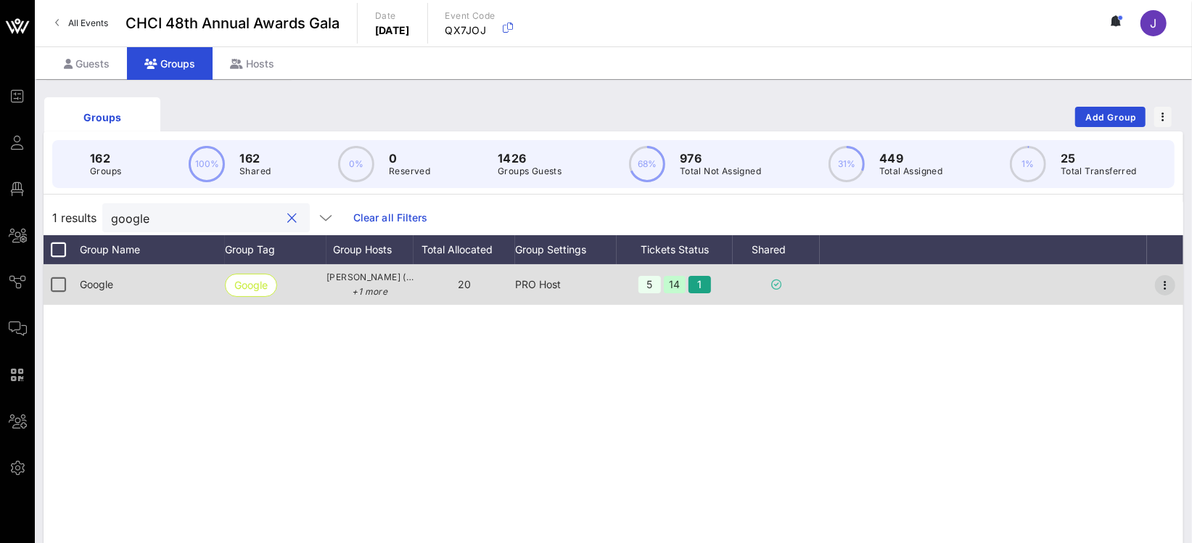
type input "google"
click at [1167, 279] on icon "button" at bounding box center [1165, 284] width 17 height 17
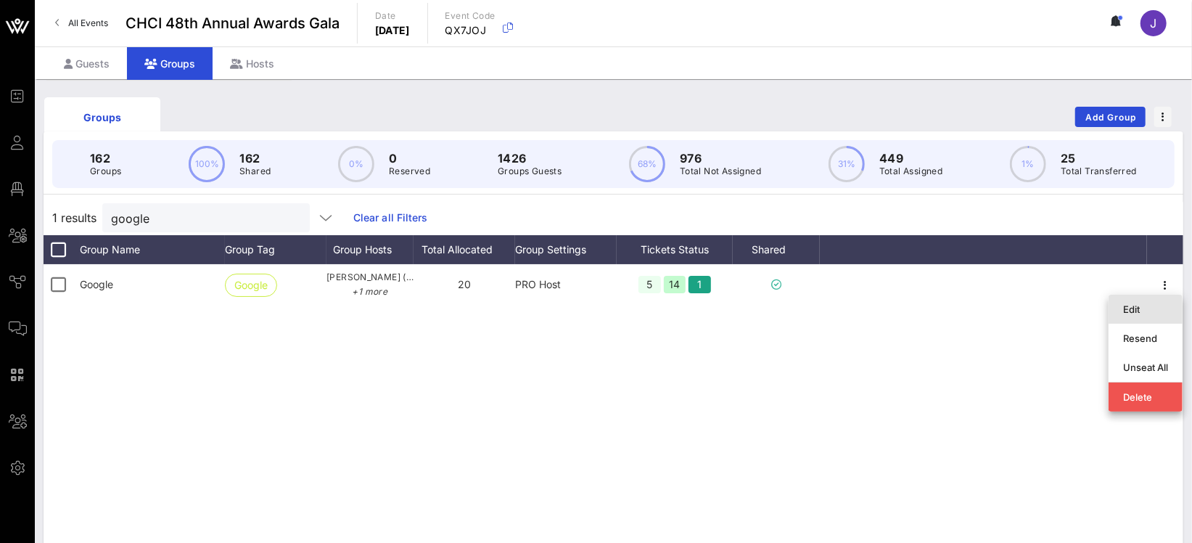
click at [1141, 310] on div "Edit" at bounding box center [1145, 309] width 45 height 12
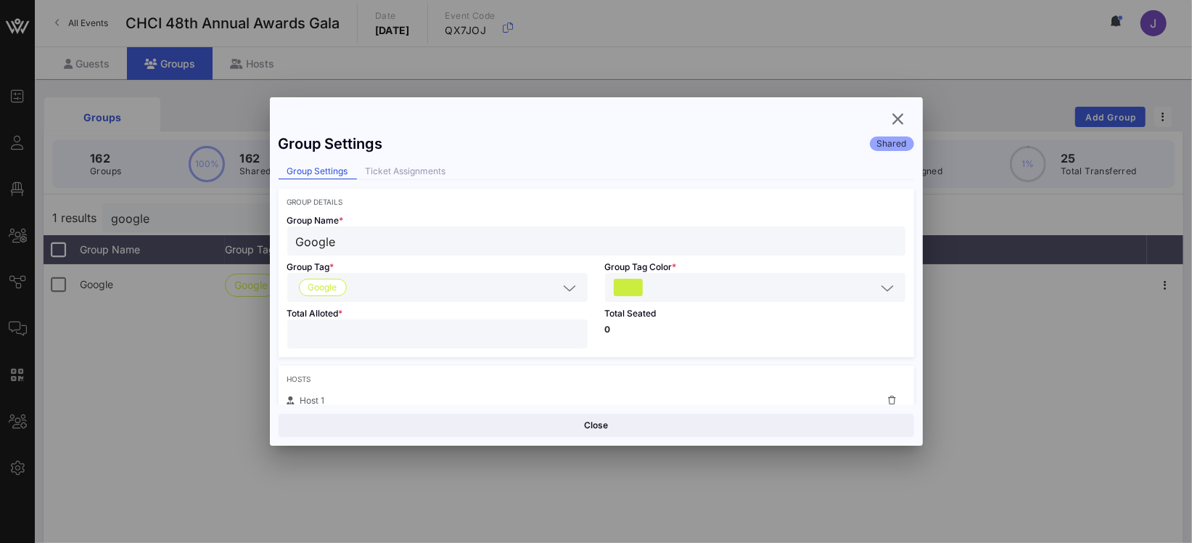
drag, startPoint x: 317, startPoint y: 335, endPoint x: 255, endPoint y: 329, distance: 62.7
click at [268, 329] on div "Event Builder Guests Floor Plan All Groups Journeys Comms QR Scanner Team Setti…" at bounding box center [596, 380] width 1192 height 761
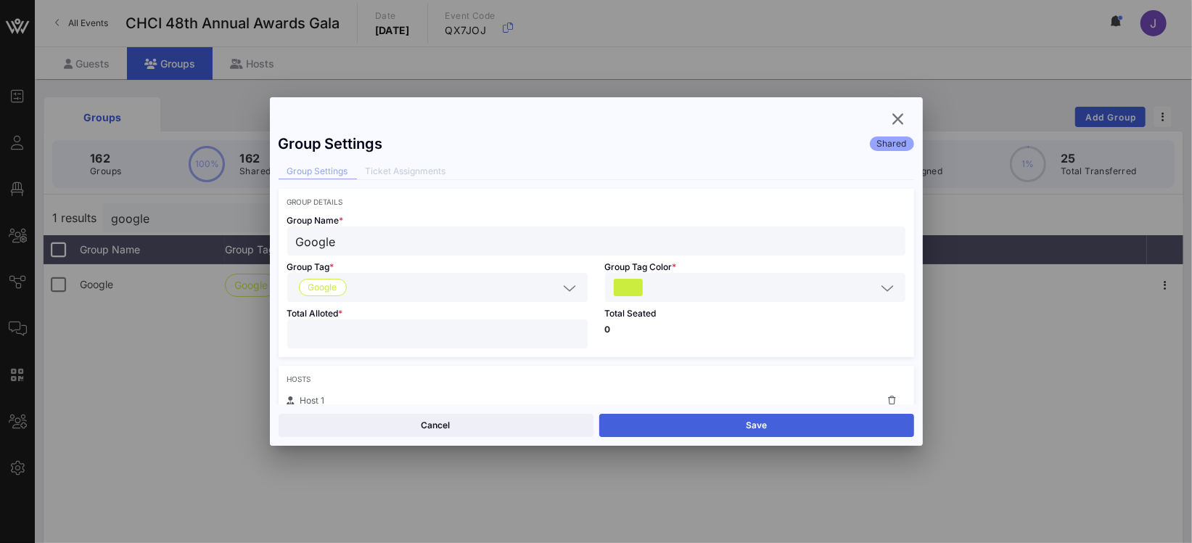
type input "**"
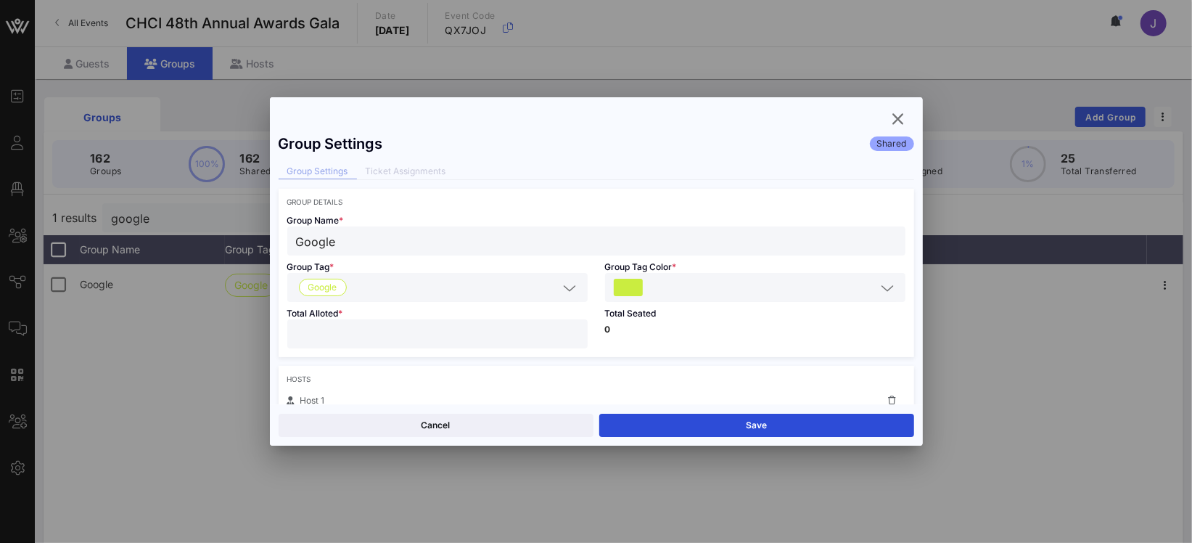
click at [673, 419] on button "Save" at bounding box center [756, 425] width 315 height 23
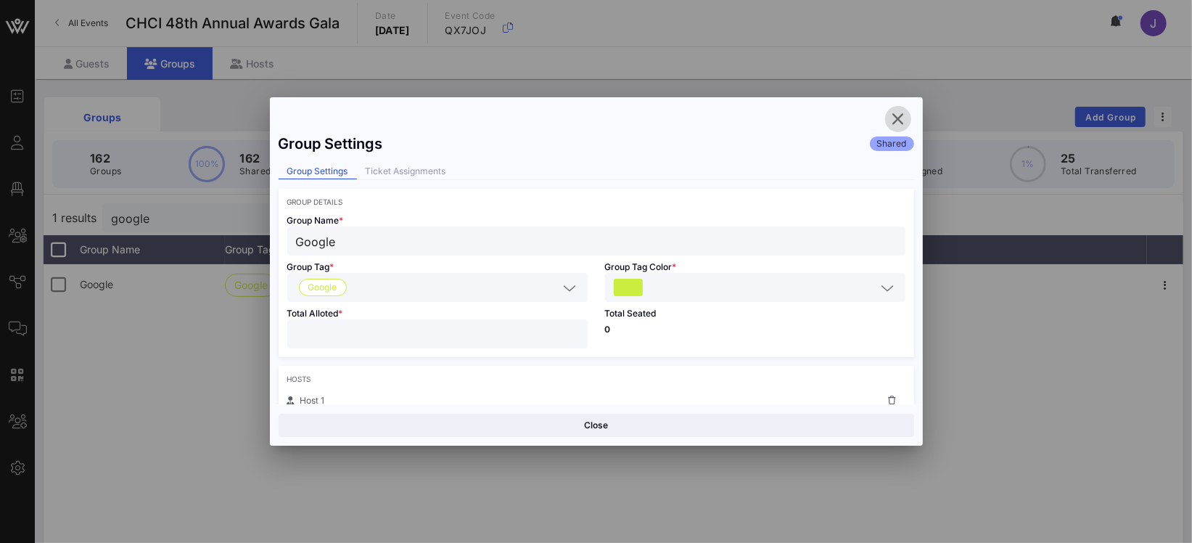
click at [898, 115] on icon "button" at bounding box center [898, 118] width 17 height 17
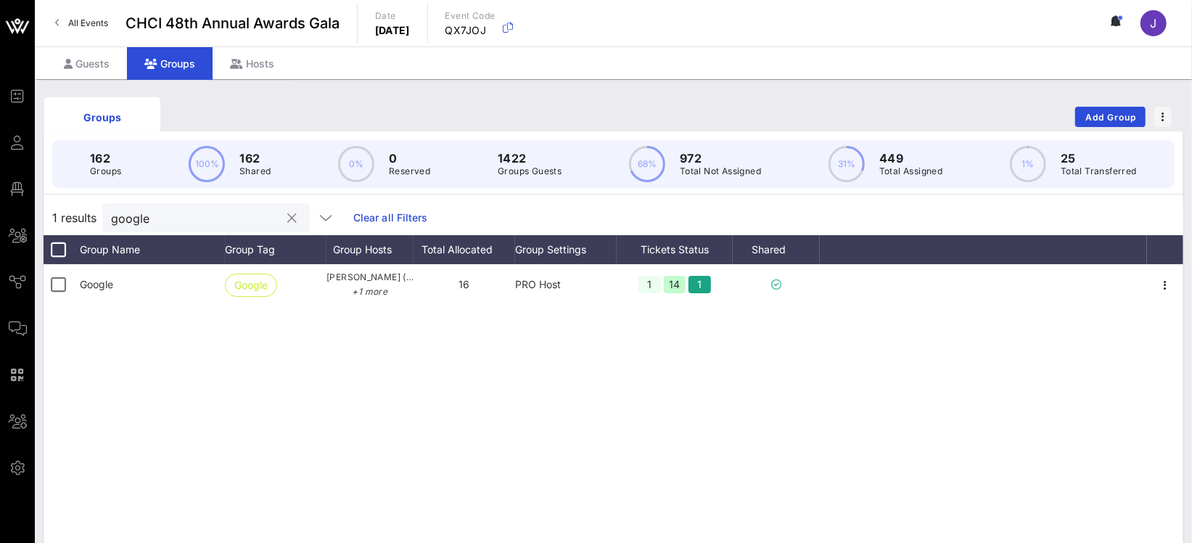
click at [139, 215] on input "google" at bounding box center [196, 217] width 170 height 19
type input "peps"
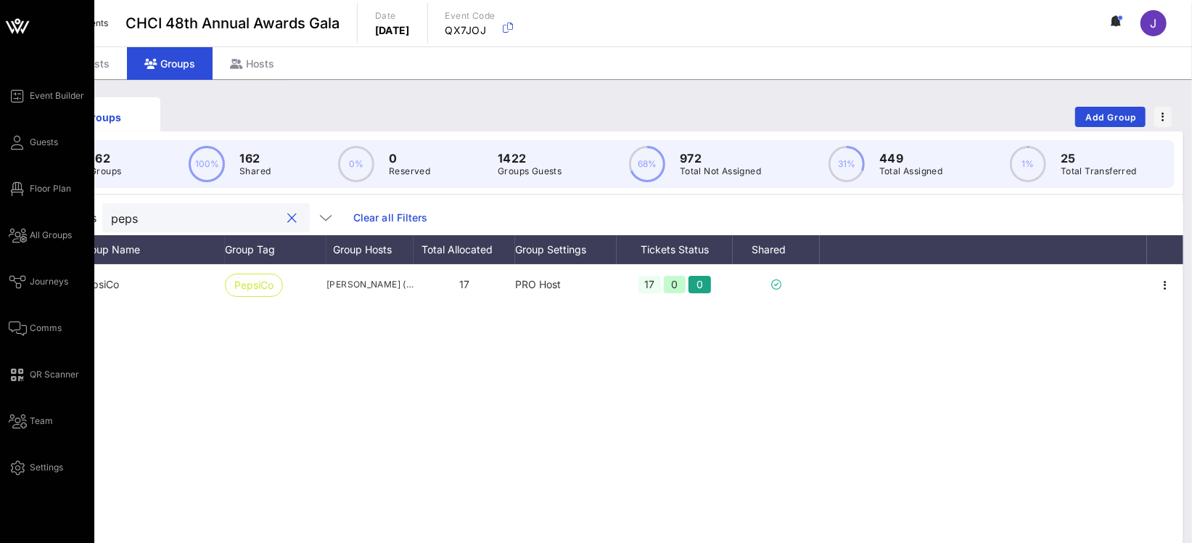
click at [12, 176] on div "Event Builder Guests Floor Plan All Groups Journeys Comms QR Scanner Team Setti…" at bounding box center [52, 281] width 86 height 389
click at [12, 188] on icon at bounding box center [18, 189] width 18 height 2
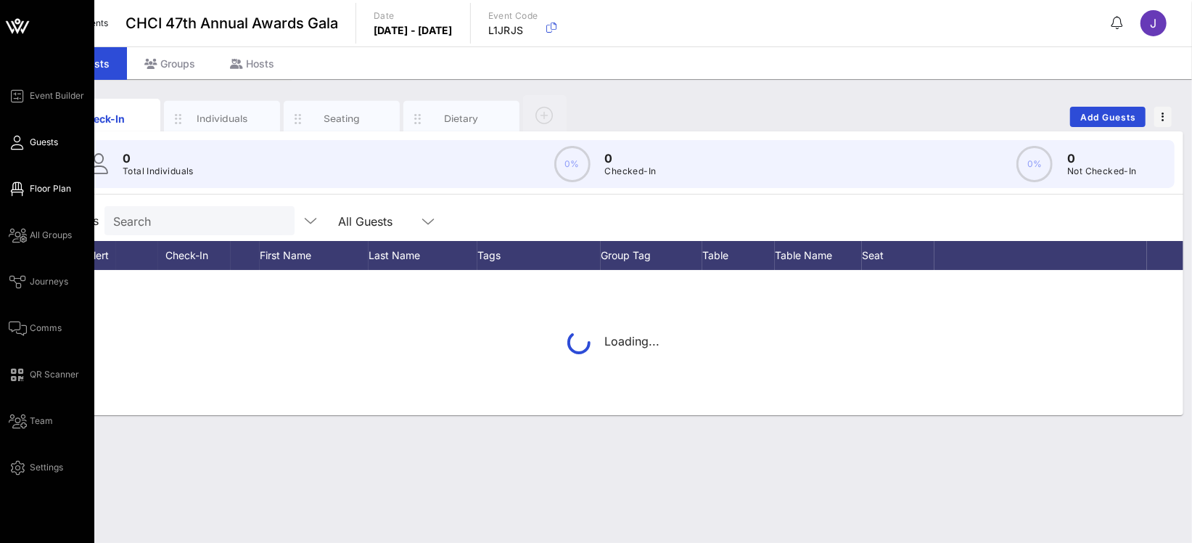
click at [41, 186] on span "Floor Plan" at bounding box center [50, 188] width 41 height 13
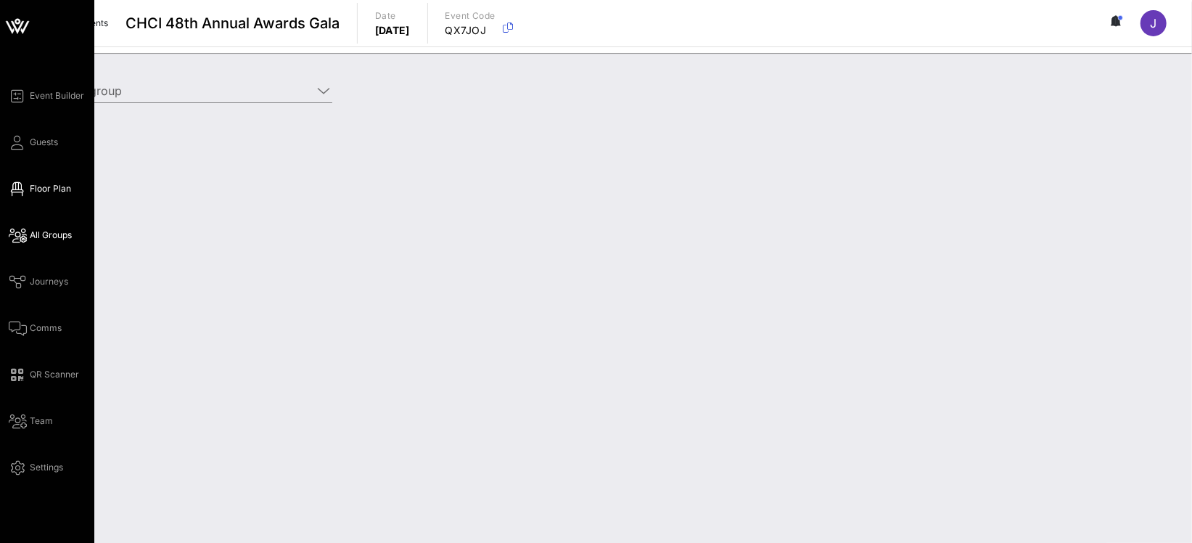
click at [33, 183] on span "Floor Plan" at bounding box center [50, 188] width 41 height 13
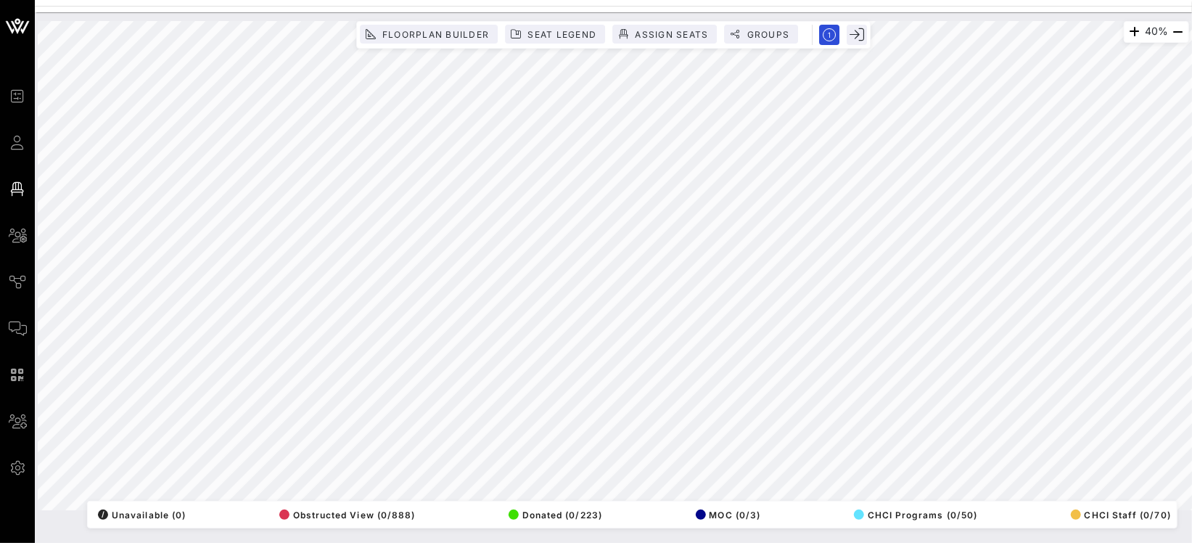
click at [1192, 244] on html "Event Builder Guests Floor Plan All Groups Journeys Comms QR Scanner Team Setti…" at bounding box center [596, 271] width 1192 height 543
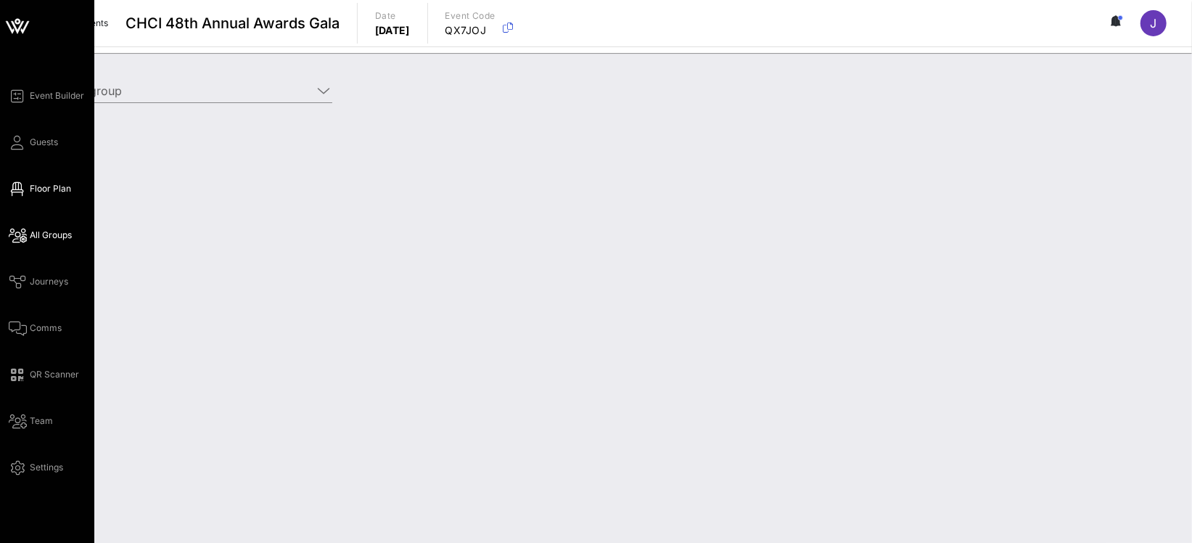
click at [22, 188] on icon at bounding box center [18, 189] width 18 height 2
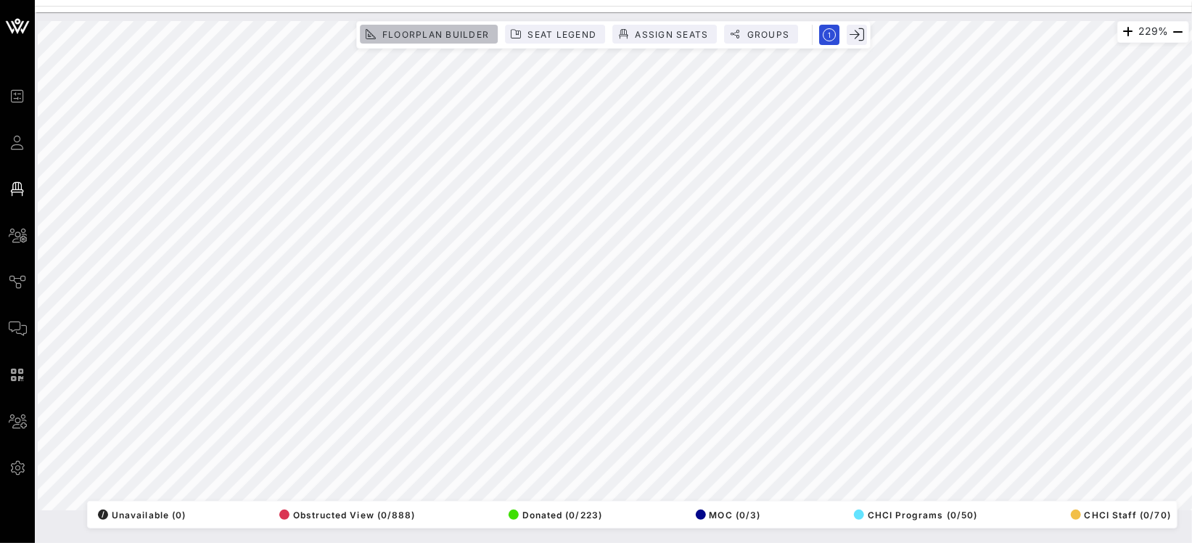
click at [463, 29] on span "Floorplan Builder" at bounding box center [435, 34] width 107 height 11
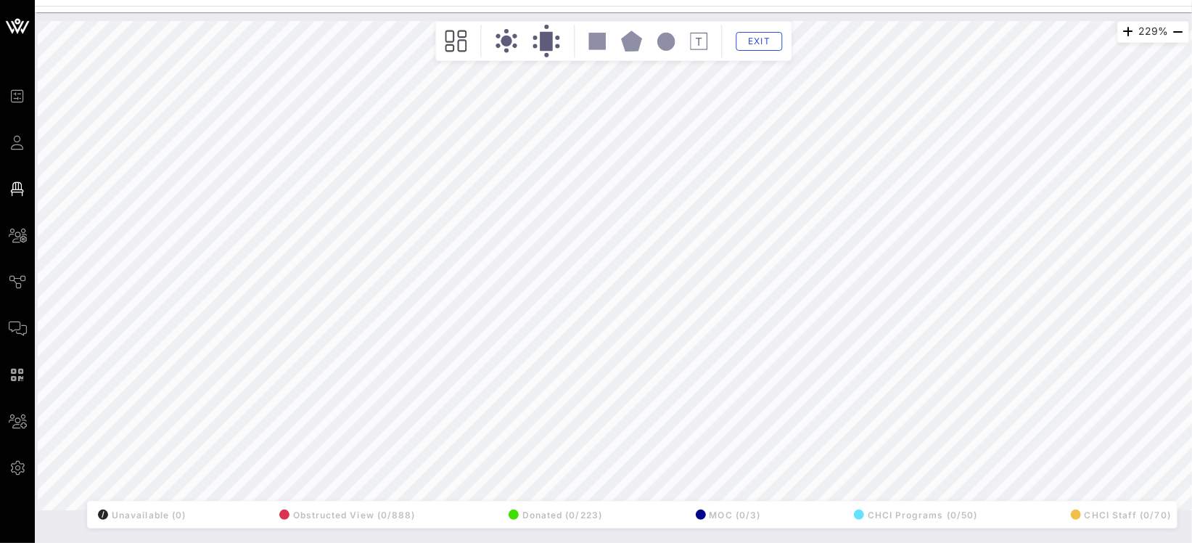
click at [197, 372] on div "229% Floorplan Builder Seat Legend Assign Seats Groups Exit All Reserved Shared…" at bounding box center [614, 265] width 1152 height 489
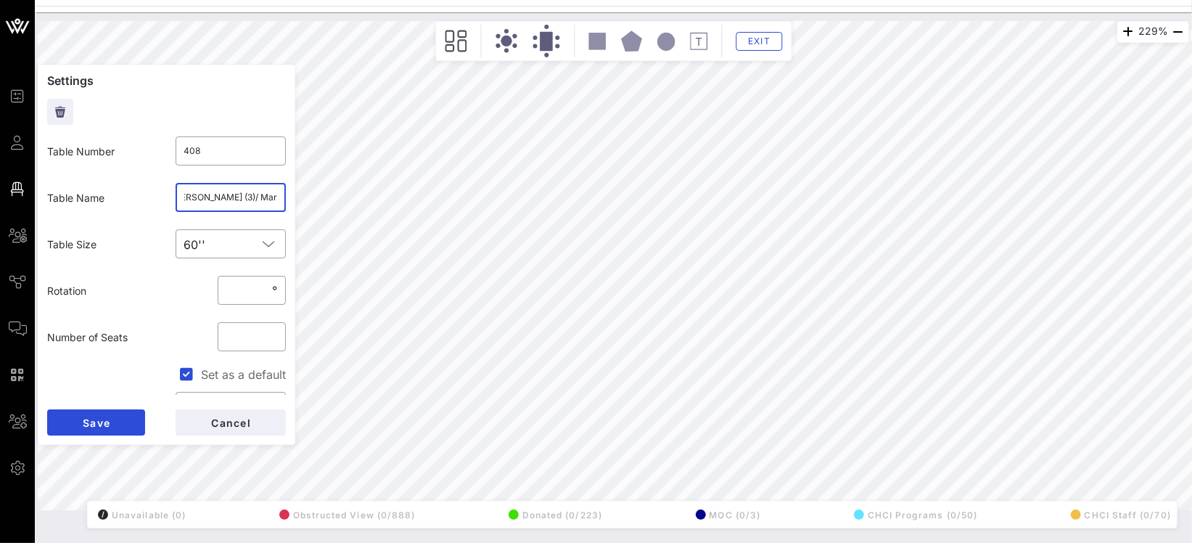
scroll to position [0, 299]
click at [305, 198] on div "229% Floorplan Builder Seat Legend Assign Seats Groups Exit Settings Table Numb…" at bounding box center [614, 265] width 1152 height 489
click at [232, 417] on span "Cancel" at bounding box center [230, 423] width 41 height 12
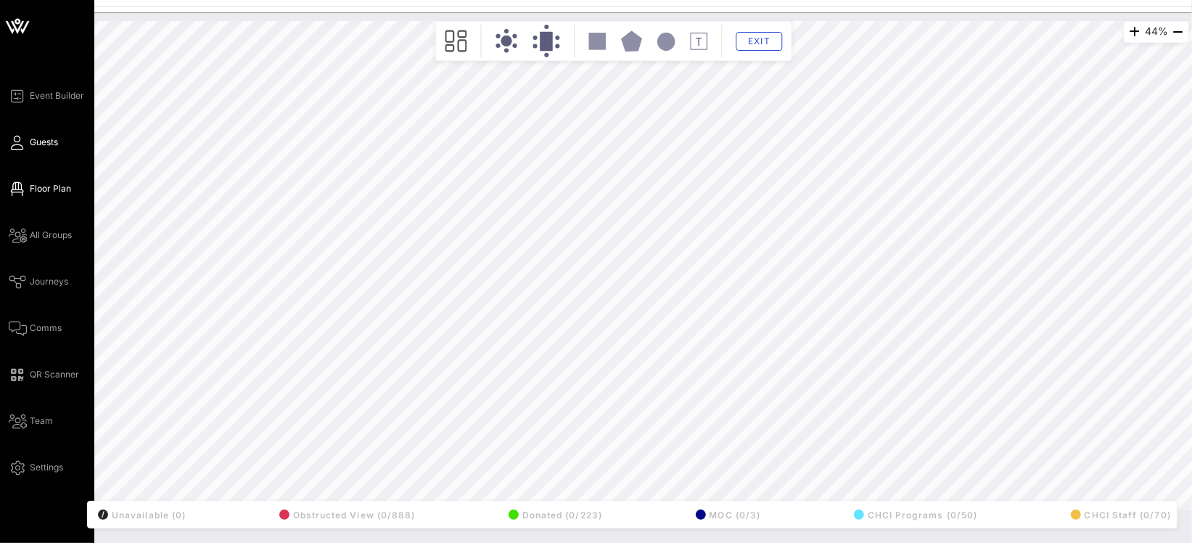
click at [41, 144] on span "Guests" at bounding box center [44, 142] width 28 height 13
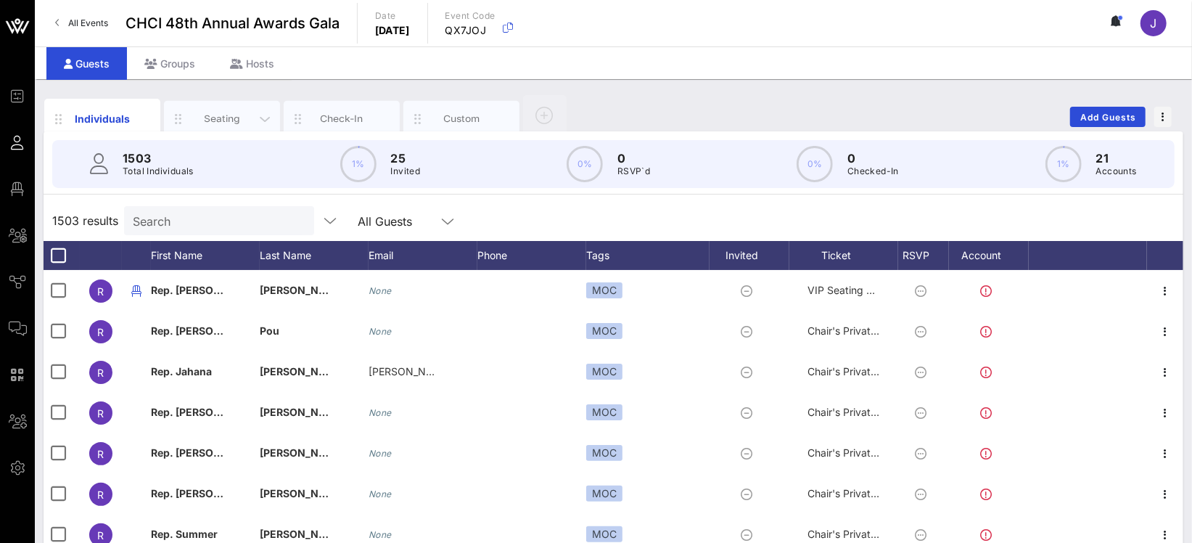
click at [221, 112] on div "Seating" at bounding box center [222, 119] width 65 height 14
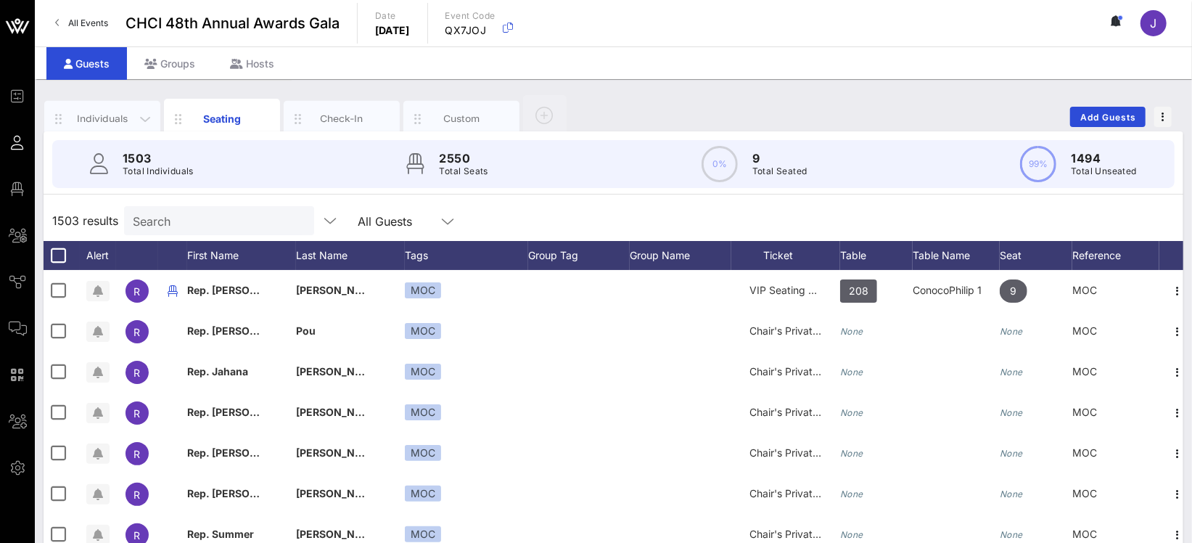
click at [115, 115] on div "Individuals" at bounding box center [102, 119] width 65 height 14
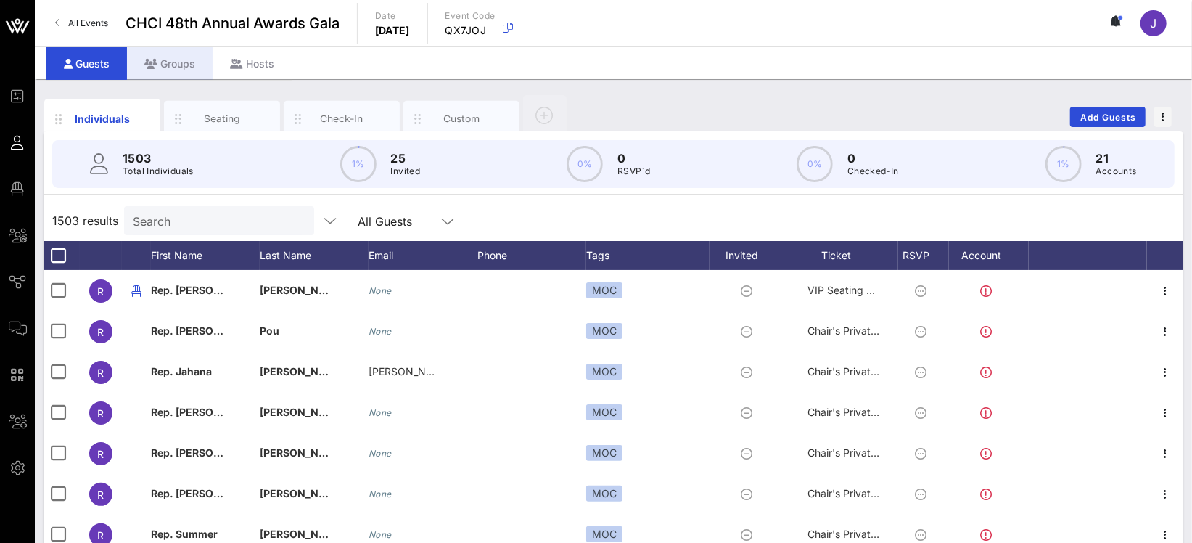
click at [164, 59] on div "Groups" at bounding box center [170, 63] width 86 height 33
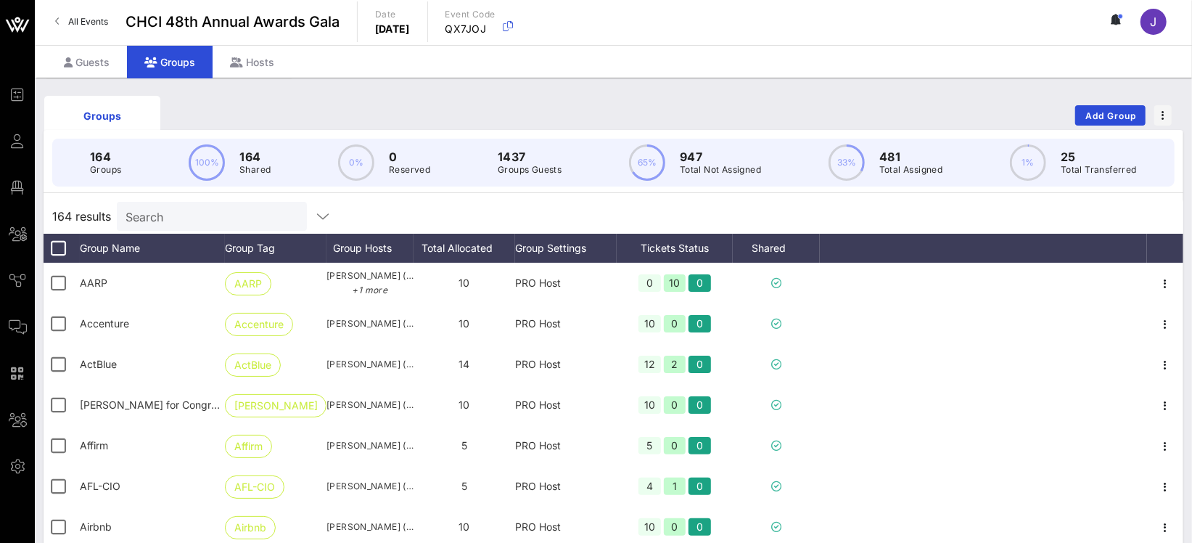
scroll to position [3, 0]
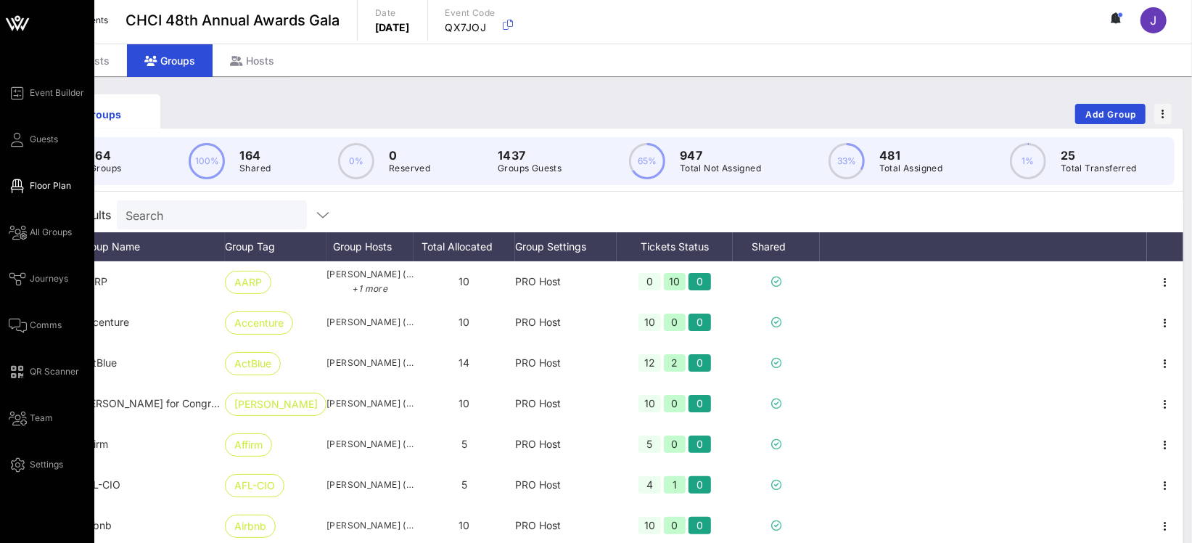
click at [20, 185] on icon at bounding box center [18, 186] width 18 height 2
